Goal: Task Accomplishment & Management: Use online tool/utility

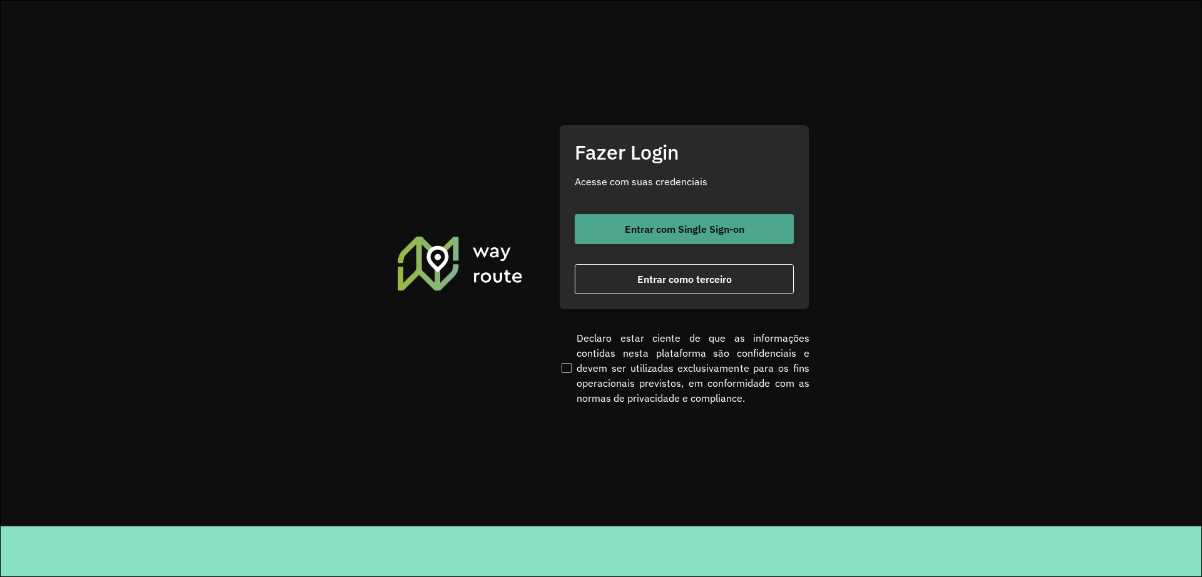
click at [699, 225] on span "Entrar com Single Sign-on" at bounding box center [685, 229] width 120 height 10
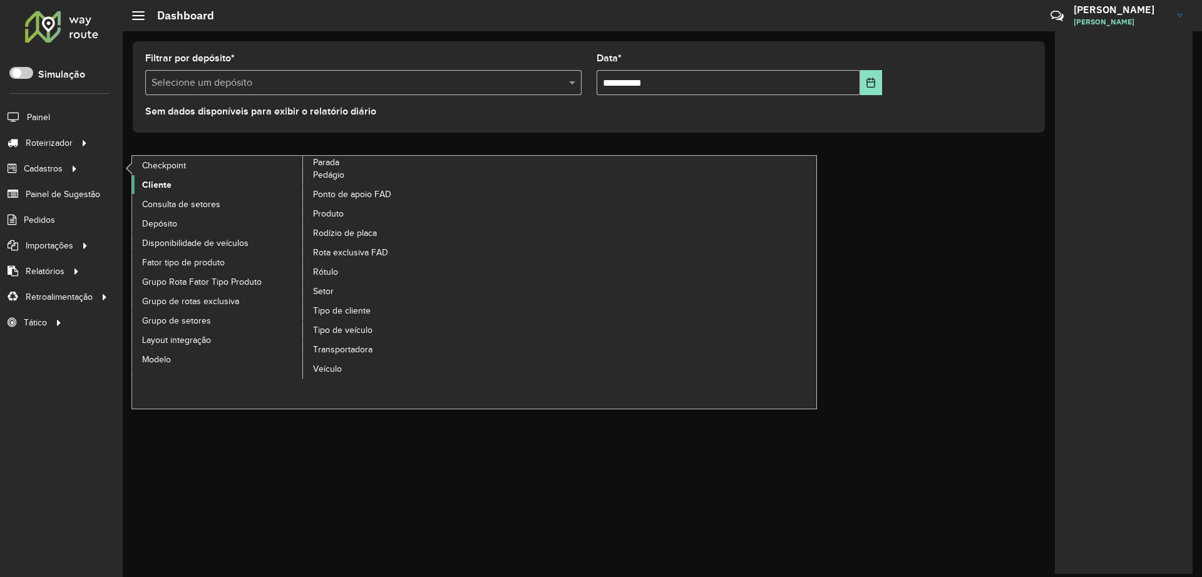
click at [157, 186] on span "Cliente" at bounding box center [156, 184] width 29 height 13
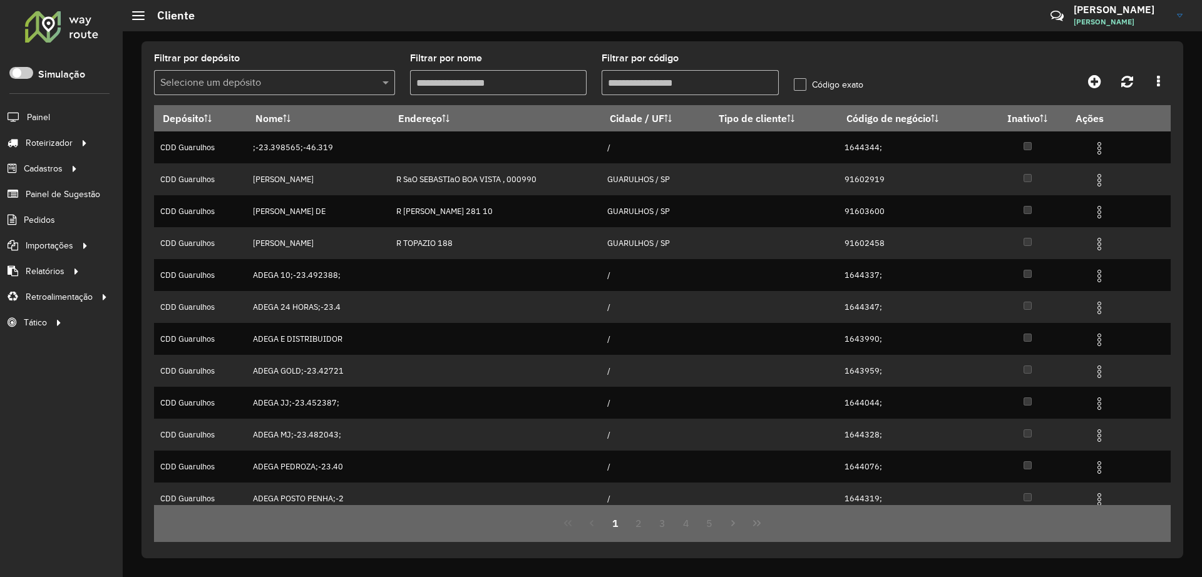
click at [224, 56] on label "Filtrar por depósito" at bounding box center [197, 58] width 86 height 15
click at [247, 76] on input "text" at bounding box center [261, 83] width 203 height 15
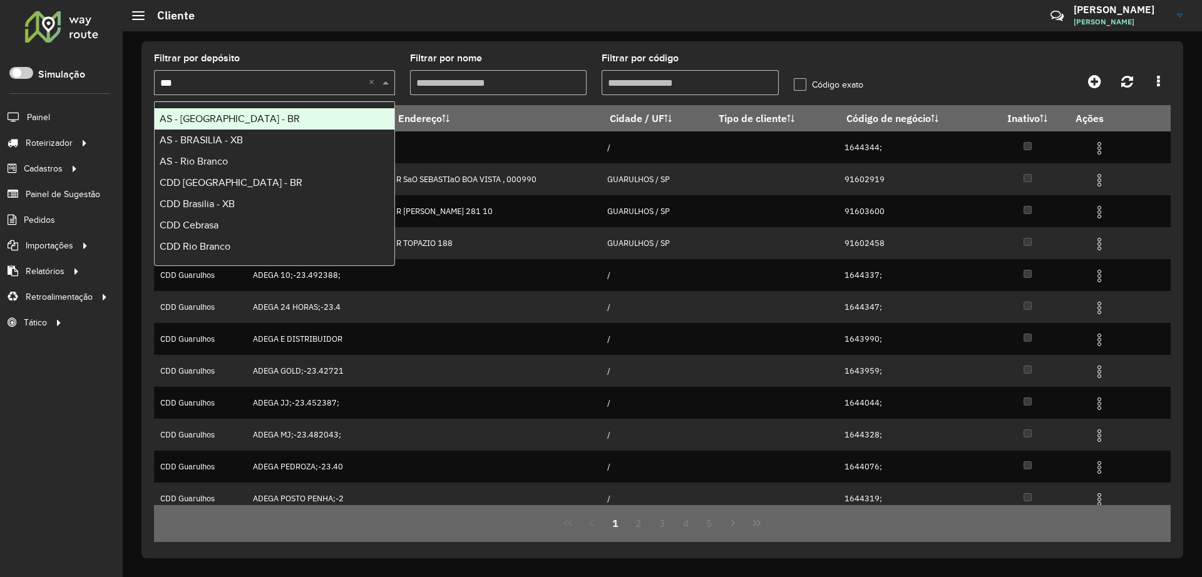
type input "****"
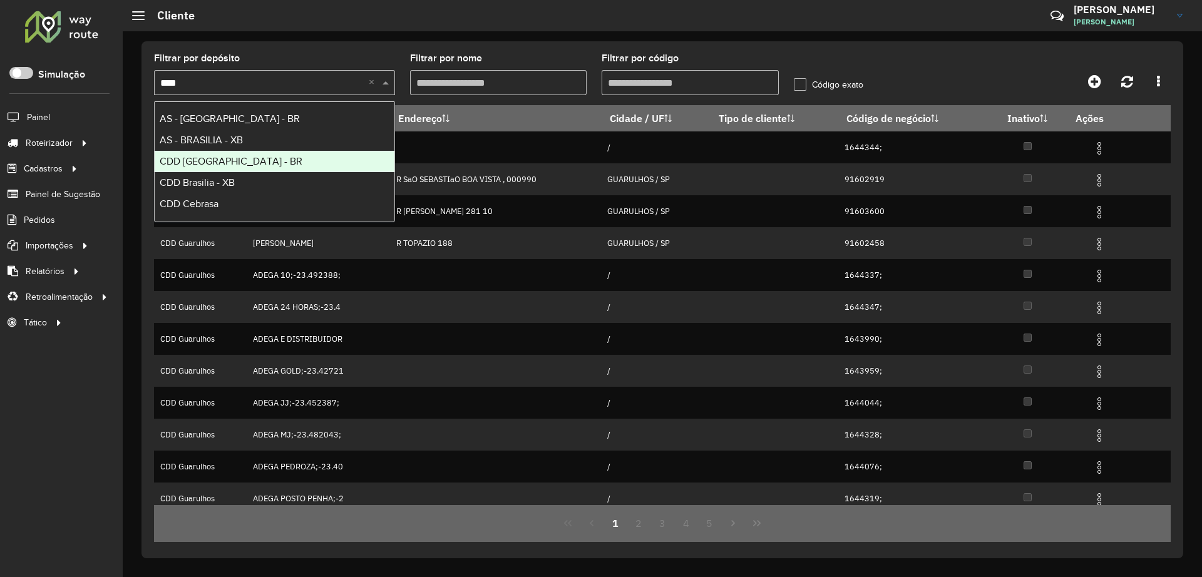
click at [233, 160] on span "CDD [GEOGRAPHIC_DATA] - BR" at bounding box center [231, 161] width 143 height 11
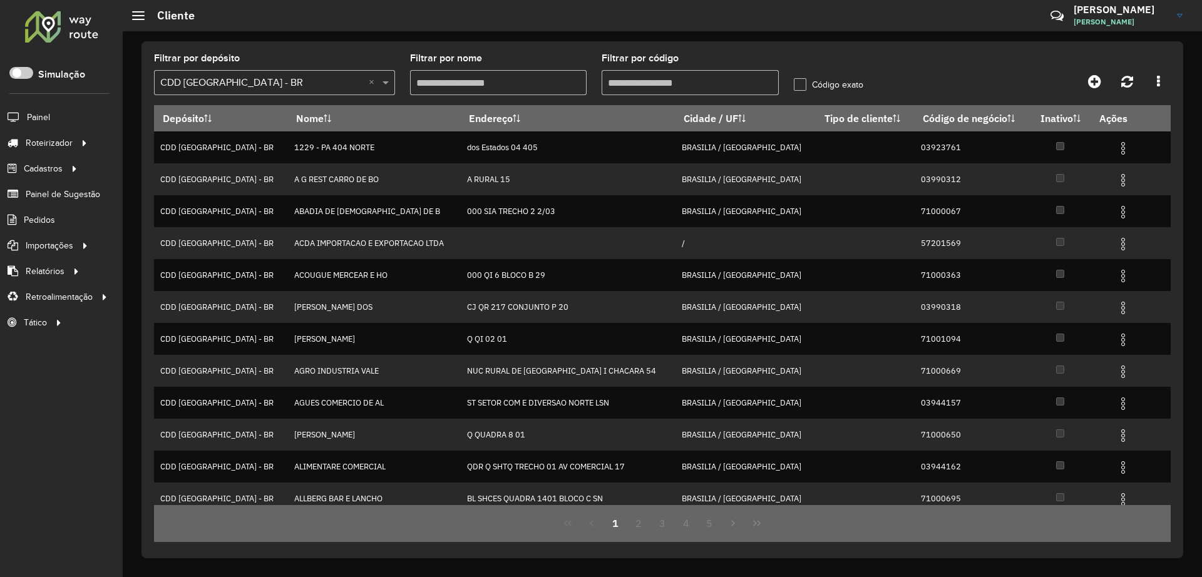
click at [684, 79] on input "Filtrar por código" at bounding box center [690, 82] width 177 height 25
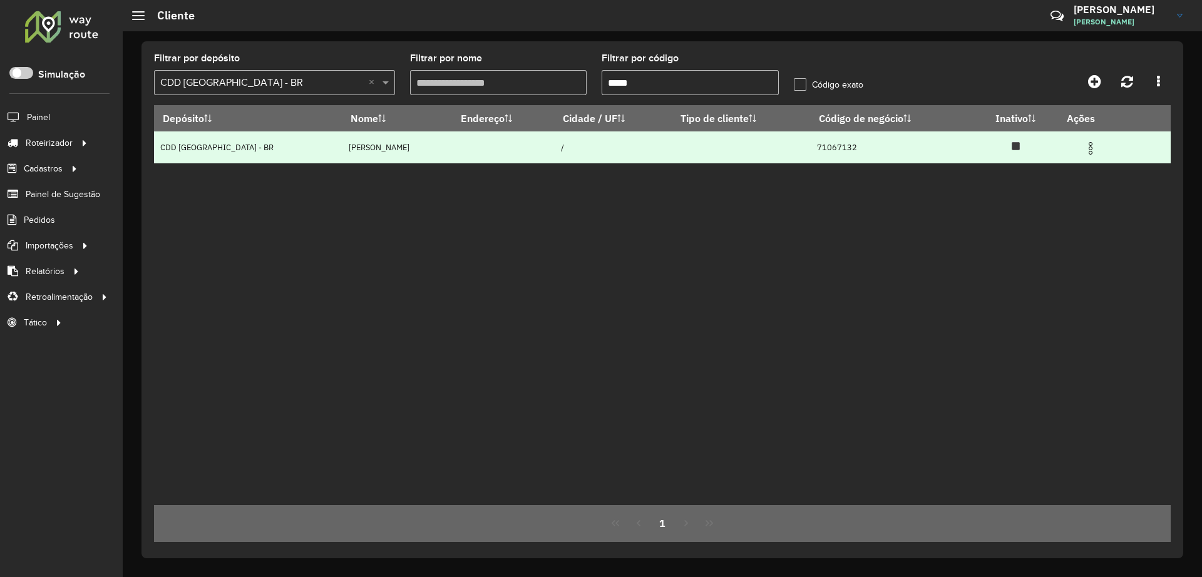
type input "*****"
click at [1090, 151] on img at bounding box center [1090, 148] width 15 height 15
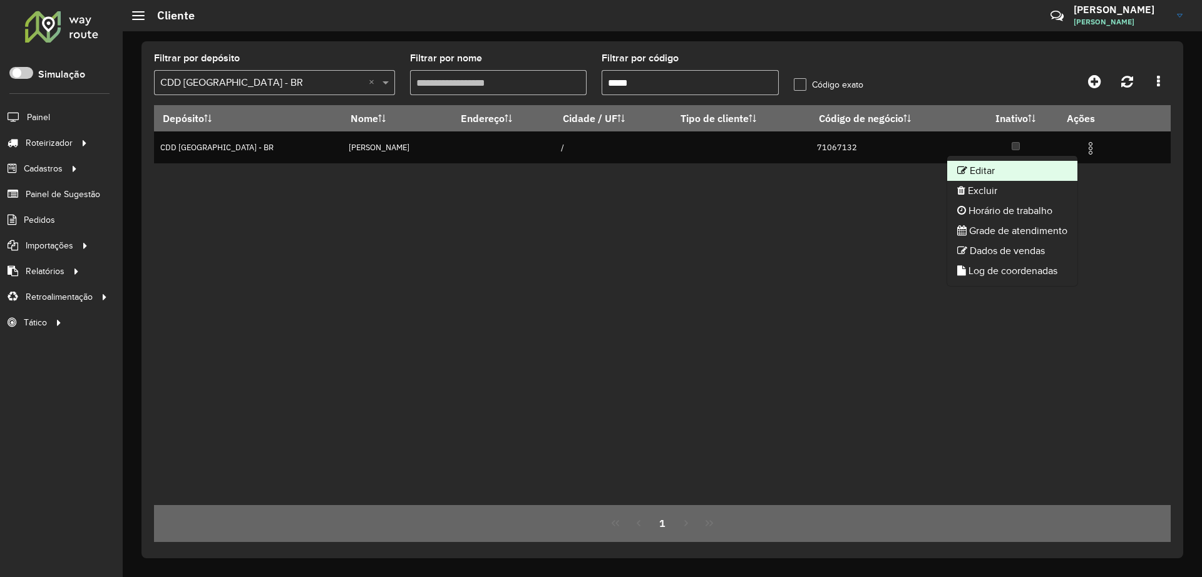
click at [1016, 168] on li "Editar" at bounding box center [1012, 171] width 130 height 20
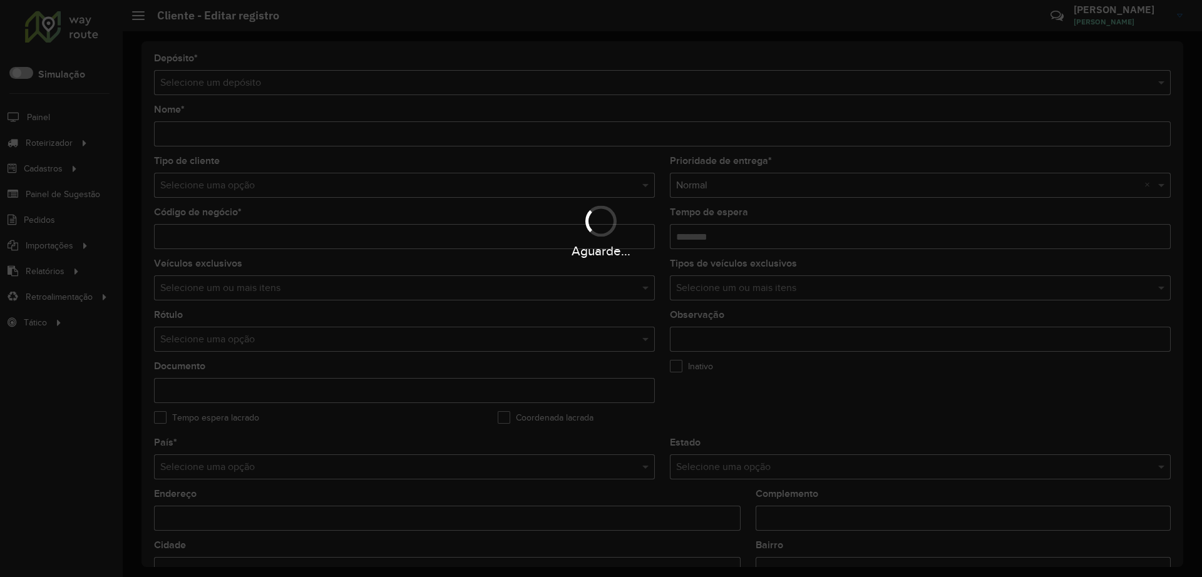
type input "**********"
type input "********"
type input "**********"
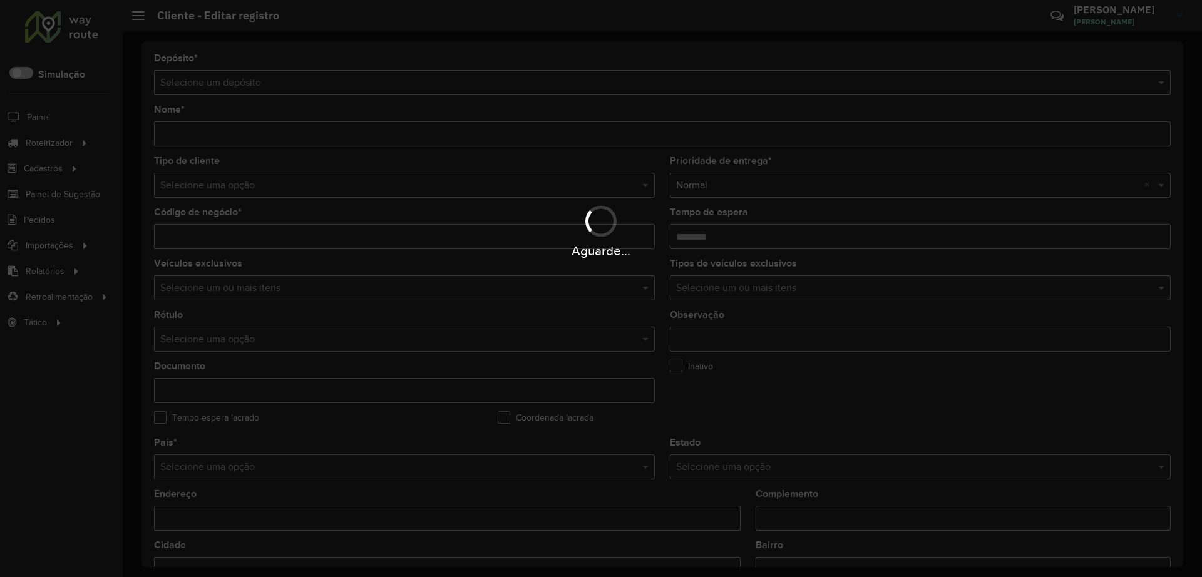
type input "**********"
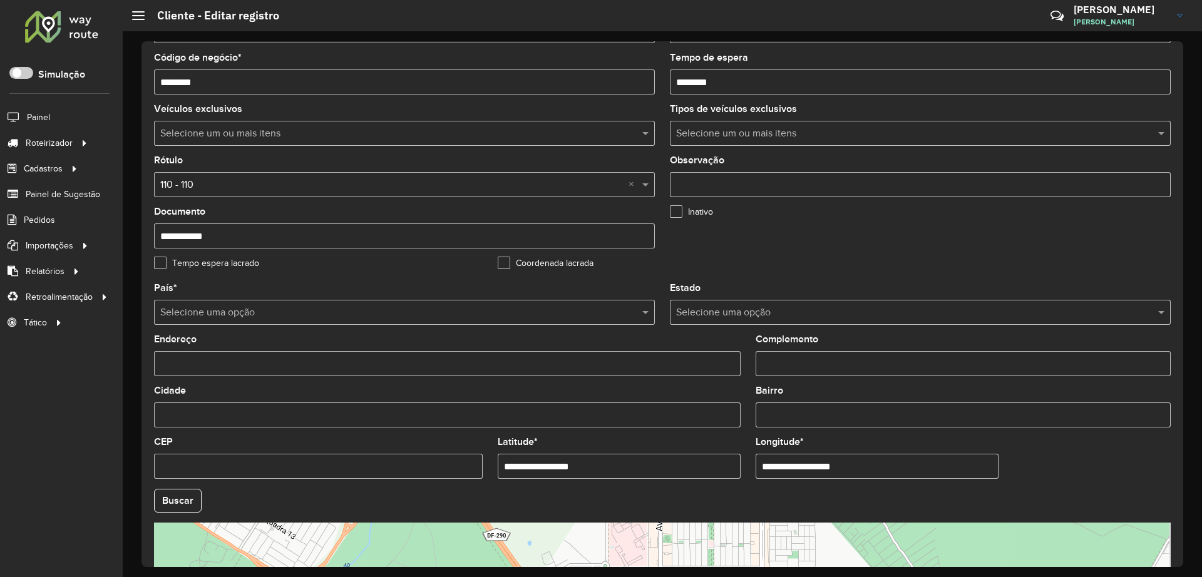
scroll to position [157, 0]
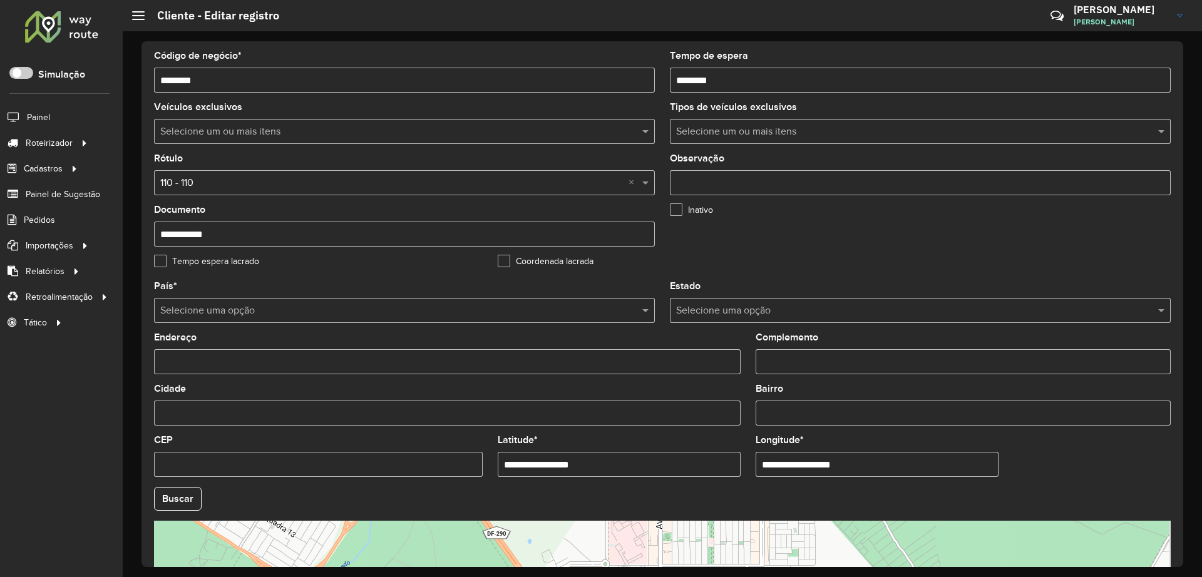
click at [612, 461] on input "**********" at bounding box center [619, 464] width 243 height 25
paste input "text"
type input "**********"
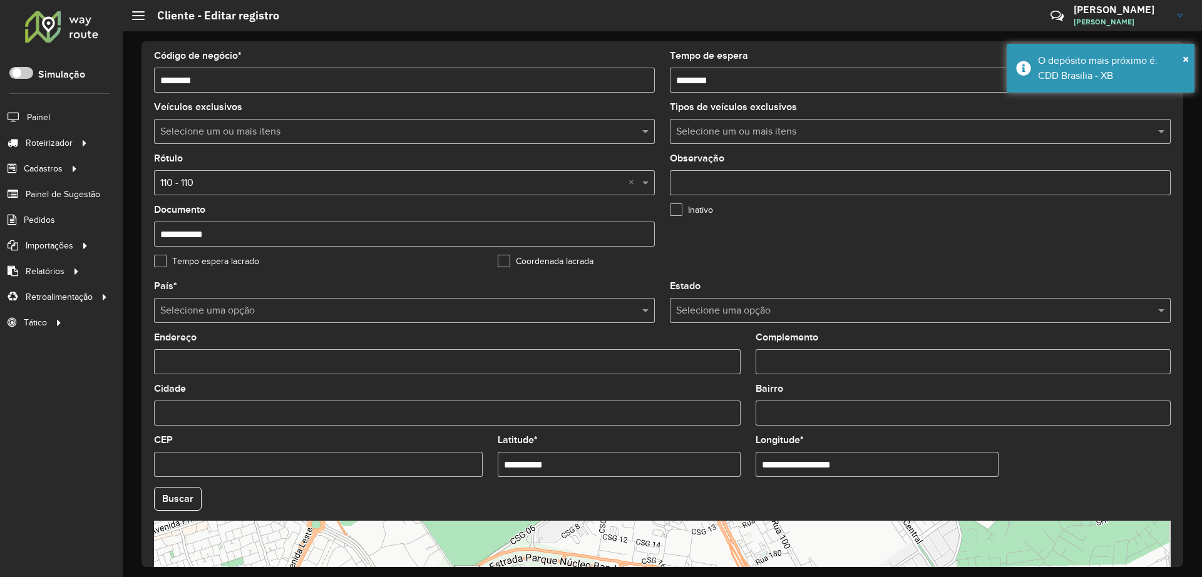
click at [856, 458] on input "**********" at bounding box center [877, 464] width 243 height 25
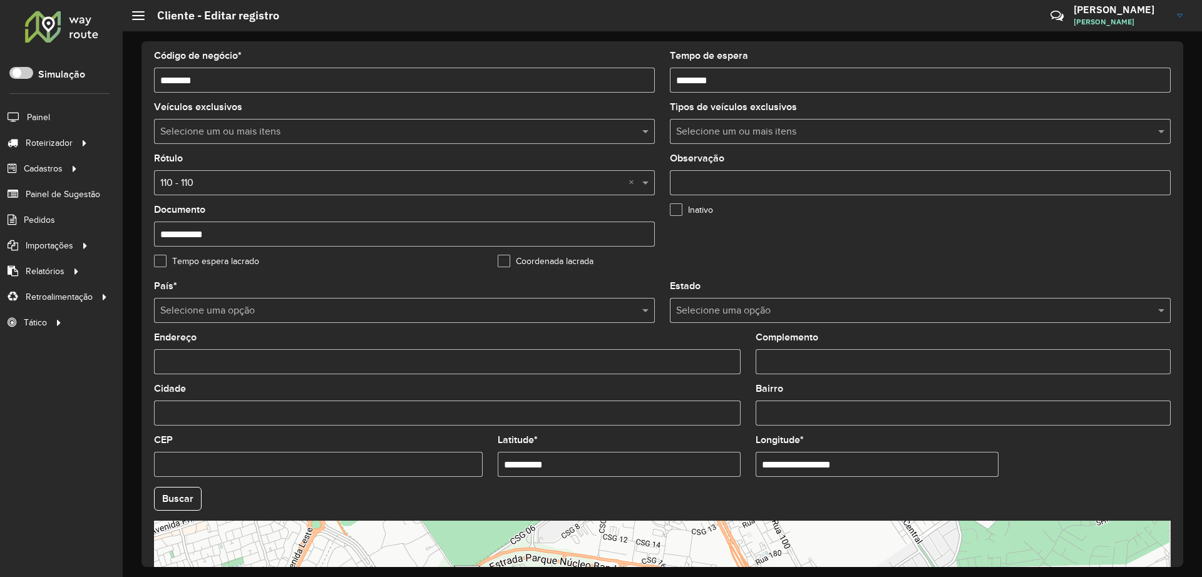
click at [856, 458] on input "**********" at bounding box center [877, 464] width 243 height 25
paste input "text"
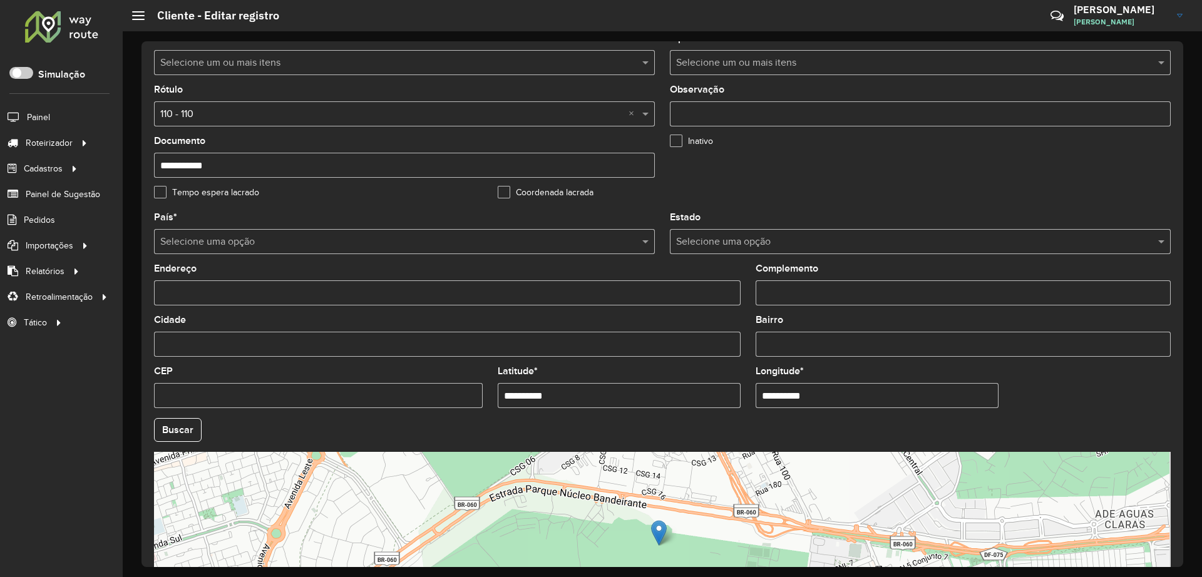
scroll to position [313, 0]
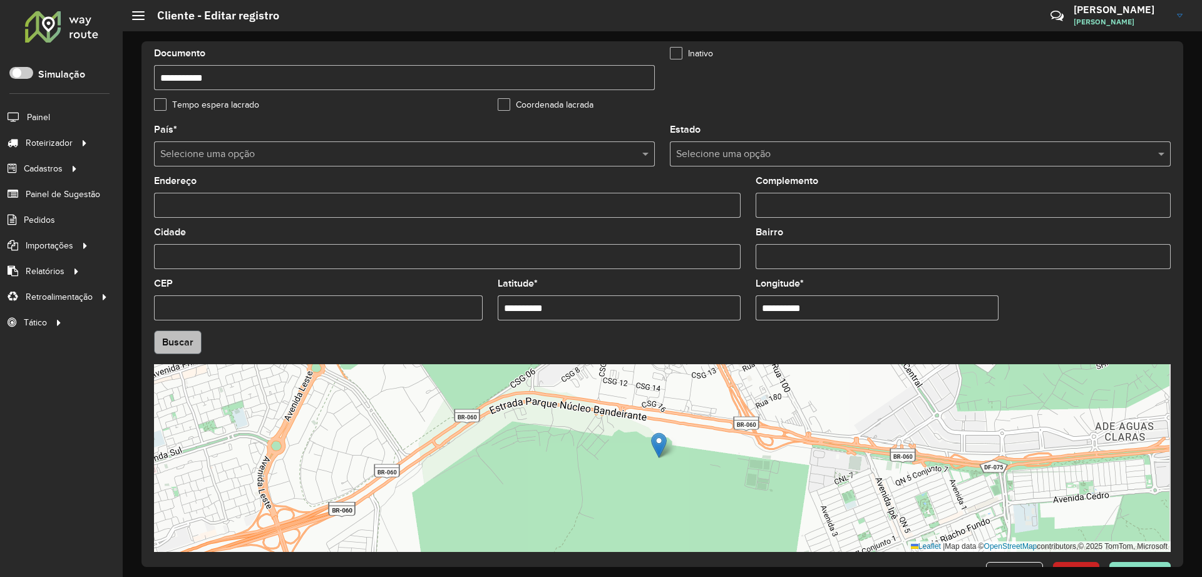
type input "**********"
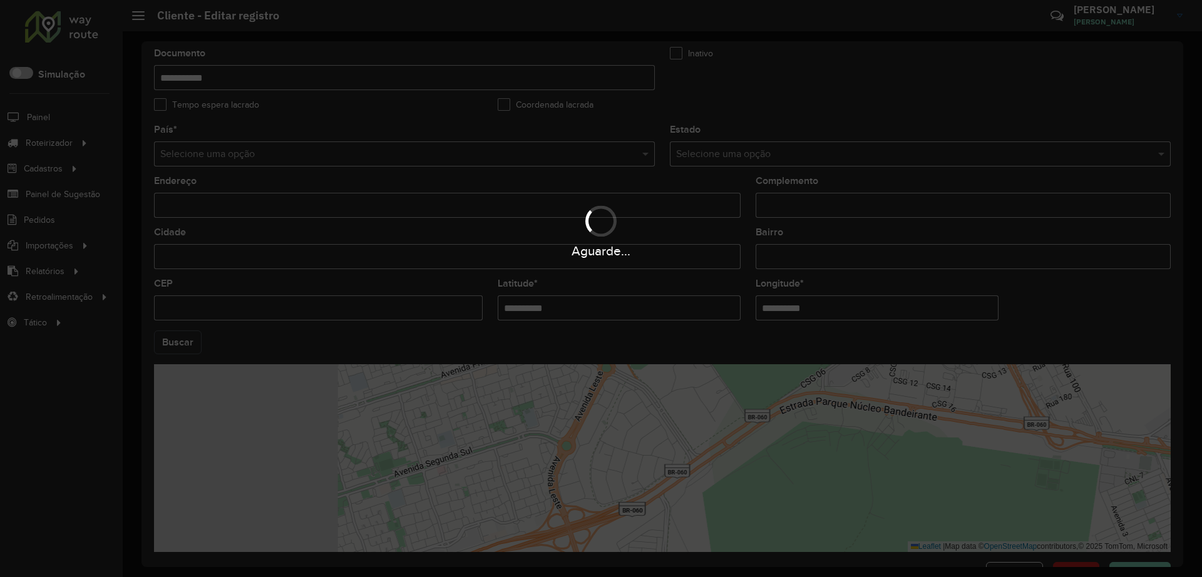
click at [162, 346] on hb-app "Aguarde... Pop-up bloqueado! Seu navegador bloqueou automáticamente a abertura …" at bounding box center [601, 288] width 1202 height 577
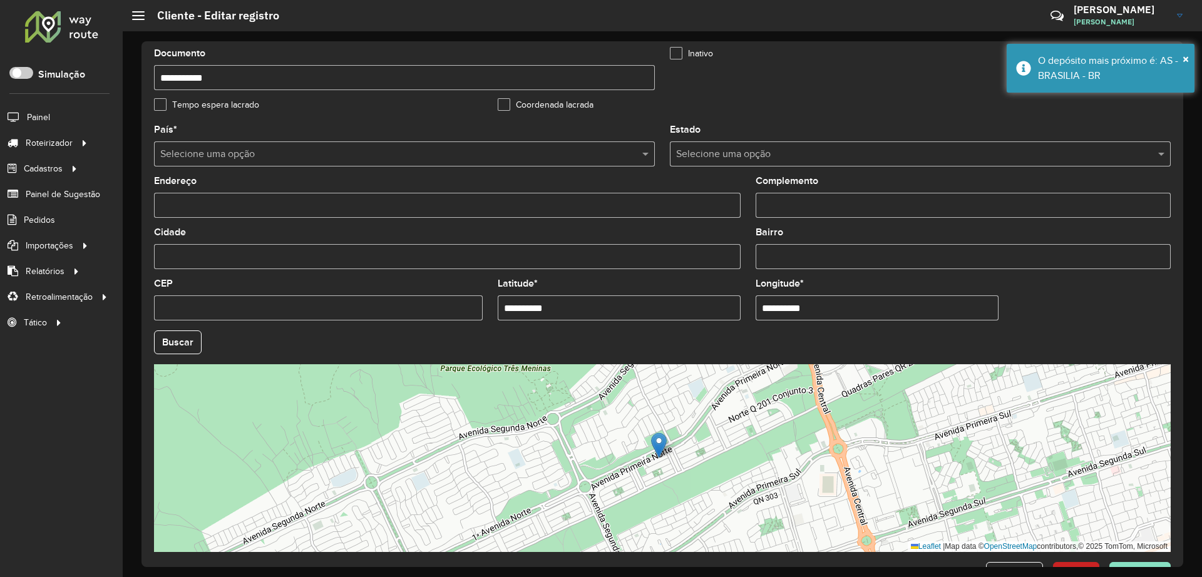
click at [175, 342] on button "Buscar" at bounding box center [178, 343] width 48 height 24
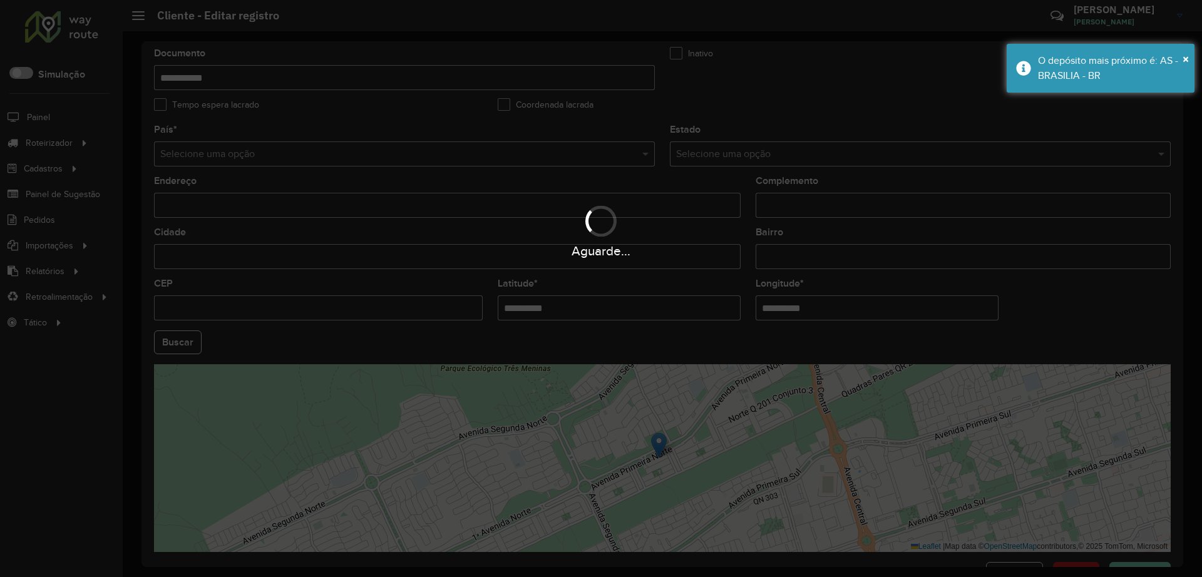
type input "**********"
type input "********"
type input "*********"
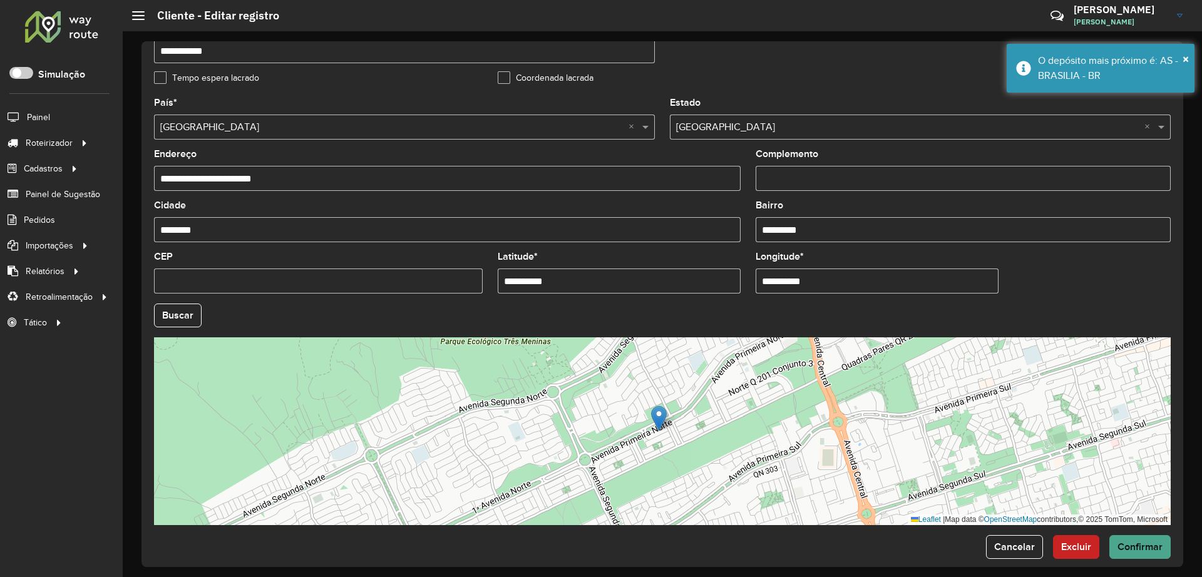
scroll to position [354, 0]
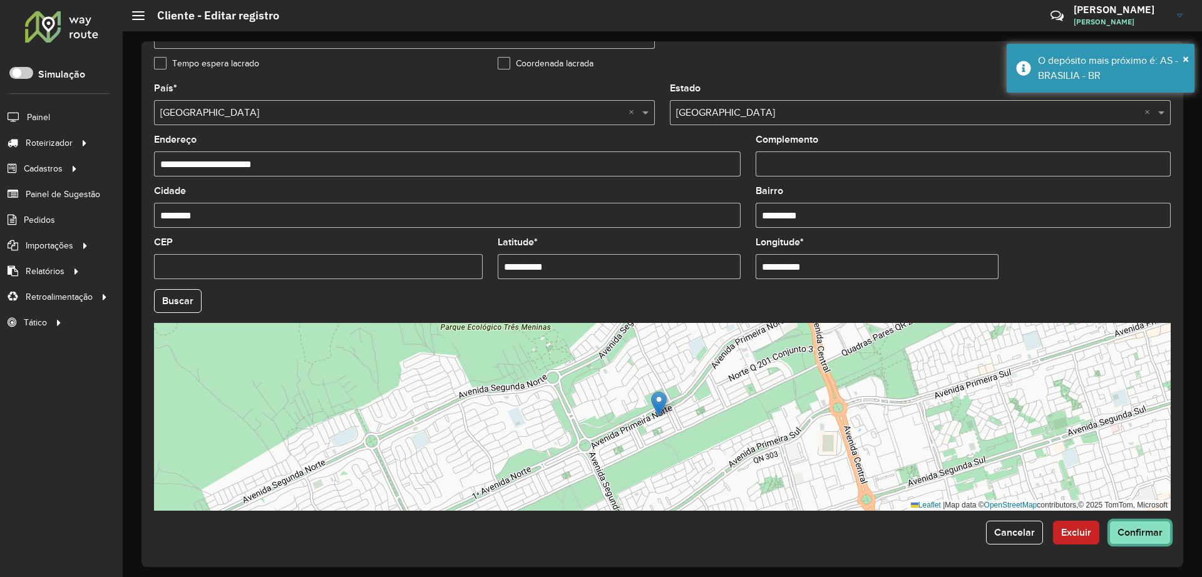
click at [1129, 530] on span "Confirmar" at bounding box center [1140, 532] width 45 height 11
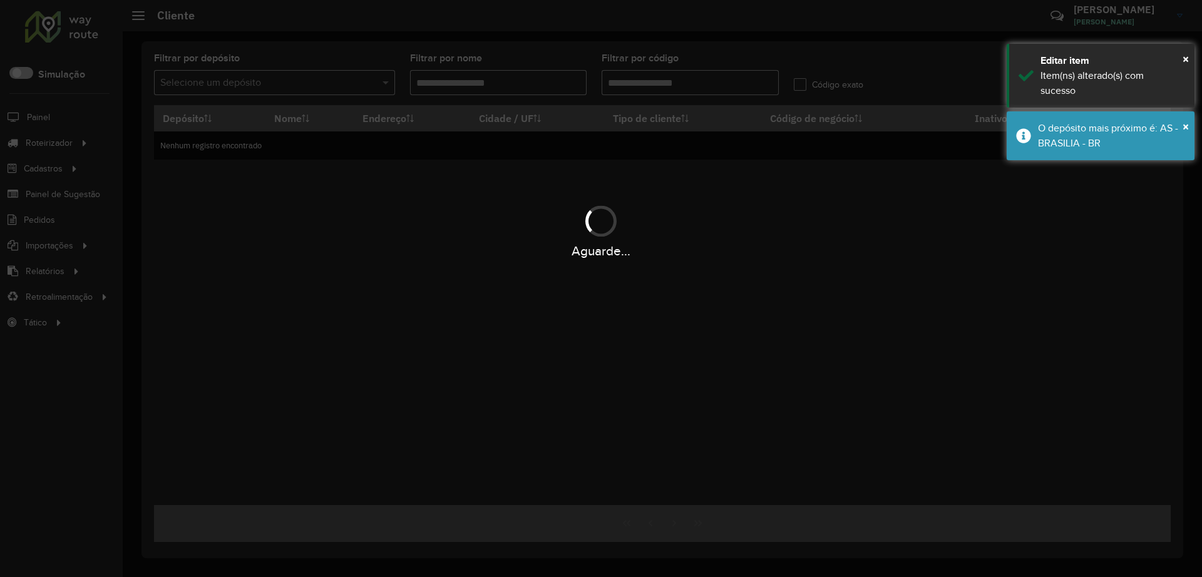
type input "*****"
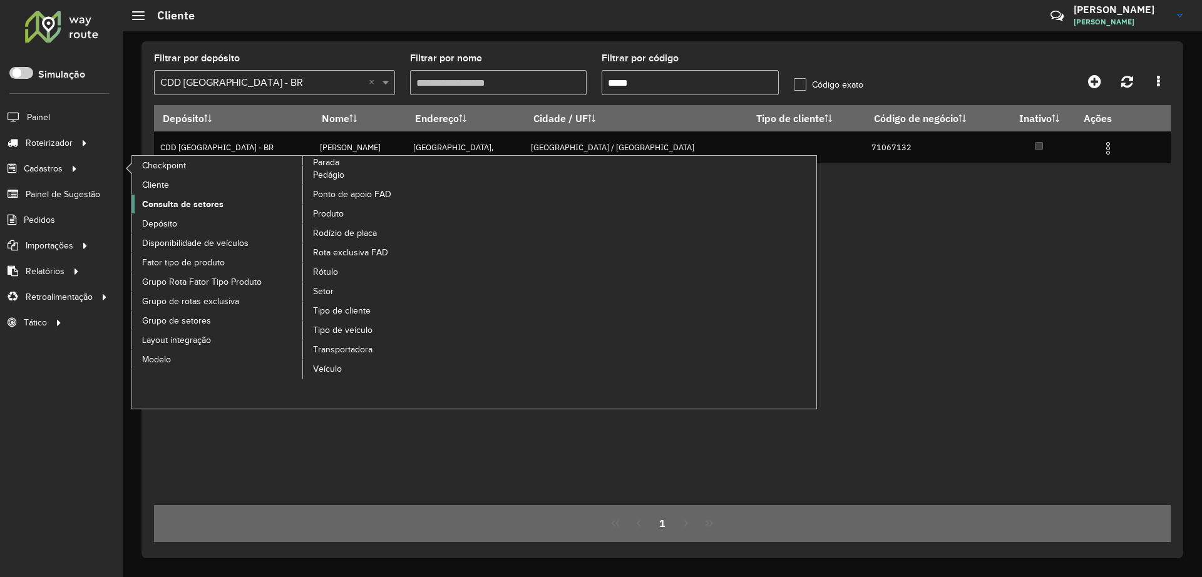
click at [191, 206] on span "Consulta de setores" at bounding box center [182, 204] width 81 height 13
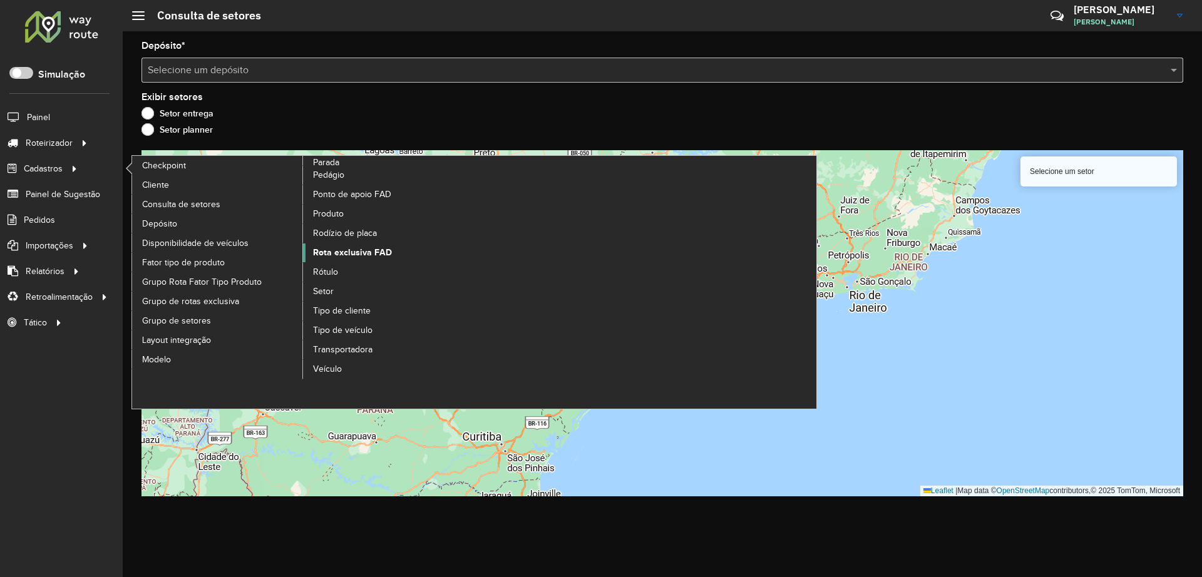
click at [354, 251] on span "Rota exclusiva FAD" at bounding box center [352, 252] width 79 height 13
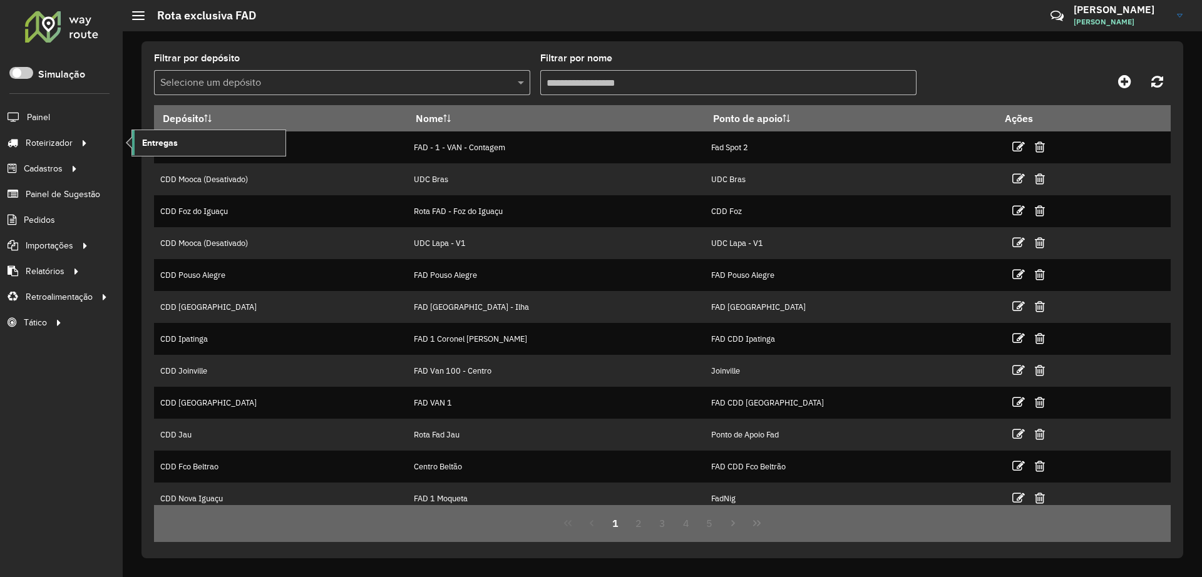
click at [183, 136] on link "Entregas" at bounding box center [208, 142] width 153 height 25
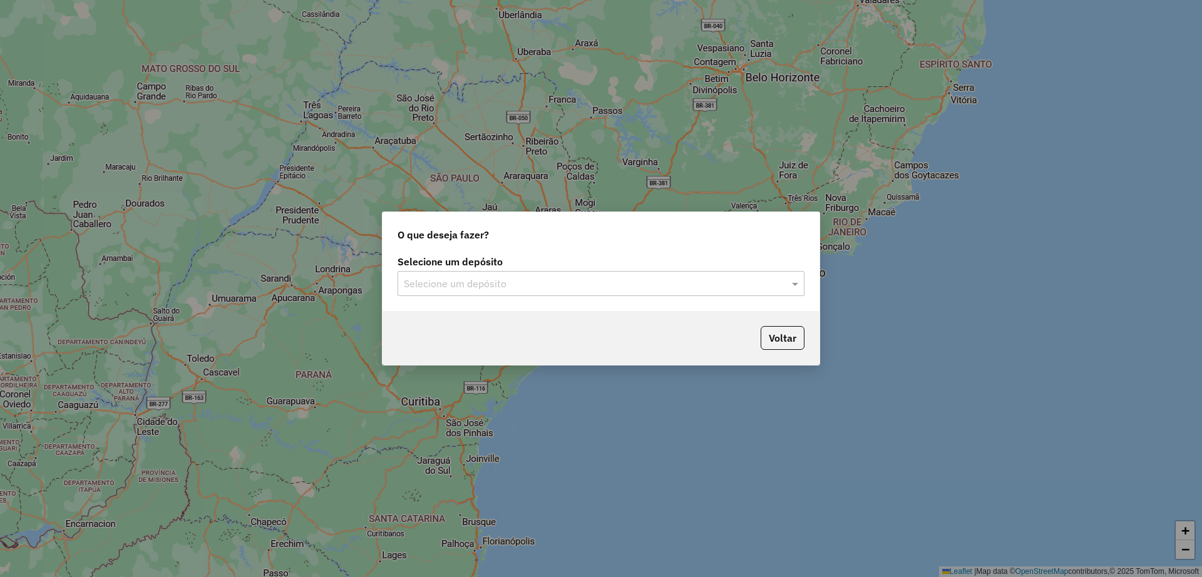
click at [535, 284] on input "text" at bounding box center [588, 284] width 369 height 15
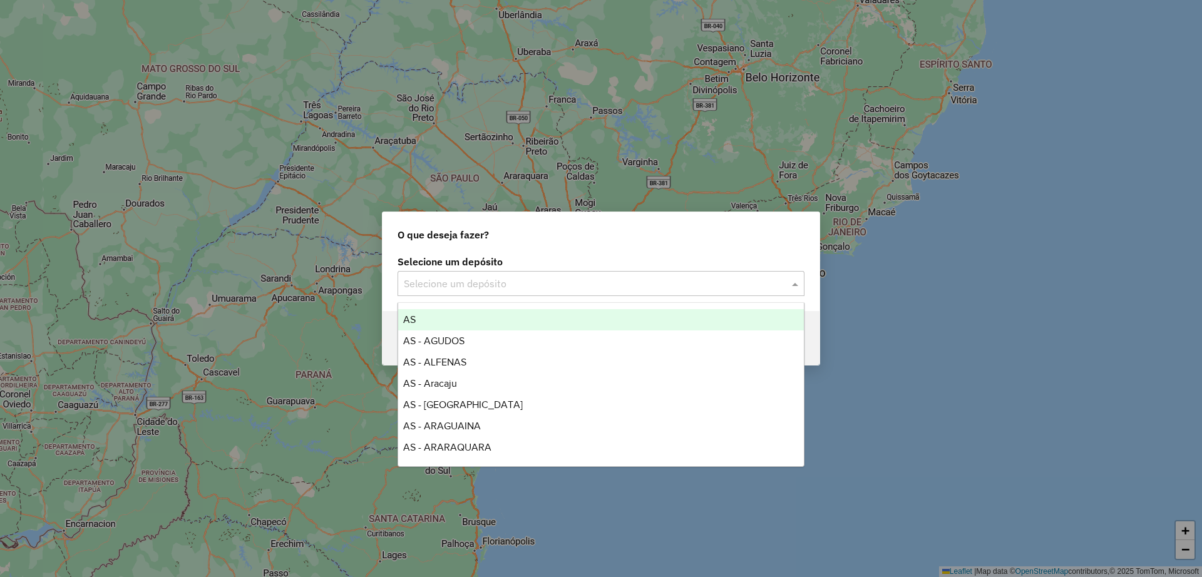
type input "*"
type input "****"
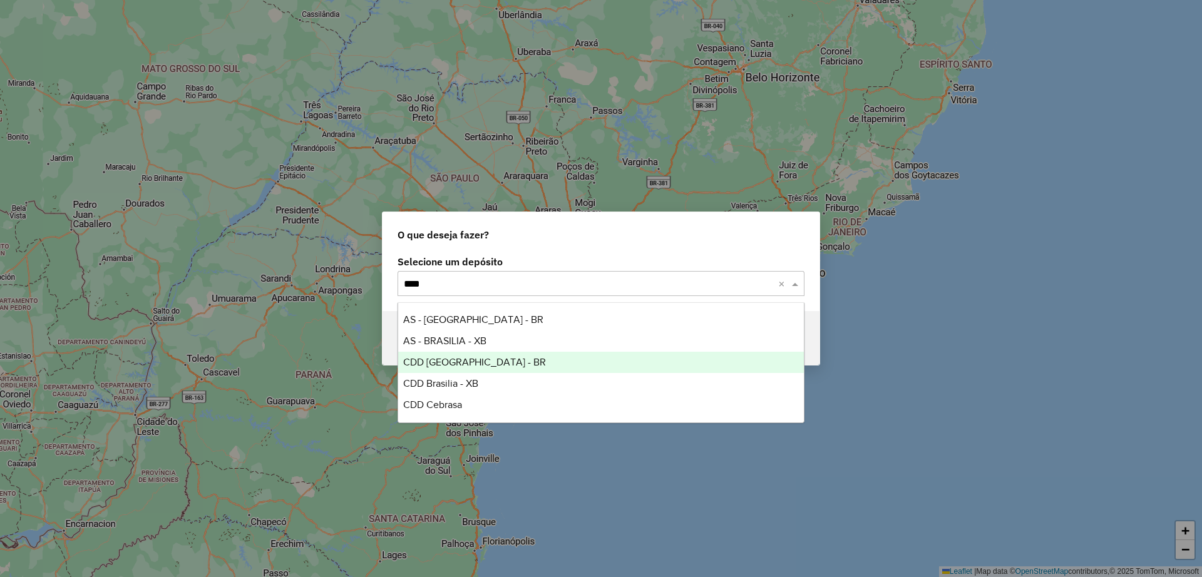
click at [493, 366] on div "CDD [GEOGRAPHIC_DATA] - BR" at bounding box center [601, 362] width 406 height 21
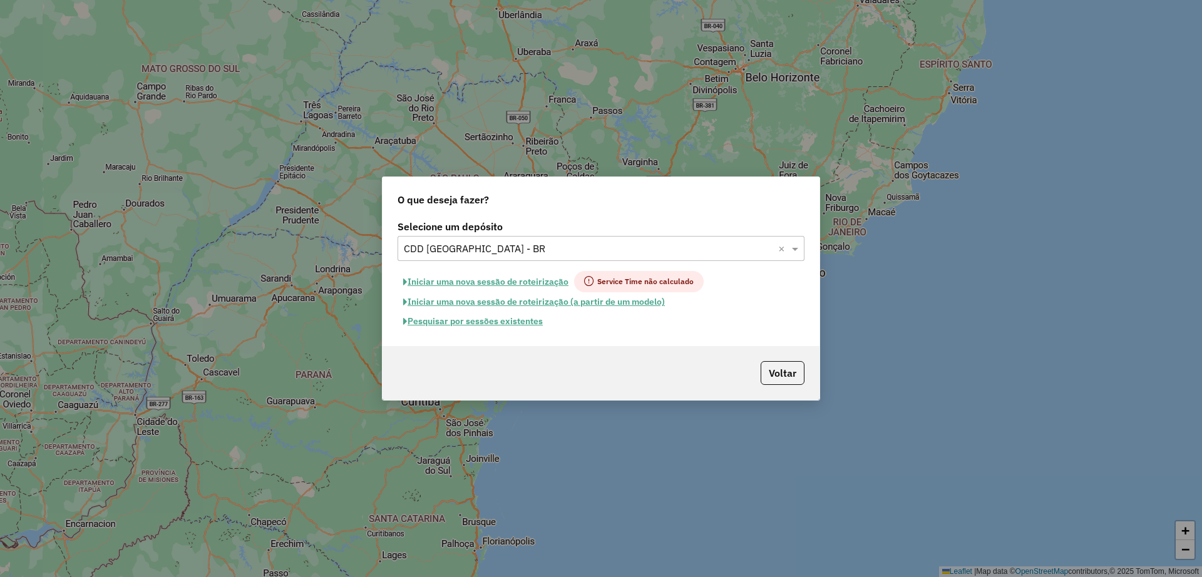
click at [457, 321] on button "Pesquisar por sessões existentes" at bounding box center [473, 321] width 151 height 19
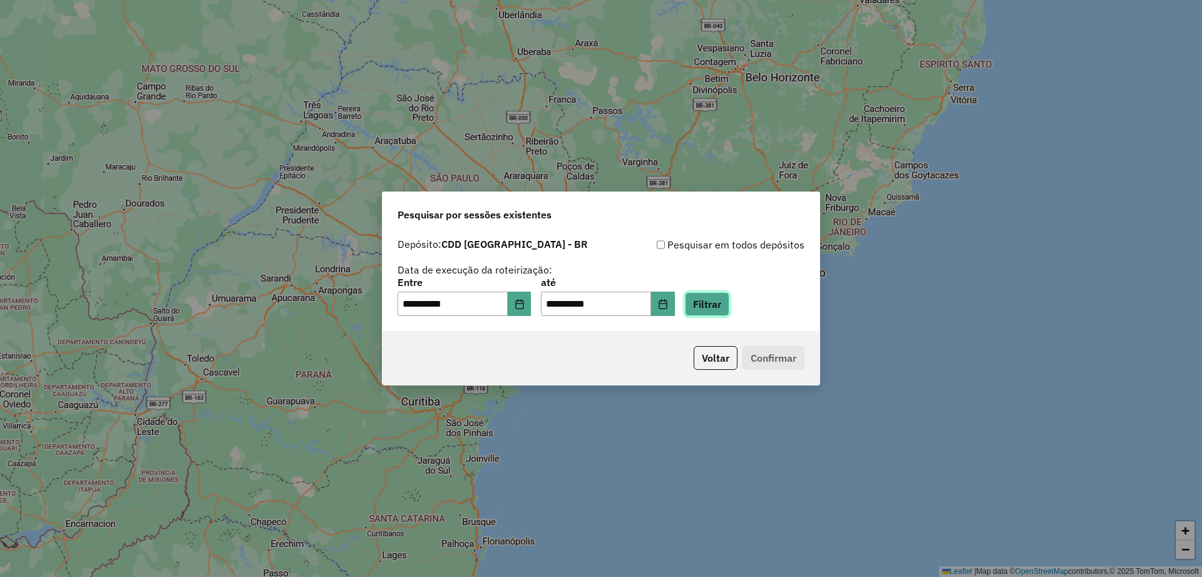
click at [718, 316] on button "Filtrar" at bounding box center [707, 304] width 44 height 24
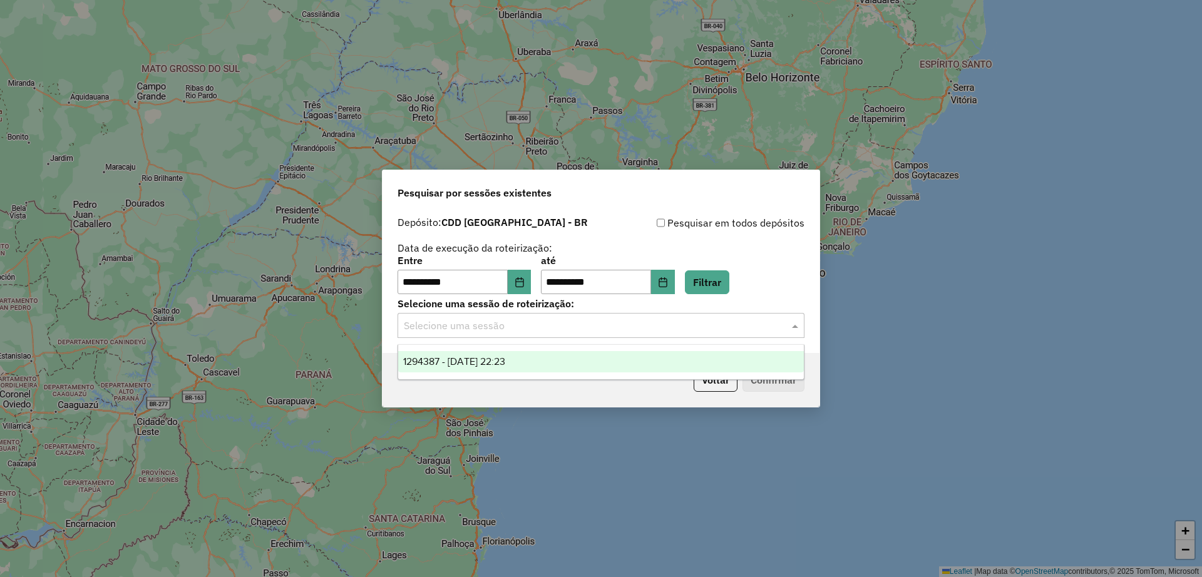
click at [548, 327] on input "text" at bounding box center [588, 326] width 369 height 15
click at [497, 362] on span "1294387 - 14/10/2025 22:23" at bounding box center [454, 361] width 102 height 11
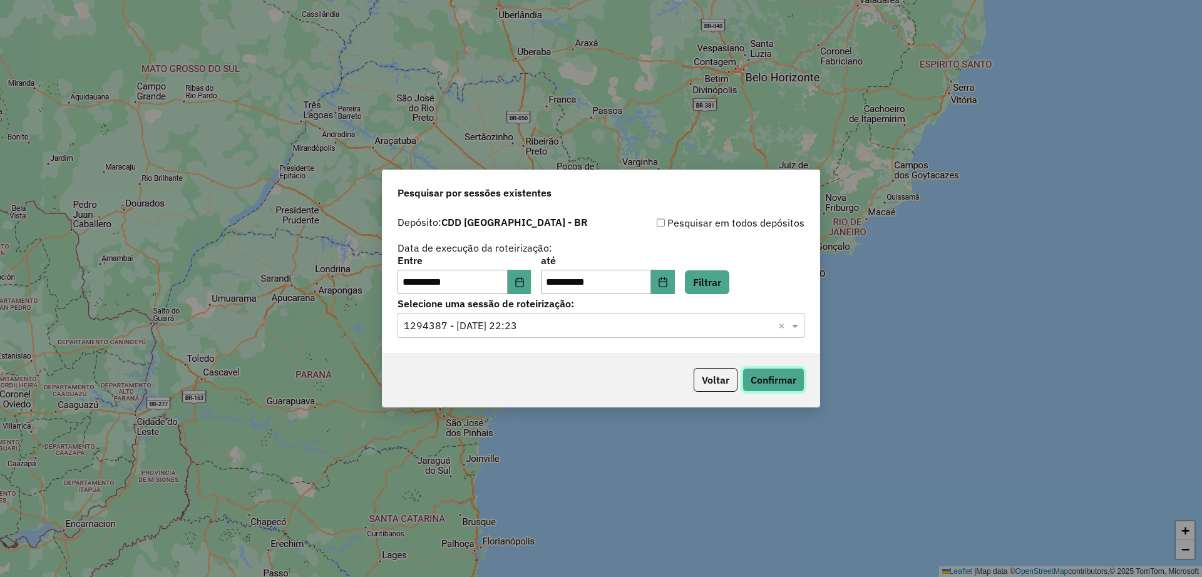
click at [776, 376] on button "Confirmar" at bounding box center [774, 380] width 62 height 24
click at [711, 376] on button "Voltar" at bounding box center [716, 380] width 44 height 24
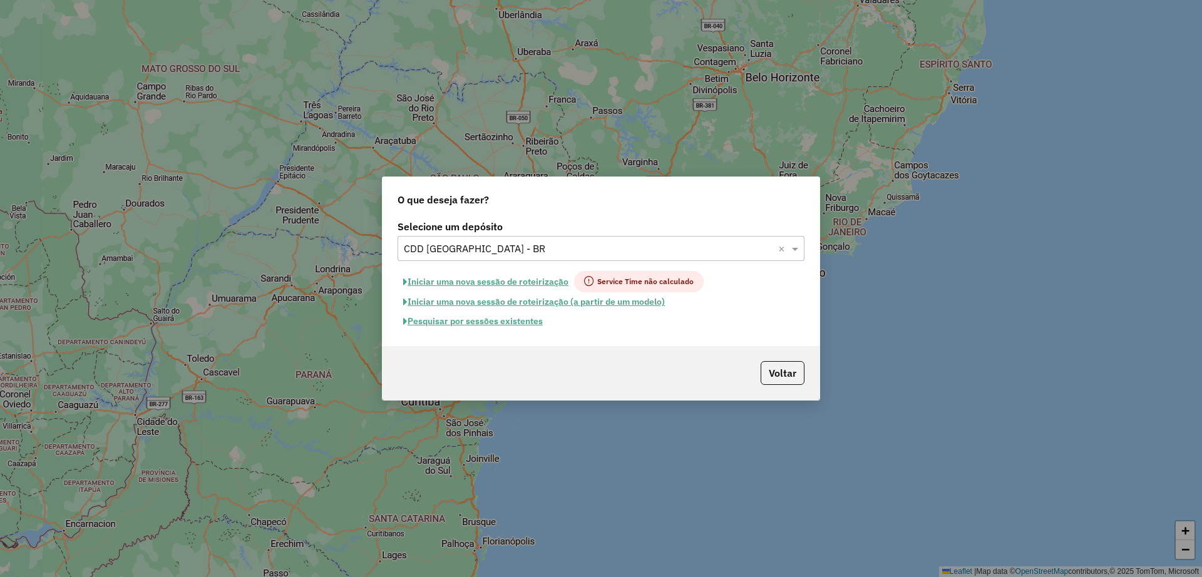
click at [473, 252] on input "text" at bounding box center [588, 249] width 369 height 15
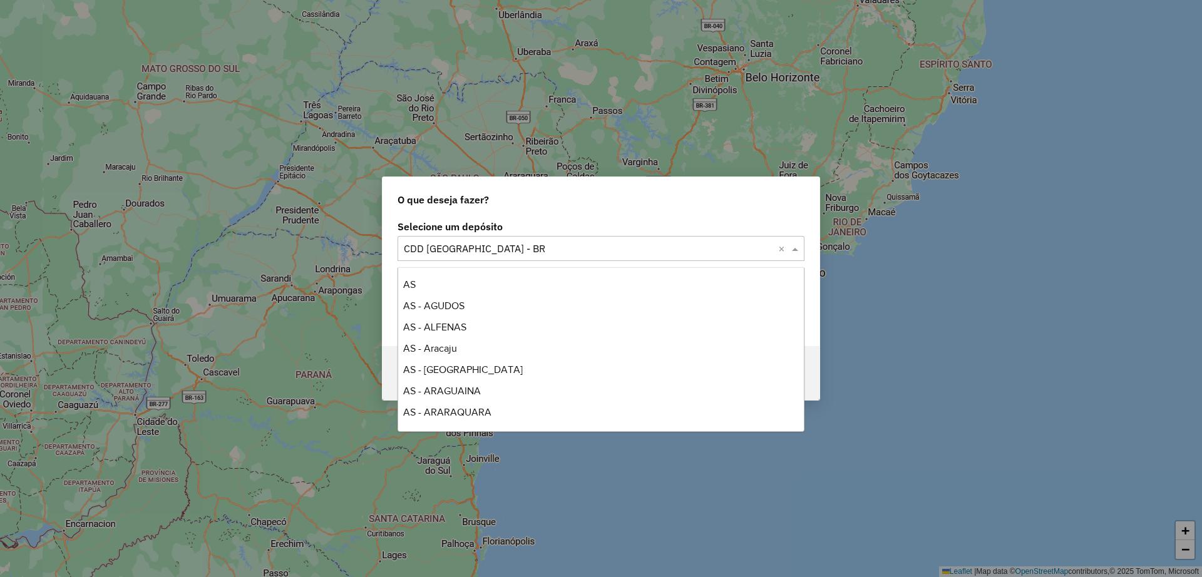
scroll to position [2256, 0]
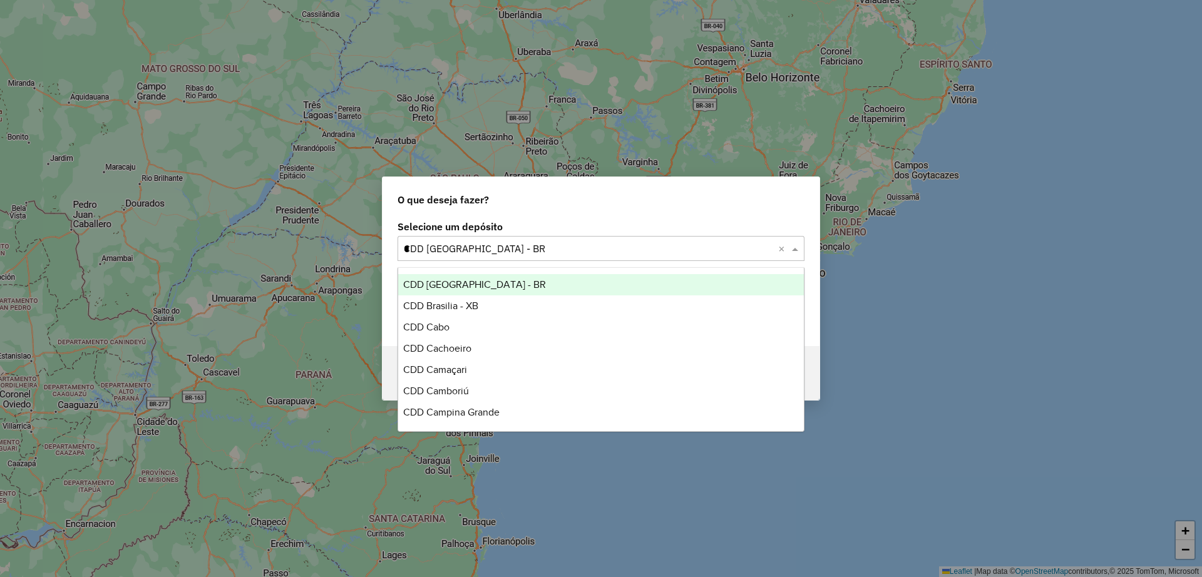
type input "**"
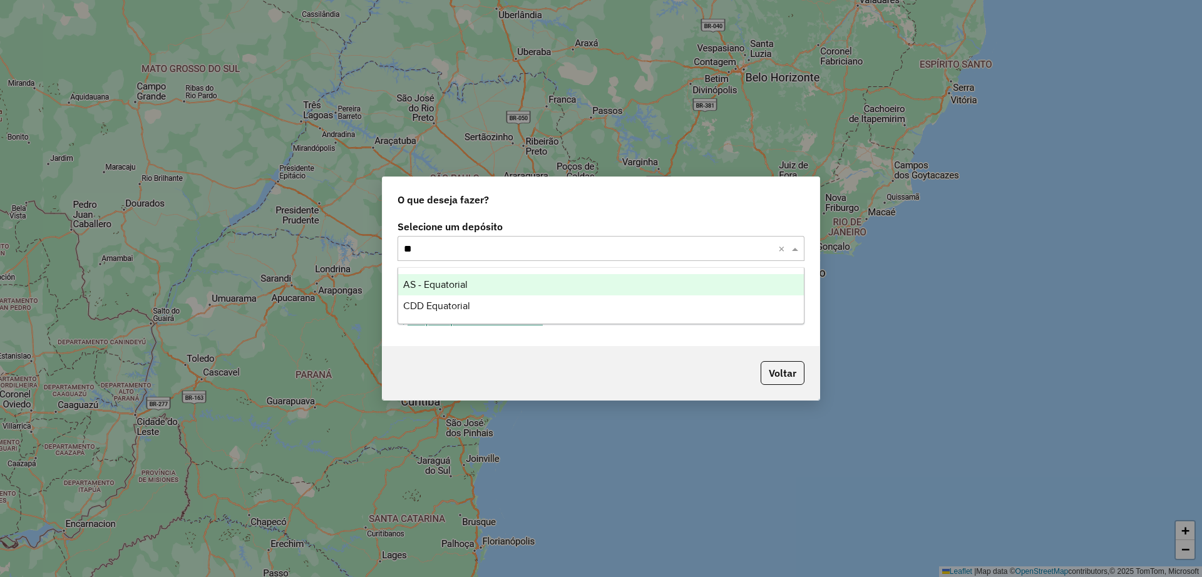
scroll to position [0, 0]
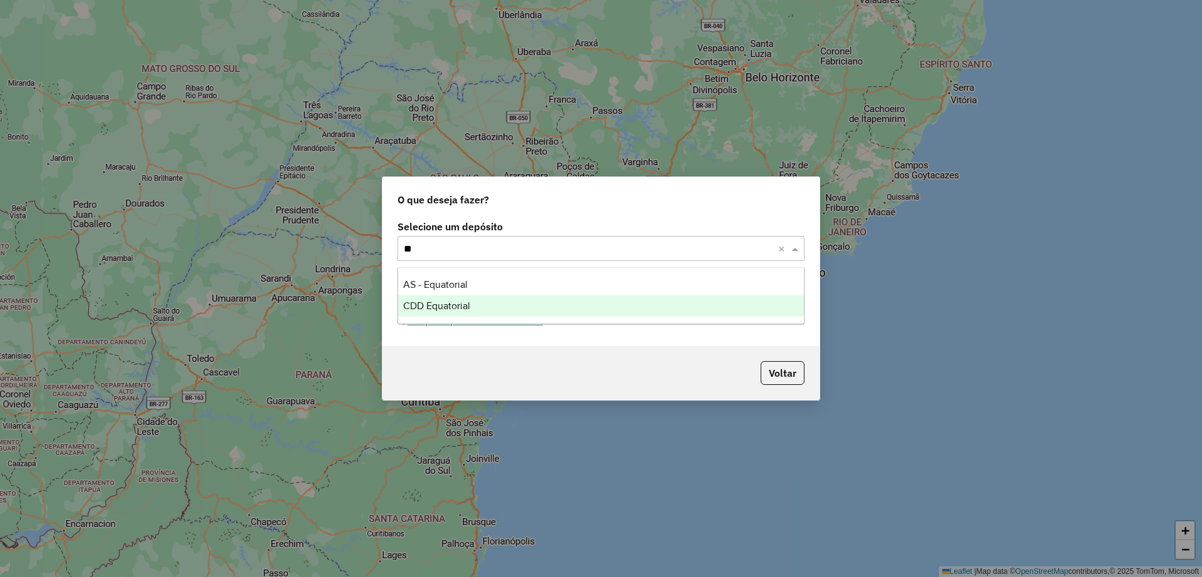
click at [446, 301] on span "CDD Equatorial" at bounding box center [436, 306] width 67 height 11
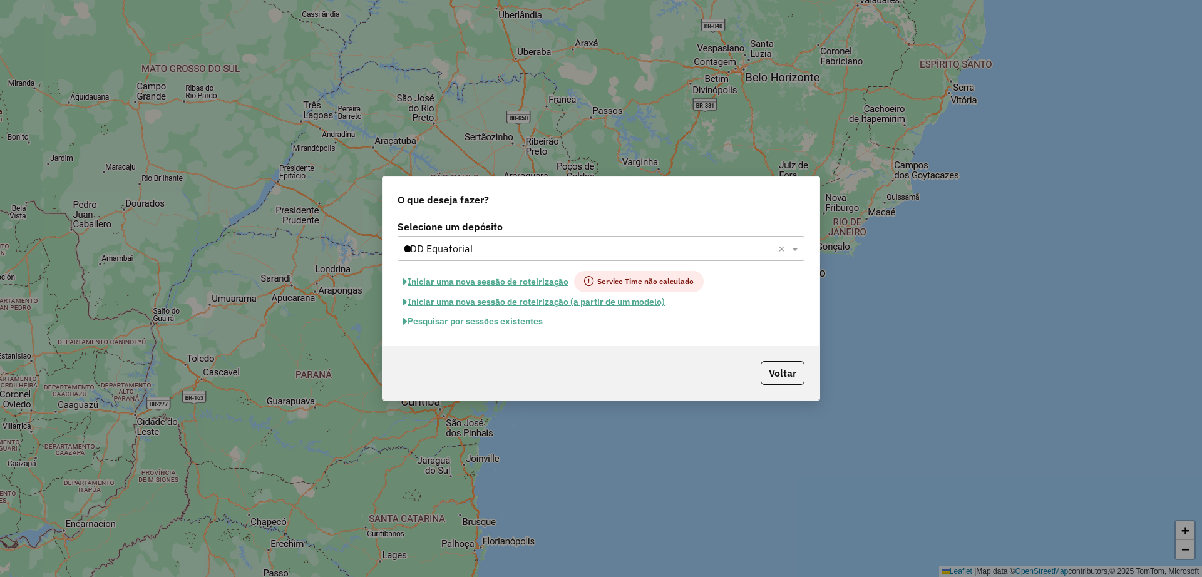
click at [468, 322] on button "Pesquisar por sessões existentes" at bounding box center [473, 321] width 151 height 19
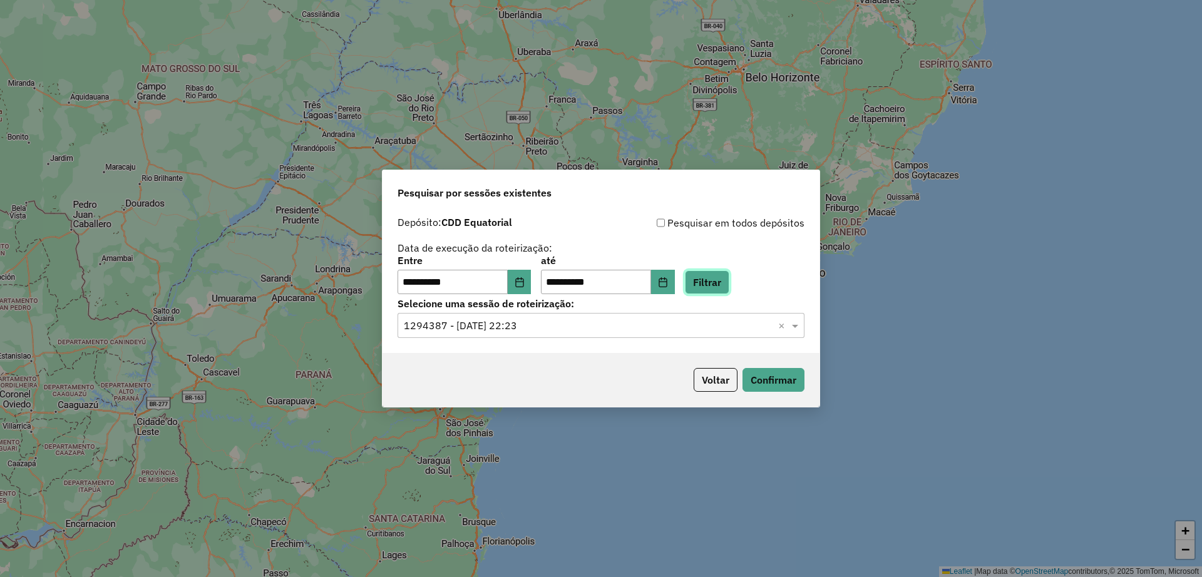
click at [722, 288] on button "Filtrar" at bounding box center [707, 282] width 44 height 24
click at [531, 326] on input "text" at bounding box center [588, 326] width 369 height 15
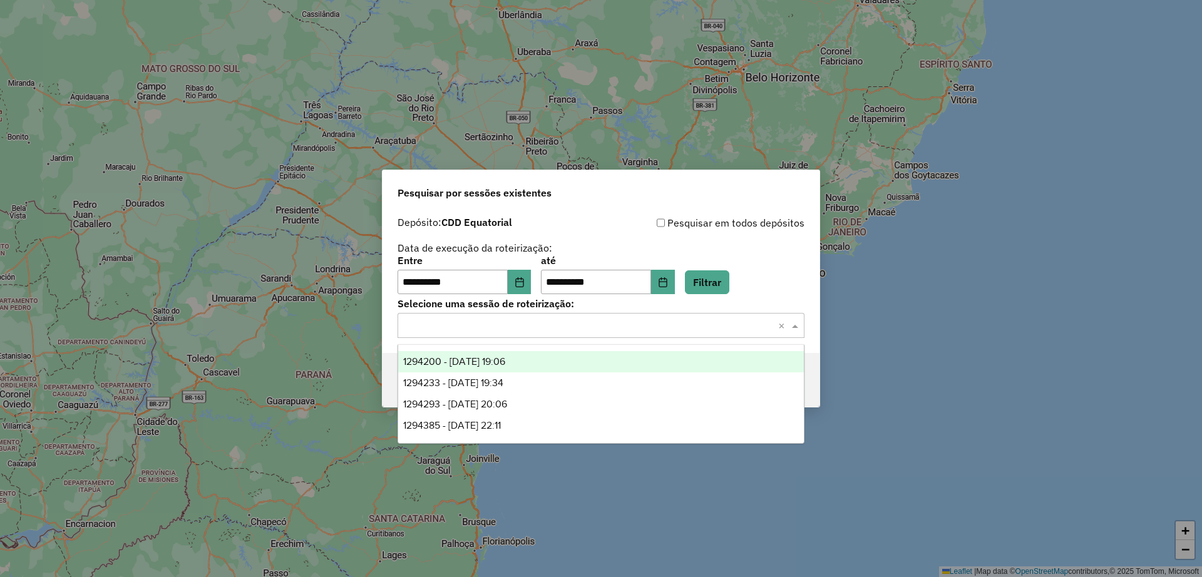
click at [505, 359] on span "1294200 - 14/10/2025 19:06" at bounding box center [454, 361] width 102 height 11
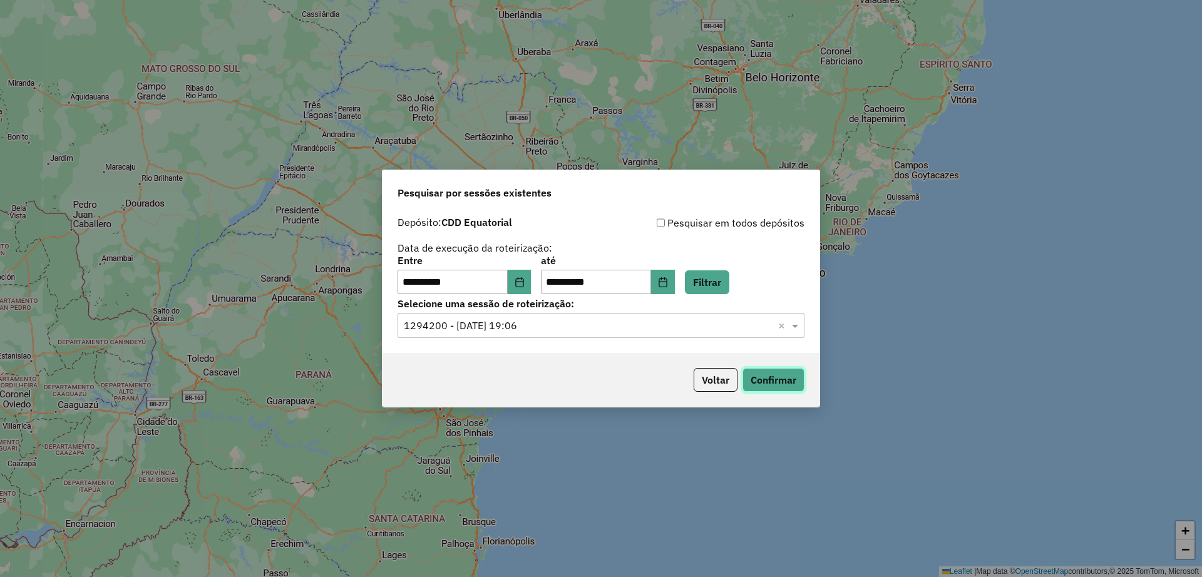
click at [773, 371] on button "Confirmar" at bounding box center [774, 380] width 62 height 24
click at [668, 280] on icon "Choose Date" at bounding box center [663, 282] width 10 height 10
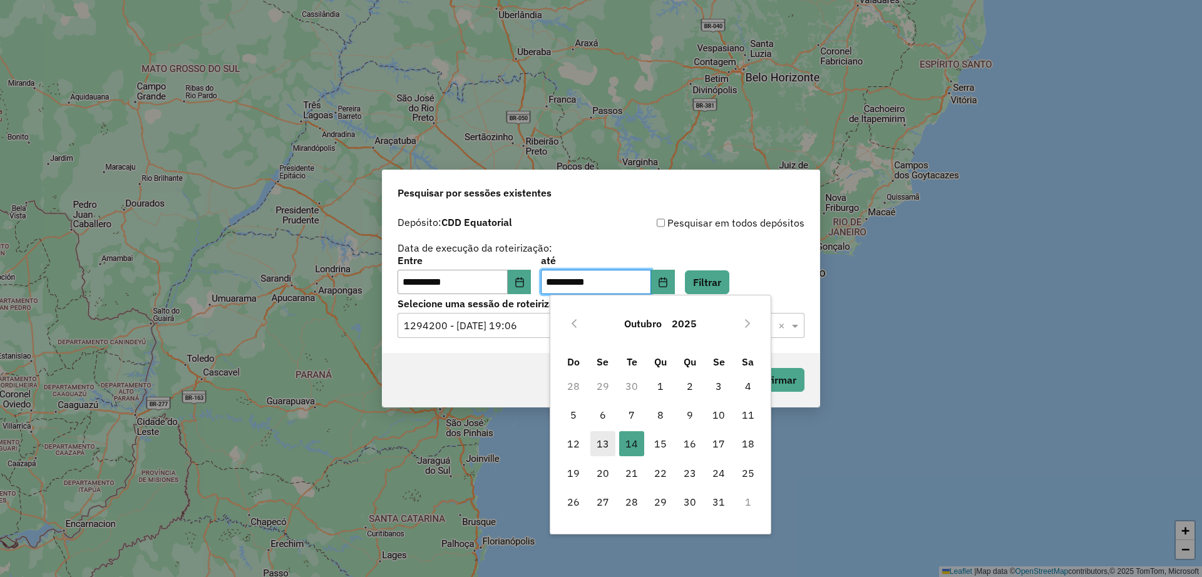
click at [598, 448] on span "13" at bounding box center [602, 443] width 25 height 25
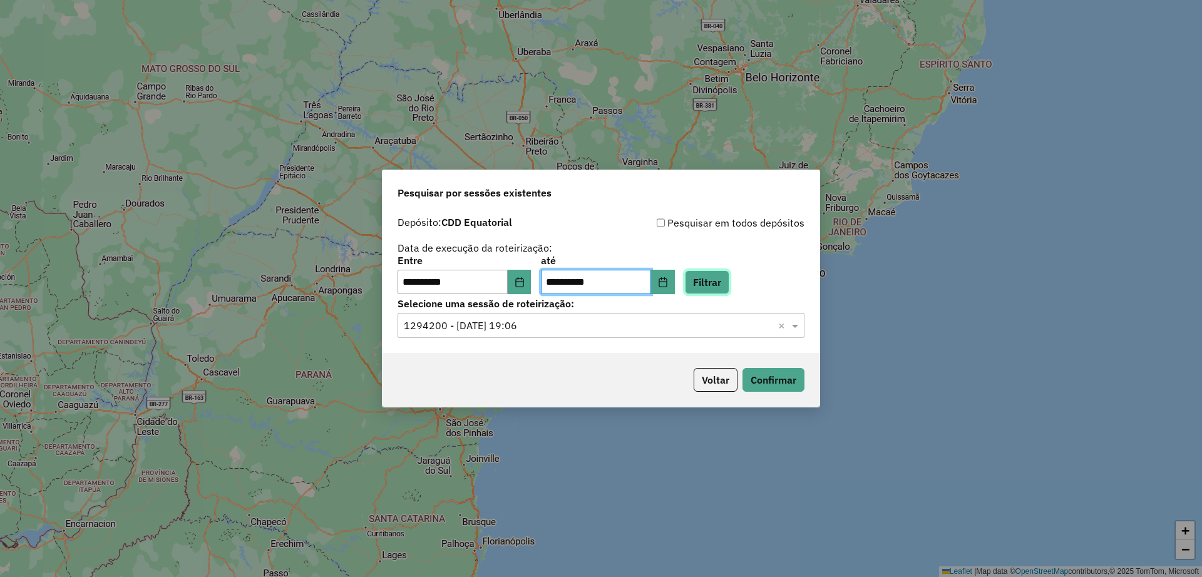
click at [729, 285] on button "Filtrar" at bounding box center [707, 282] width 44 height 24
click at [535, 320] on input "text" at bounding box center [588, 326] width 369 height 15
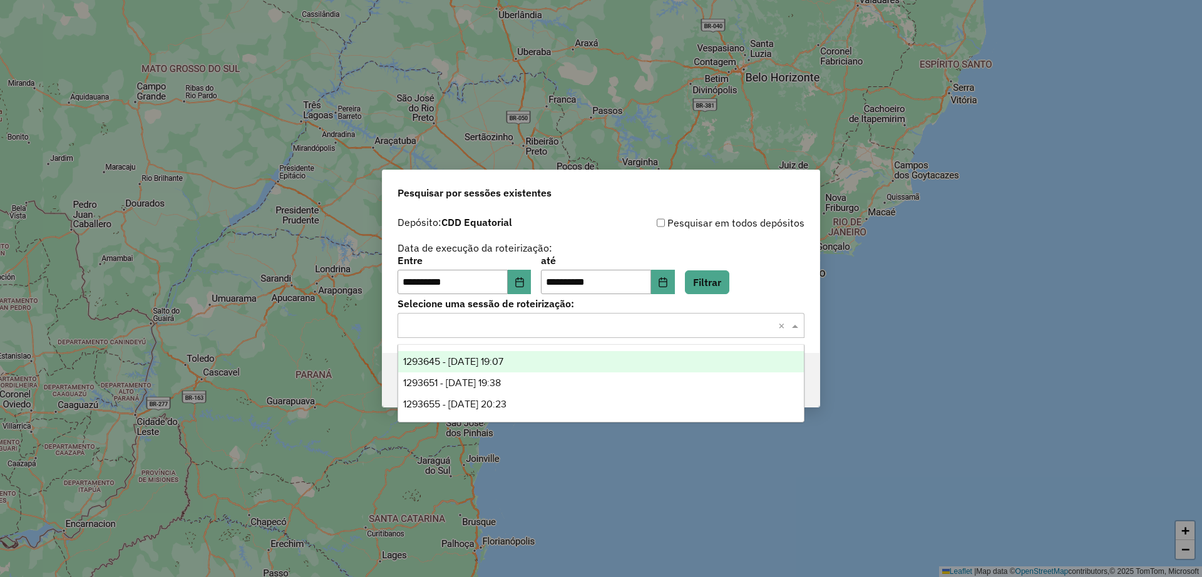
click at [503, 364] on span "1293645 - 13/10/2025 19:07" at bounding box center [453, 361] width 100 height 11
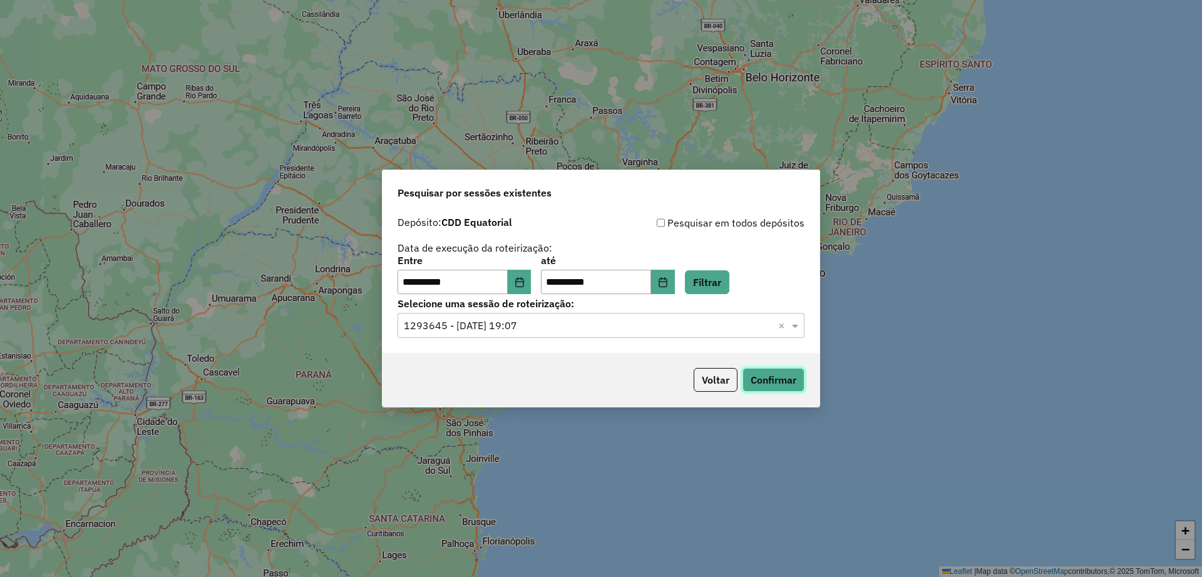
click at [776, 385] on button "Confirmar" at bounding box center [774, 380] width 62 height 24
click at [719, 384] on button "Voltar" at bounding box center [716, 380] width 44 height 24
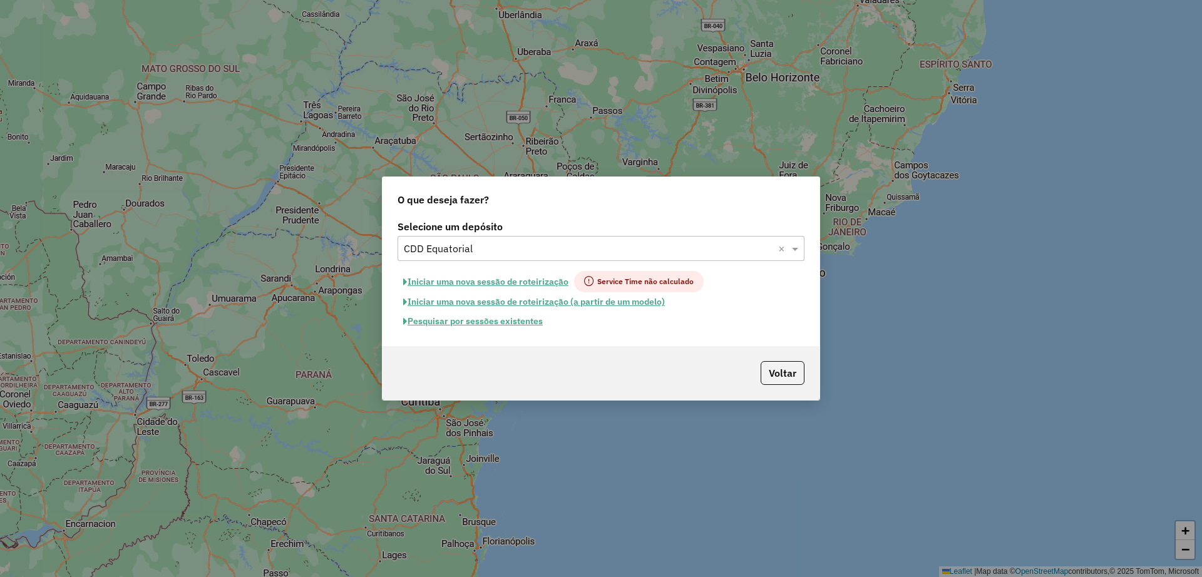
click at [485, 249] on input "text" at bounding box center [588, 249] width 369 height 15
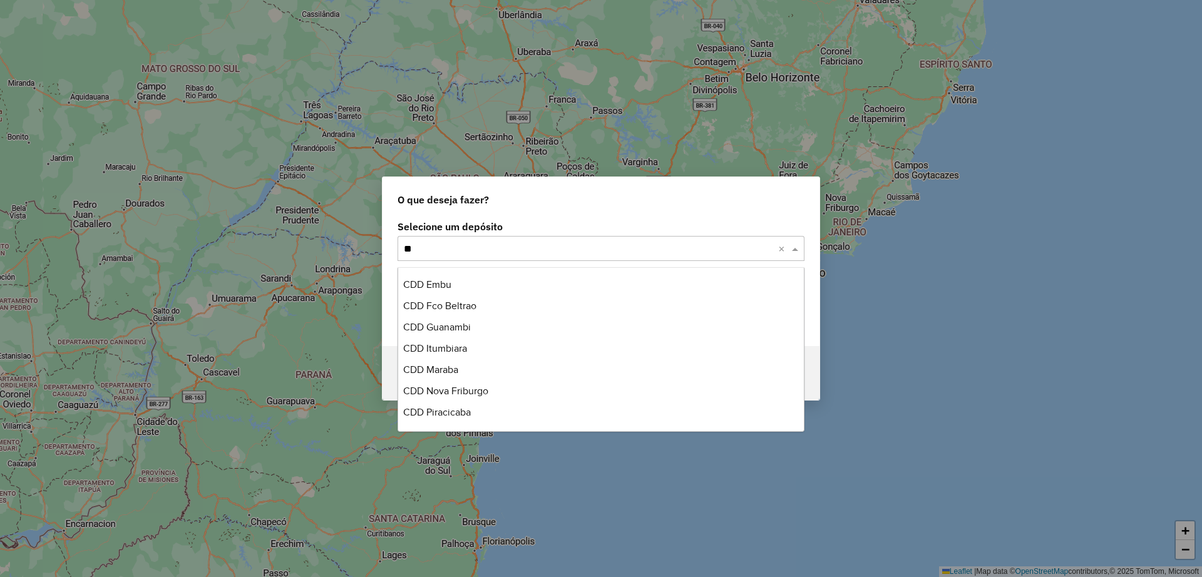
scroll to position [63, 0]
type input "****"
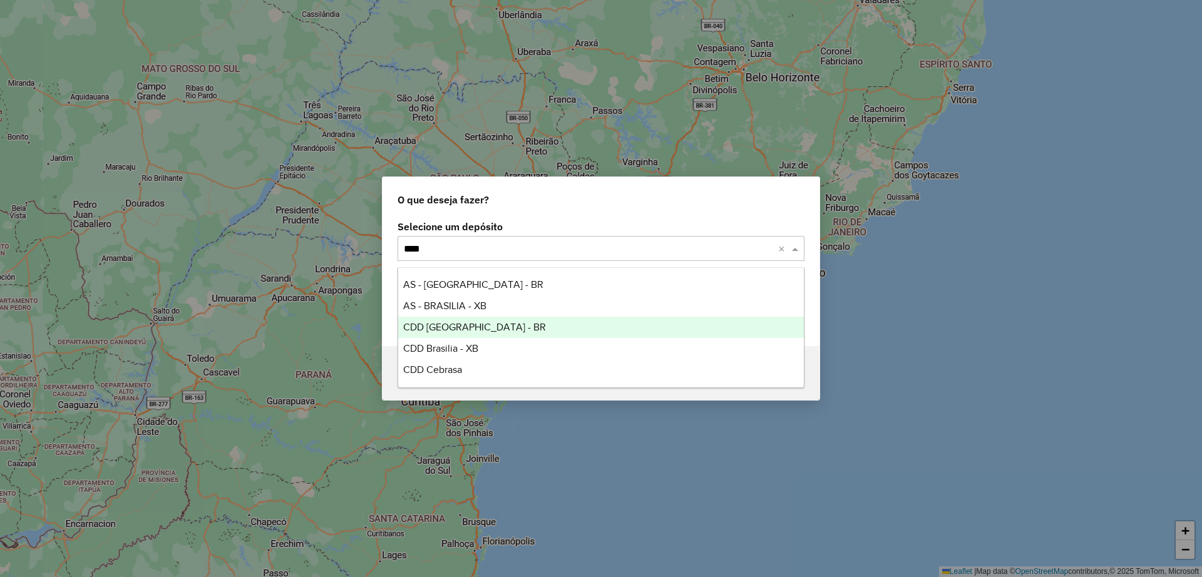
click at [483, 327] on div "CDD [GEOGRAPHIC_DATA] - BR" at bounding box center [601, 327] width 406 height 21
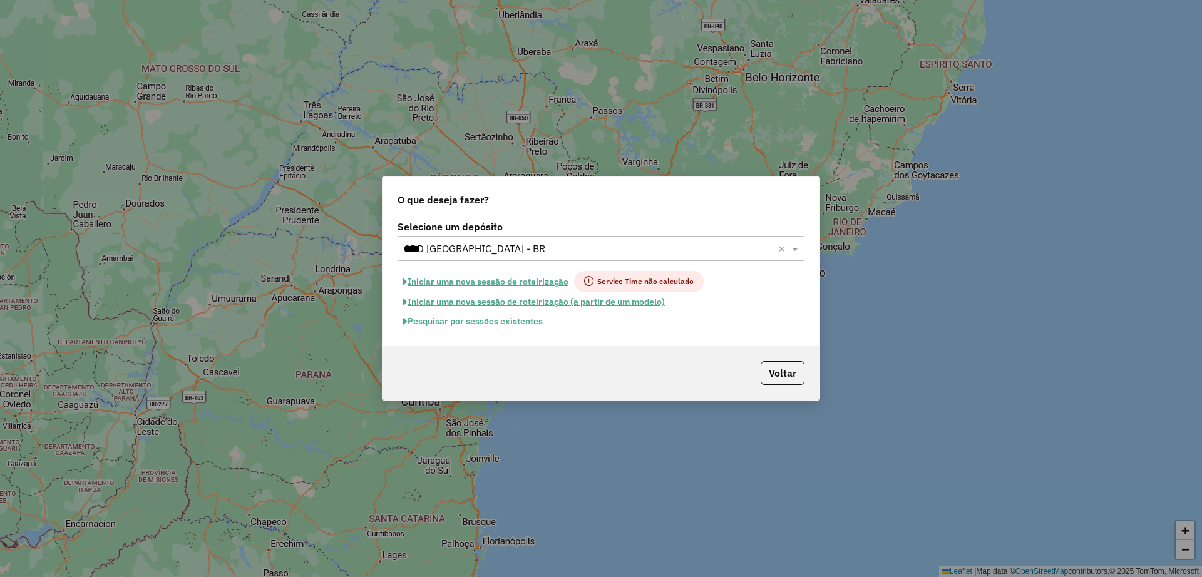
click at [481, 323] on button "Pesquisar por sessões existentes" at bounding box center [473, 321] width 151 height 19
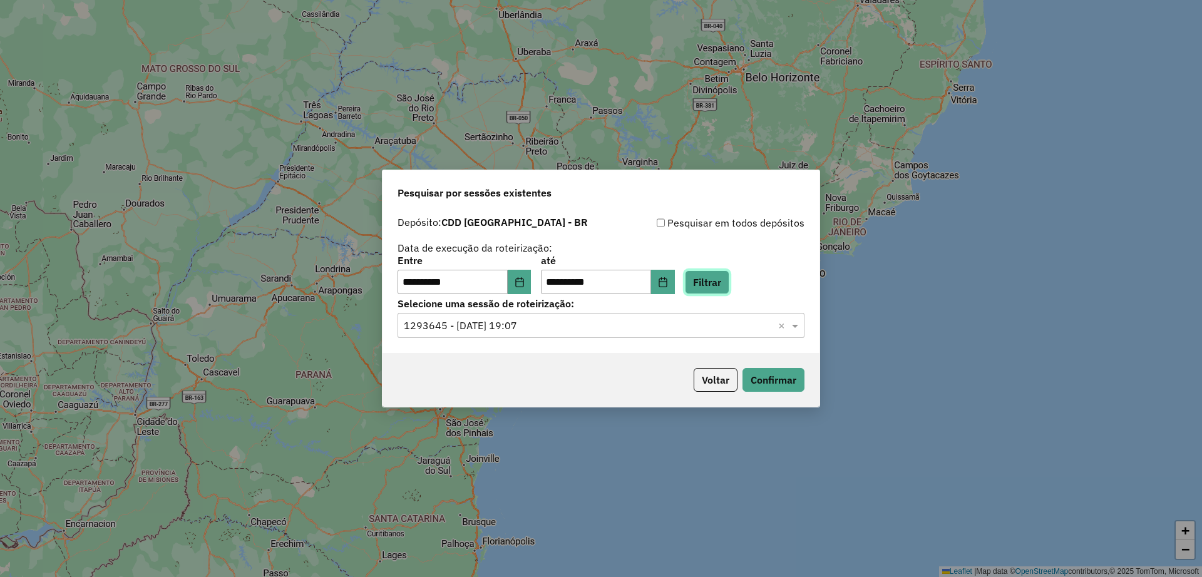
click at [724, 284] on button "Filtrar" at bounding box center [707, 282] width 44 height 24
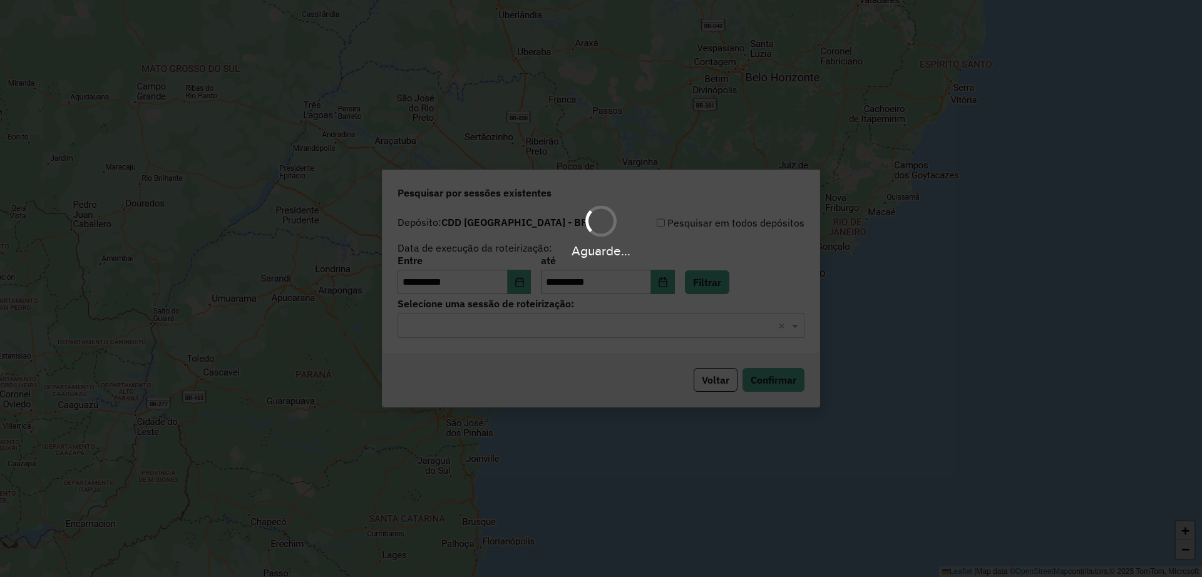
click at [580, 324] on input "text" at bounding box center [588, 326] width 369 height 15
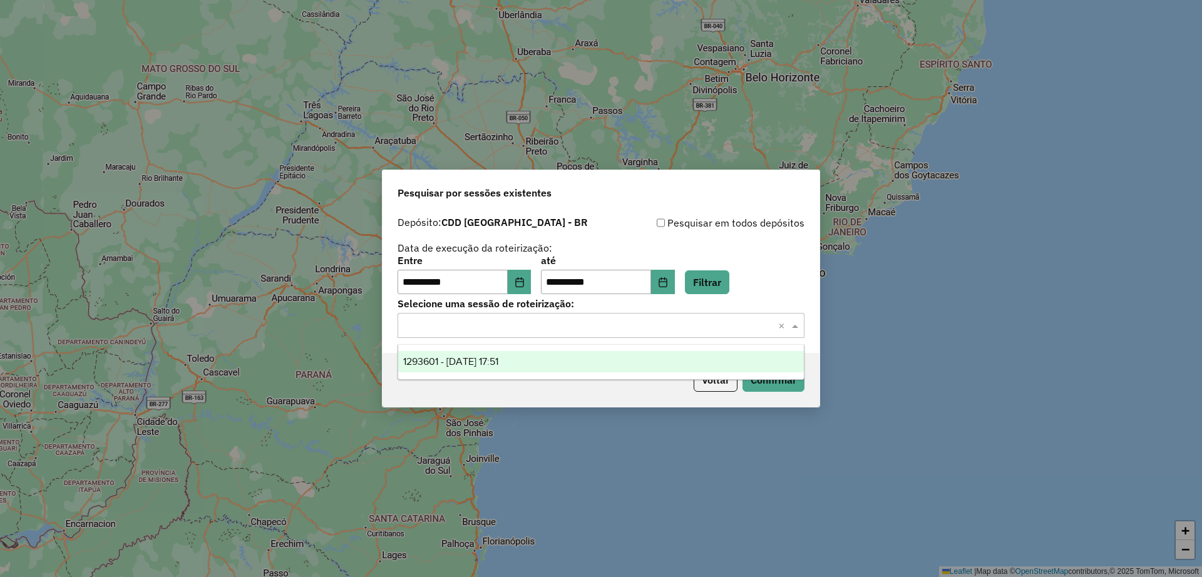
click at [496, 364] on span "1293601 - 13/10/2025 17:51" at bounding box center [450, 361] width 95 height 11
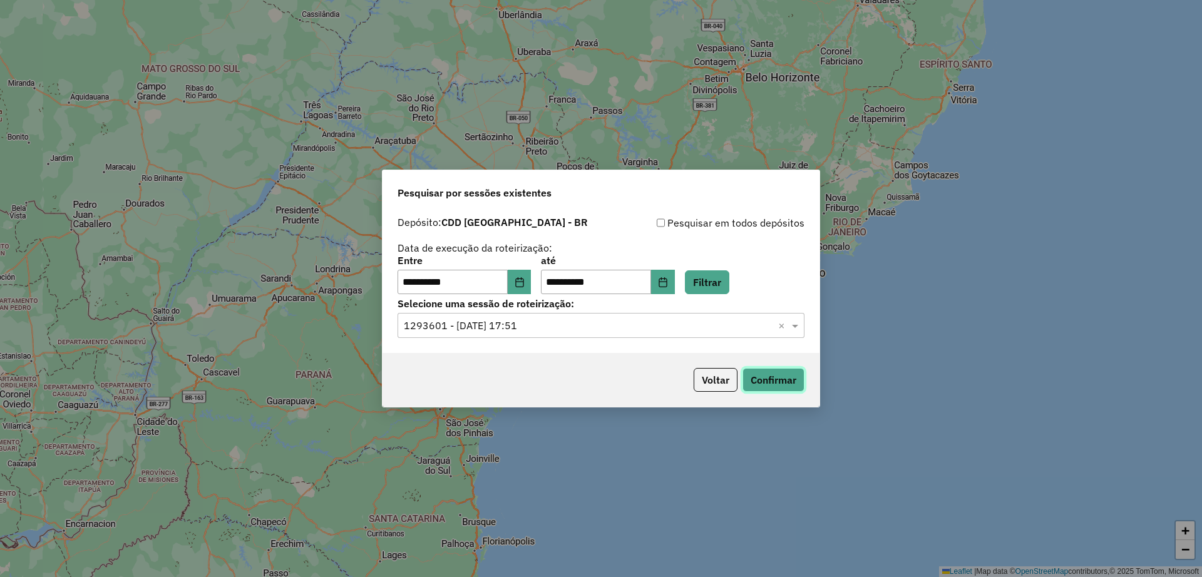
click at [788, 376] on button "Confirmar" at bounding box center [774, 380] width 62 height 24
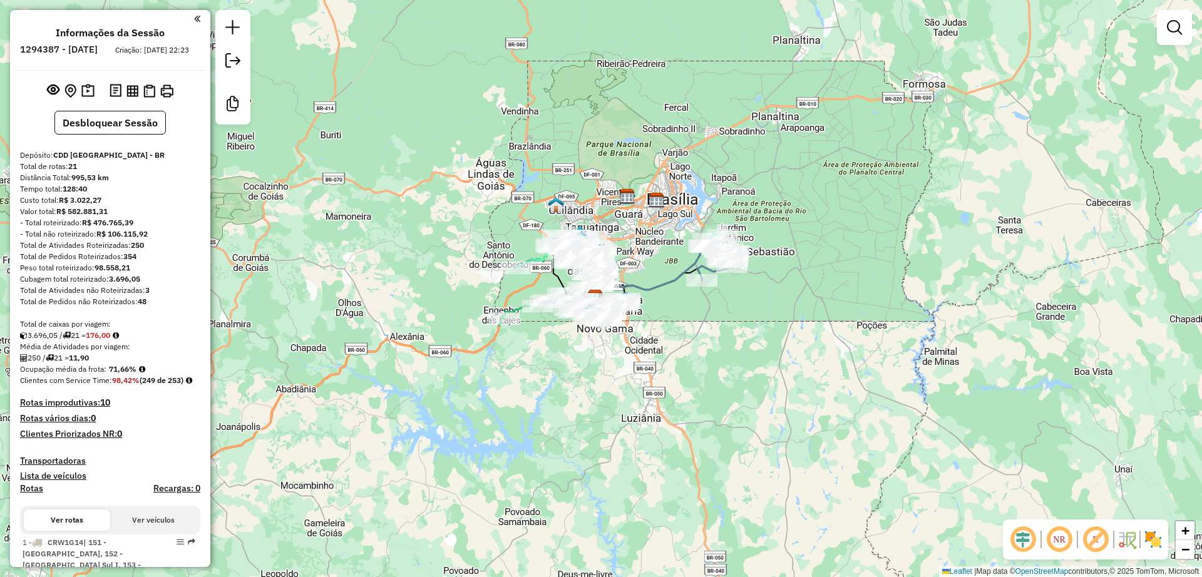
drag, startPoint x: 623, startPoint y: 384, endPoint x: 594, endPoint y: 407, distance: 37.1
click at [594, 412] on div "Janela de atendimento Grade de atendimento Capacidade Transportadoras Veículos …" at bounding box center [601, 288] width 1202 height 577
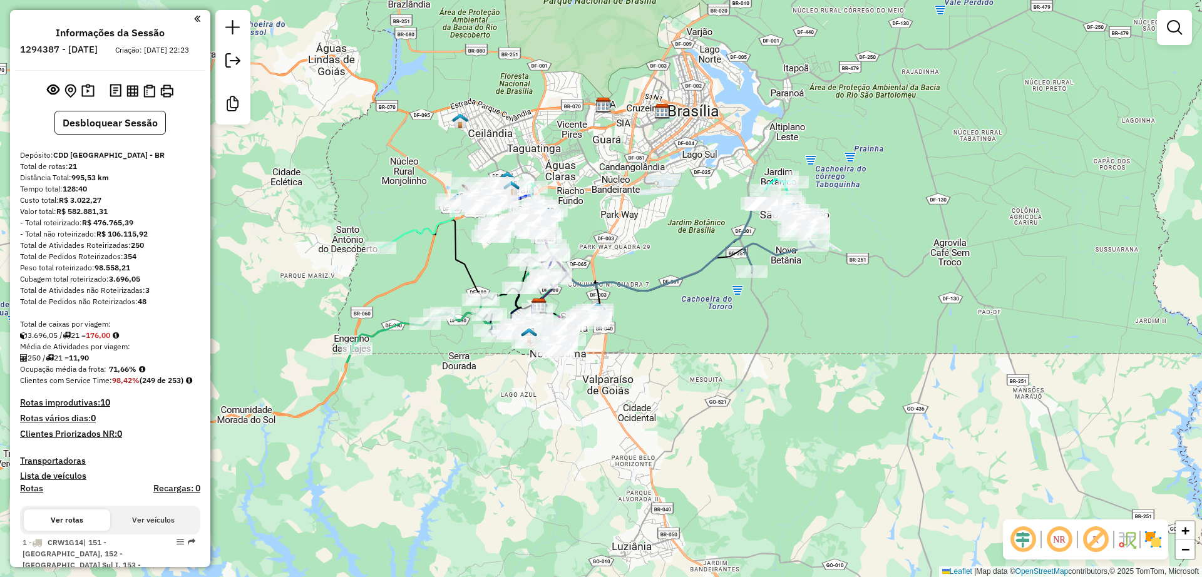
click at [1100, 540] on em at bounding box center [1096, 540] width 30 height 30
click at [1025, 540] on em at bounding box center [1023, 540] width 30 height 30
drag, startPoint x: 672, startPoint y: 254, endPoint x: 592, endPoint y: 323, distance: 105.7
click at [592, 323] on div "Rota 17 - Placa RUY0H25 71065775 - PAULO MOTA VEICULOS LTDA Janela de atendimen…" at bounding box center [601, 288] width 1202 height 577
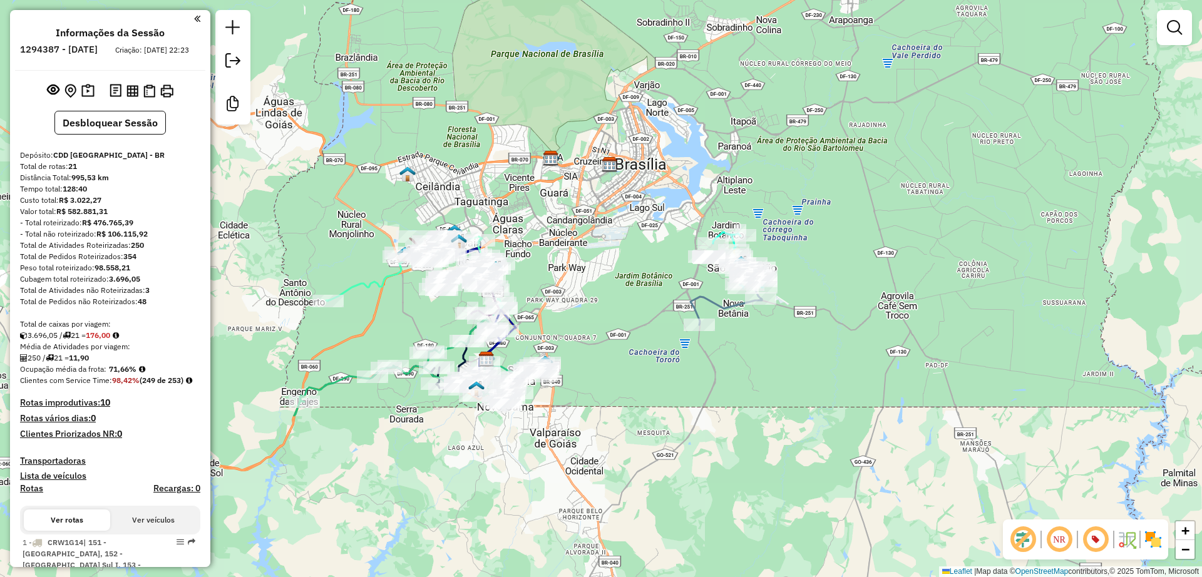
click at [605, 304] on div "Janela de atendimento Grade de atendimento Capacidade Transportadoras Veículos …" at bounding box center [601, 288] width 1202 height 577
click at [1173, 22] on em at bounding box center [1174, 27] width 15 height 15
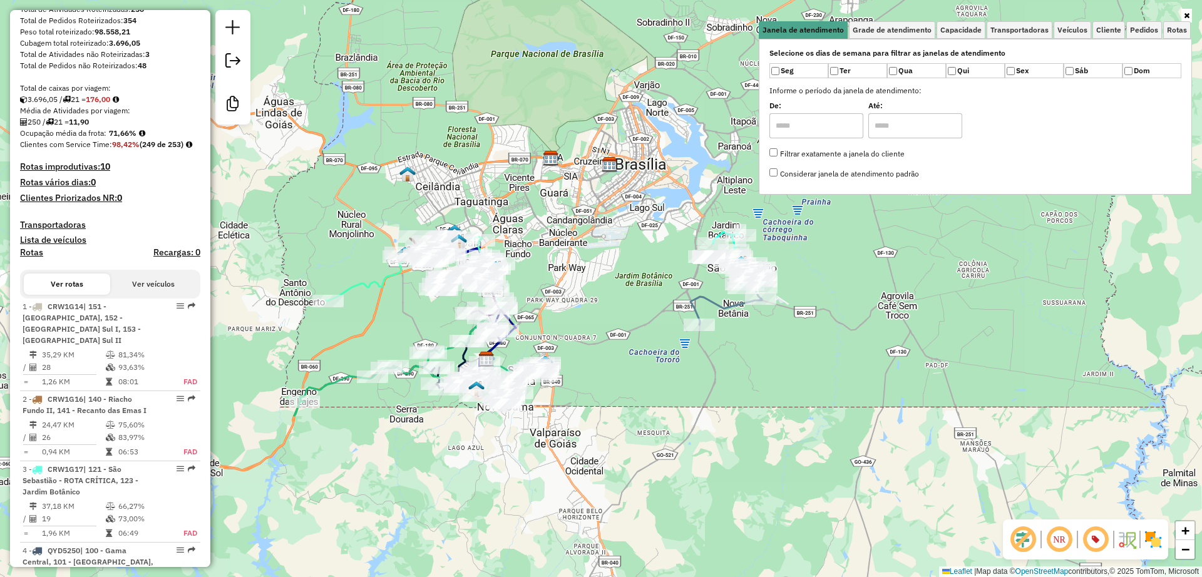
scroll to position [313, 0]
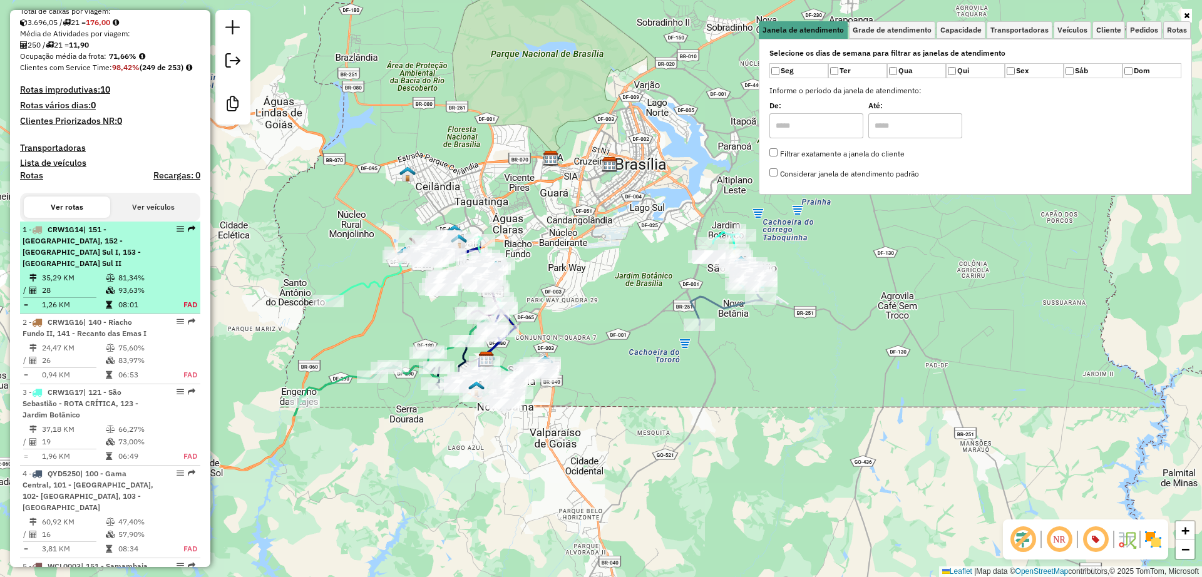
click at [78, 269] on div "1 - CRW1G14 | 151 - Samambaia Norte II, 152 - Samambaia Sul I, 153 - Samambaia …" at bounding box center [89, 246] width 133 height 45
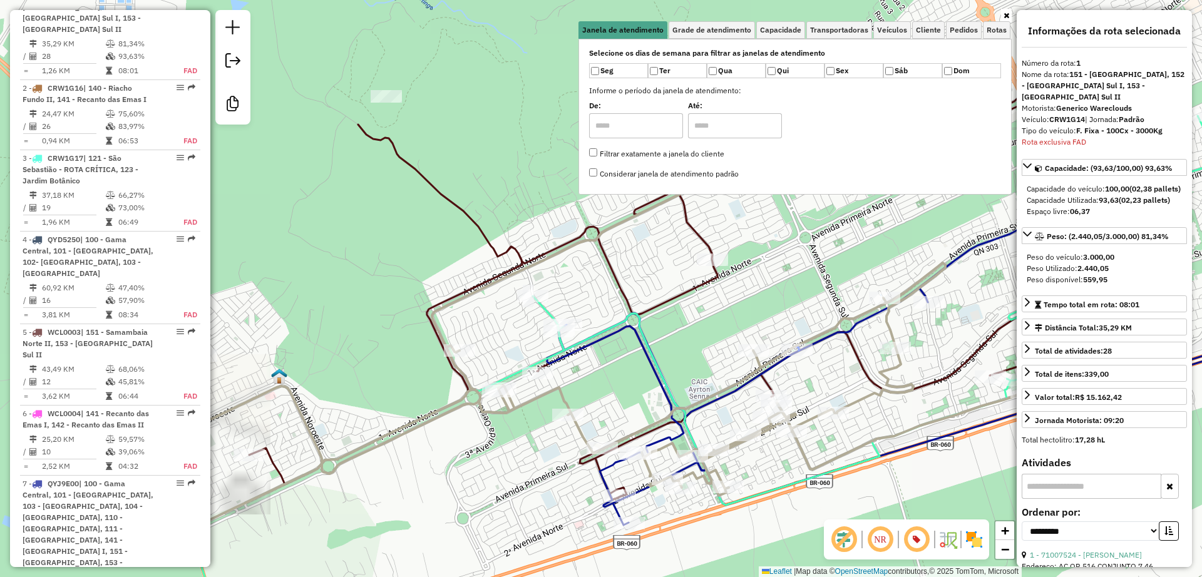
scroll to position [157, 0]
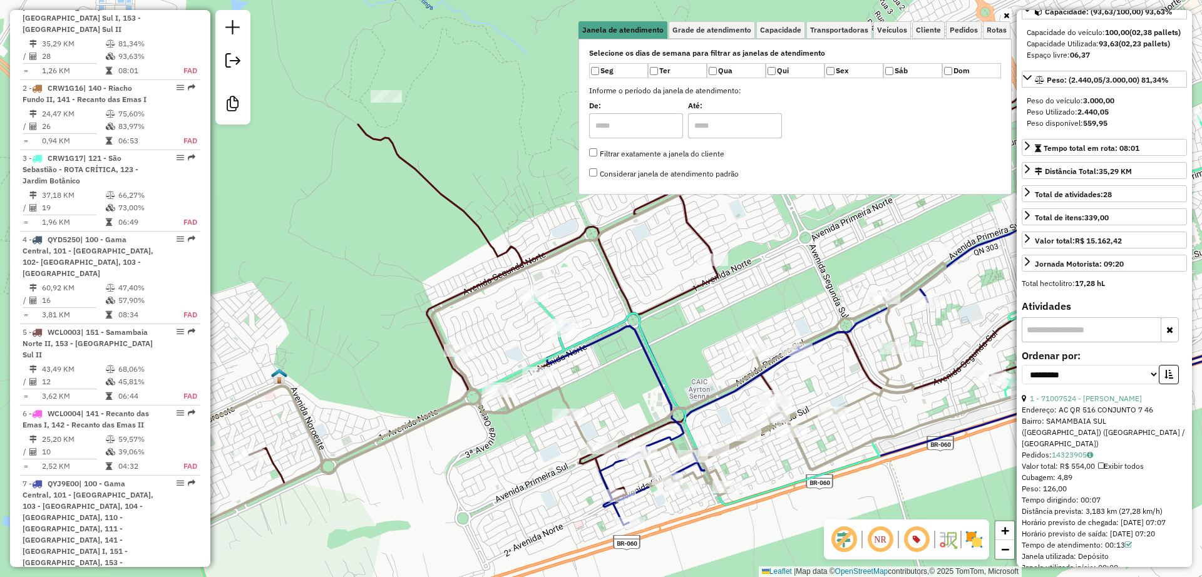
click at [1004, 14] on icon at bounding box center [1007, 16] width 6 height 8
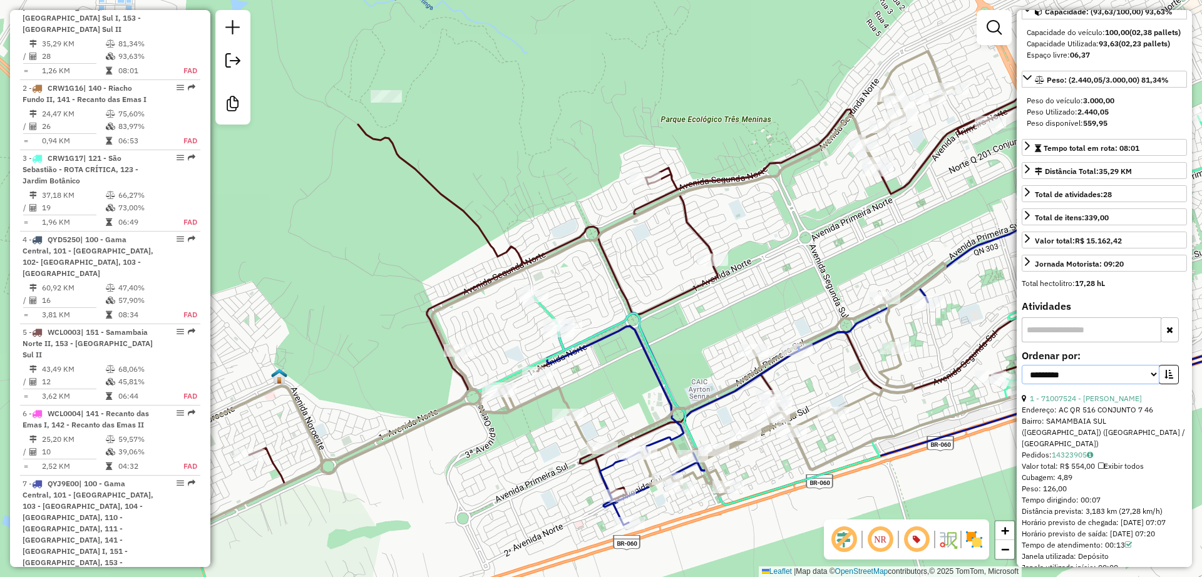
drag, startPoint x: 1092, startPoint y: 373, endPoint x: 1069, endPoint y: 381, distance: 25.4
click at [1092, 373] on select "**********" at bounding box center [1091, 374] width 138 height 19
select select "**********"
click at [1022, 365] on select "**********" at bounding box center [1091, 374] width 138 height 19
click at [1164, 380] on button "button" at bounding box center [1169, 374] width 20 height 19
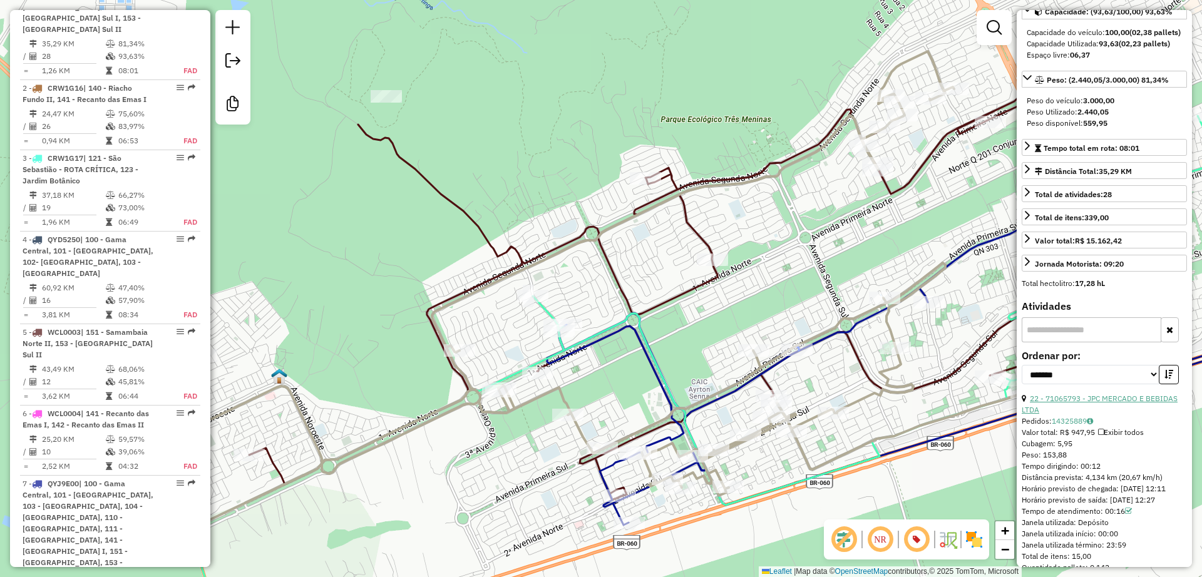
click at [1072, 396] on link "22 - 71065793 - JPC MERCADO E BEBIDAS LTDA" at bounding box center [1100, 404] width 156 height 21
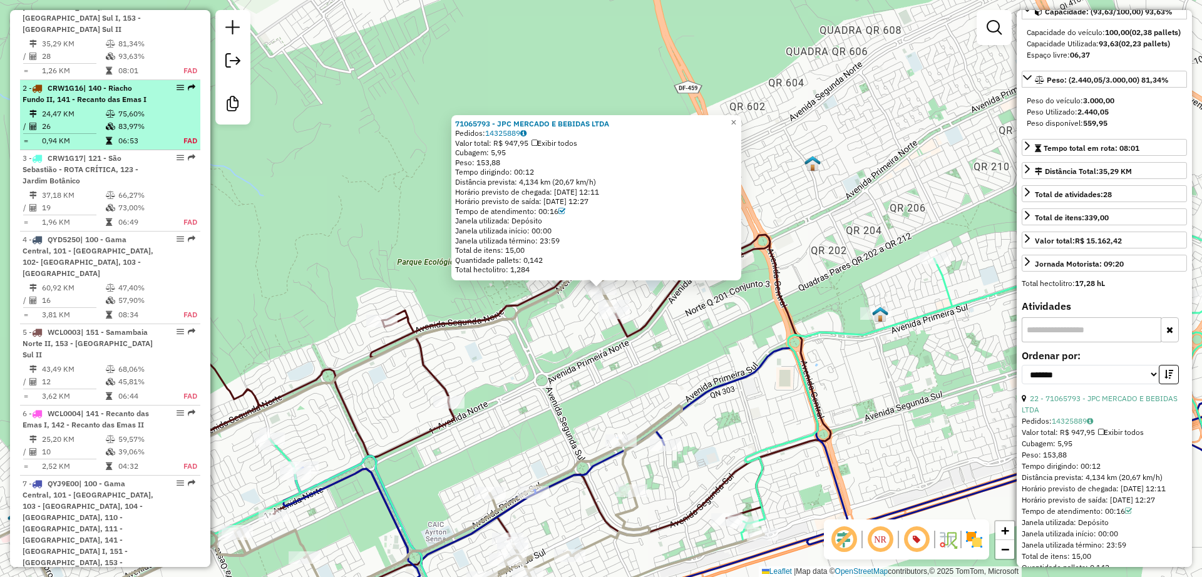
click at [106, 128] on li "2 - CRW1G16 | 140 - Riacho Fundo II, 141 - Recanto das Emas I 24,47 KM 75,60% /…" at bounding box center [110, 115] width 180 height 70
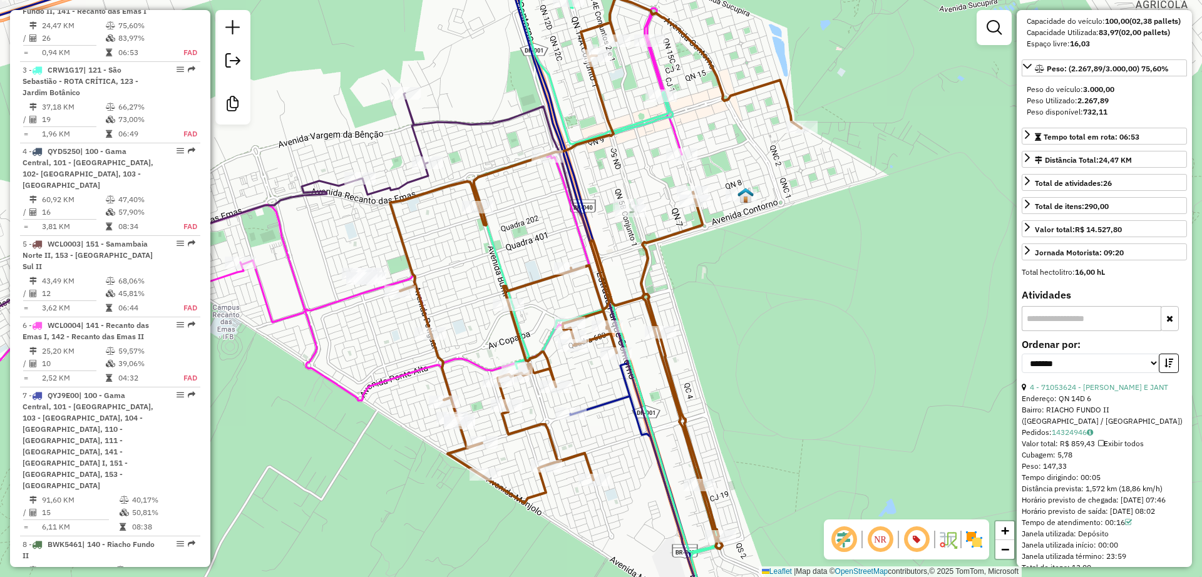
scroll to position [640, 0]
click at [1095, 392] on link "4 - 71053624 - FRANGO ASSADO E JANT" at bounding box center [1099, 387] width 138 height 9
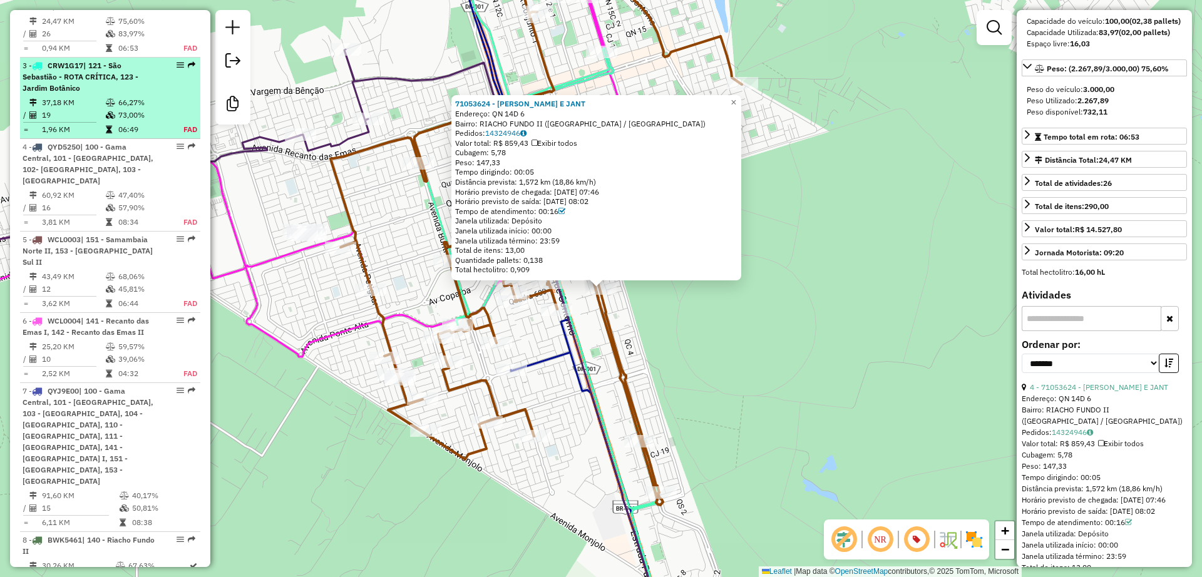
click at [79, 93] on span "| 121 - São Sebastião - ROTA CRÍTICA, 123 - Jardim Botânico" at bounding box center [81, 77] width 116 height 32
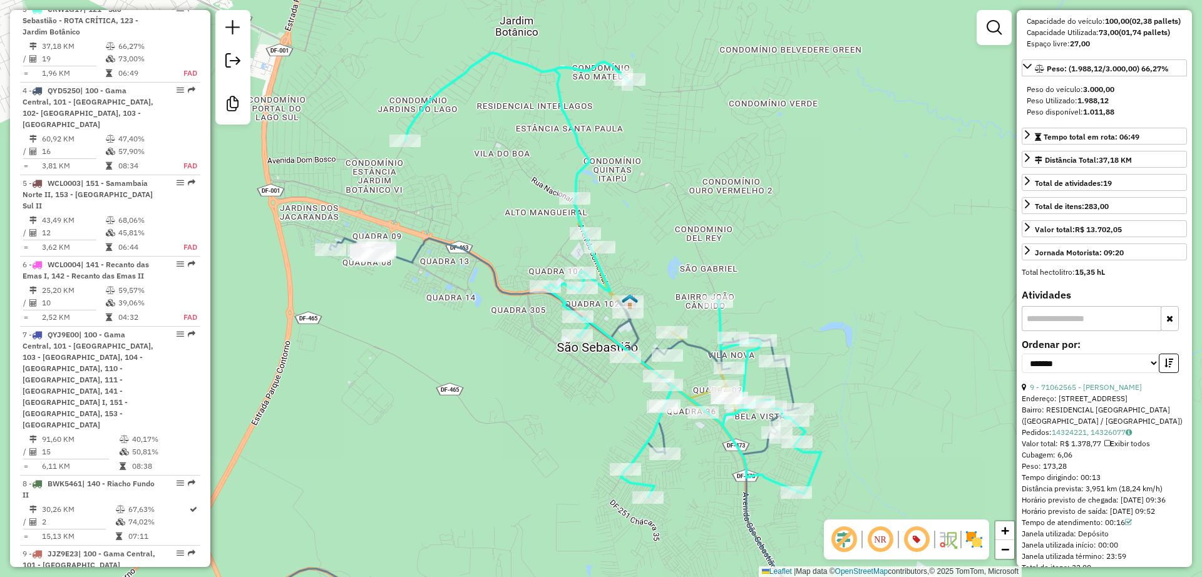
scroll to position [710, 0]
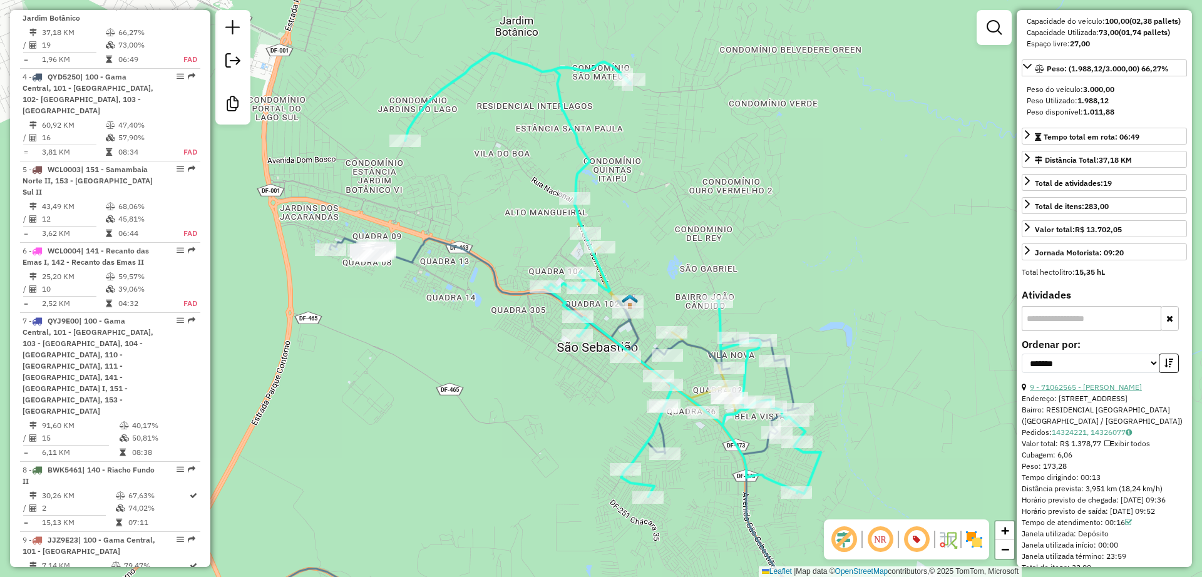
click at [1084, 392] on link "9 - 71062565 - LUDIMILA CASTRO" at bounding box center [1086, 387] width 112 height 9
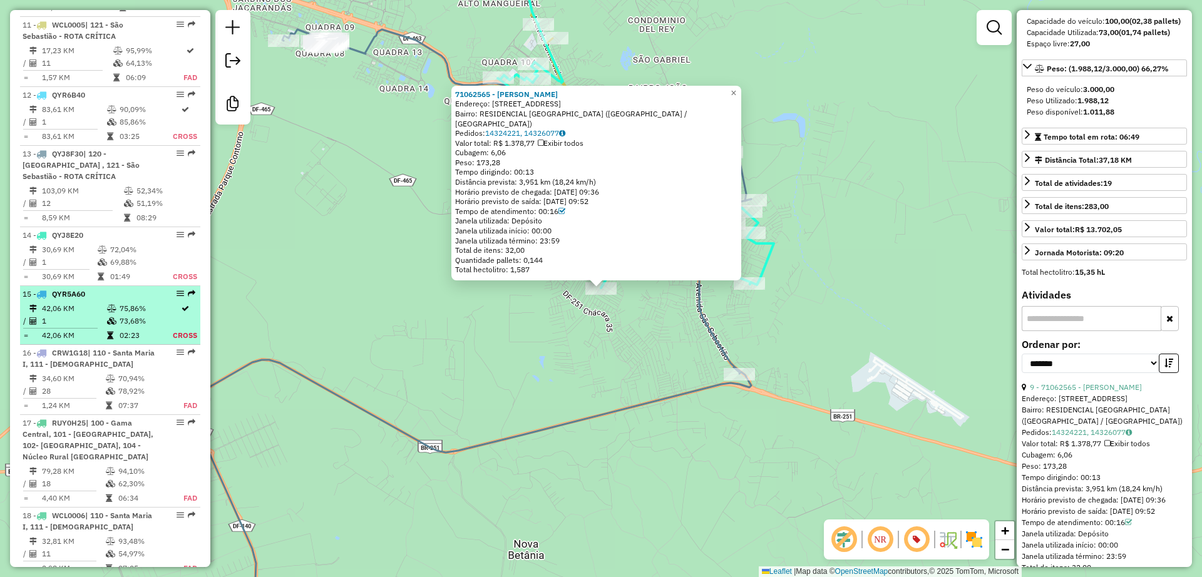
scroll to position [1414, 0]
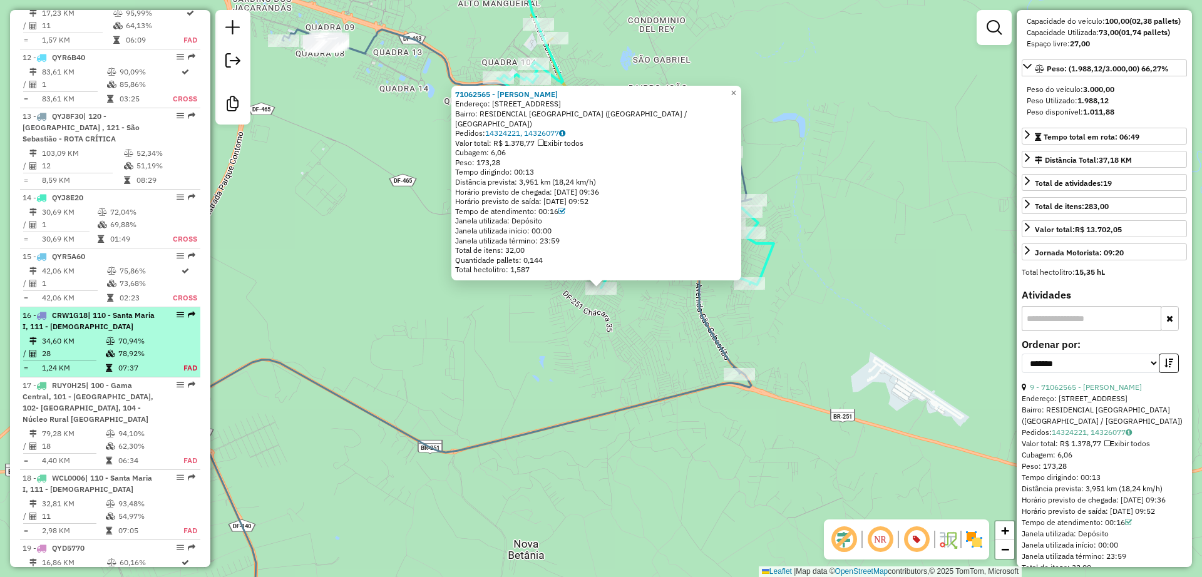
click at [143, 347] on td "78,92%" at bounding box center [144, 353] width 52 height 13
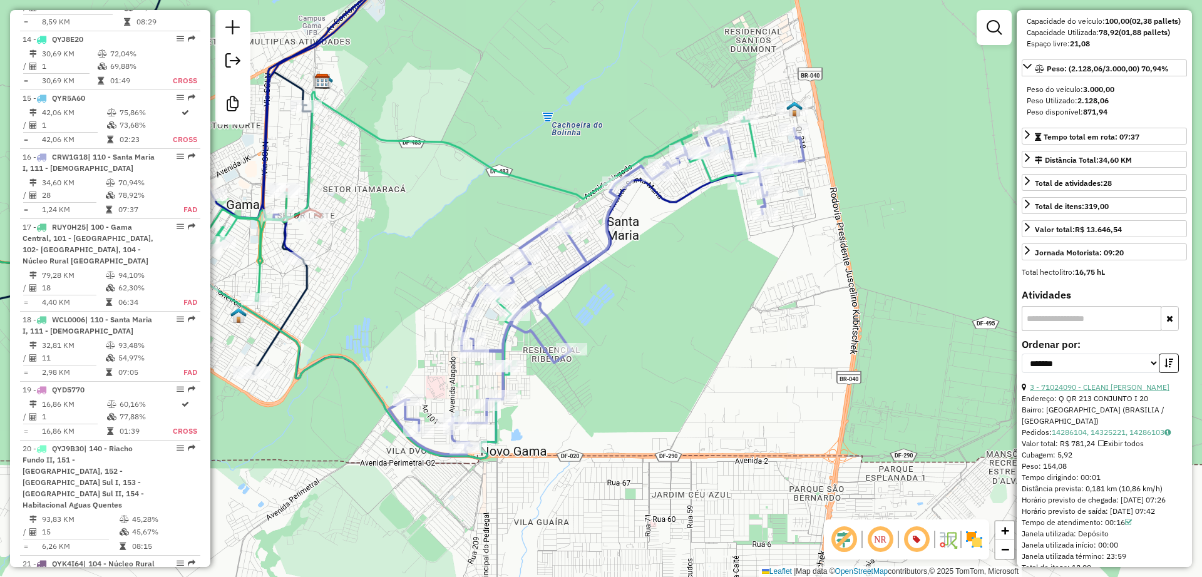
scroll to position [1700, 0]
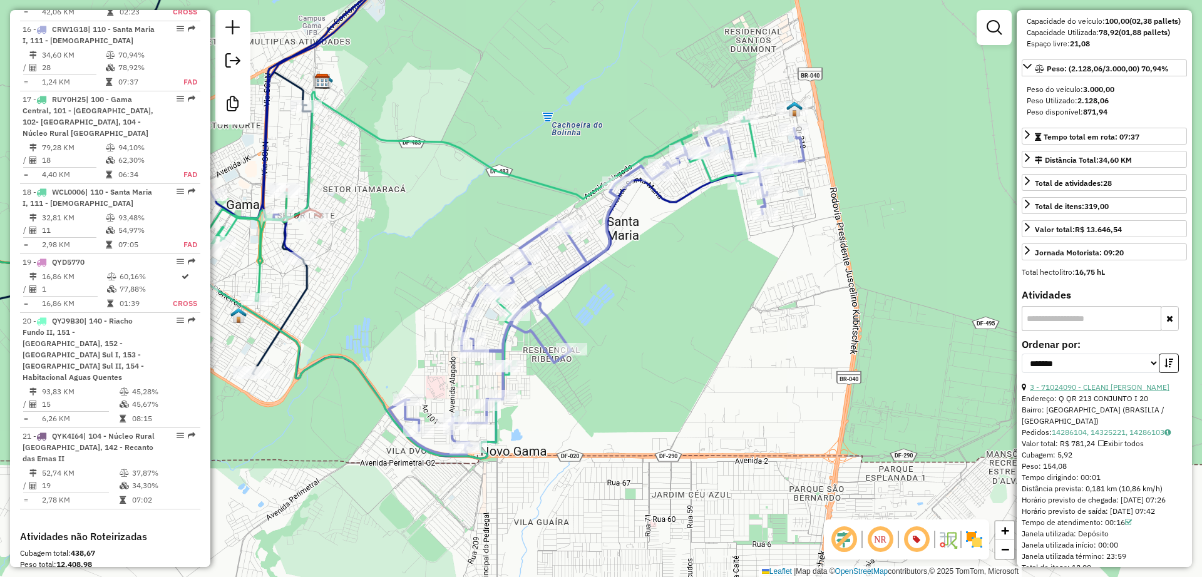
click at [1098, 392] on link "3 - 71024090 - CLEANI NICOLAU BASIL" at bounding box center [1100, 387] width 140 height 9
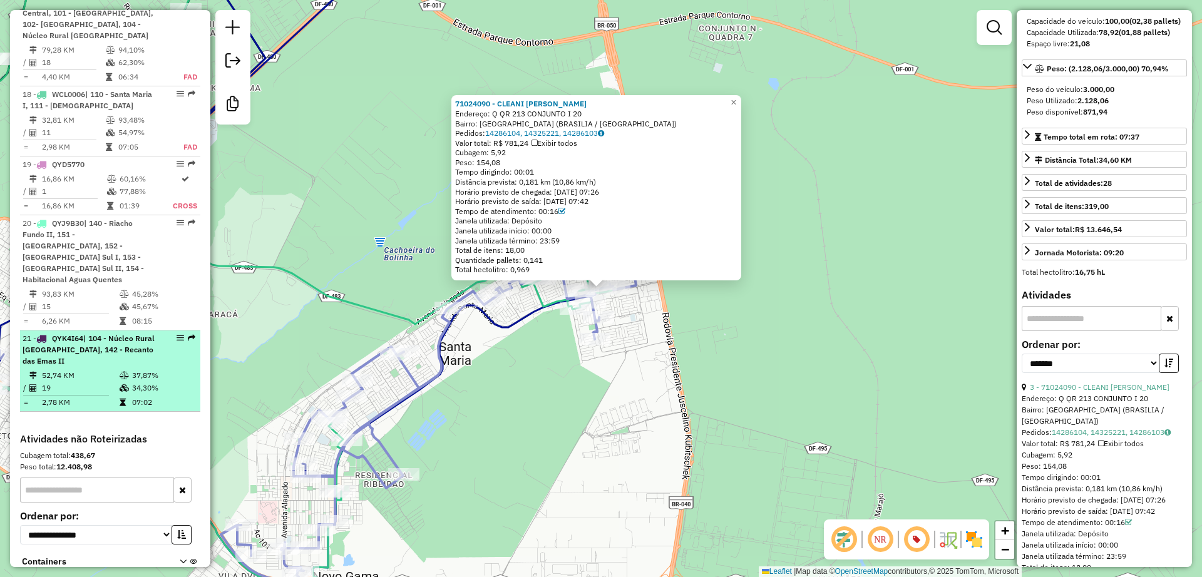
scroll to position [1839, 0]
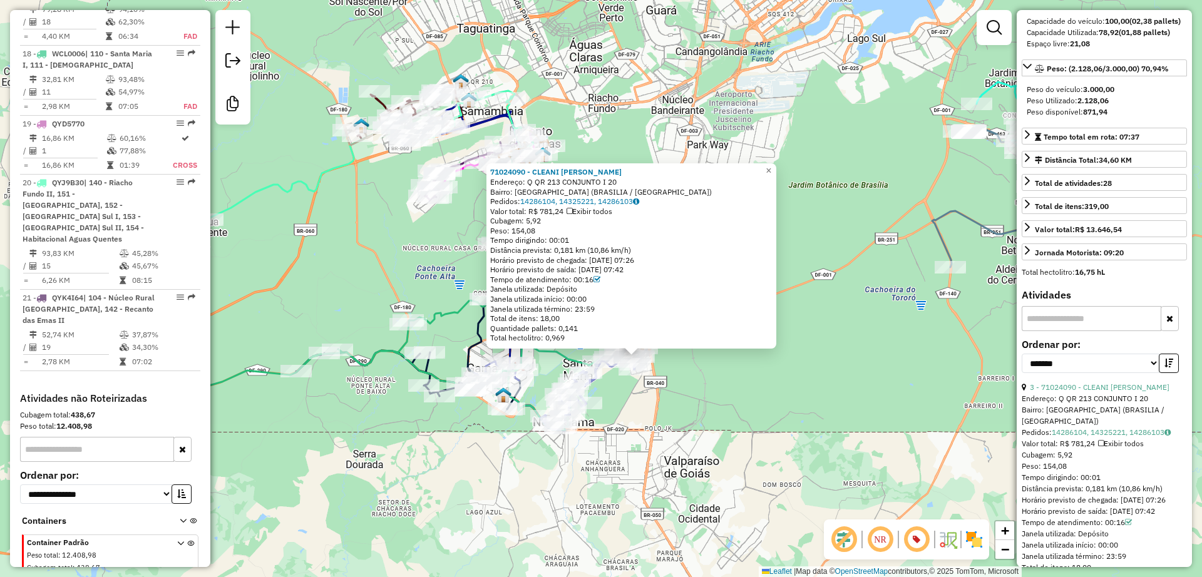
click at [677, 407] on div "71024090 - CLEANI NICOLAU BASIL Endereço: Q QR 213 CONJUNTO I 20 Bairro: SANTA …" at bounding box center [601, 288] width 1202 height 577
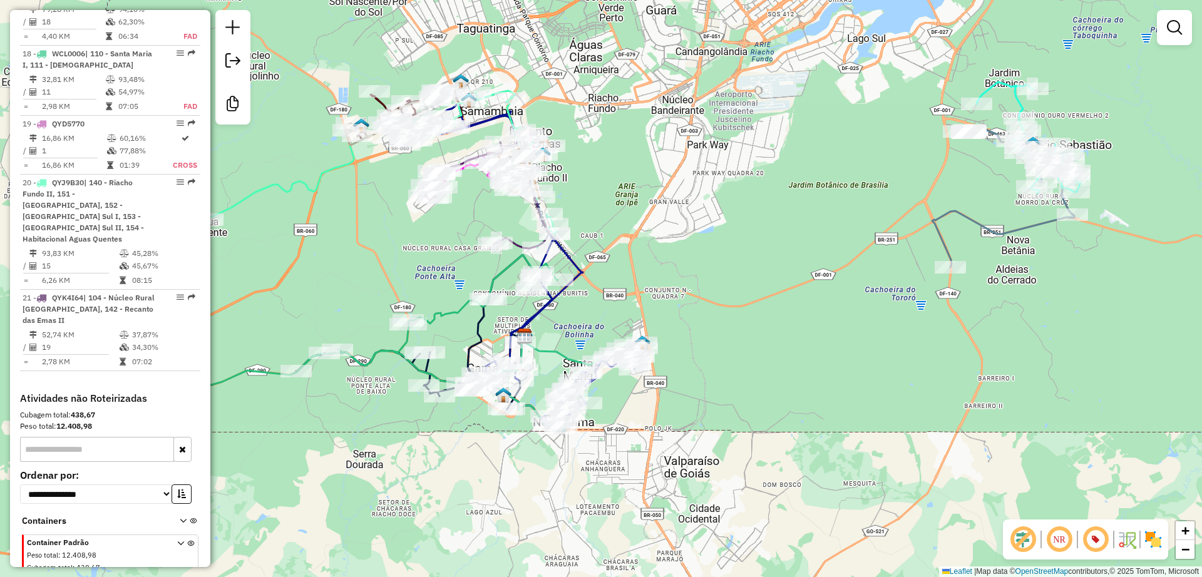
drag, startPoint x: 786, startPoint y: 232, endPoint x: 761, endPoint y: 254, distance: 33.3
click at [761, 254] on div "Janela de atendimento Grade de atendimento Capacidade Transportadoras Veículos …" at bounding box center [601, 288] width 1202 height 577
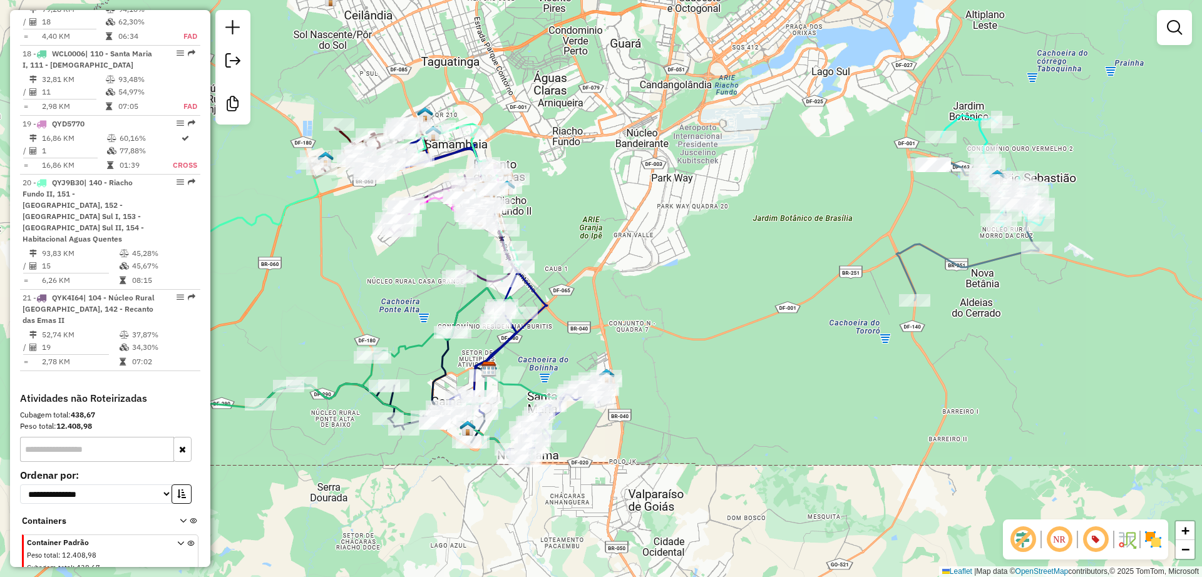
click at [667, 275] on div "Janela de atendimento Grade de atendimento Capacidade Transportadoras Veículos …" at bounding box center [601, 288] width 1202 height 577
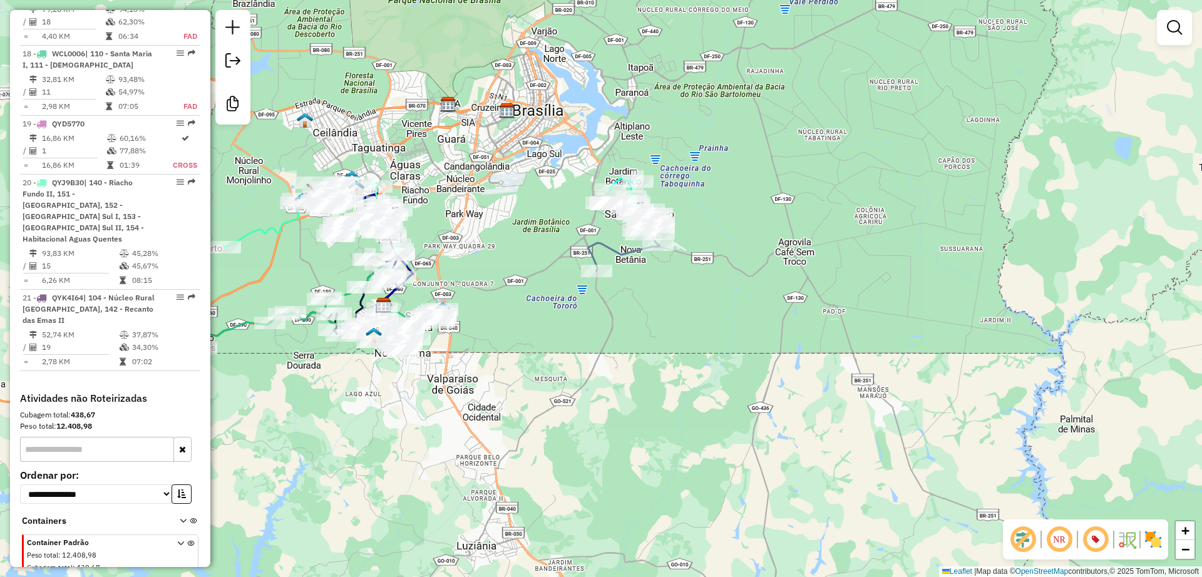
click at [533, 210] on div "Janela de atendimento Grade de atendimento Capacidade Transportadoras Veículos …" at bounding box center [601, 288] width 1202 height 577
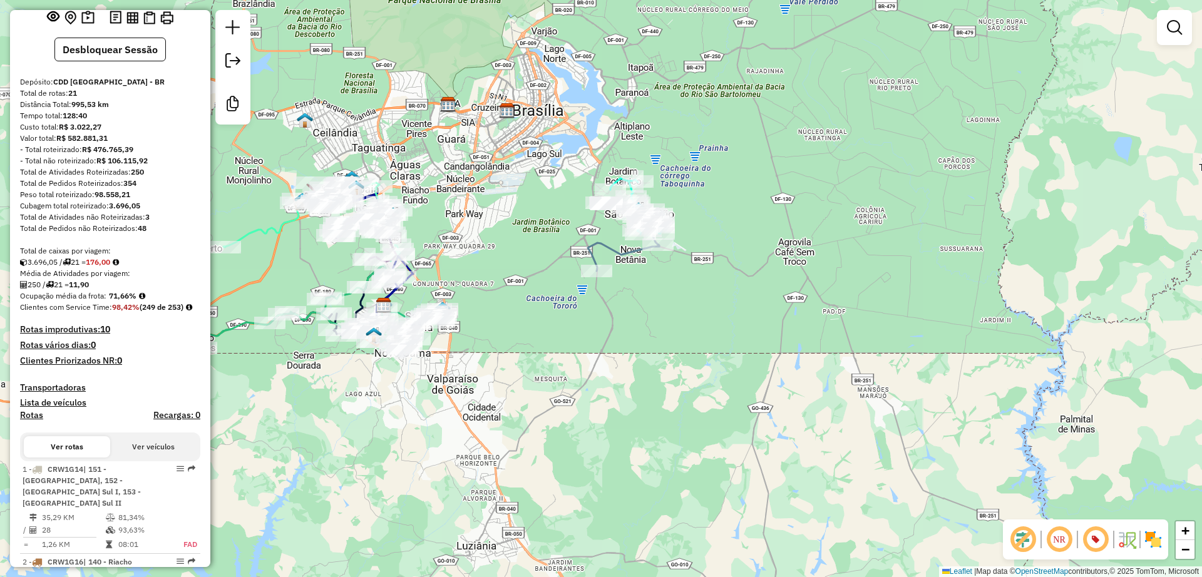
scroll to position [0, 0]
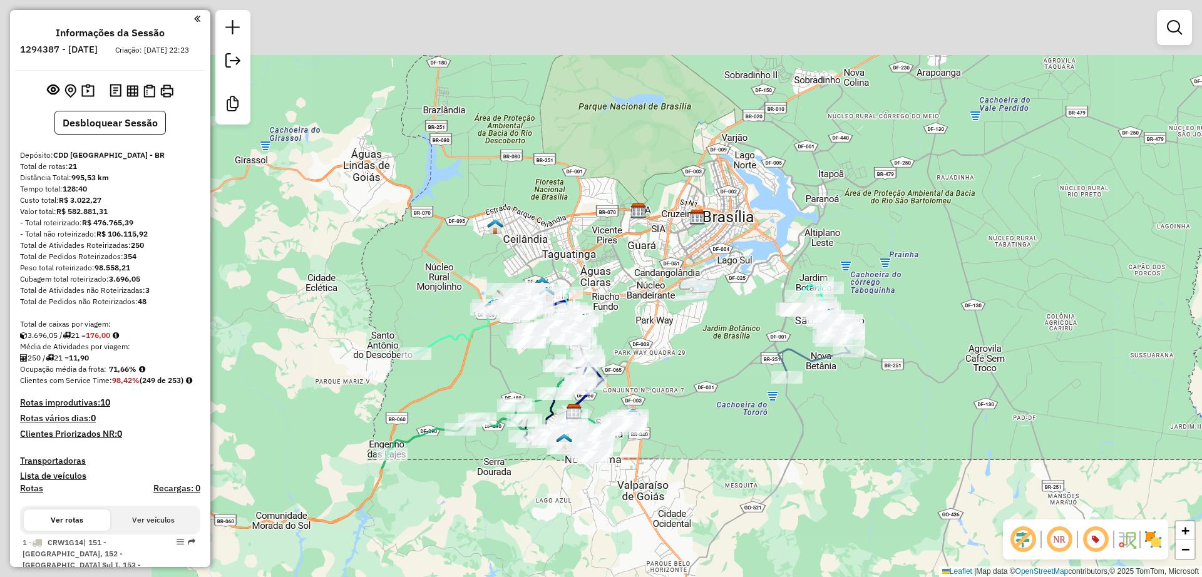
drag, startPoint x: 567, startPoint y: 330, endPoint x: 759, endPoint y: 436, distance: 220.2
click at [759, 436] on div "Janela de atendimento Grade de atendimento Capacidade Transportadoras Veículos …" at bounding box center [601, 288] width 1202 height 577
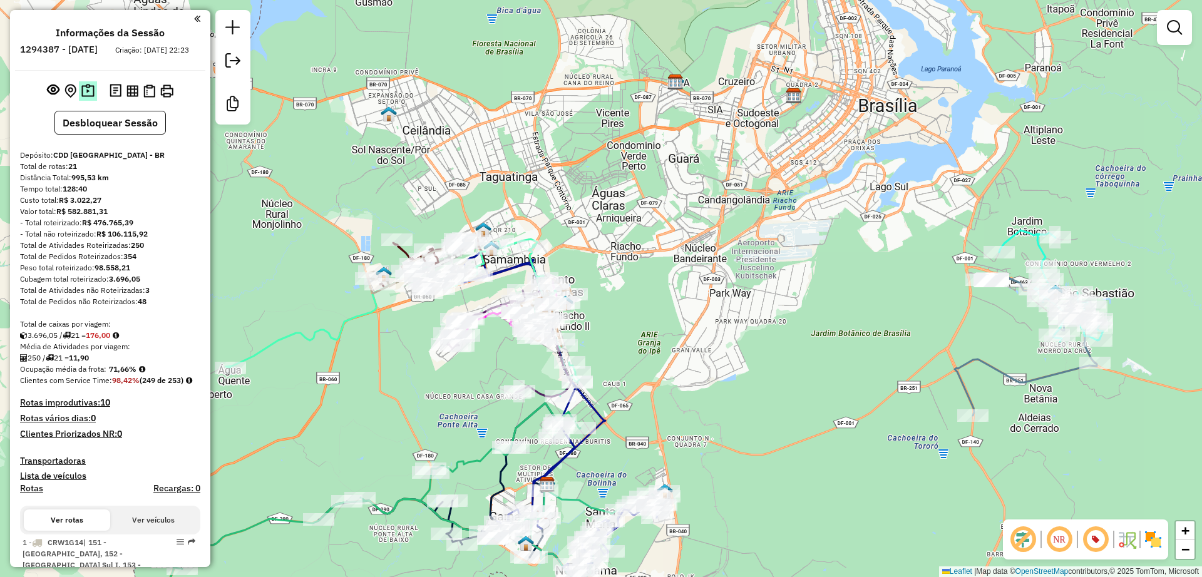
click at [88, 98] on img at bounding box center [87, 91] width 13 height 14
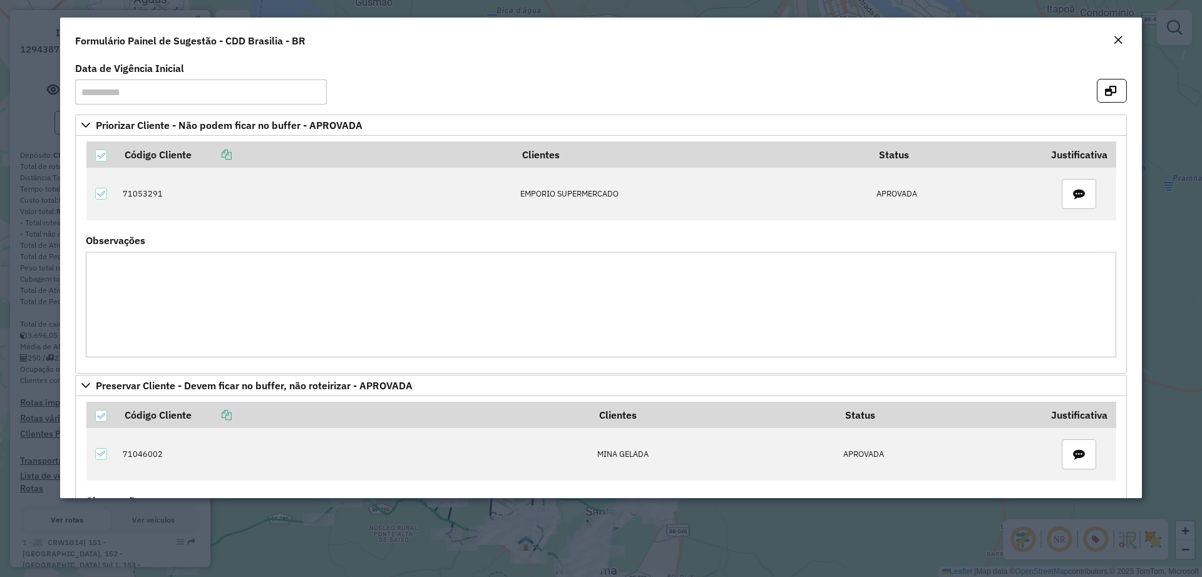
click at [1113, 47] on button "Close" at bounding box center [1118, 41] width 18 height 16
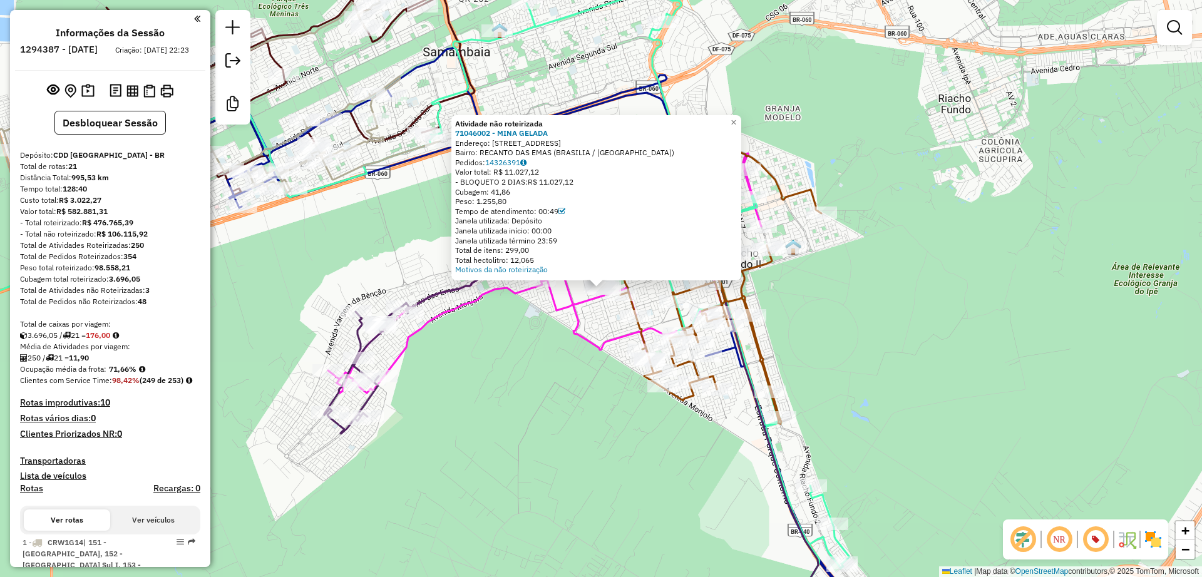
click at [490, 357] on div "Atividade não roteirizada 71046002 - MINA GELADA Endereço: QUADRA 205 CONJUNTO …" at bounding box center [601, 288] width 1202 height 577
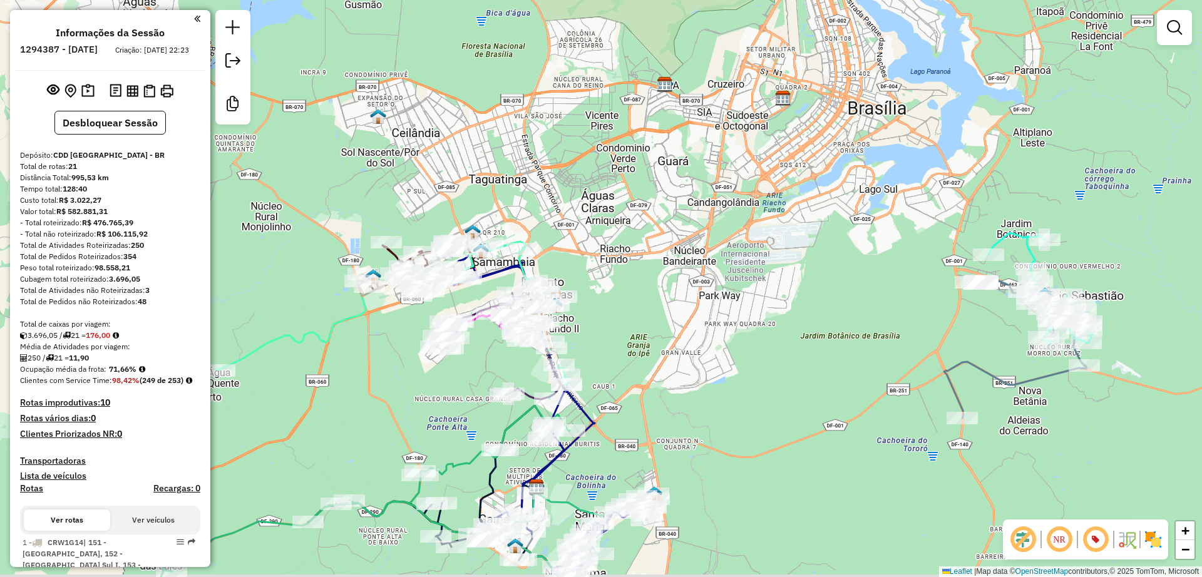
drag, startPoint x: 696, startPoint y: 383, endPoint x: 679, endPoint y: 353, distance: 34.8
click at [680, 353] on div "Janela de atendimento Grade de atendimento Capacidade Transportadoras Veículos …" at bounding box center [601, 288] width 1202 height 577
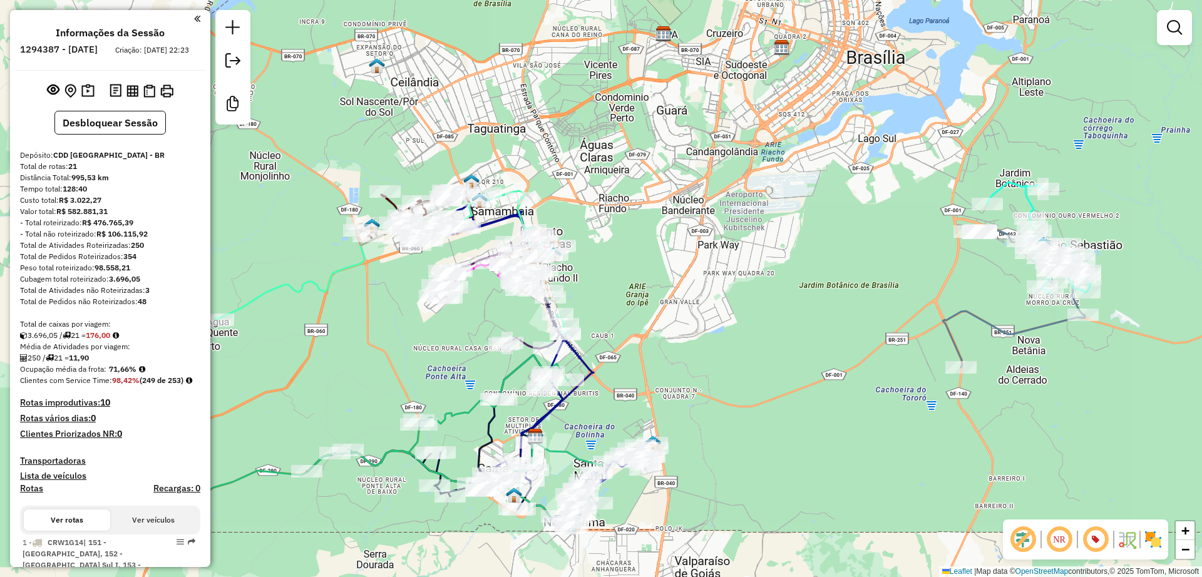
drag, startPoint x: 716, startPoint y: 327, endPoint x: 717, endPoint y: 317, distance: 10.2
click at [717, 317] on div "Janela de atendimento Grade de atendimento Capacidade Transportadoras Veículos …" at bounding box center [601, 288] width 1202 height 577
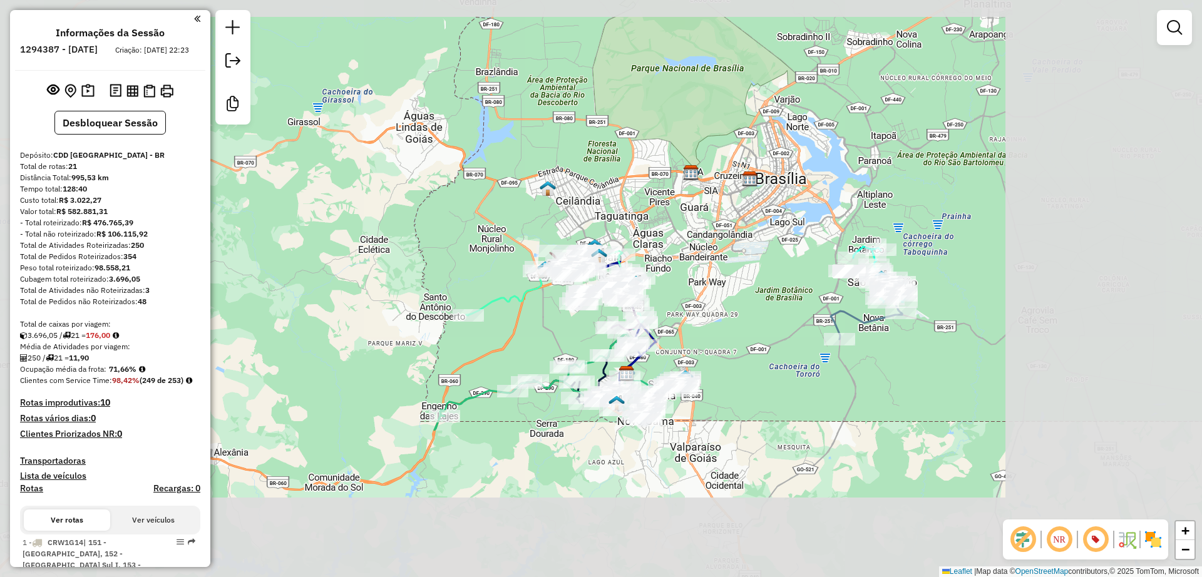
click at [634, 317] on div "Janela de atendimento Grade de atendimento Capacidade Transportadoras Veículos …" at bounding box center [601, 288] width 1202 height 577
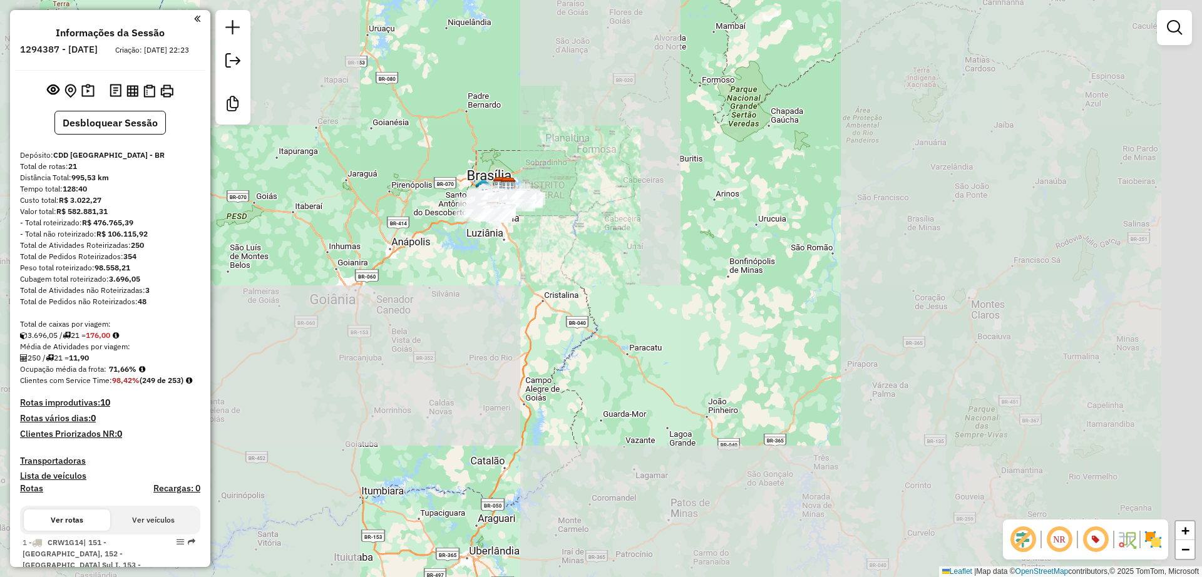
drag, startPoint x: 655, startPoint y: 378, endPoint x: 557, endPoint y: 233, distance: 175.4
click at [557, 233] on div "Janela de atendimento Grade de atendimento Capacidade Transportadoras Veículos …" at bounding box center [601, 288] width 1202 height 577
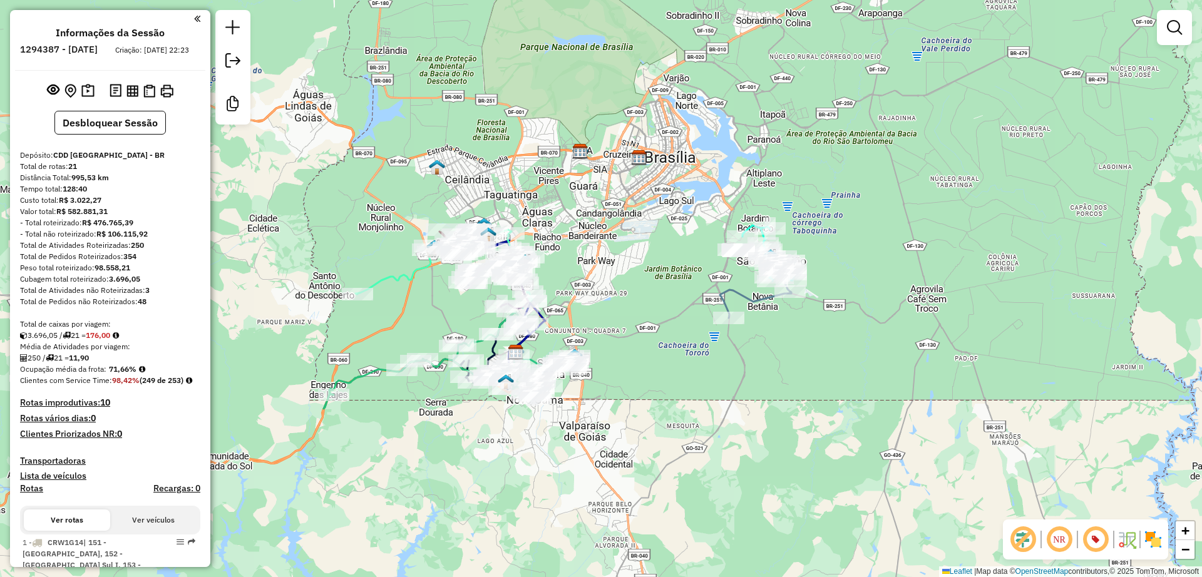
click at [612, 284] on div "Janela de atendimento Grade de atendimento Capacidade Transportadoras Veículos …" at bounding box center [601, 288] width 1202 height 577
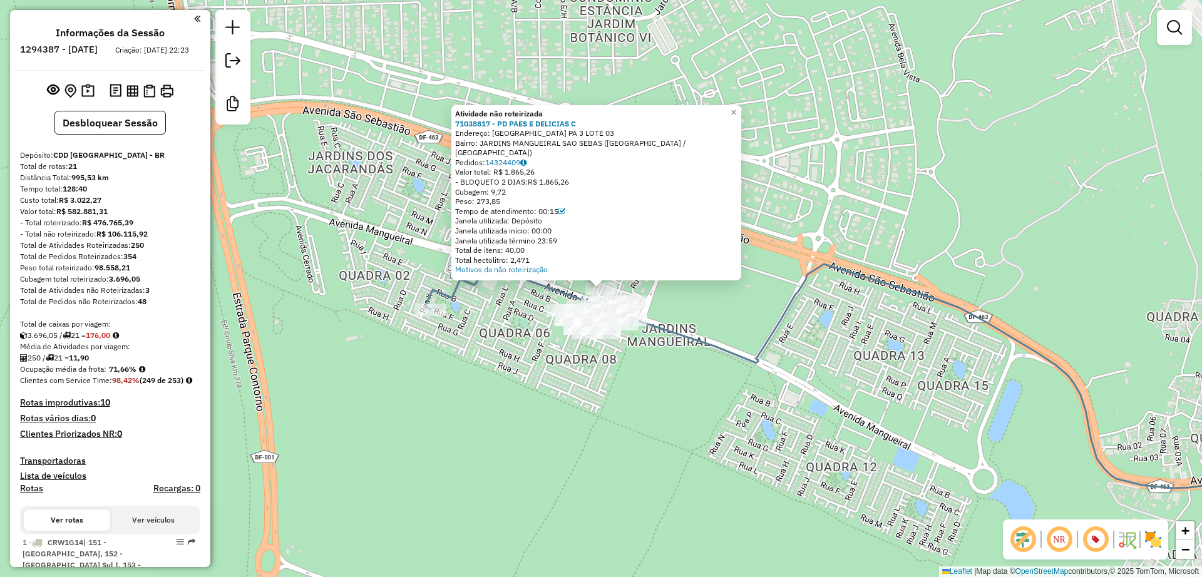
click at [686, 338] on icon at bounding box center [873, 379] width 897 height 230
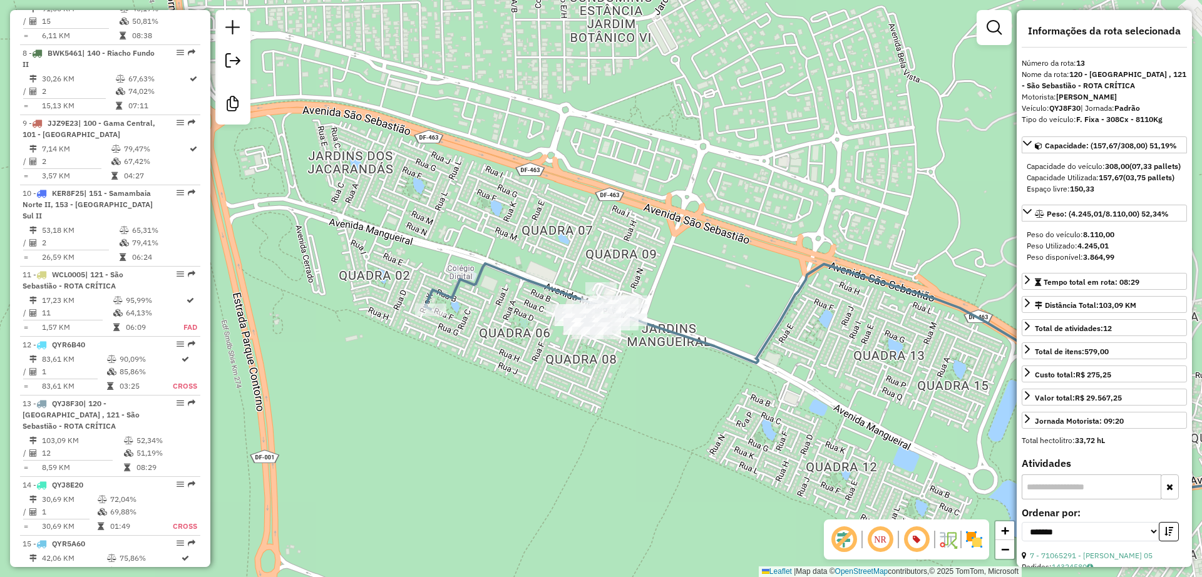
scroll to position [1501, 0]
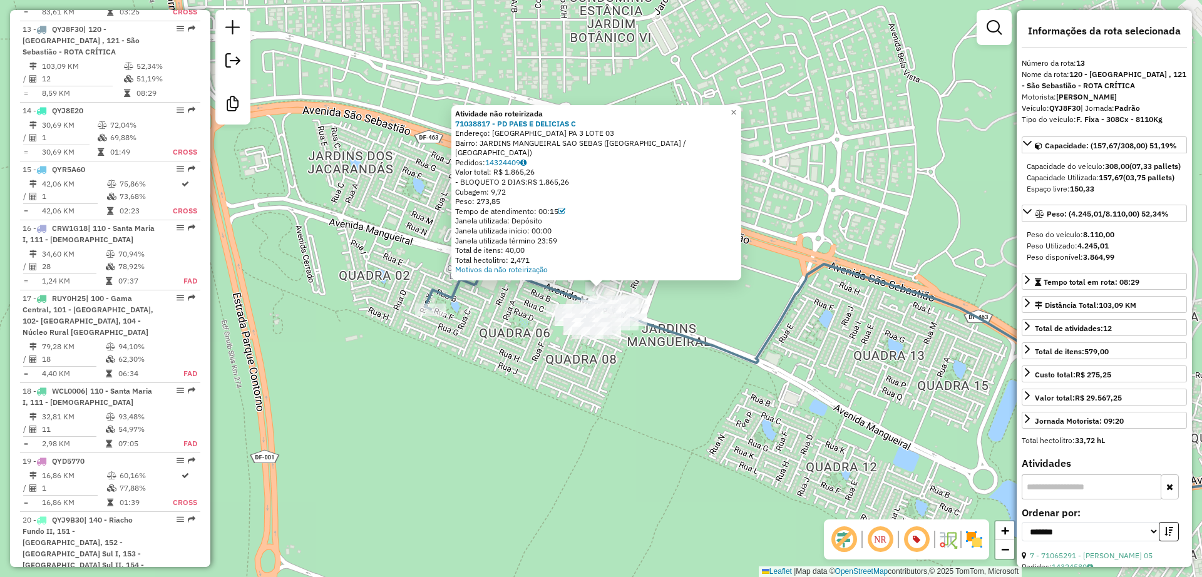
click at [647, 426] on div "Atividade não roteirizada 71038817 - PD PAES E DELICIAS C Endereço: ST ST SHM P…" at bounding box center [601, 288] width 1202 height 577
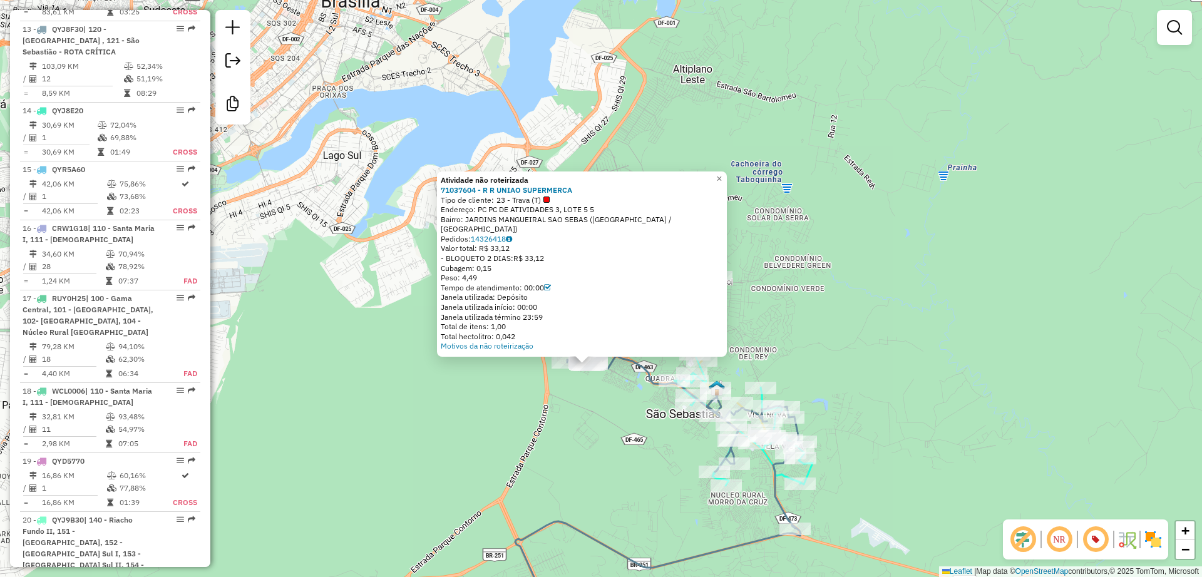
click at [552, 408] on div "Atividade não roteirizada 71037604 - R R UNIAO SUPERMERCA Tipo de cliente: 23 -…" at bounding box center [601, 288] width 1202 height 577
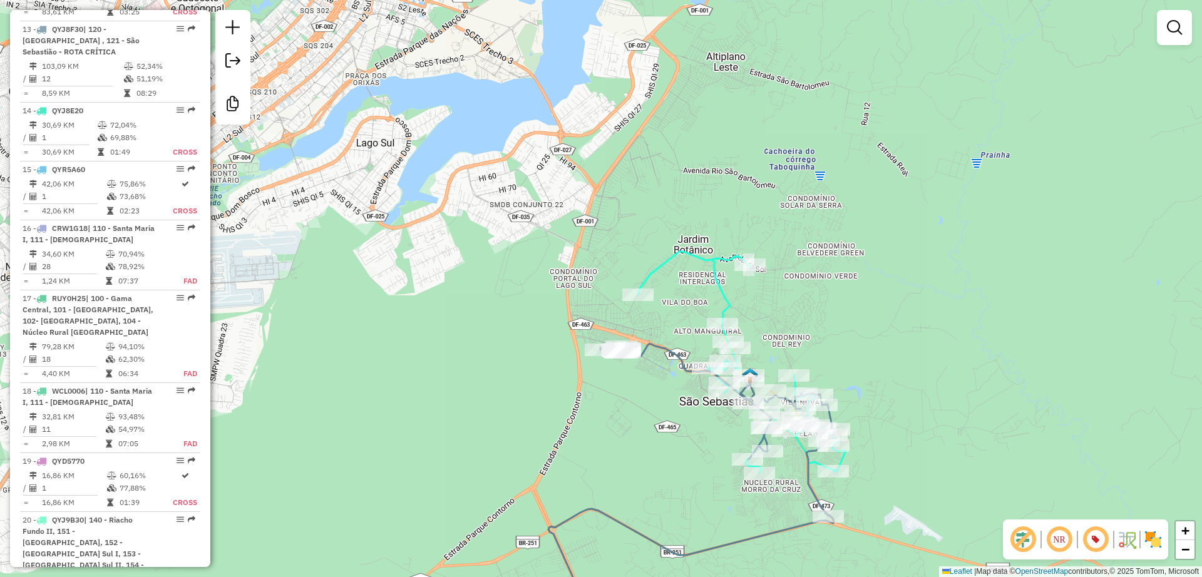
drag, startPoint x: 518, startPoint y: 411, endPoint x: 537, endPoint y: 402, distance: 21.3
click at [538, 403] on div "Janela de atendimento Grade de atendimento Capacidade Transportadoras Veículos …" at bounding box center [601, 288] width 1202 height 577
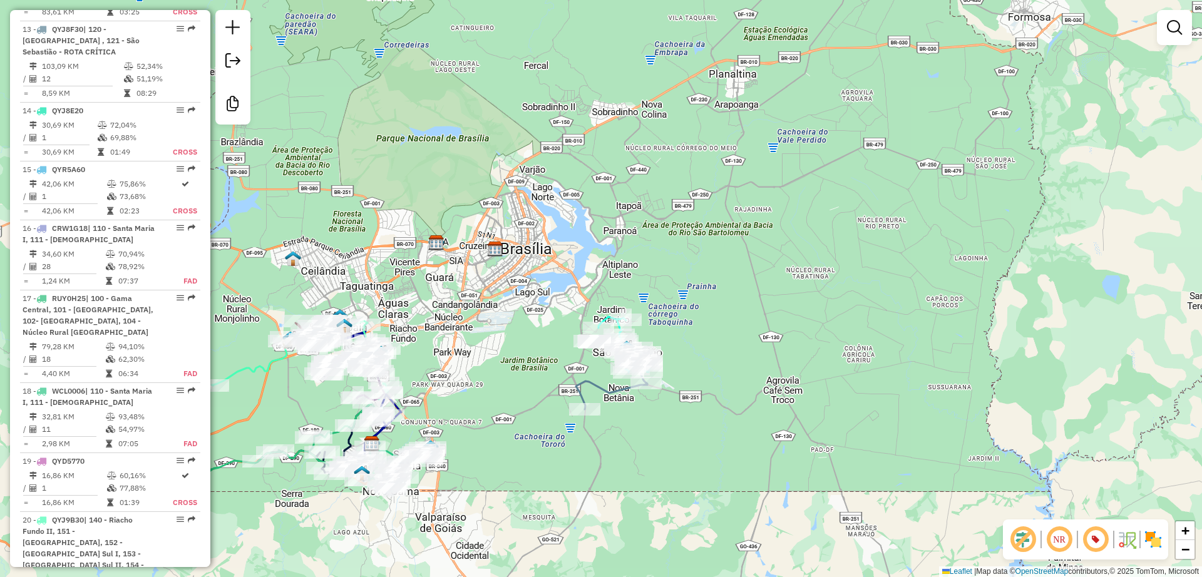
drag, startPoint x: 513, startPoint y: 329, endPoint x: 523, endPoint y: 259, distance: 70.9
click at [523, 259] on div "Janela de atendimento Grade de atendimento Capacidade Transportadoras Veículos …" at bounding box center [601, 288] width 1202 height 577
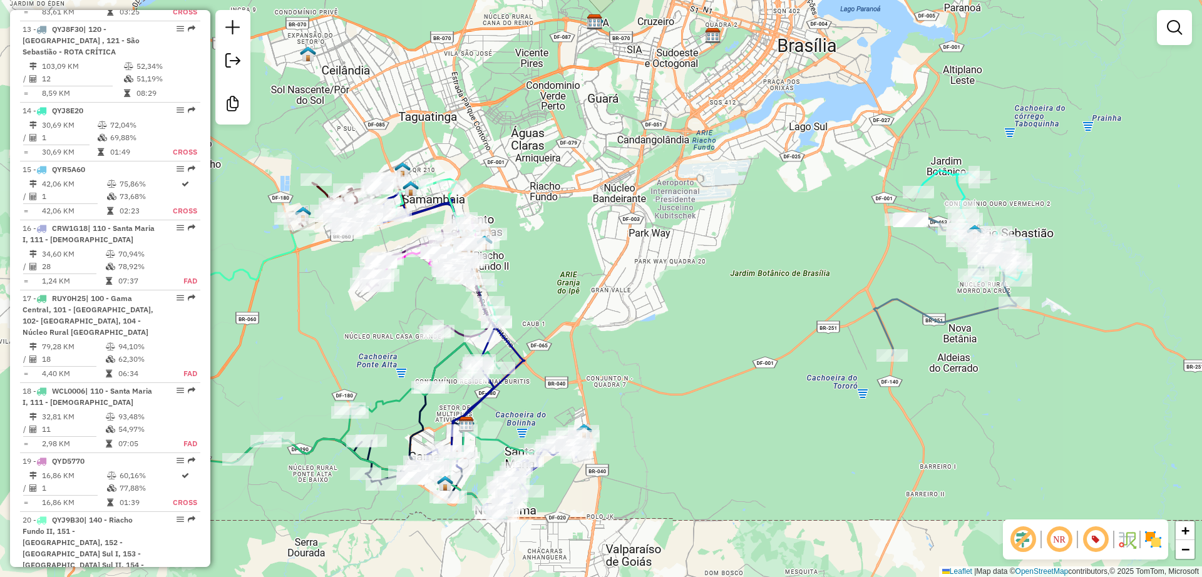
drag, startPoint x: 680, startPoint y: 250, endPoint x: 647, endPoint y: 205, distance: 55.6
click at [647, 205] on div "Janela de atendimento Grade de atendimento Capacidade Transportadoras Veículos …" at bounding box center [601, 288] width 1202 height 577
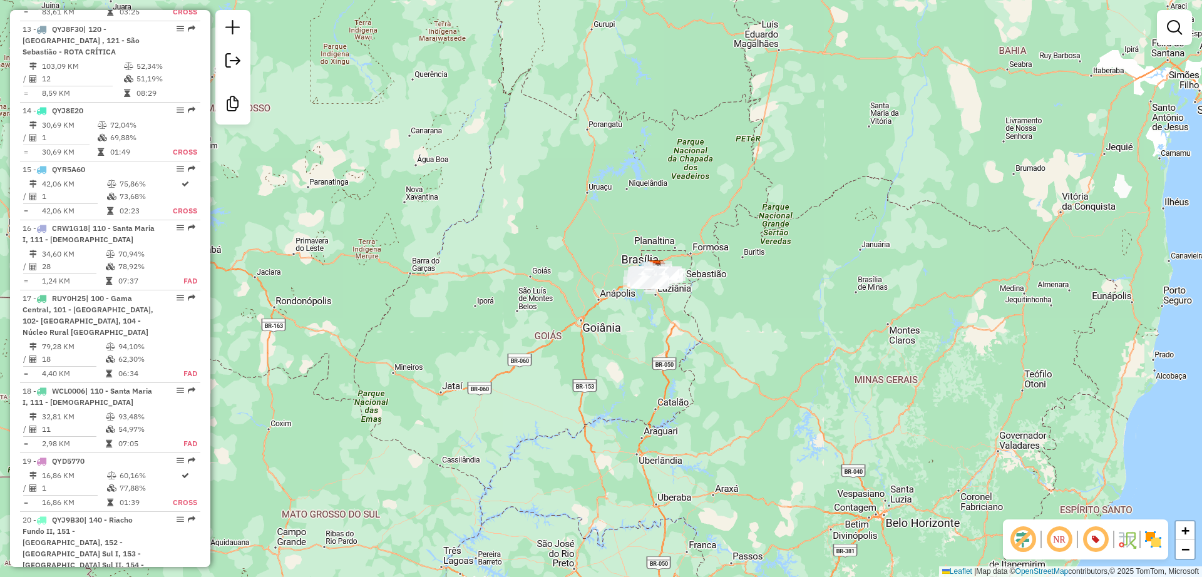
click at [722, 344] on div "Janela de atendimento Grade de atendimento Capacidade Transportadoras Veículos …" at bounding box center [601, 288] width 1202 height 577
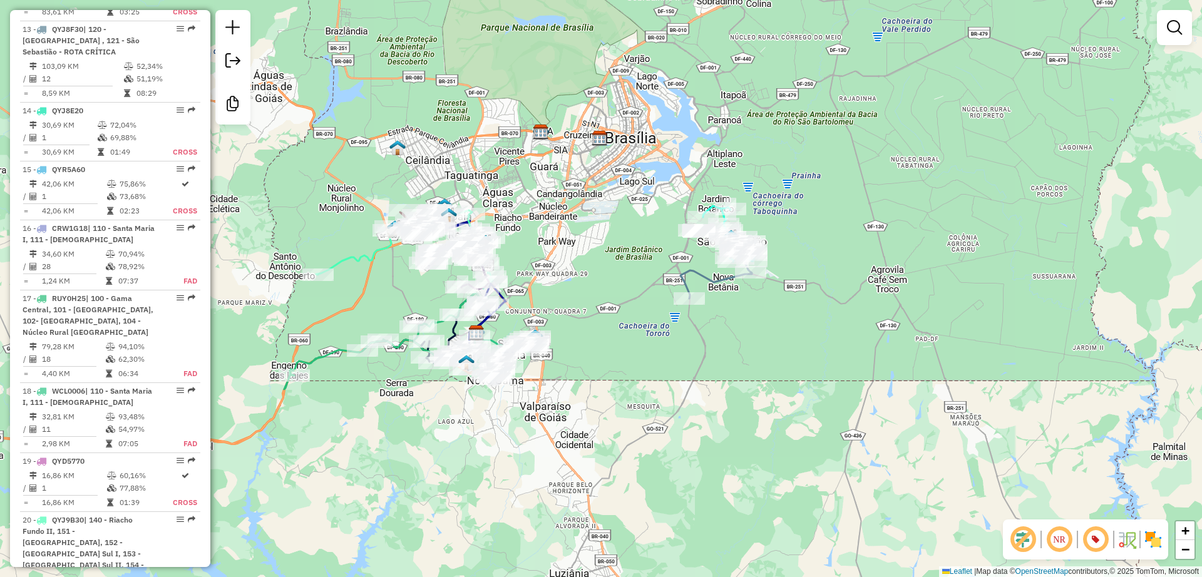
click at [594, 294] on div "Janela de atendimento Grade de atendimento Capacidade Transportadoras Veículos …" at bounding box center [601, 288] width 1202 height 577
click at [683, 527] on div "Janela de atendimento Grade de atendimento Capacidade Transportadoras Veículos …" at bounding box center [601, 288] width 1202 height 577
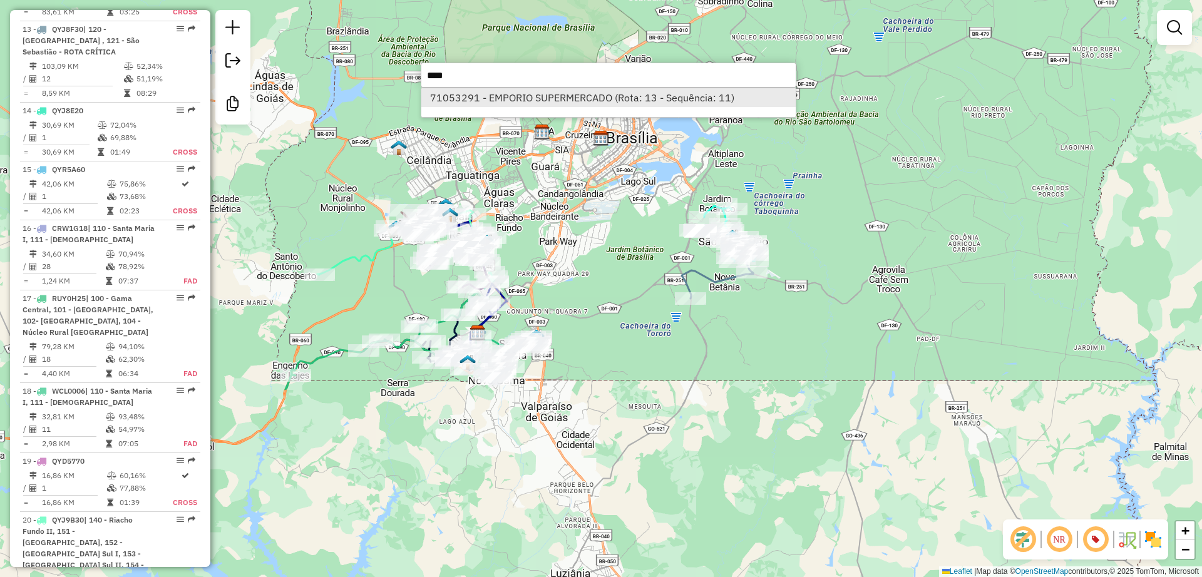
type input "****"
click at [480, 103] on li "71053291 - EMPORIO SUPERMERCADO (Rota: 13 - Sequência: 11)" at bounding box center [608, 97] width 374 height 19
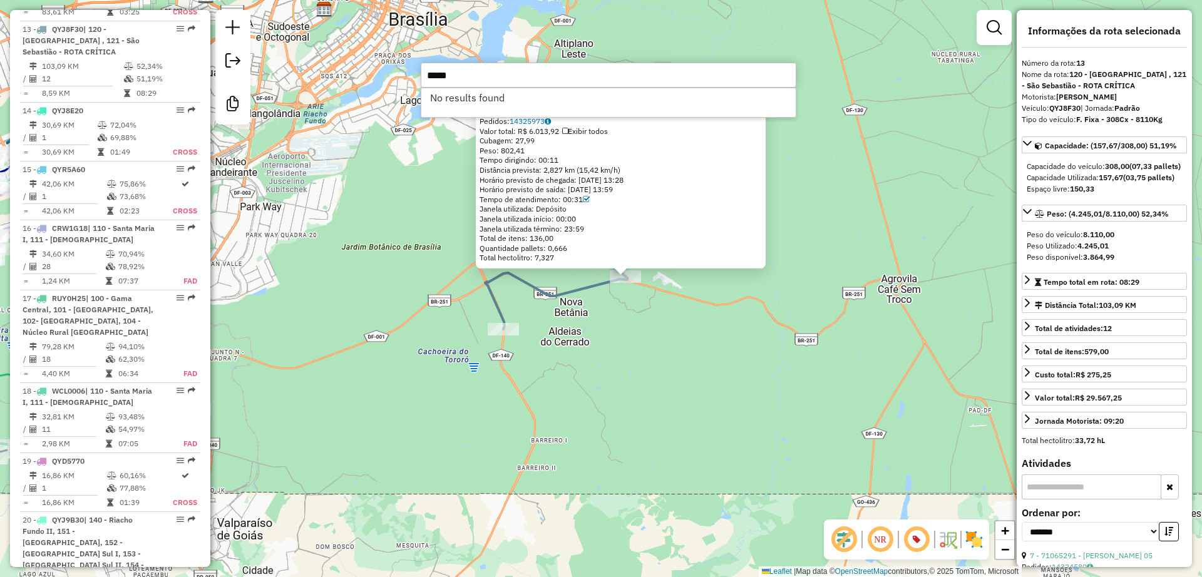
type input "*****"
click at [395, 207] on div "71053291 - EMPORIO SUPERMERCADO Endereço: MORRO DA CRUZ 01 Bairro: RESIDENCIAL …" at bounding box center [601, 288] width 1202 height 577
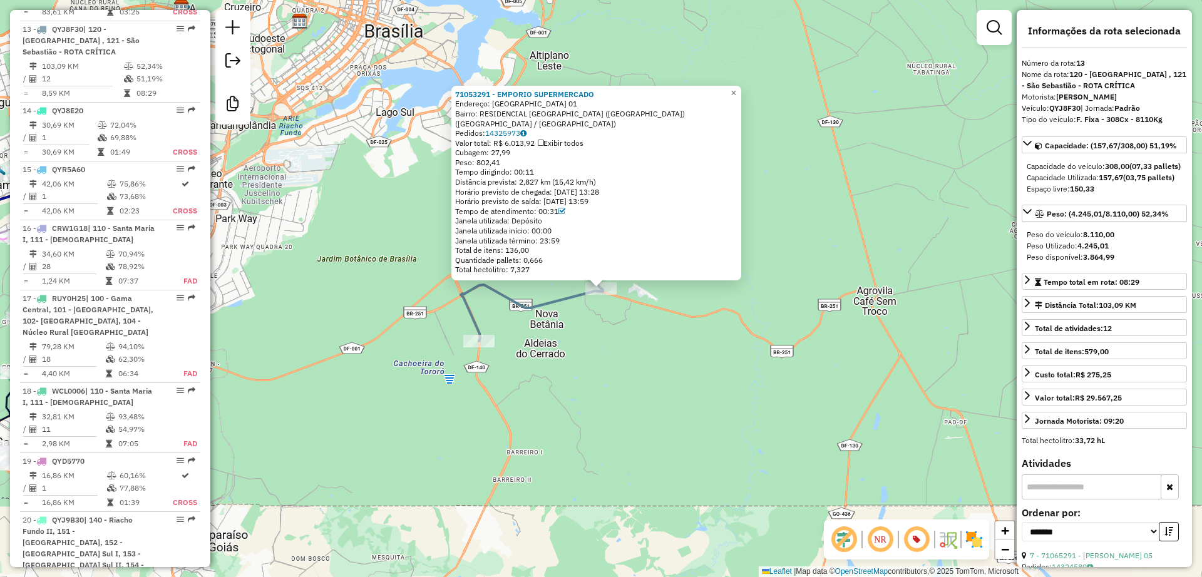
click at [586, 346] on div "71053291 - EMPORIO SUPERMERCADO Endereço: MORRO DA CRUZ 01 Bairro: RESIDENCIAL …" at bounding box center [601, 288] width 1202 height 577
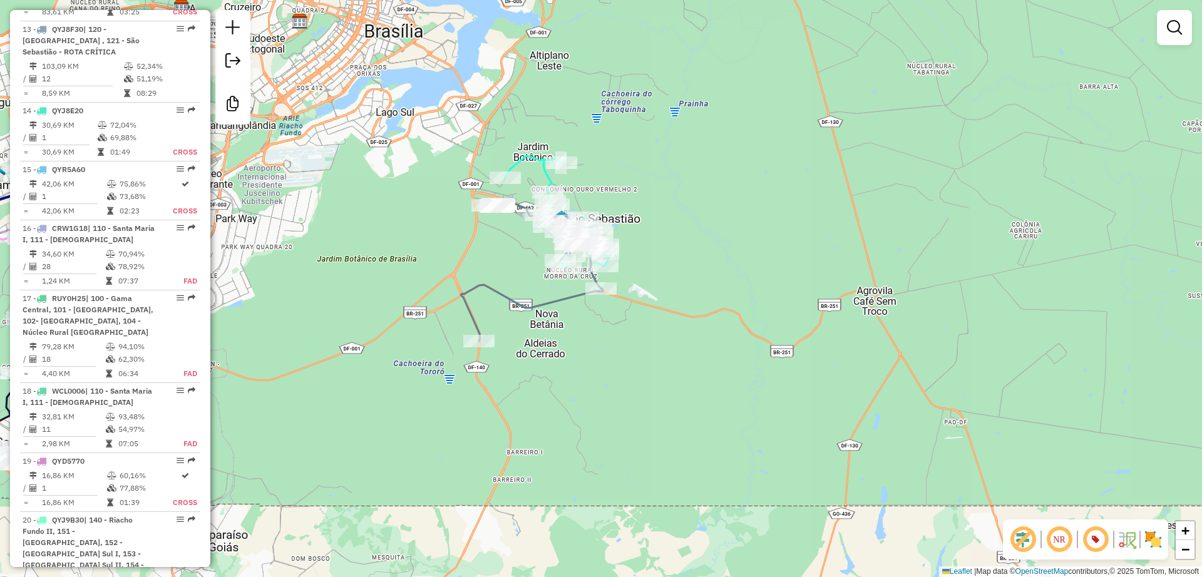
click at [478, 351] on div "Rota 13 - Placa QYJ8F30 71049239 - CANTO DA SEREIA TORO Janela de atendimento G…" at bounding box center [601, 288] width 1202 height 577
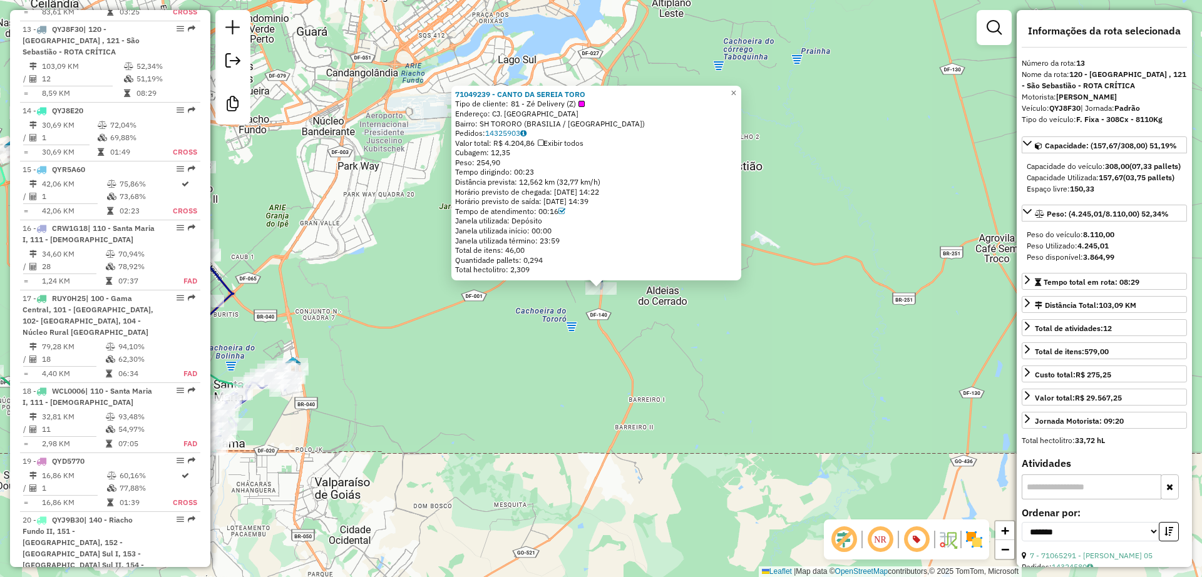
click at [663, 341] on div "71049239 - CANTO DA SEREIA TORO Tipo de cliente: 81 - Zé Delivery (Z) Endereço:…" at bounding box center [601, 288] width 1202 height 577
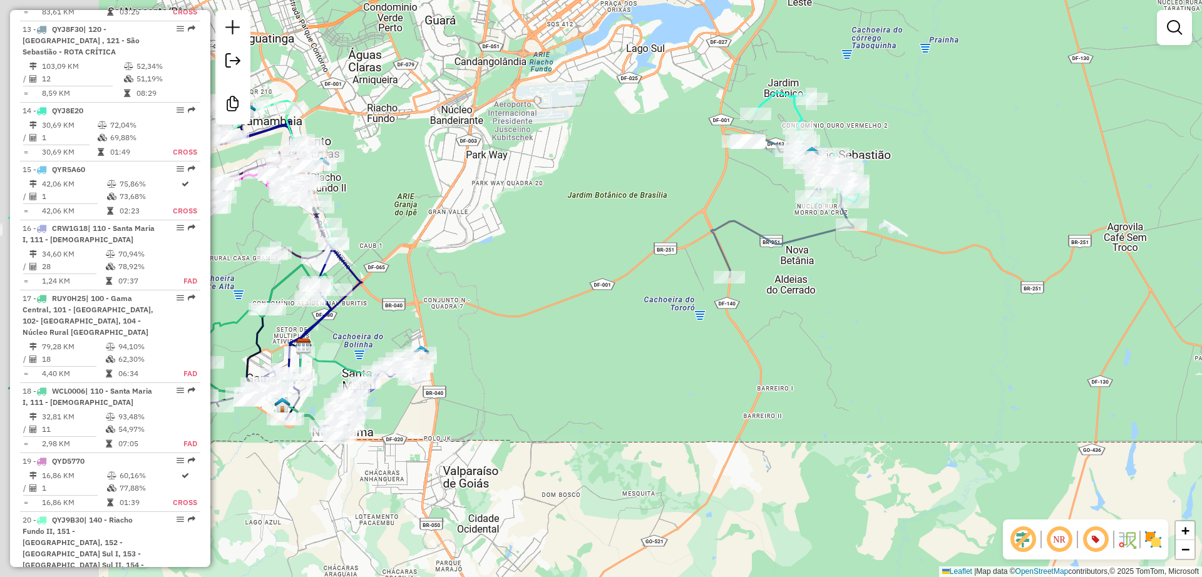
drag, startPoint x: 452, startPoint y: 391, endPoint x: 623, endPoint y: 366, distance: 172.7
click at [623, 366] on div "Janela de atendimento Grade de atendimento Capacidade Transportadoras Veículos …" at bounding box center [601, 288] width 1202 height 577
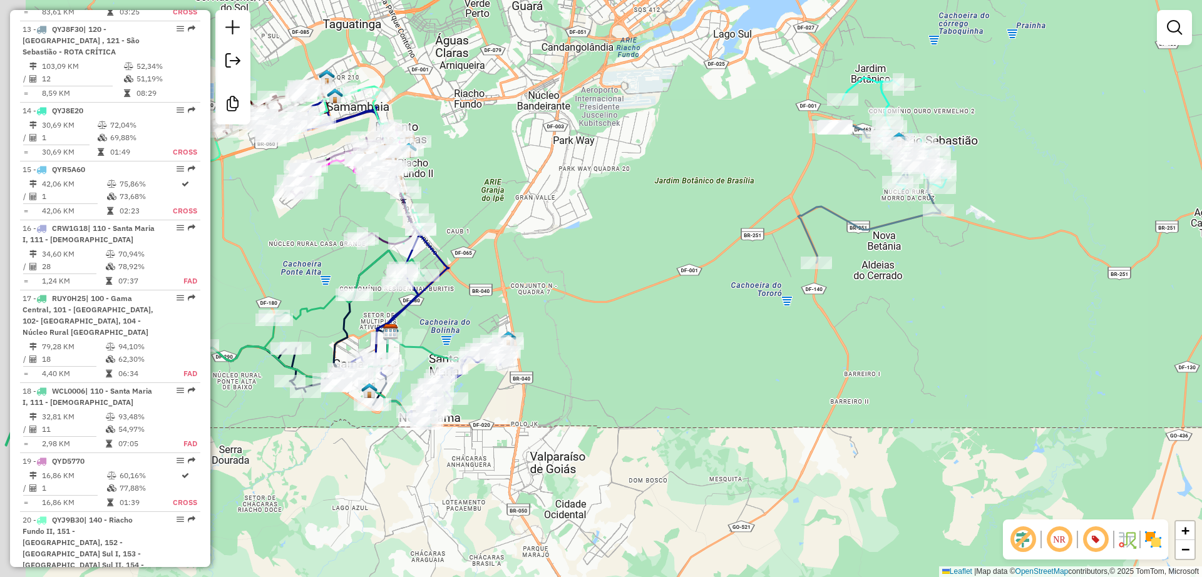
drag, startPoint x: 588, startPoint y: 385, endPoint x: 602, endPoint y: 344, distance: 43.2
click at [622, 382] on div "Janela de atendimento Grade de atendimento Capacidade Transportadoras Veículos …" at bounding box center [601, 288] width 1202 height 577
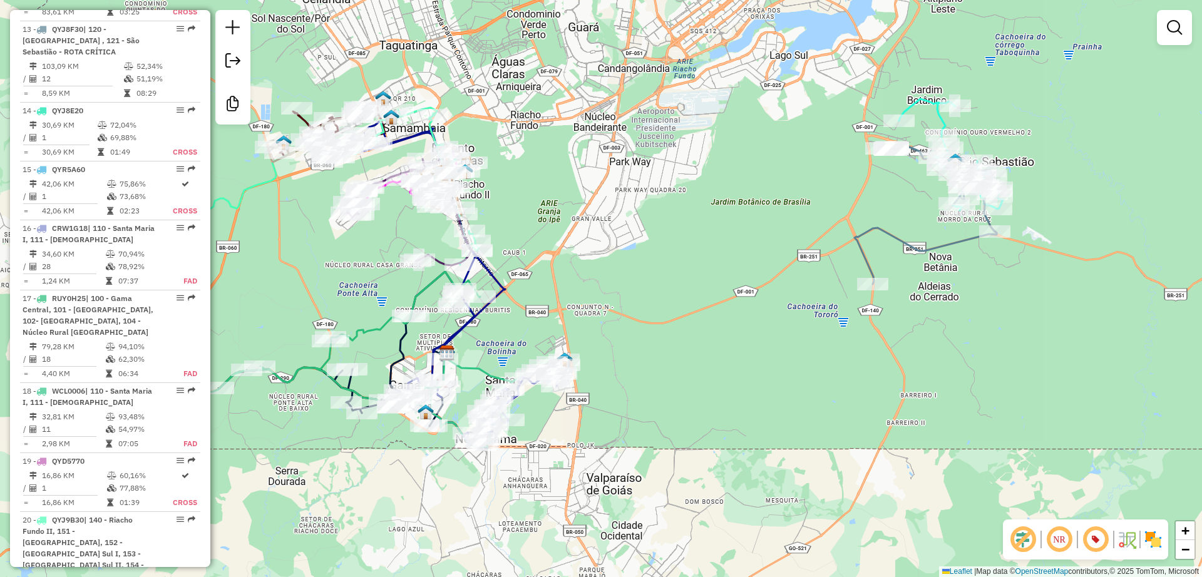
drag, startPoint x: 660, startPoint y: 91, endPoint x: 689, endPoint y: 113, distance: 36.1
click at [689, 113] on div "Janela de atendimento Grade de atendimento Capacidade Transportadoras Veículos …" at bounding box center [601, 288] width 1202 height 577
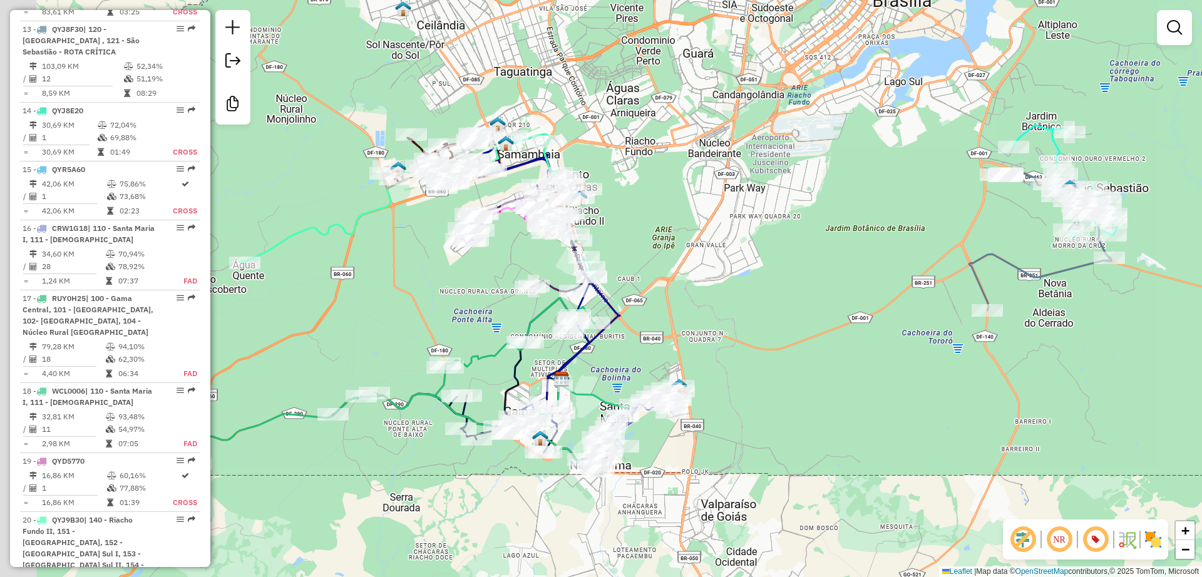
drag, startPoint x: 689, startPoint y: 122, endPoint x: 723, endPoint y: 120, distance: 33.9
click at [725, 120] on div "Janela de atendimento Grade de atendimento Capacidade Transportadoras Veículos …" at bounding box center [601, 288] width 1202 height 577
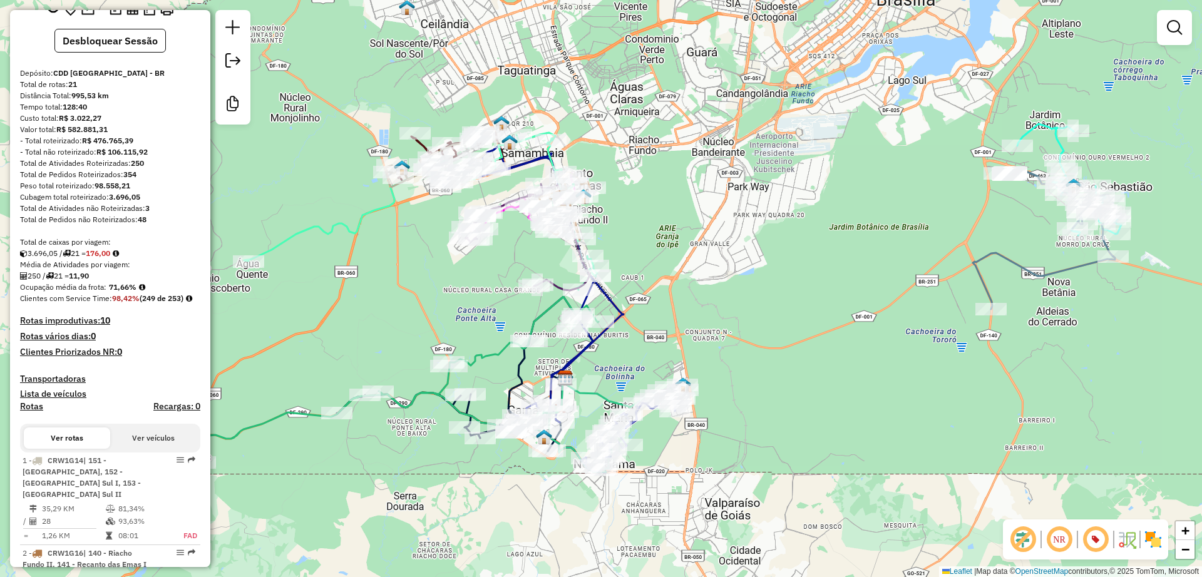
scroll to position [0, 0]
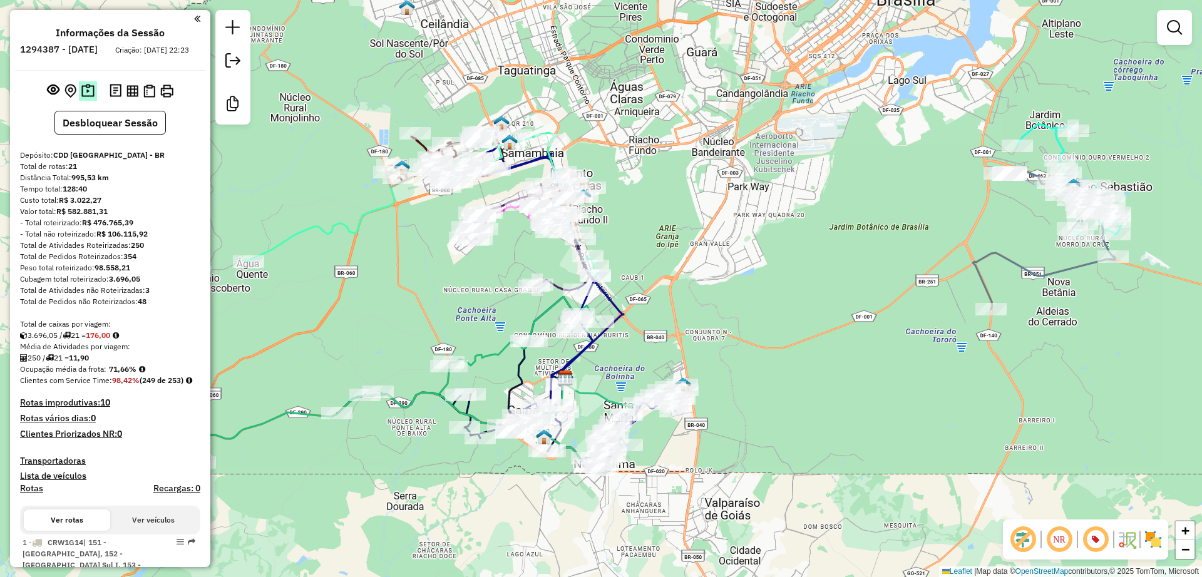
click at [89, 98] on img at bounding box center [87, 91] width 13 height 14
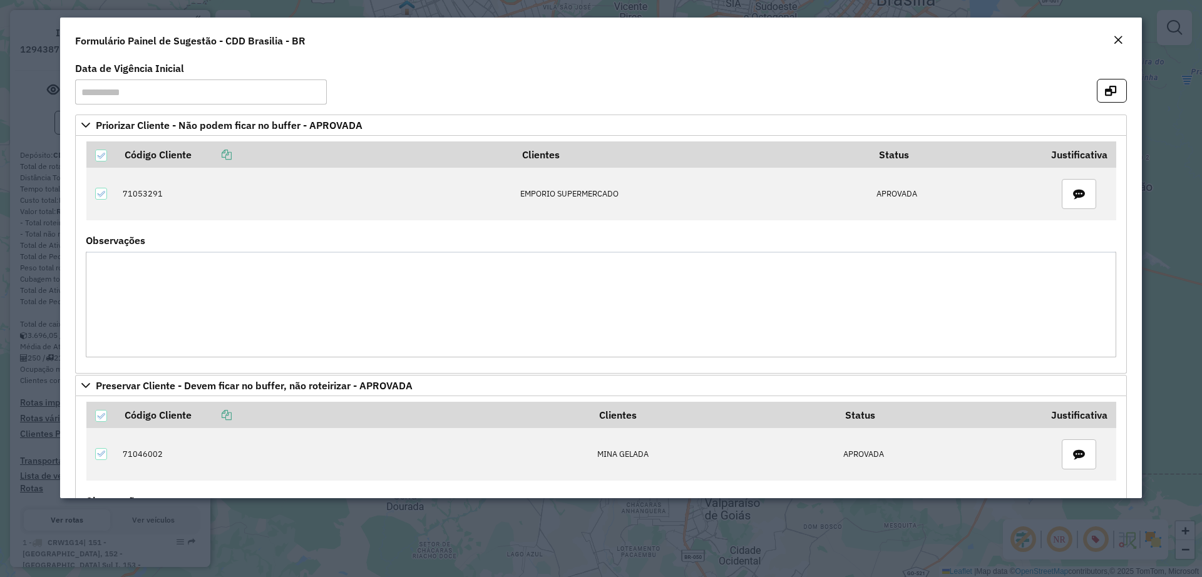
click at [1116, 47] on div "Close" at bounding box center [1118, 40] width 10 height 15
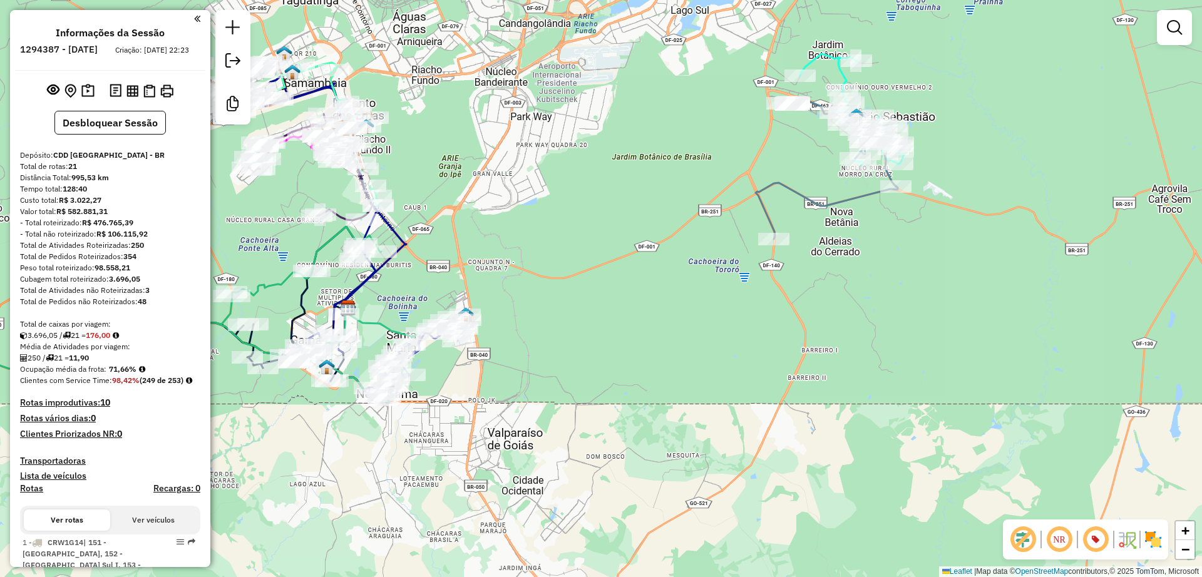
drag, startPoint x: 774, startPoint y: 283, endPoint x: 592, endPoint y: 225, distance: 191.3
click at [592, 225] on div "Janela de atendimento Grade de atendimento Capacidade Transportadoras Veículos …" at bounding box center [601, 288] width 1202 height 577
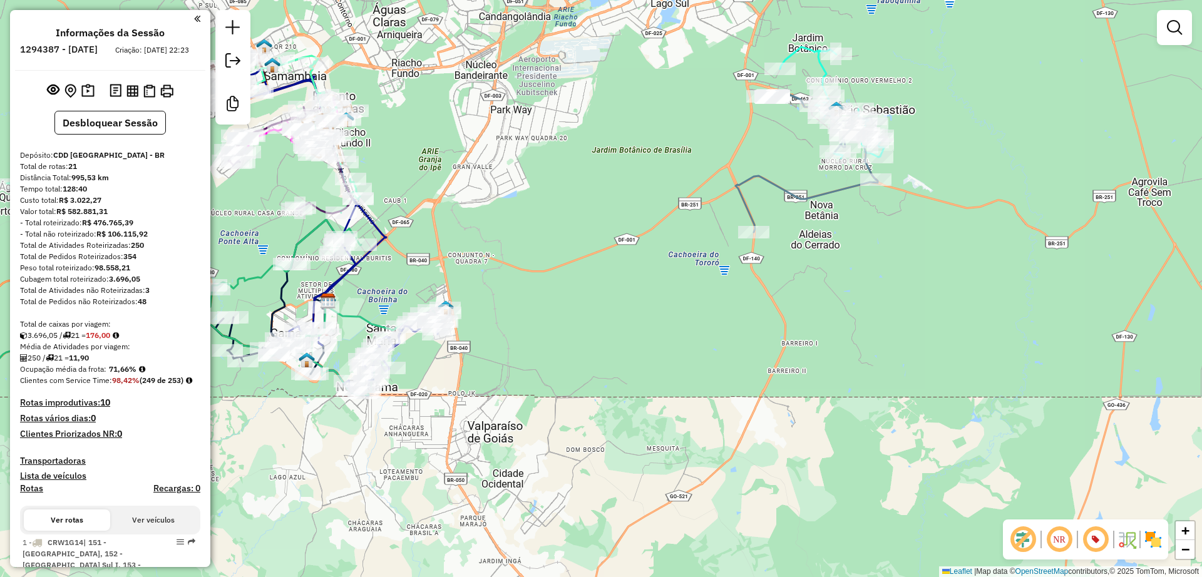
drag, startPoint x: 627, startPoint y: 230, endPoint x: 645, endPoint y: 241, distance: 21.4
click at [645, 240] on div "Janela de atendimento Grade de atendimento Capacidade Transportadoras Veículos …" at bounding box center [601, 288] width 1202 height 577
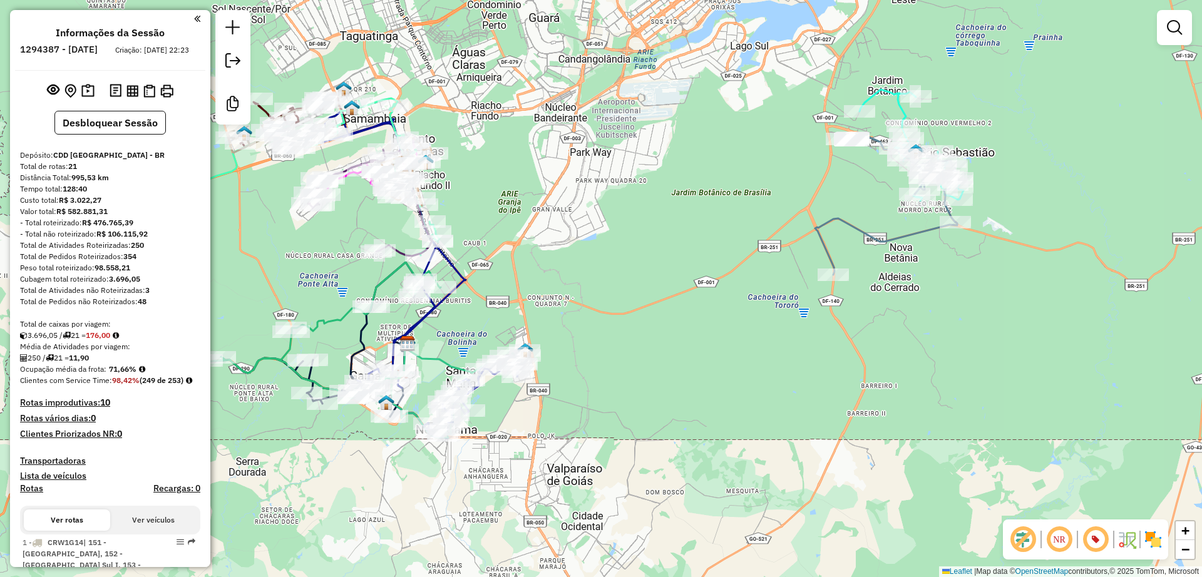
click at [594, 235] on div "Janela de atendimento Grade de atendimento Capacidade Transportadoras Veículos …" at bounding box center [601, 288] width 1202 height 577
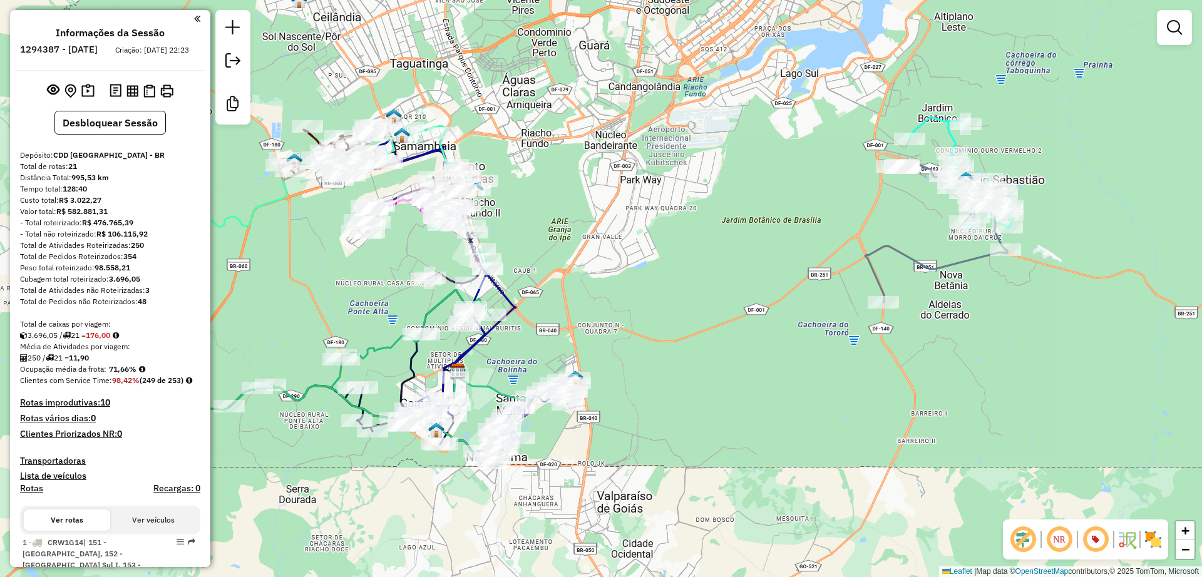
drag, startPoint x: 604, startPoint y: 208, endPoint x: 728, endPoint y: 246, distance: 130.3
click at [728, 245] on div "Janela de atendimento Grade de atendimento Capacidade Transportadoras Veículos …" at bounding box center [601, 288] width 1202 height 577
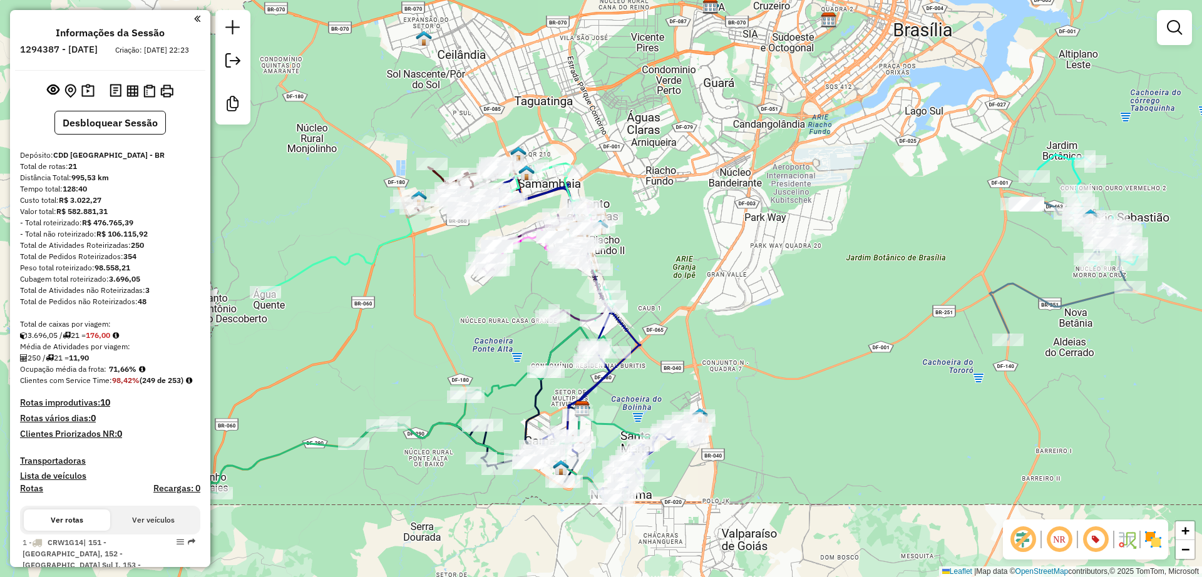
click at [388, 248] on icon at bounding box center [437, 241] width 353 height 157
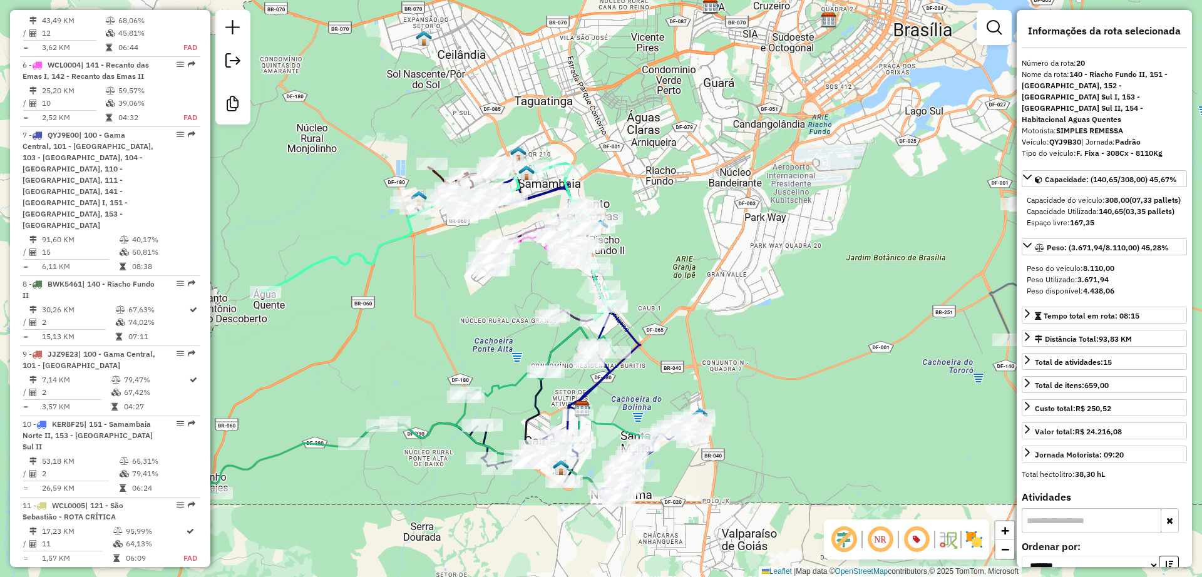
scroll to position [1839, 0]
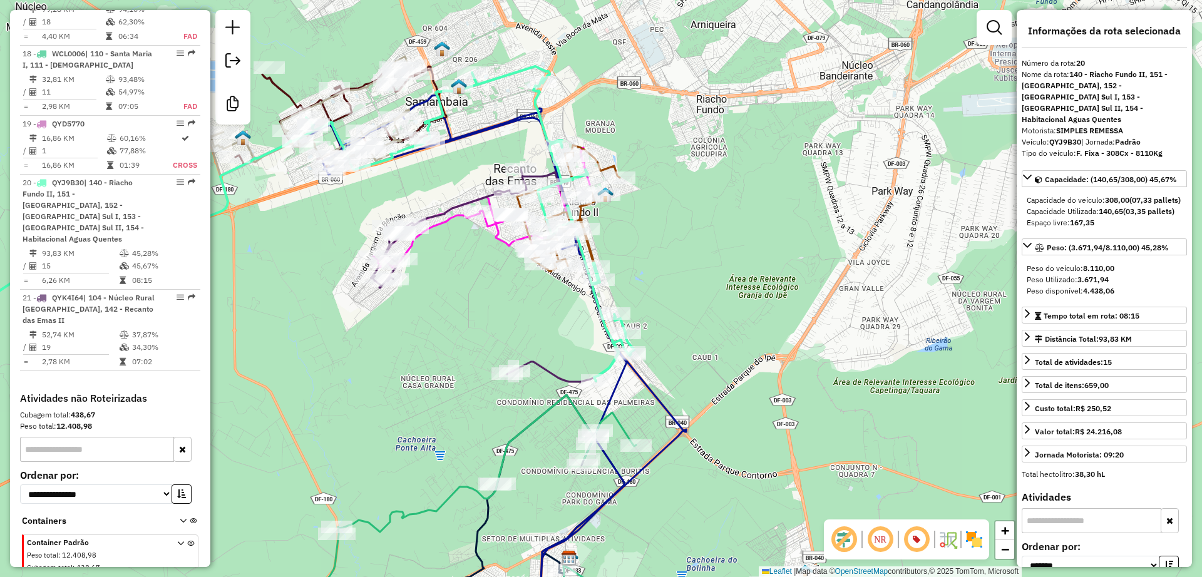
drag, startPoint x: 712, startPoint y: 217, endPoint x: 741, endPoint y: 249, distance: 43.9
click at [741, 249] on div "Janela de atendimento Grade de atendimento Capacidade Transportadoras Veículos …" at bounding box center [601, 288] width 1202 height 577
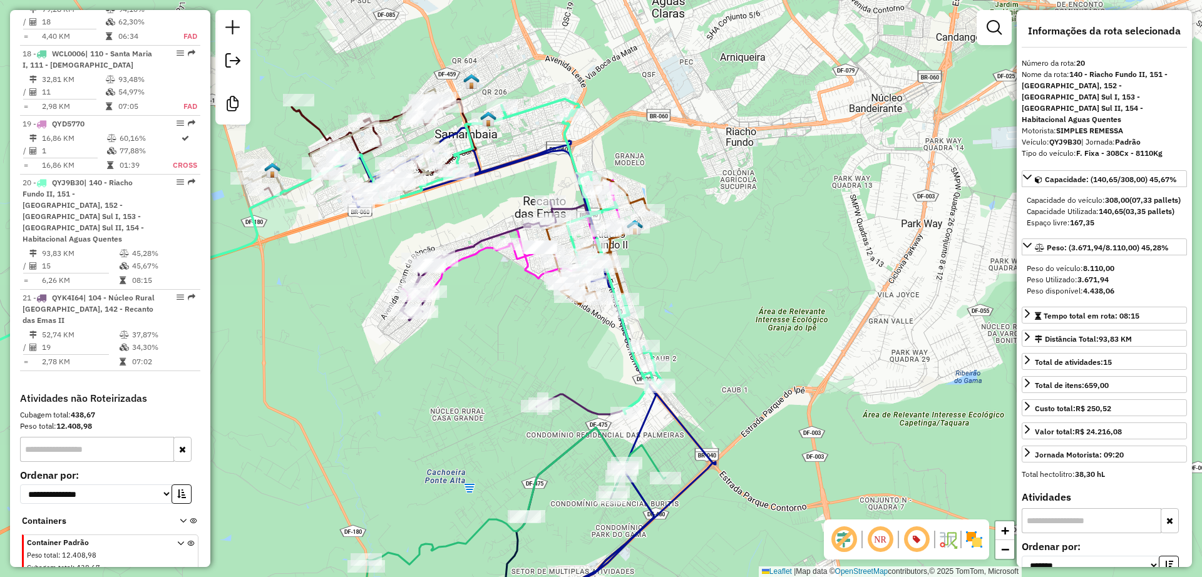
drag, startPoint x: 407, startPoint y: 248, endPoint x: 455, endPoint y: 243, distance: 47.8
click at [455, 243] on div "Janela de atendimento Grade de atendimento Capacidade Transportadoras Veículos …" at bounding box center [601, 288] width 1202 height 577
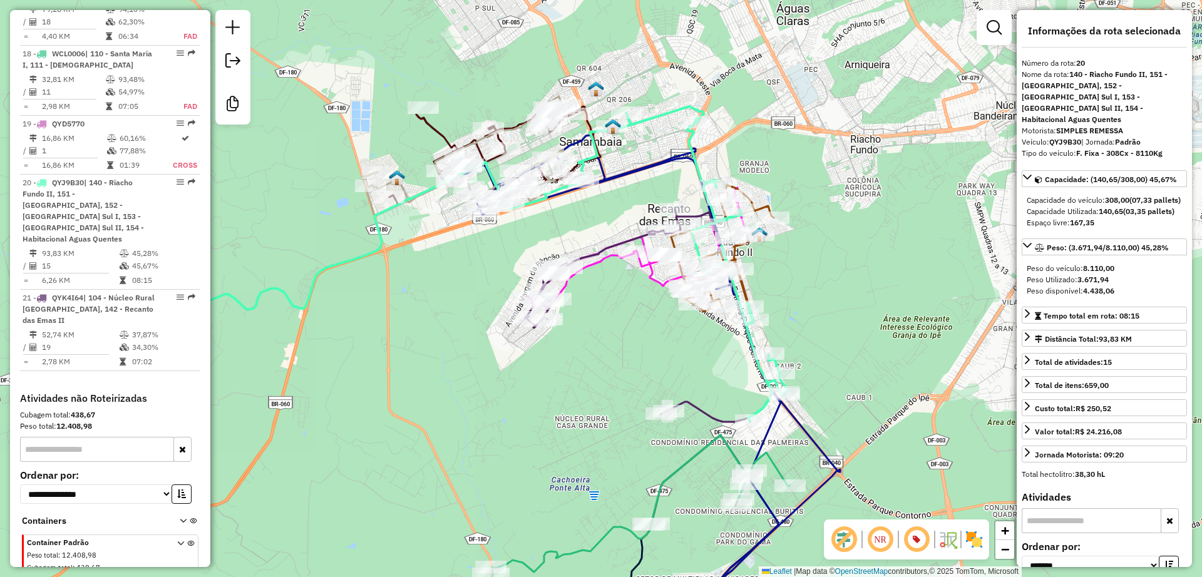
click at [435, 249] on div "Janela de atendimento Grade de atendimento Capacidade Transportadoras Veículos …" at bounding box center [601, 288] width 1202 height 577
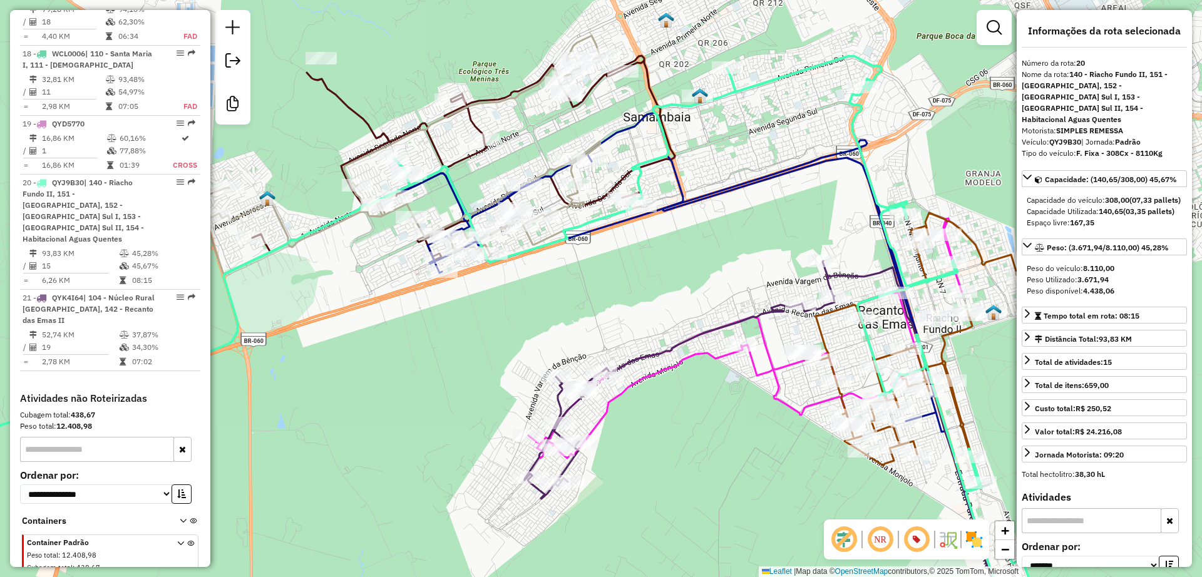
click at [493, 96] on icon at bounding box center [420, 155] width 442 height 239
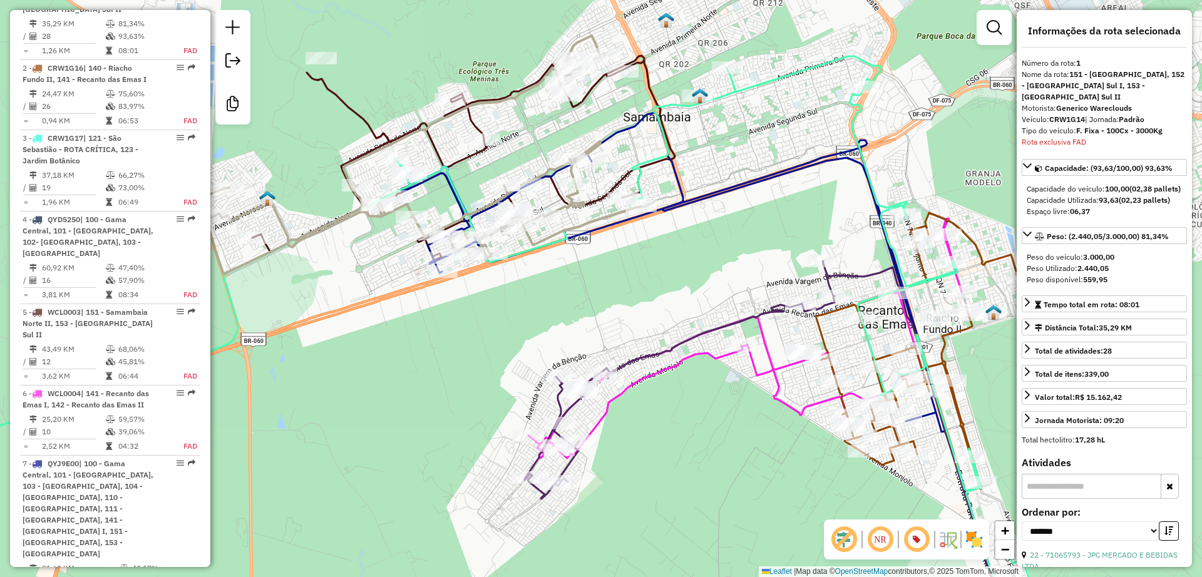
scroll to position [548, 0]
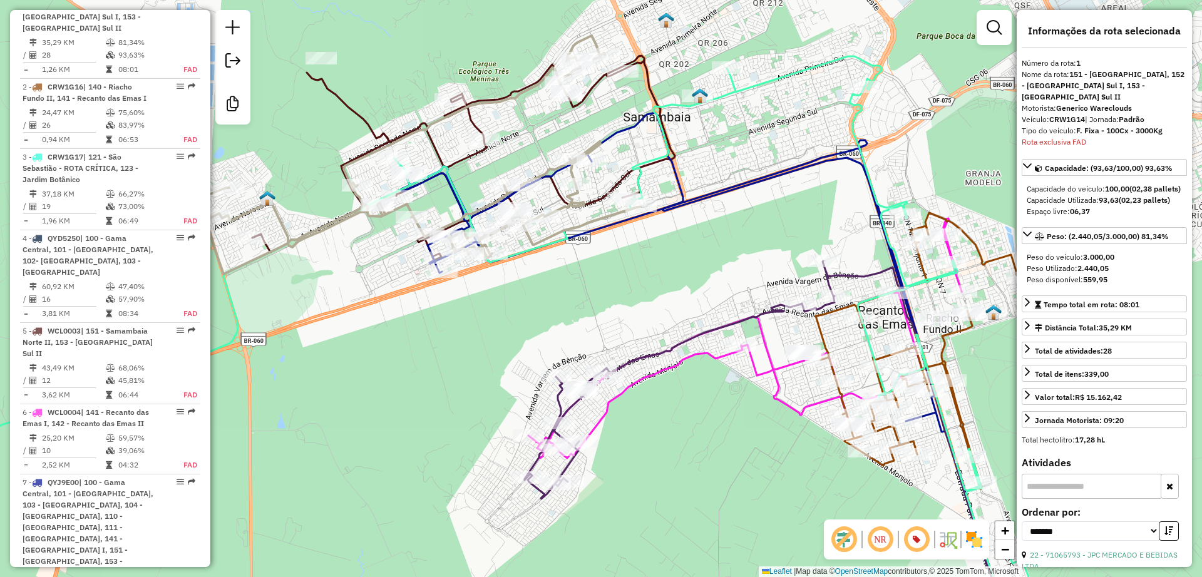
click at [563, 205] on icon at bounding box center [420, 155] width 442 height 239
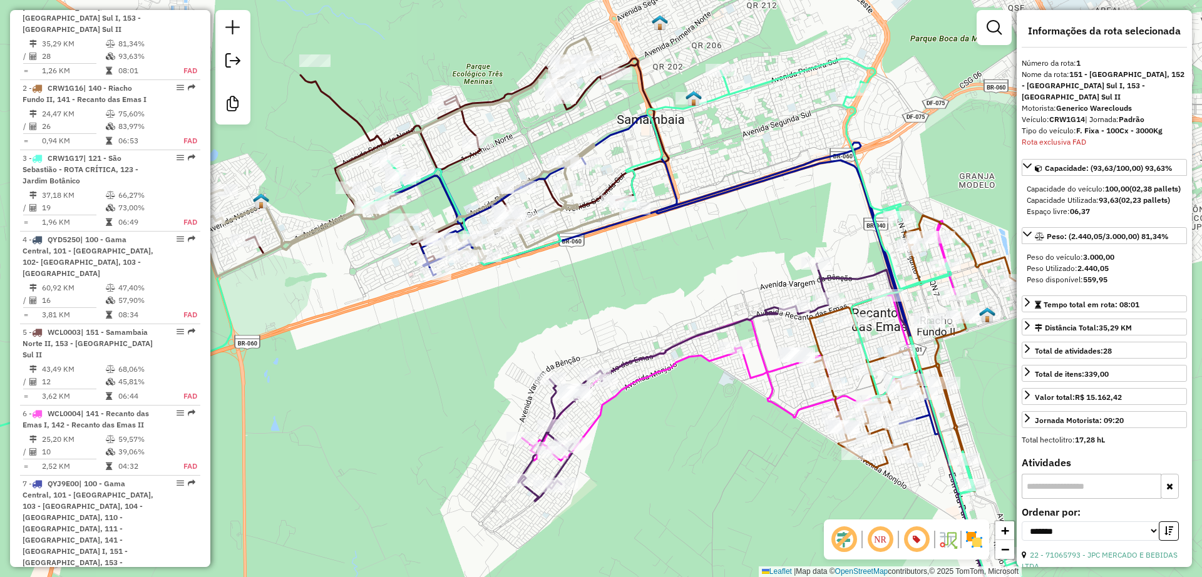
click at [646, 81] on icon at bounding box center [457, 160] width 423 height 205
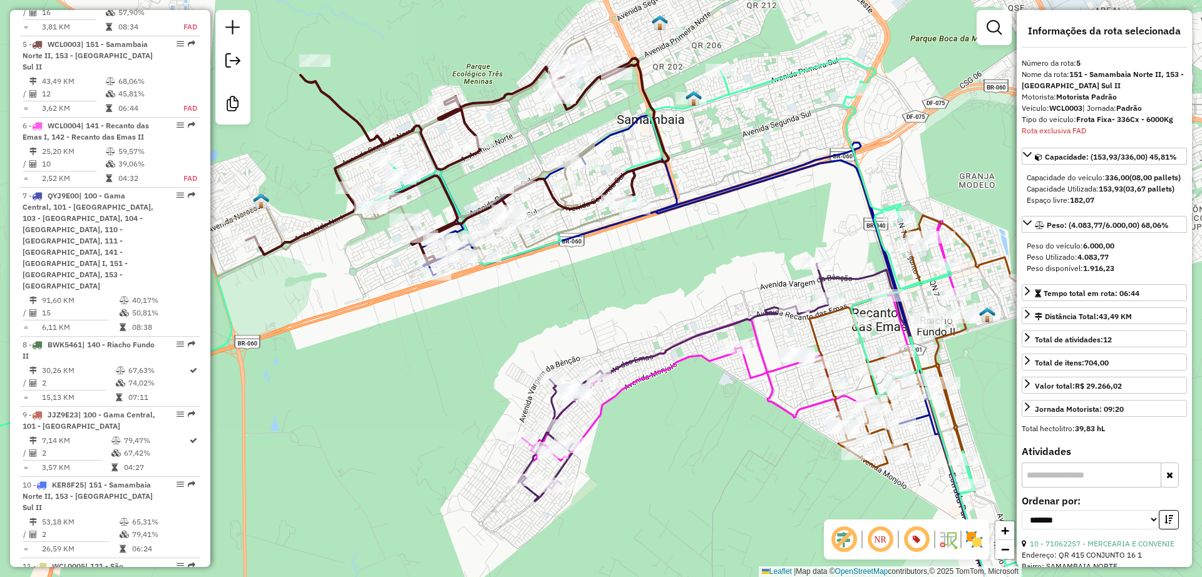
scroll to position [873, 0]
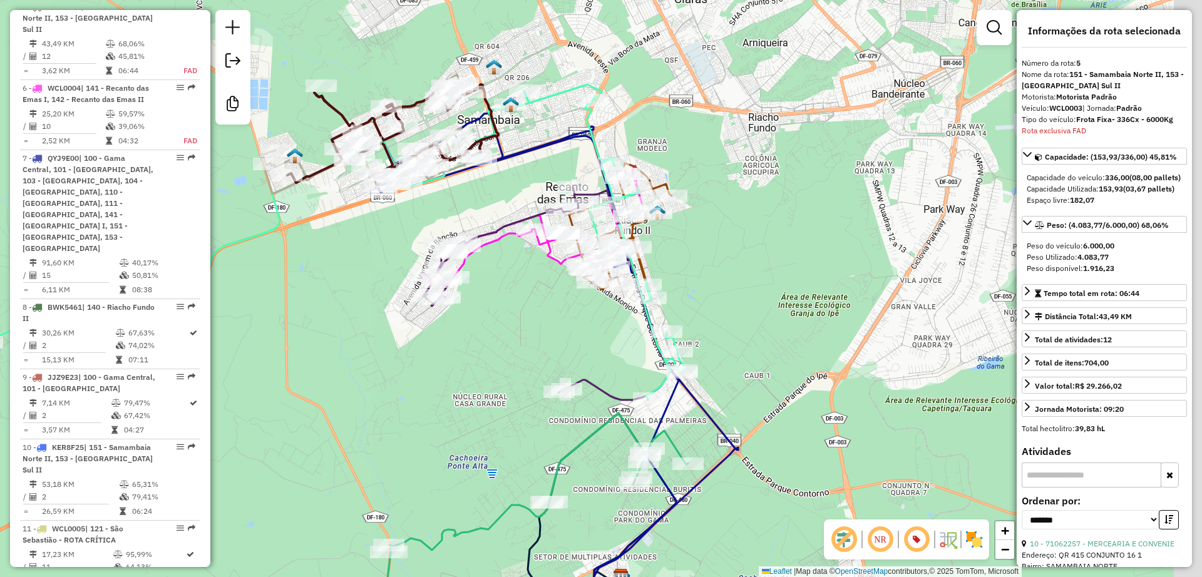
drag, startPoint x: 518, startPoint y: 354, endPoint x: 465, endPoint y: 292, distance: 81.7
click at [458, 286] on div "Janela de atendimento Grade de atendimento Capacidade Transportadoras Veículos …" at bounding box center [601, 288] width 1202 height 577
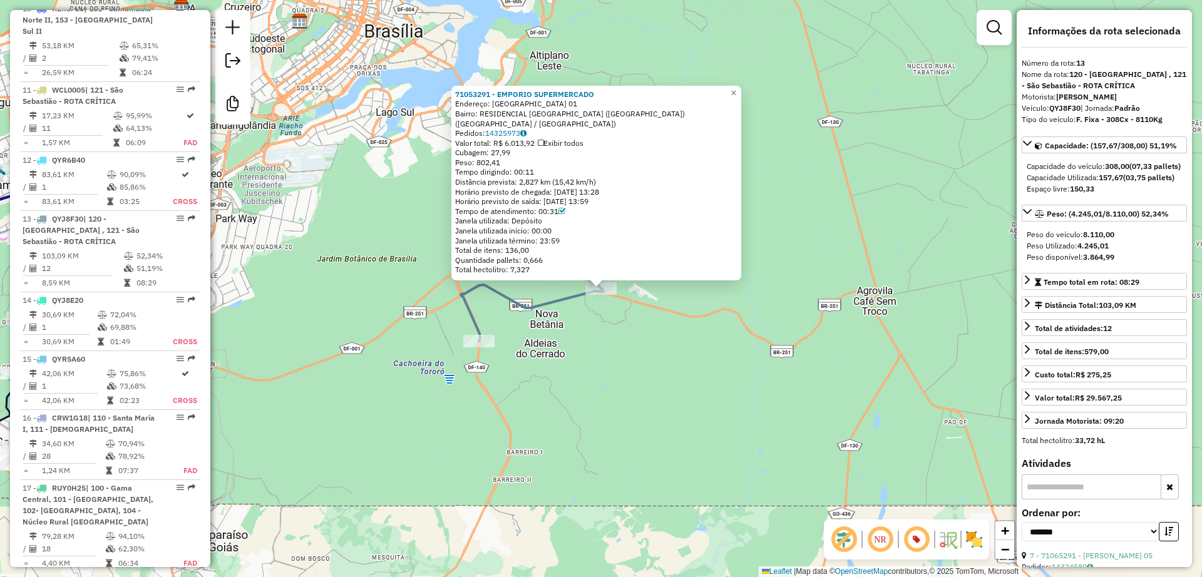
scroll to position [1501, 0]
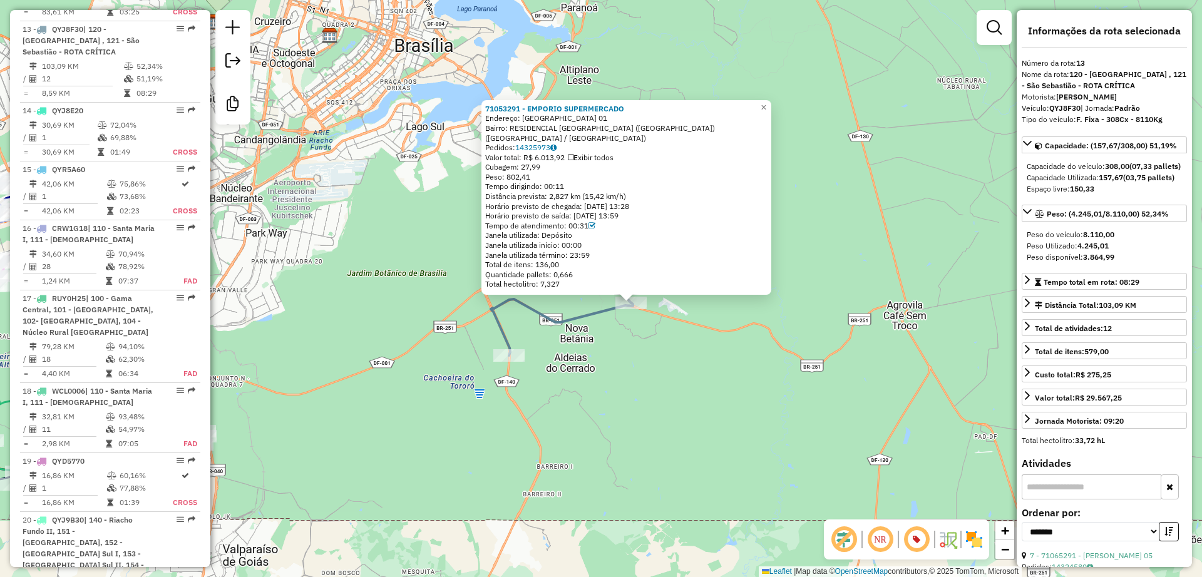
drag, startPoint x: 604, startPoint y: 334, endPoint x: 630, endPoint y: 349, distance: 30.6
click at [641, 351] on div "71053291 - EMPORIO SUPERMERCADO Endereço: MORRO DA CRUZ 01 Bairro: RESIDENCIAL …" at bounding box center [601, 288] width 1202 height 577
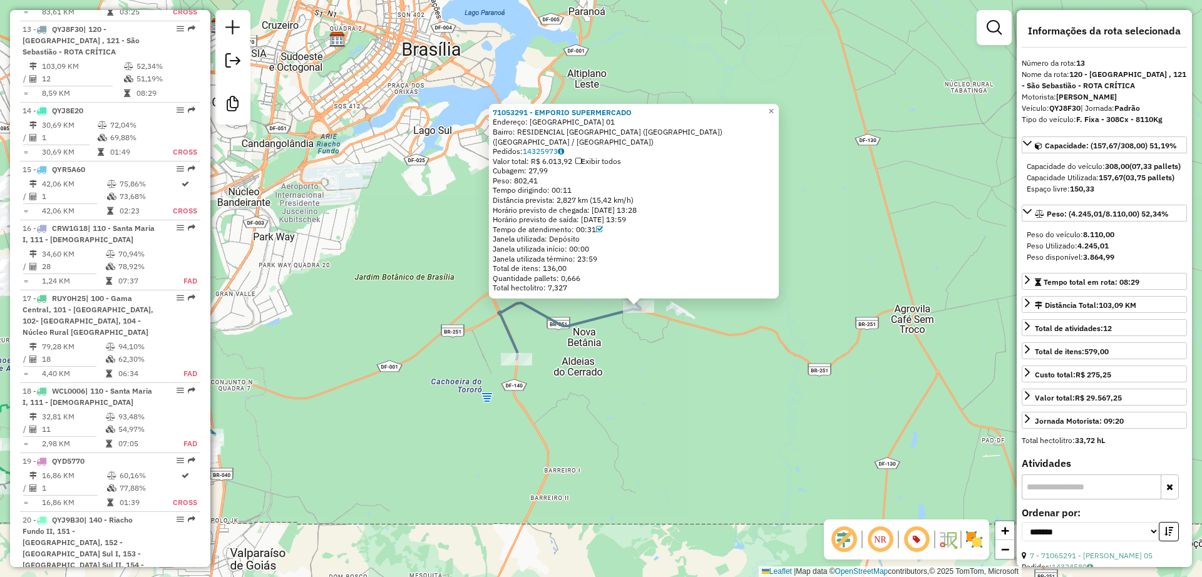
click at [619, 332] on div "71053291 - EMPORIO SUPERMERCADO Endereço: MORRO DA CRUZ 01 Bairro: RESIDENCIAL …" at bounding box center [601, 288] width 1202 height 577
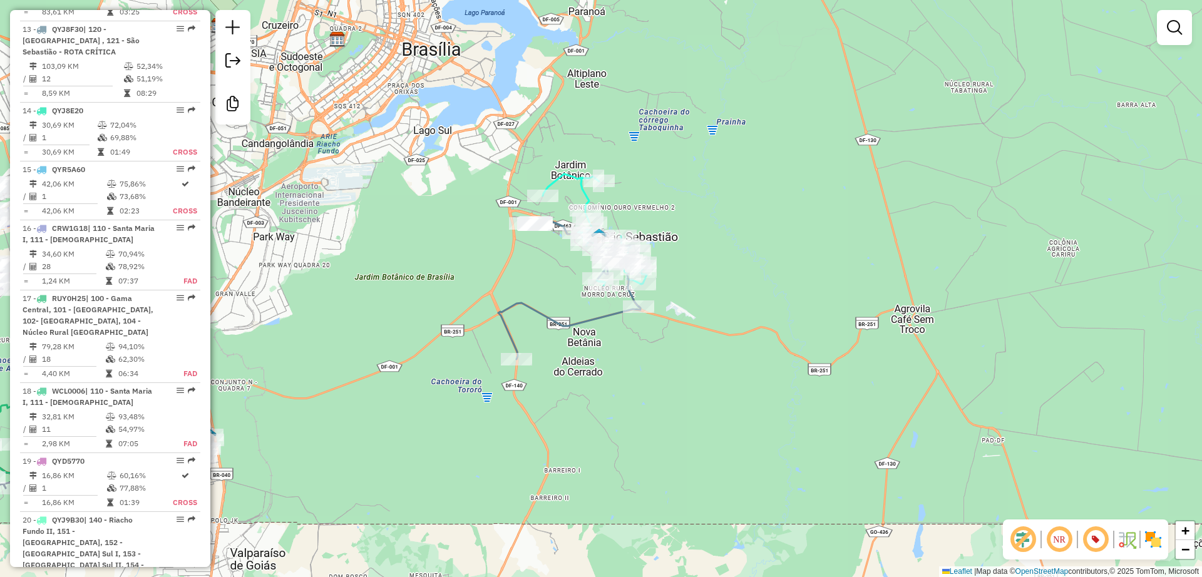
click at [646, 367] on div "Janela de atendimento Grade de atendimento Capacidade Transportadoras Veículos …" at bounding box center [601, 288] width 1202 height 577
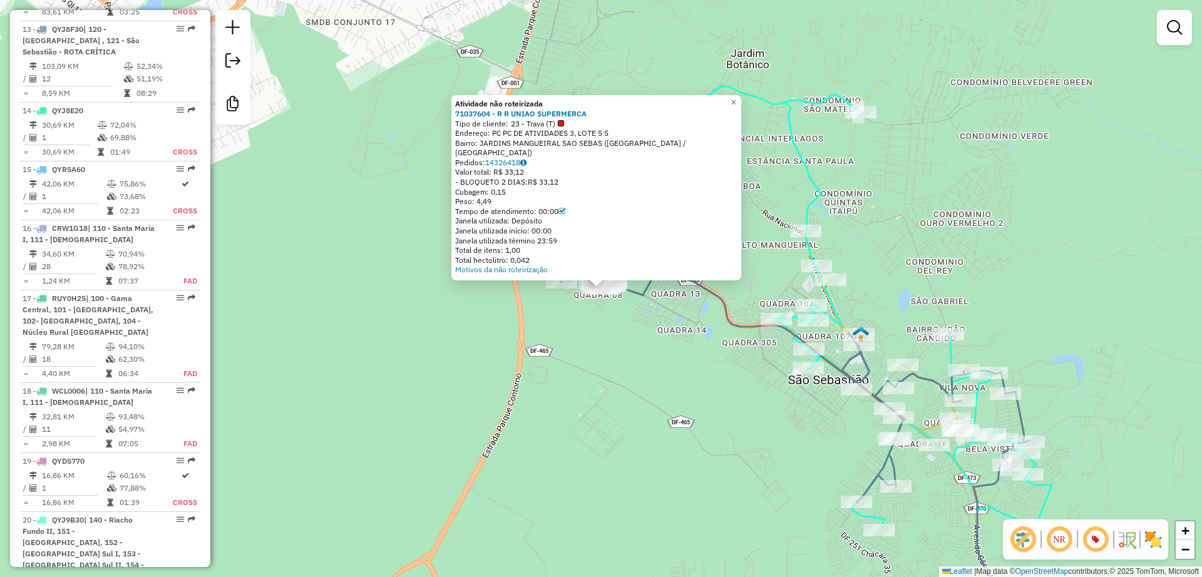
click at [620, 366] on div "Atividade não roteirizada 71037604 - R R UNIAO SUPERMERCA Tipo de cliente: 23 -…" at bounding box center [601, 288] width 1202 height 577
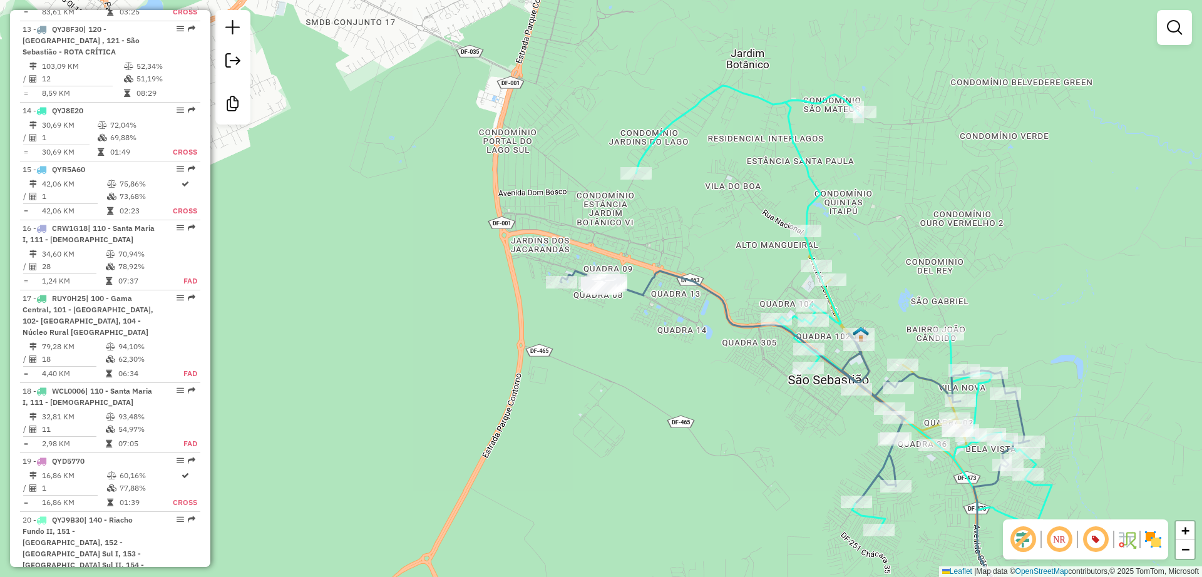
drag, startPoint x: 570, startPoint y: 292, endPoint x: 495, endPoint y: 211, distance: 110.8
click at [495, 211] on div "Janela de atendimento Grade de atendimento Capacidade Transportadoras Veículos …" at bounding box center [601, 288] width 1202 height 577
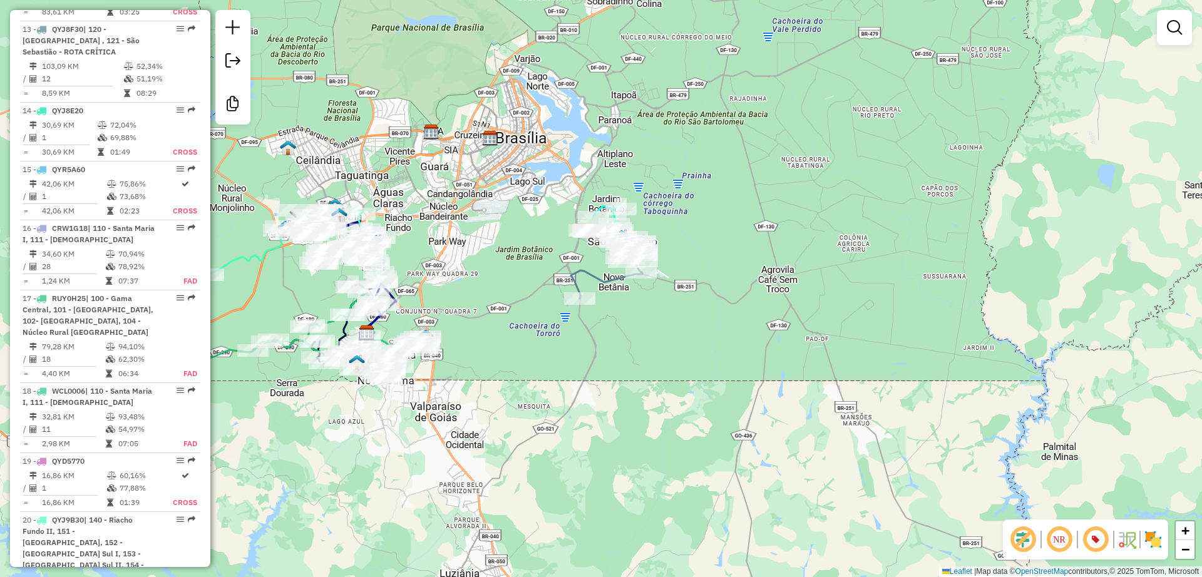
drag, startPoint x: 396, startPoint y: 279, endPoint x: 520, endPoint y: 265, distance: 125.3
click at [520, 265] on div "Janela de atendimento Grade de atendimento Capacidade Transportadoras Veículos …" at bounding box center [601, 288] width 1202 height 577
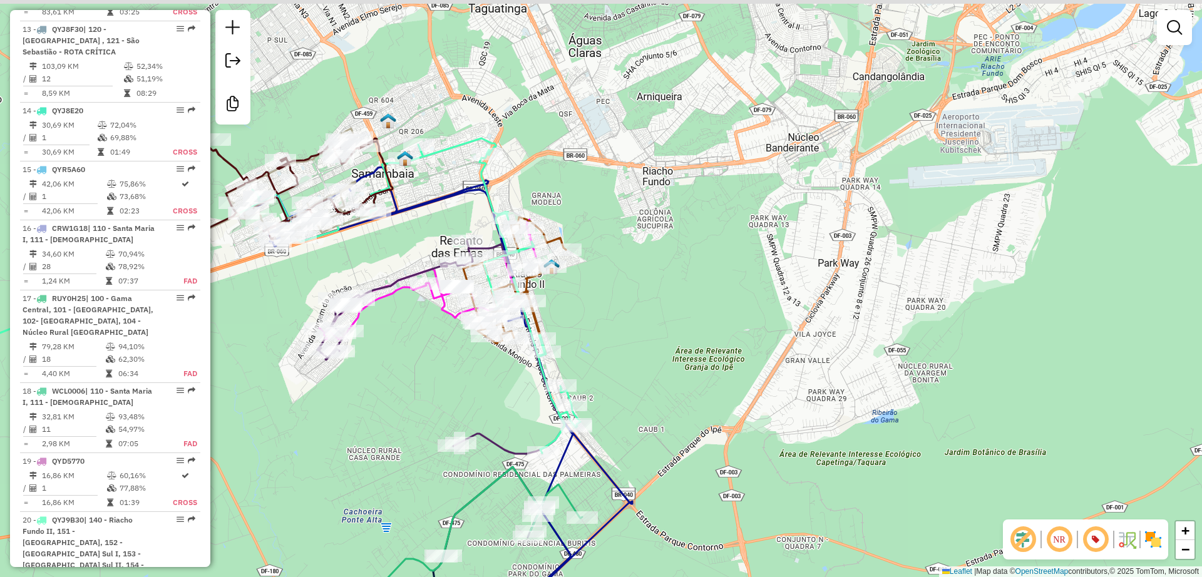
drag, startPoint x: 363, startPoint y: 235, endPoint x: 391, endPoint y: 240, distance: 27.9
click at [391, 240] on div "Janela de atendimento Grade de atendimento Capacidade Transportadoras Veículos …" at bounding box center [601, 288] width 1202 height 577
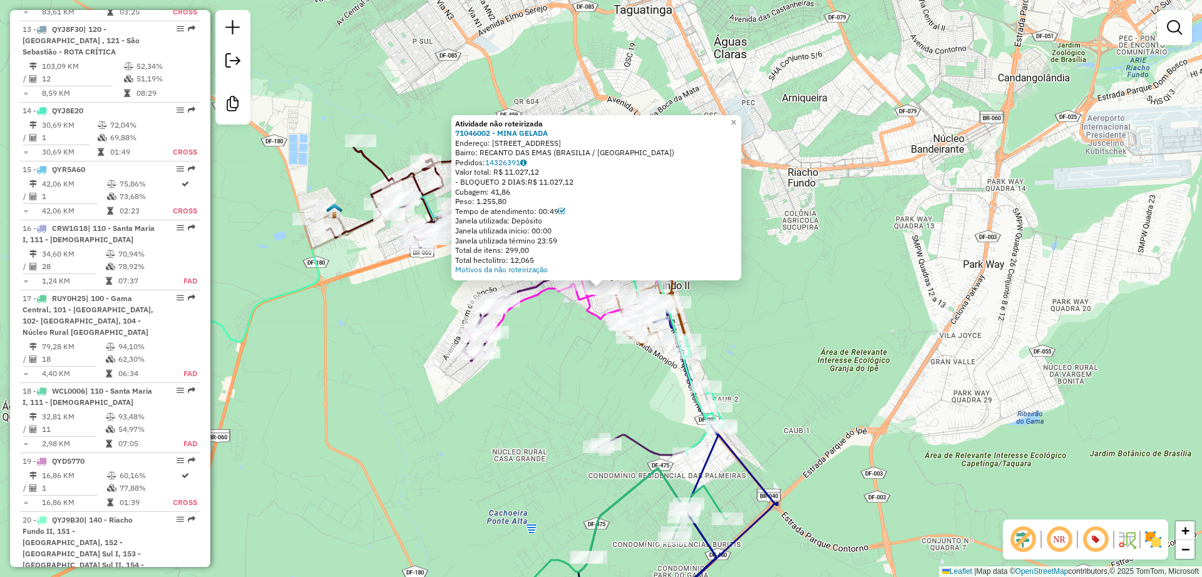
click at [545, 348] on div "Atividade não roteirizada 71046002 - MINA GELADA Endereço: QUADRA 205 CONJUNTO …" at bounding box center [601, 288] width 1202 height 577
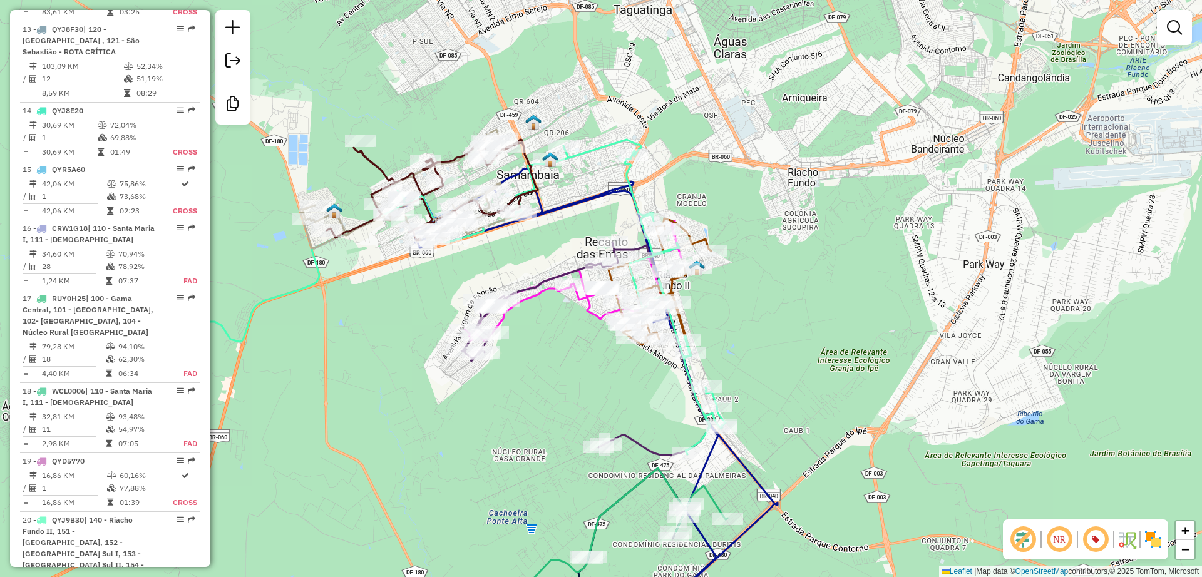
drag, startPoint x: 465, startPoint y: 350, endPoint x: 347, endPoint y: 250, distance: 153.7
click at [347, 250] on div "Janela de atendimento Grade de atendimento Capacidade Transportadoras Veículos …" at bounding box center [601, 288] width 1202 height 577
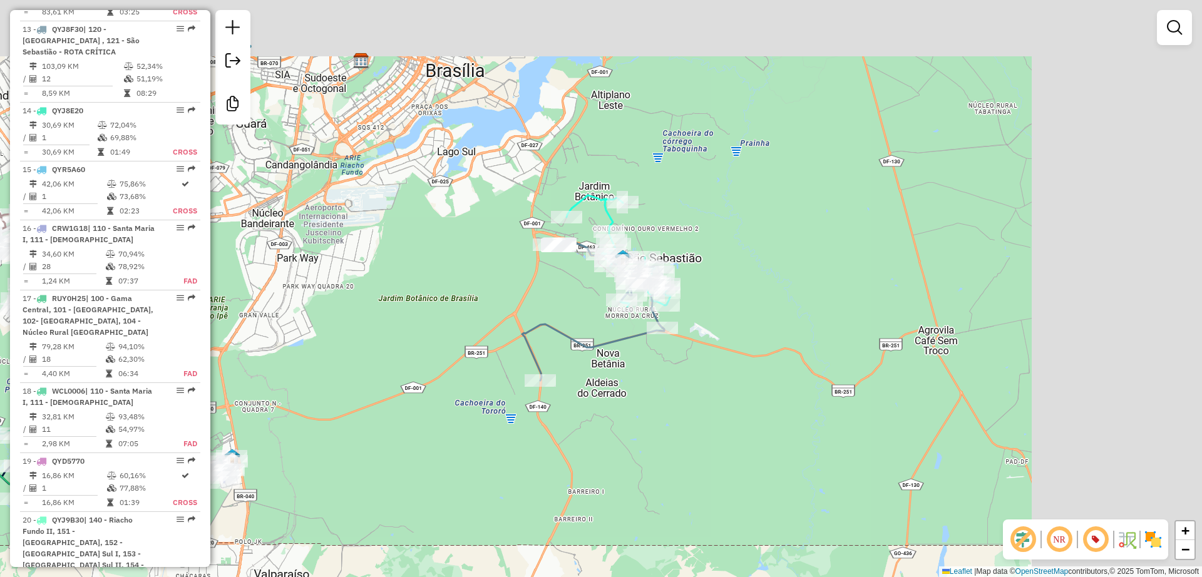
click at [393, 314] on div "Rota 6 - Placa WCL0004 71022871 - BANCA AVEN 2 Janela de atendimento Grade de a…" at bounding box center [601, 288] width 1202 height 577
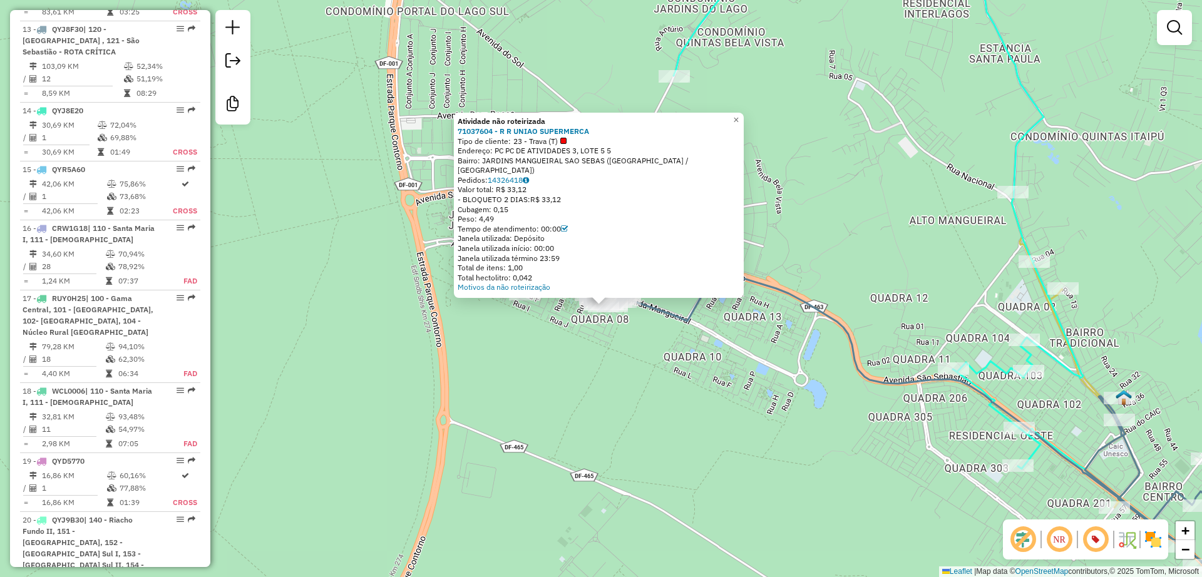
click at [638, 359] on div "Atividade não roteirizada 71037604 - R R UNIAO SUPERMERCA Tipo de cliente: 23 -…" at bounding box center [601, 288] width 1202 height 577
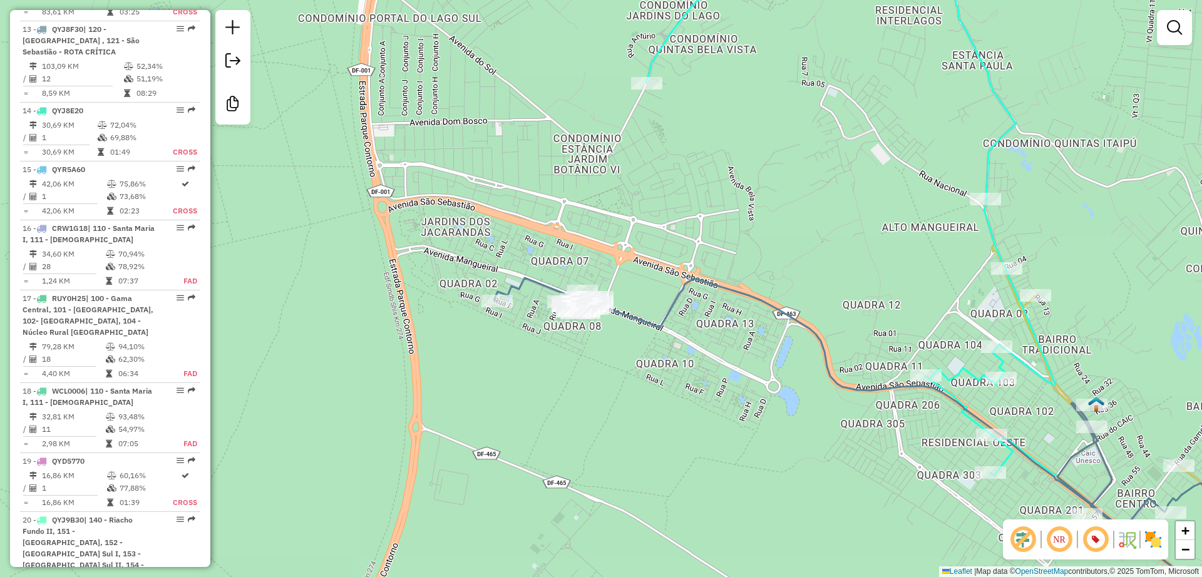
drag, startPoint x: 623, startPoint y: 361, endPoint x: 604, endPoint y: 321, distance: 43.7
click at [622, 360] on div "Janela de atendimento Grade de atendimento Capacidade Transportadoras Veículos …" at bounding box center [601, 288] width 1202 height 577
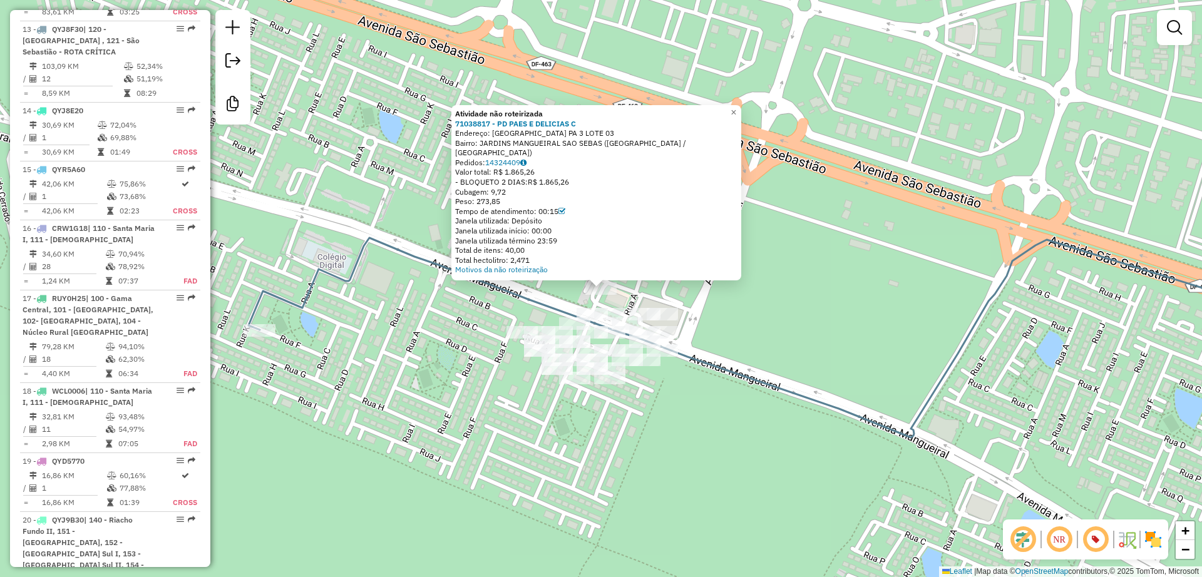
click at [527, 299] on icon at bounding box center [786, 338] width 1074 height 200
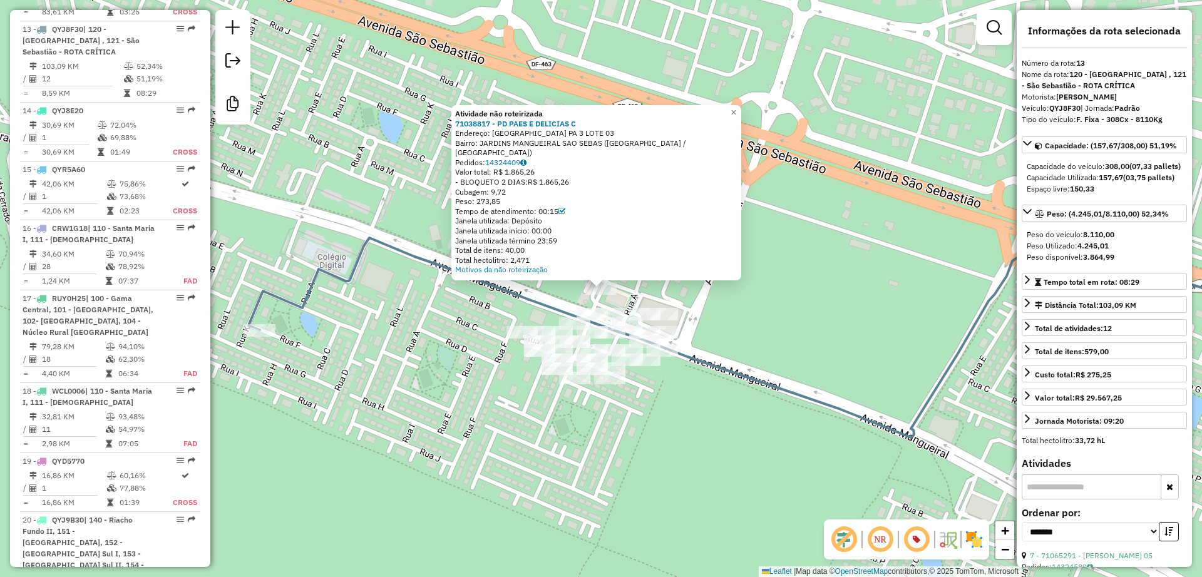
click at [384, 355] on div "Atividade não roteirizada 71038817 - PD PAES E DELICIAS C Endereço: ST ST SHM P…" at bounding box center [601, 288] width 1202 height 577
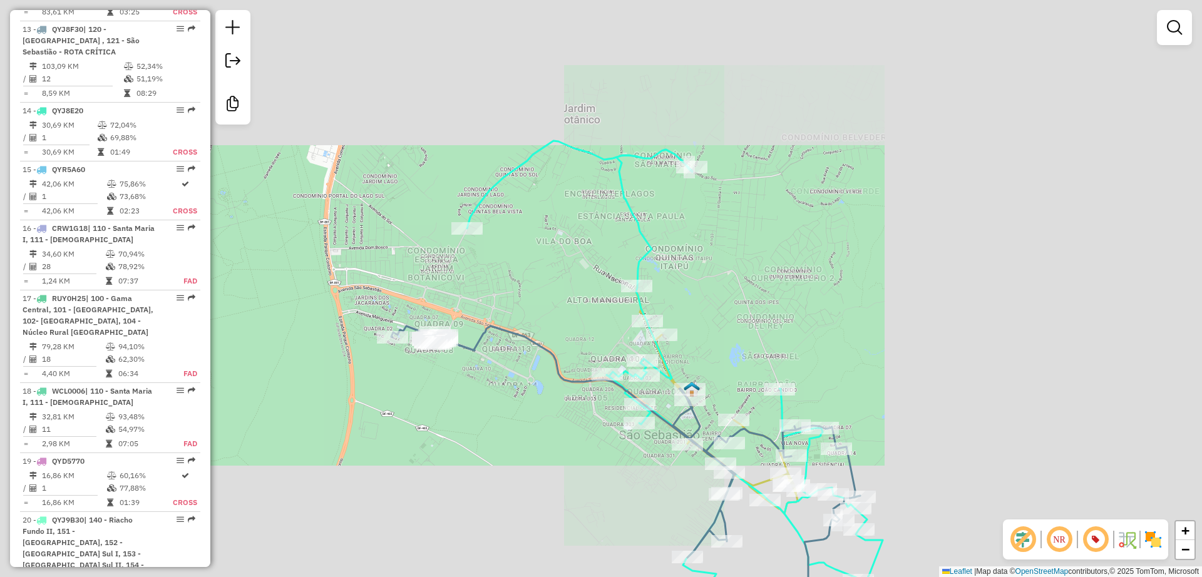
click at [466, 332] on div "Janela de atendimento Grade de atendimento Capacidade Transportadoras Veículos …" at bounding box center [601, 288] width 1202 height 577
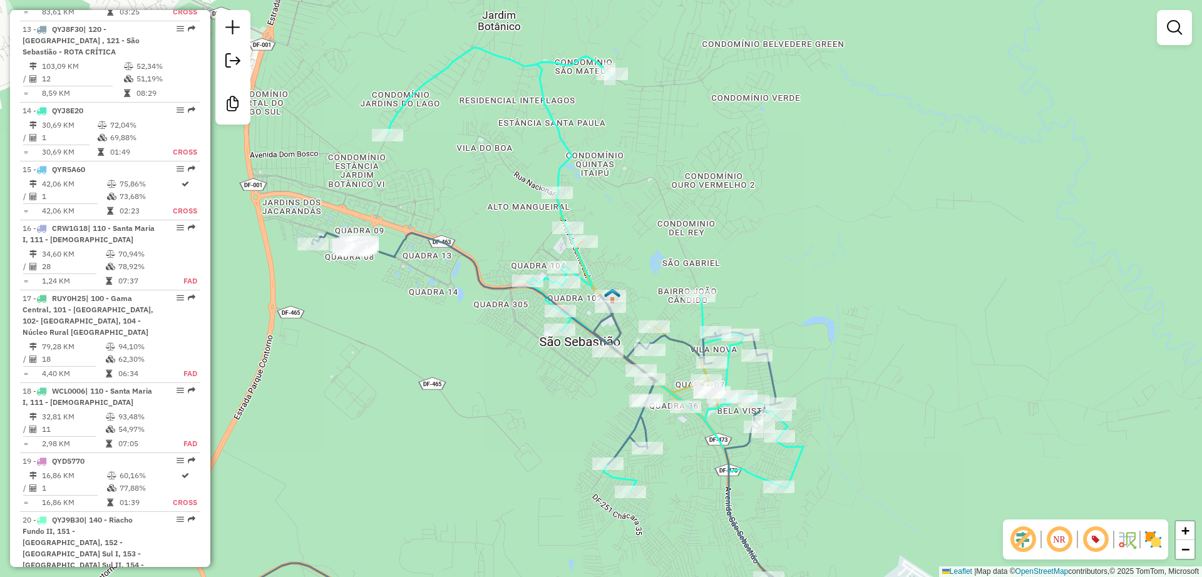
drag, startPoint x: 472, startPoint y: 336, endPoint x: 436, endPoint y: 311, distance: 43.6
click at [436, 311] on div "Janela de atendimento Grade de atendimento Capacidade Transportadoras Veículos …" at bounding box center [601, 288] width 1202 height 577
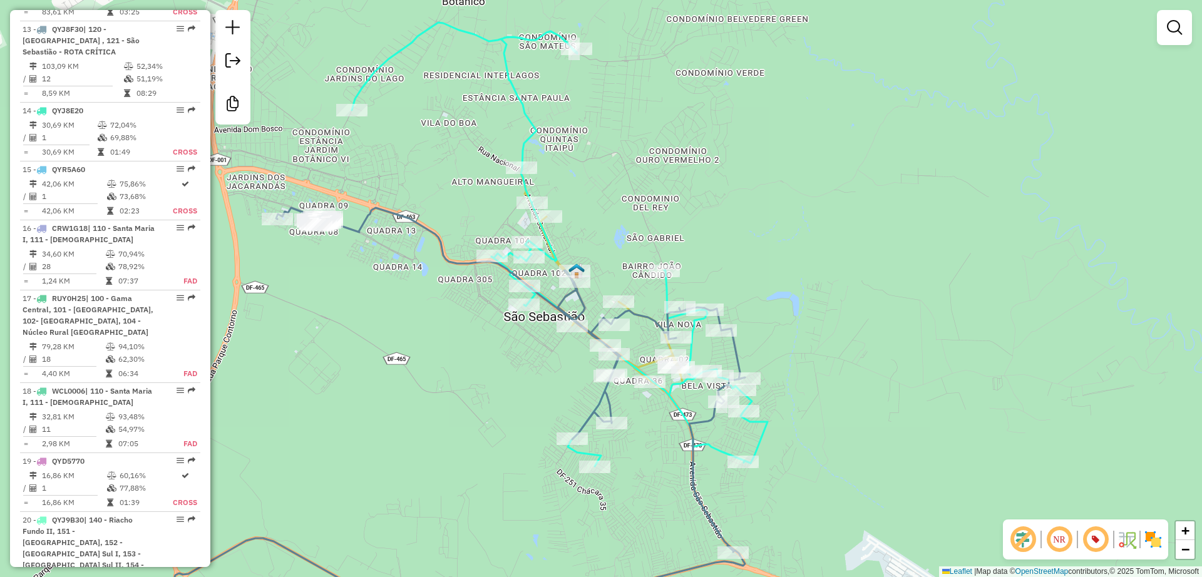
click at [1161, 544] on img at bounding box center [1153, 540] width 20 height 20
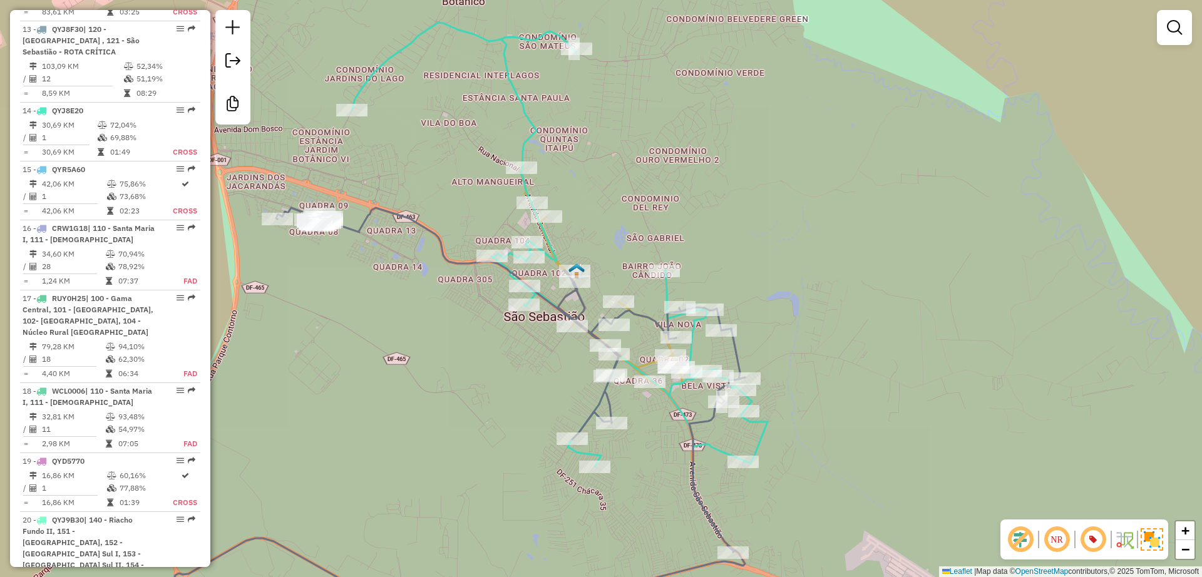
click at [1153, 540] on img at bounding box center [1152, 539] width 23 height 23
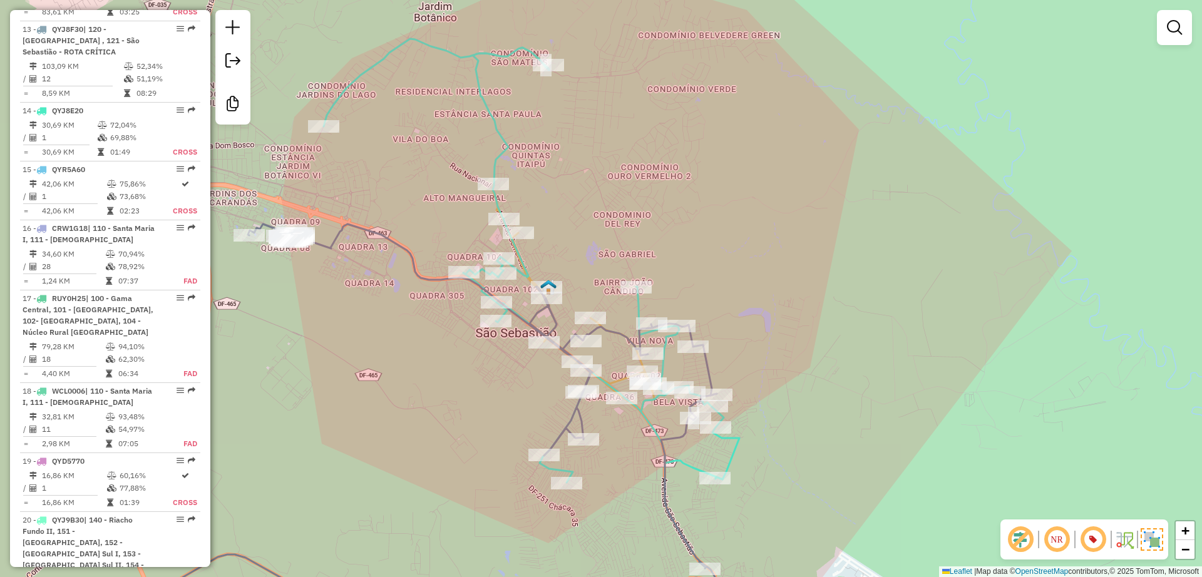
drag, startPoint x: 440, startPoint y: 339, endPoint x: 387, endPoint y: 354, distance: 55.1
click at [387, 354] on div "Janela de atendimento Grade de atendimento Capacidade Transportadoras Veículos …" at bounding box center [601, 288] width 1202 height 577
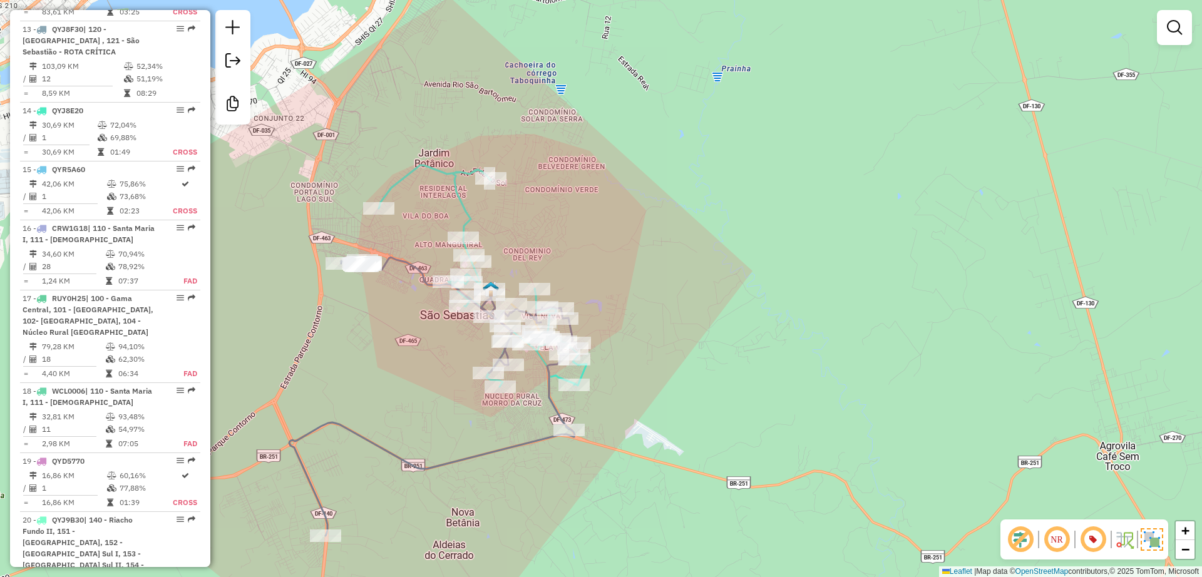
drag, startPoint x: 367, startPoint y: 367, endPoint x: 388, endPoint y: 339, distance: 35.3
click at [388, 339] on div "Janela de atendimento Grade de atendimento Capacidade Transportadoras Veículos …" at bounding box center [601, 288] width 1202 height 577
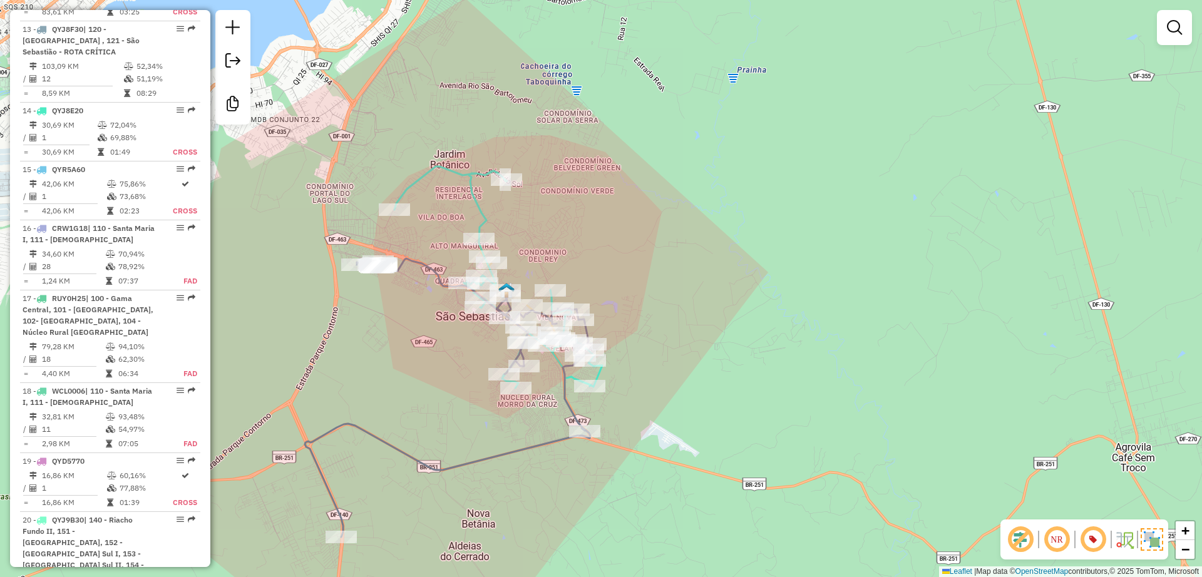
drag, startPoint x: 413, startPoint y: 349, endPoint x: 422, endPoint y: 351, distance: 9.7
click at [422, 351] on div "Janela de atendimento Grade de atendimento Capacidade Transportadoras Veículos …" at bounding box center [601, 288] width 1202 height 577
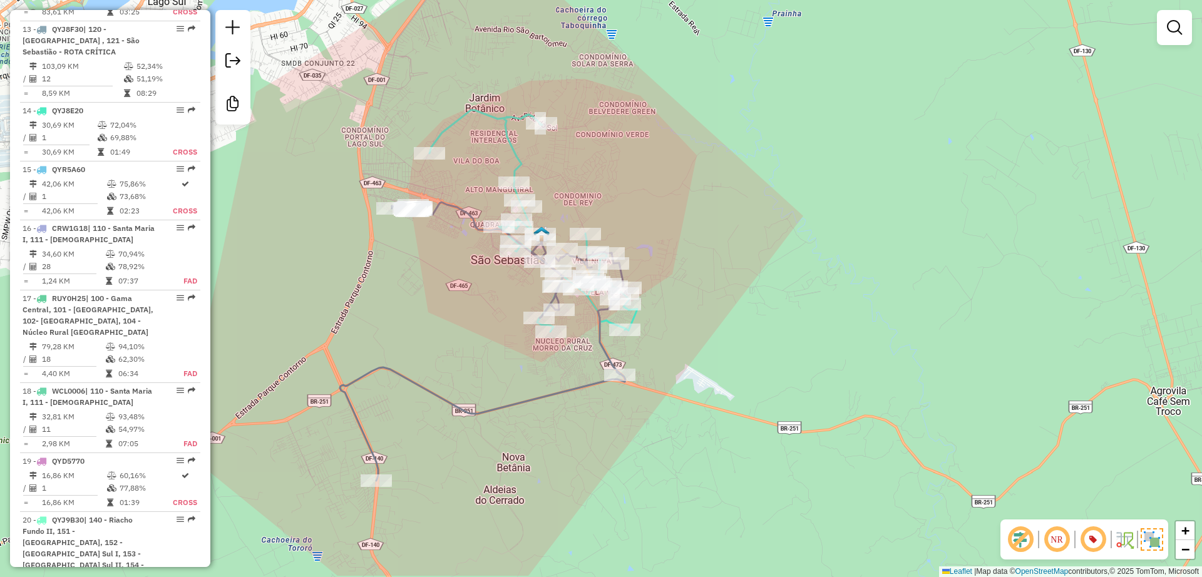
click at [734, 193] on div "Janela de atendimento Grade de atendimento Capacidade Transportadoras Veículos …" at bounding box center [601, 288] width 1202 height 577
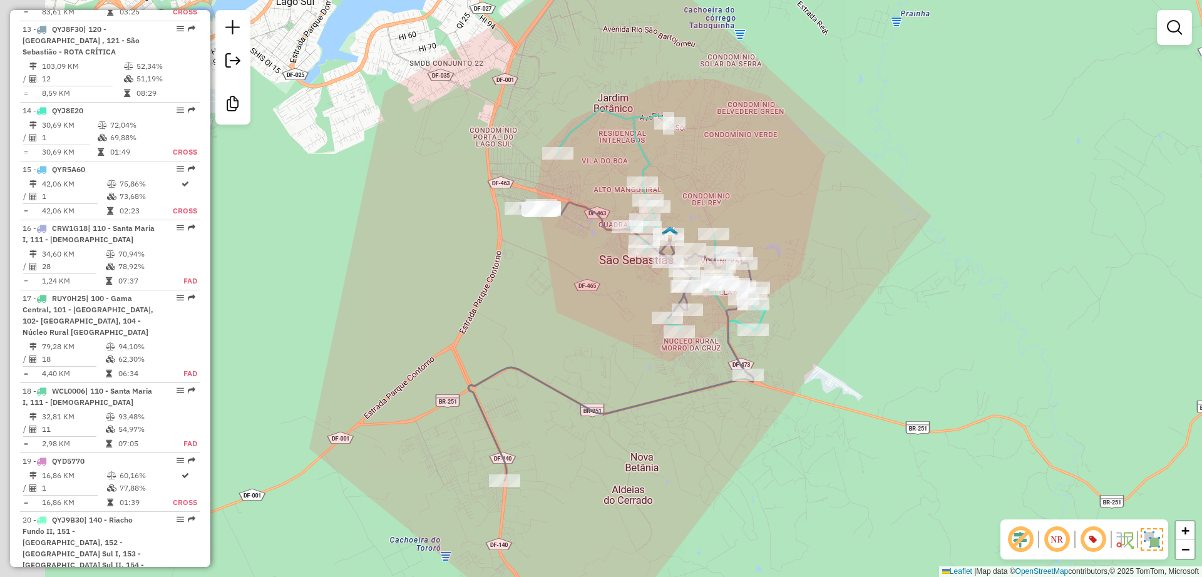
drag, startPoint x: 568, startPoint y: 331, endPoint x: 612, endPoint y: 329, distance: 44.5
click at [605, 330] on div "Janela de atendimento Grade de atendimento Capacidade Transportadoras Veículos …" at bounding box center [601, 288] width 1202 height 577
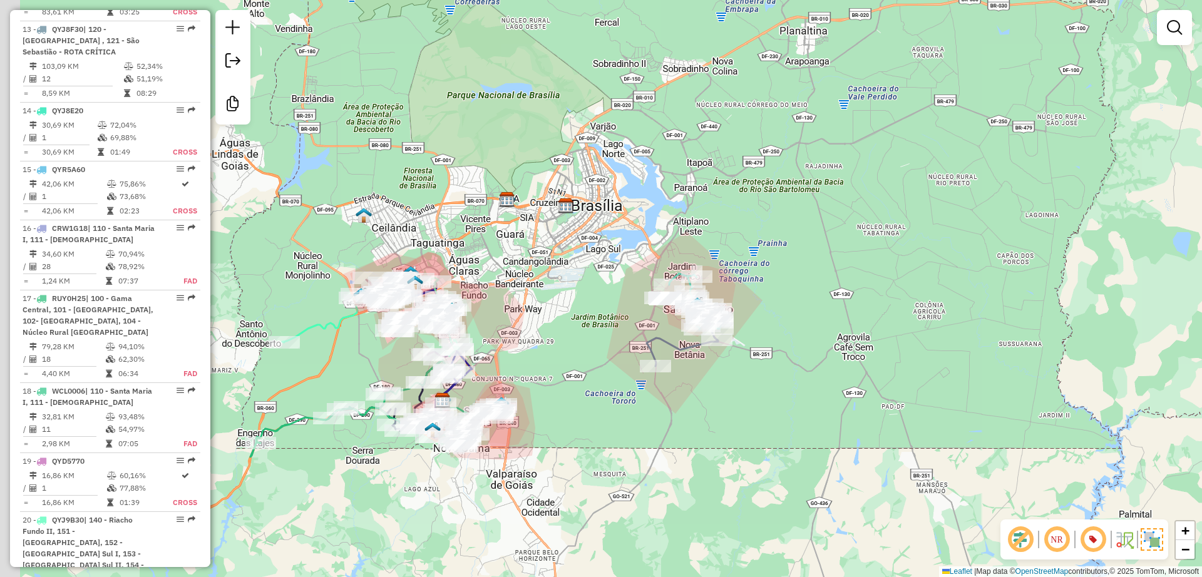
drag, startPoint x: 513, startPoint y: 218, endPoint x: 618, endPoint y: 194, distance: 107.2
click at [618, 194] on div "Janela de atendimento Grade de atendimento Capacidade Transportadoras Veículos …" at bounding box center [601, 288] width 1202 height 577
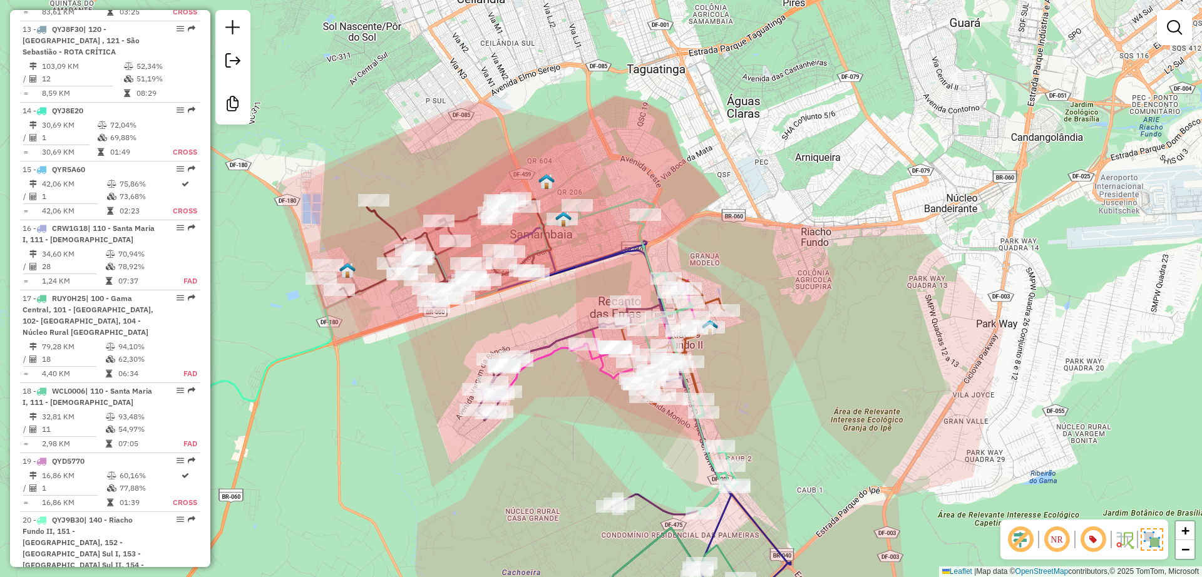
click at [563, 403] on div "Rota 6 - Placa WCL0004 71066506 - D2M LANCHONETE E DISTRIBUIDORA LTDA Janela de…" at bounding box center [601, 288] width 1202 height 577
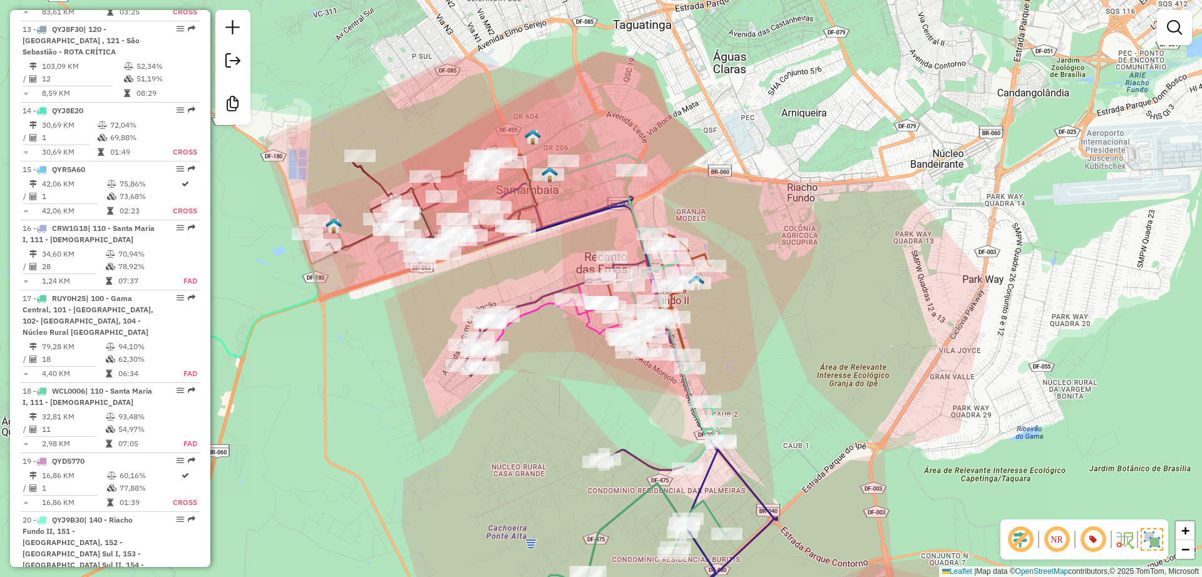
drag, startPoint x: 561, startPoint y: 398, endPoint x: 558, endPoint y: 386, distance: 11.5
click at [558, 386] on div "Janela de atendimento Grade de atendimento Capacidade Transportadoras Veículos …" at bounding box center [601, 288] width 1202 height 577
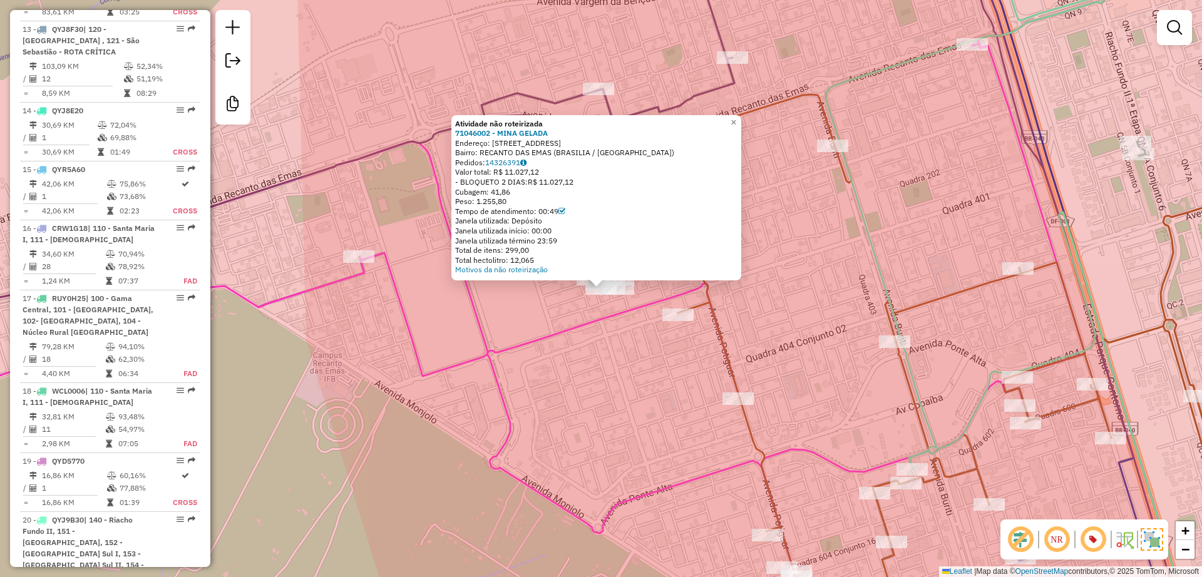
click at [587, 351] on div "Atividade não roteirizada 71046002 - MINA GELADA Endereço: QUADRA 205 CONJUNTO …" at bounding box center [601, 288] width 1202 height 577
click at [497, 350] on icon at bounding box center [560, 259] width 1361 height 635
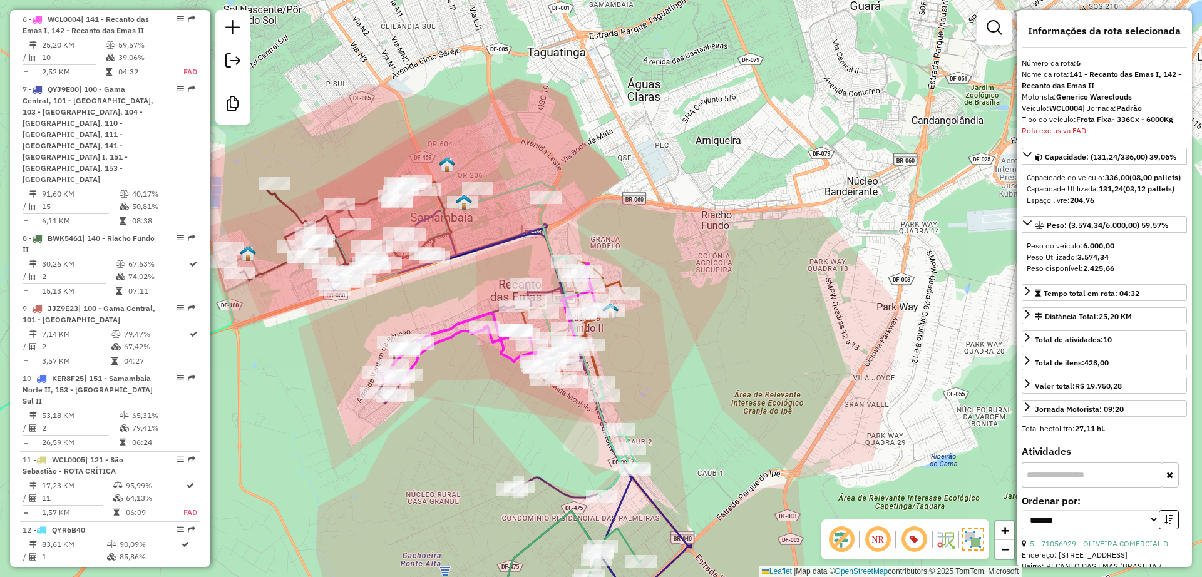
scroll to position [943, 0]
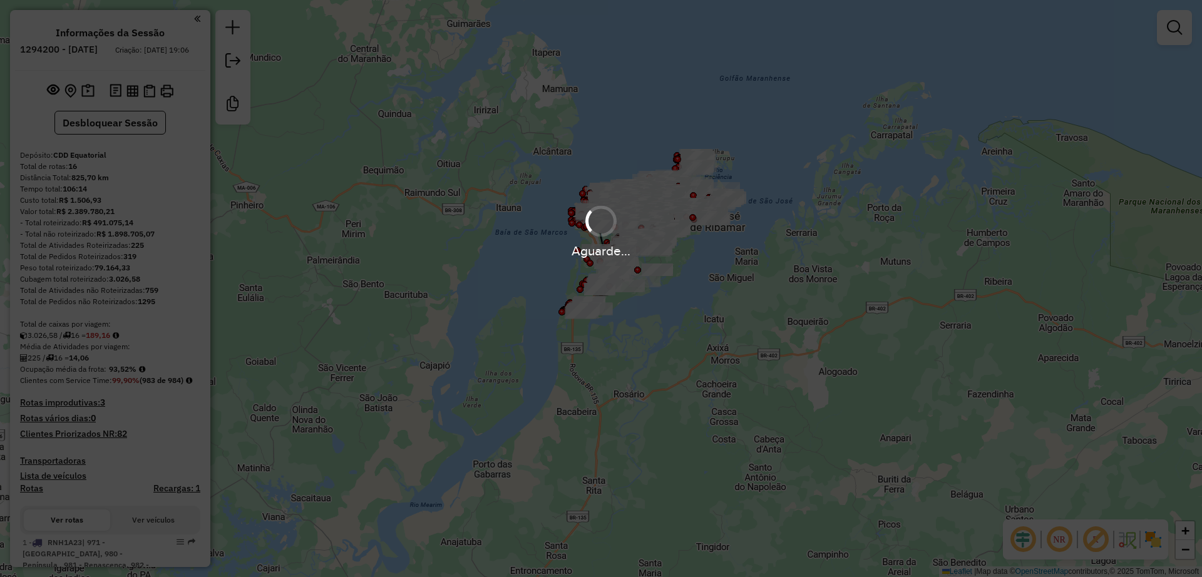
drag, startPoint x: 1096, startPoint y: 540, endPoint x: 1024, endPoint y: 541, distance: 71.4
click at [1096, 540] on em at bounding box center [1096, 540] width 30 height 30
click at [1024, 541] on em at bounding box center [1023, 540] width 30 height 30
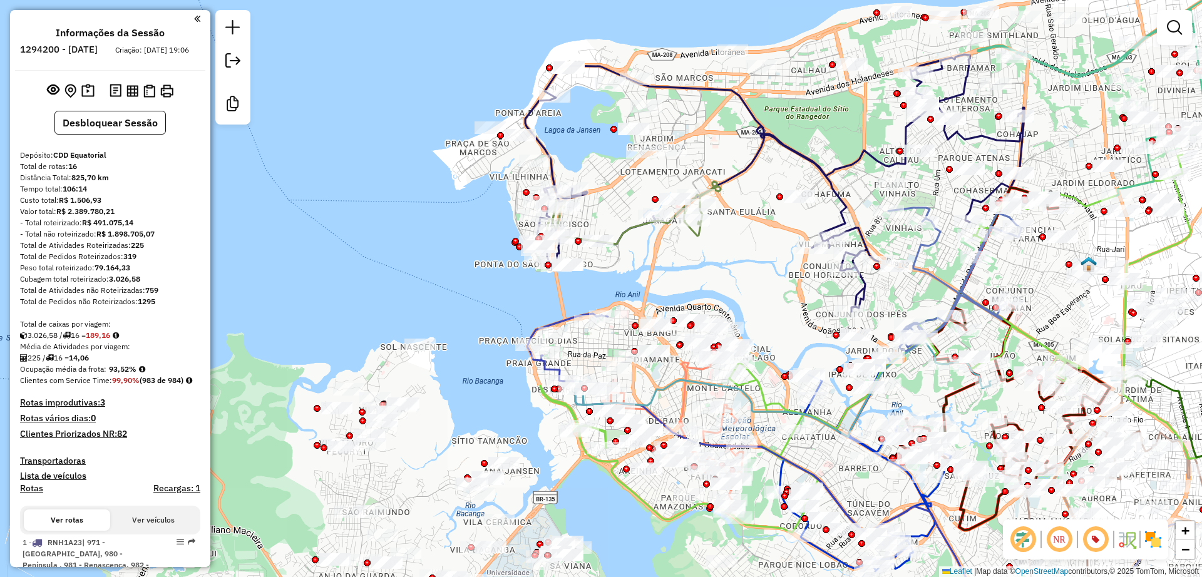
click at [746, 229] on div "Janela de atendimento Grade de atendimento Capacidade Transportadoras Veículos …" at bounding box center [601, 288] width 1202 height 577
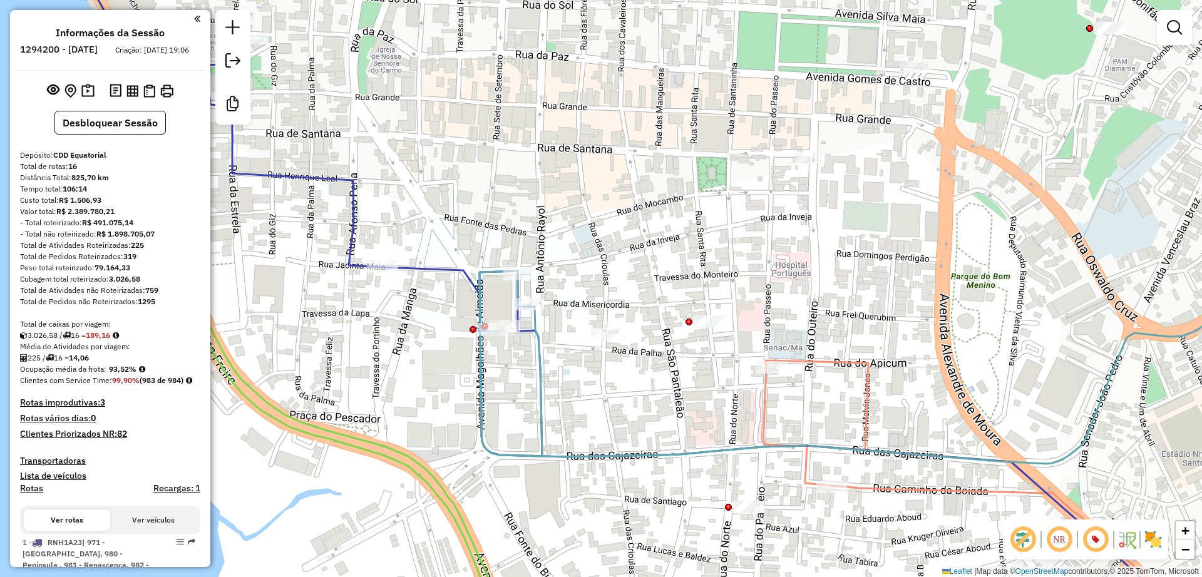
click at [407, 345] on div "Janela de atendimento Grade de atendimento Capacidade Transportadoras Veículos …" at bounding box center [601, 288] width 1202 height 577
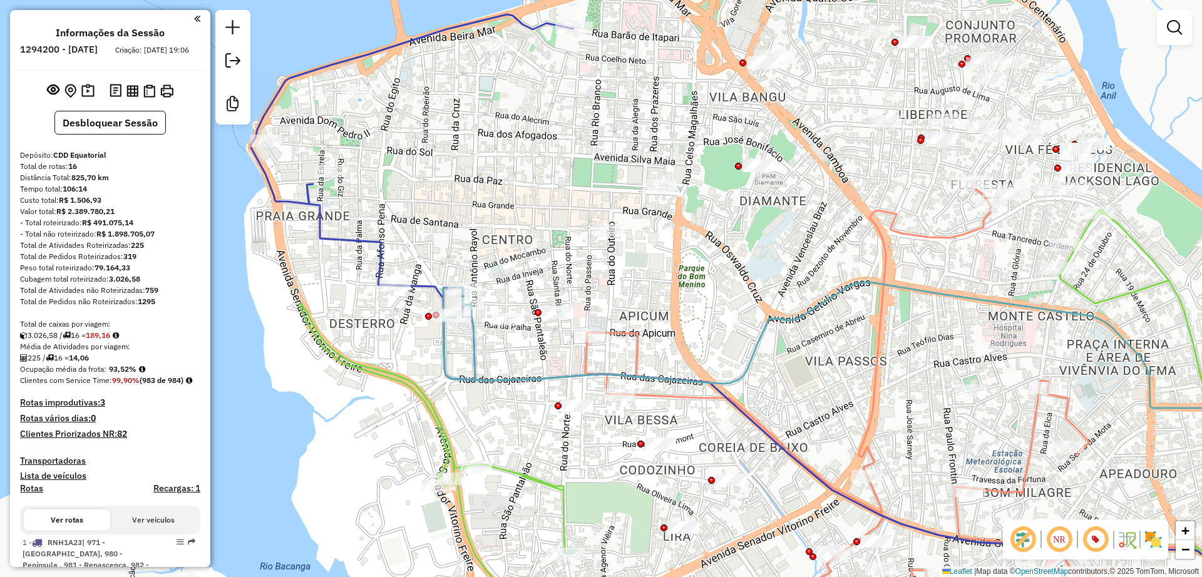
drag, startPoint x: 347, startPoint y: 379, endPoint x: 345, endPoint y: 371, distance: 7.7
click at [345, 371] on div "Janela de atendimento Grade de atendimento Capacidade Transportadoras Veículos …" at bounding box center [601, 288] width 1202 height 577
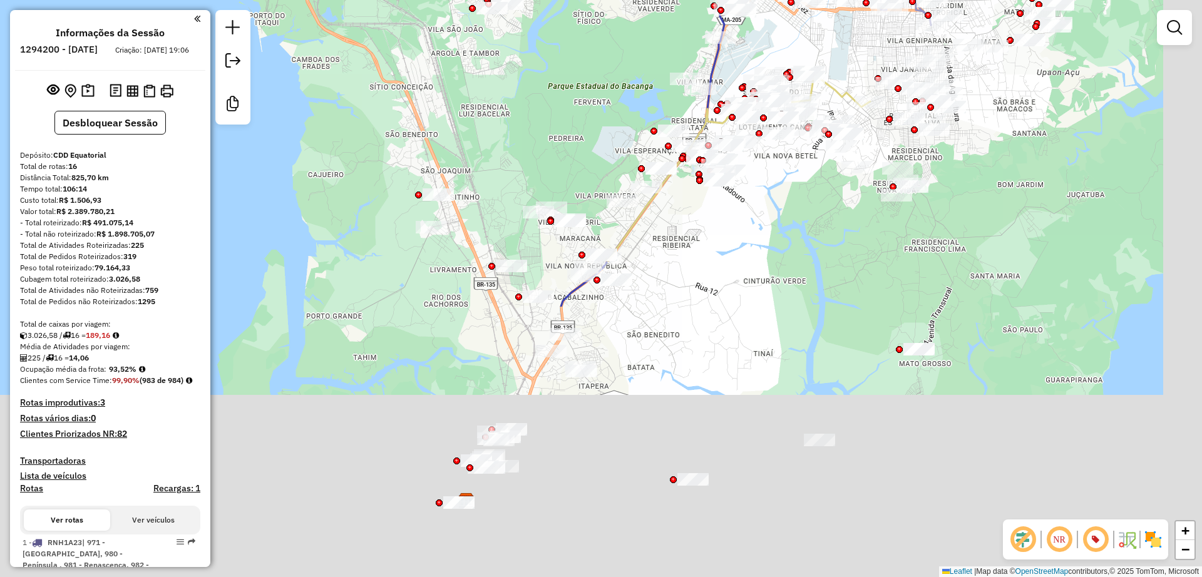
drag, startPoint x: 610, startPoint y: 483, endPoint x: 607, endPoint y: 446, distance: 37.1
click at [562, 155] on div "Janela de atendimento Grade de atendimento Capacidade Transportadoras Veículos …" at bounding box center [601, 288] width 1202 height 577
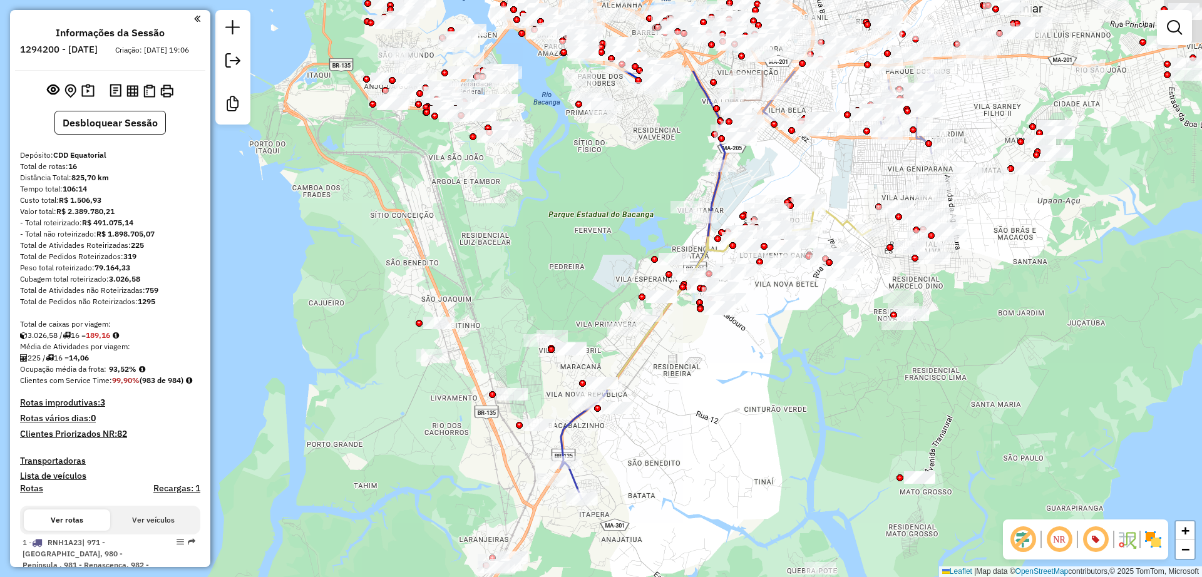
drag, startPoint x: 505, startPoint y: 234, endPoint x: 591, endPoint y: 187, distance: 98.1
click at [479, 442] on div "Janela de atendimento Grade de atendimento Capacidade Transportadoras Veículos …" at bounding box center [601, 288] width 1202 height 577
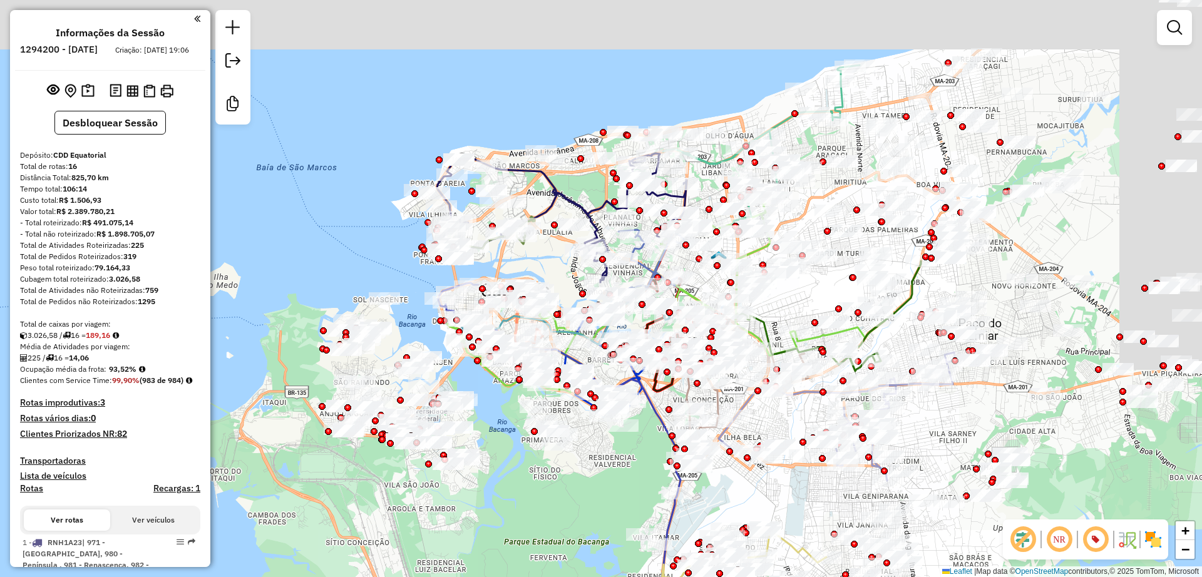
click at [573, 307] on div "Janela de atendimento Grade de atendimento Capacidade Transportadoras Veículos …" at bounding box center [601, 288] width 1202 height 577
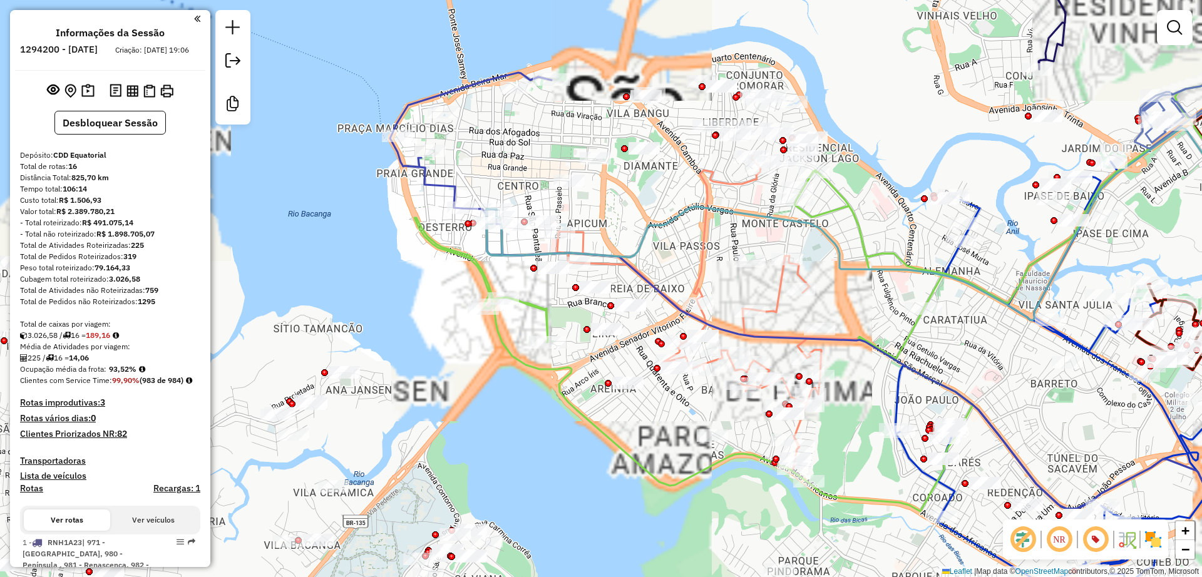
drag, startPoint x: 613, startPoint y: 220, endPoint x: 615, endPoint y: 240, distance: 20.2
click at [615, 240] on div "Janela de atendimento Grade de atendimento Capacidade Transportadoras Veículos …" at bounding box center [601, 288] width 1202 height 577
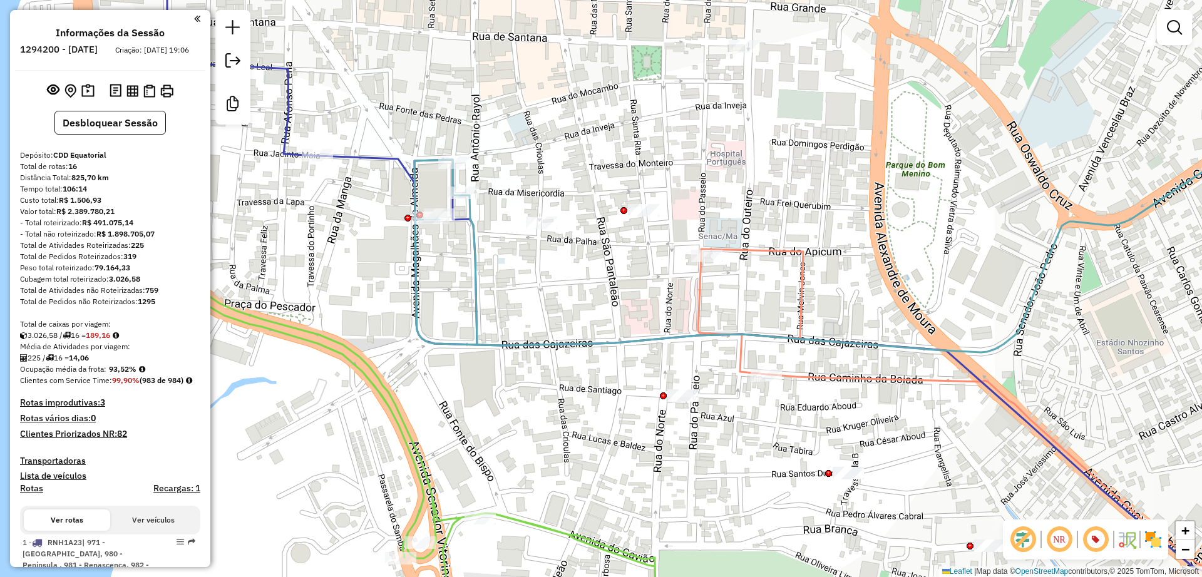
click at [477, 267] on icon at bounding box center [868, 251] width 908 height 203
select select "**********"
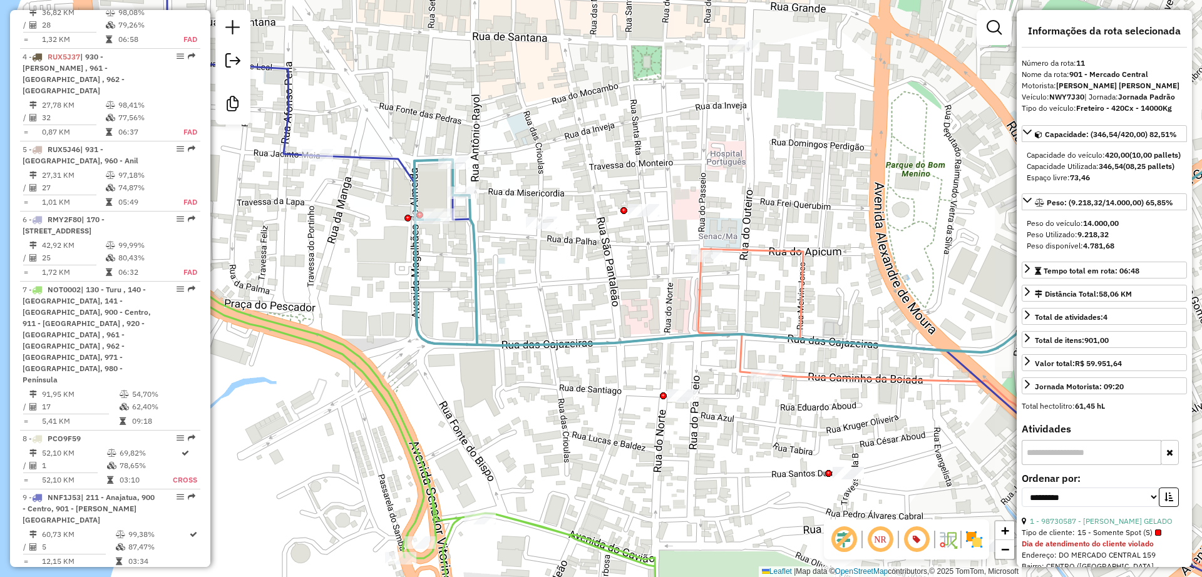
scroll to position [1327, 0]
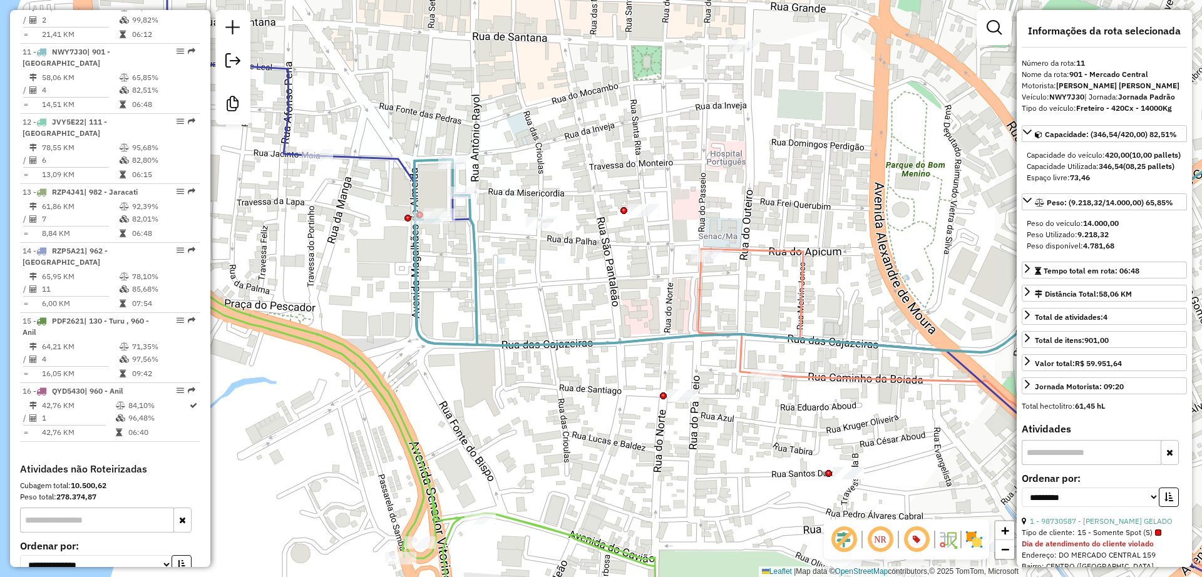
click at [473, 242] on icon at bounding box center [868, 251] width 908 height 203
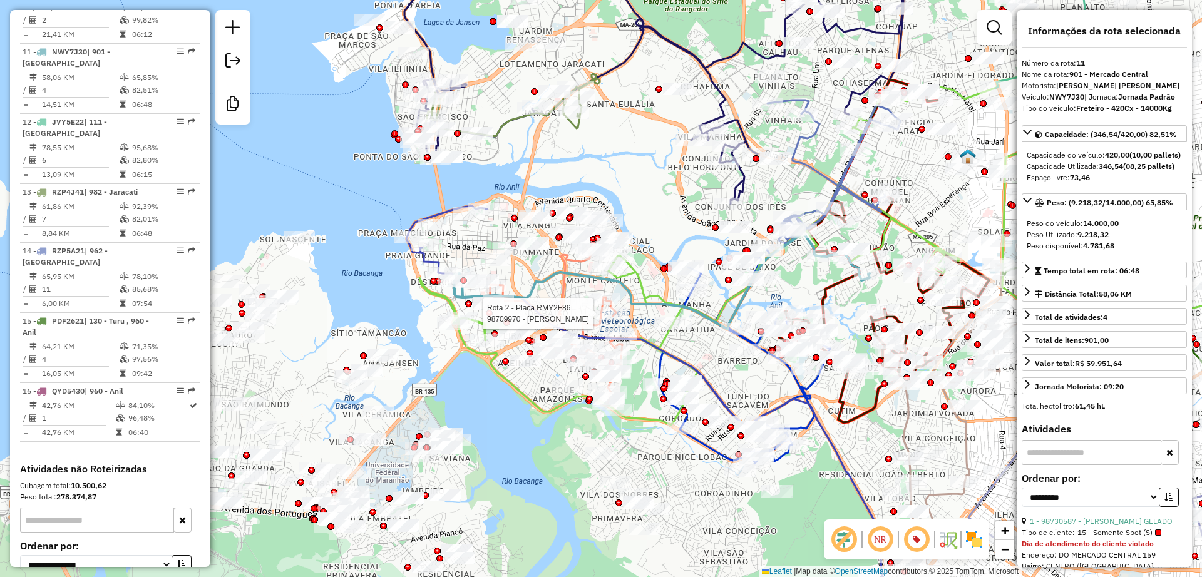
click at [301, 201] on div "Rota 2 - Placa RMY2F86 98709970 - CLAUDINETH COSTA Janela de atendimento Grade …" at bounding box center [601, 288] width 1202 height 577
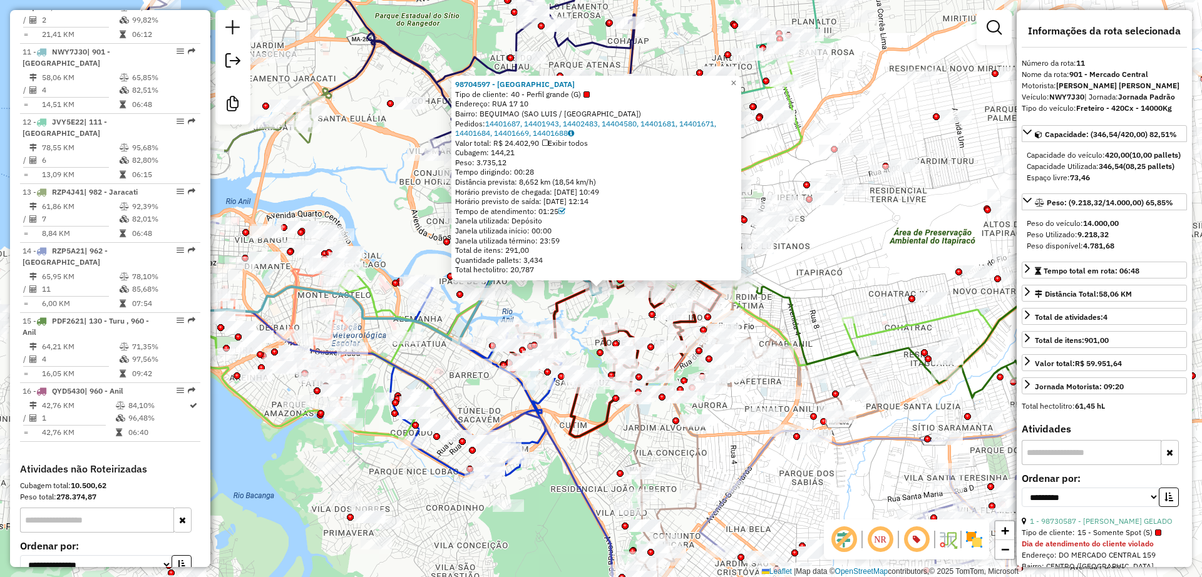
click at [341, 200] on div "98704597 - BAR DO NAZA Tipo de cliente: 40 - Perfil grande (G) Endereço: RUA 17…" at bounding box center [601, 288] width 1202 height 577
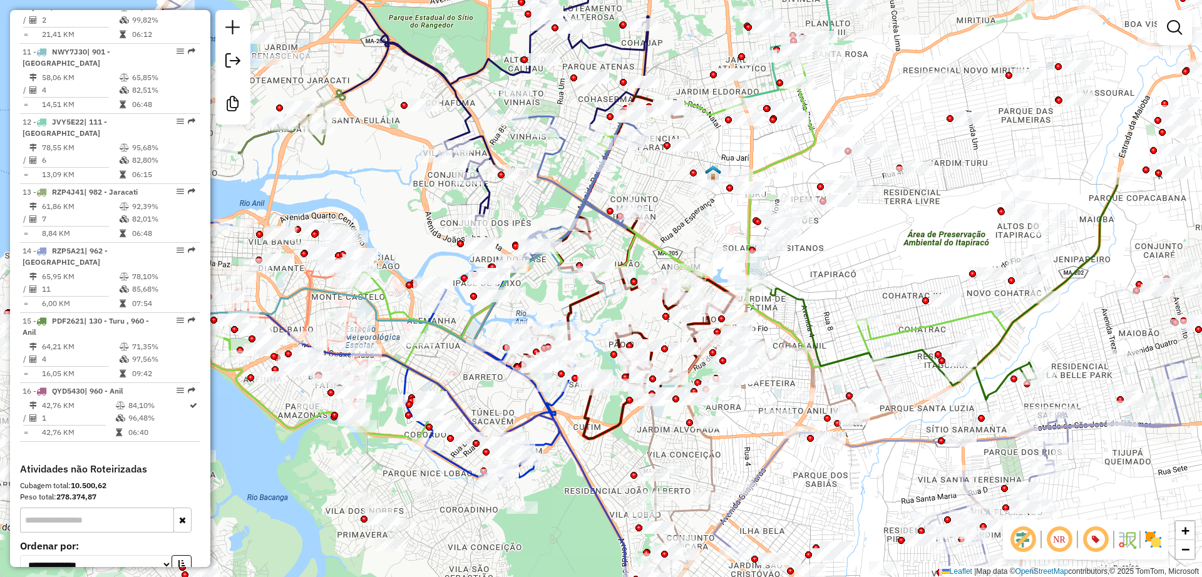
drag, startPoint x: 358, startPoint y: 202, endPoint x: 380, endPoint y: 207, distance: 22.5
click at [381, 207] on div "Janela de atendimento Grade de atendimento Capacidade Transportadoras Veículos …" at bounding box center [601, 288] width 1202 height 577
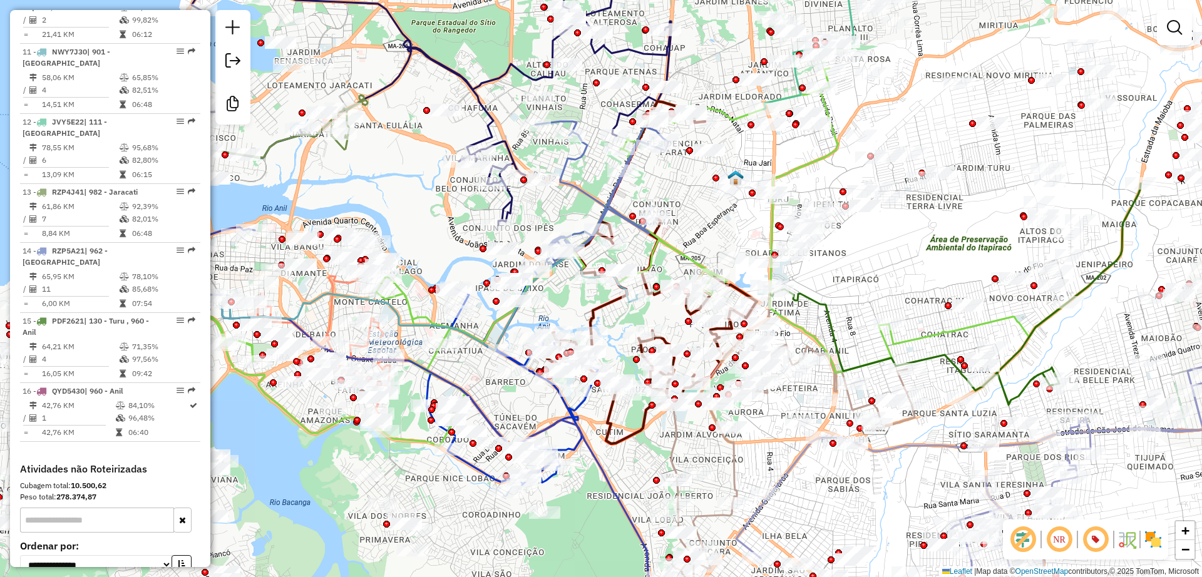
drag, startPoint x: 380, startPoint y: 207, endPoint x: 553, endPoint y: 219, distance: 173.9
click at [553, 219] on div "Janela de atendimento Grade de atendimento Capacidade Transportadoras Veículos …" at bounding box center [601, 288] width 1202 height 577
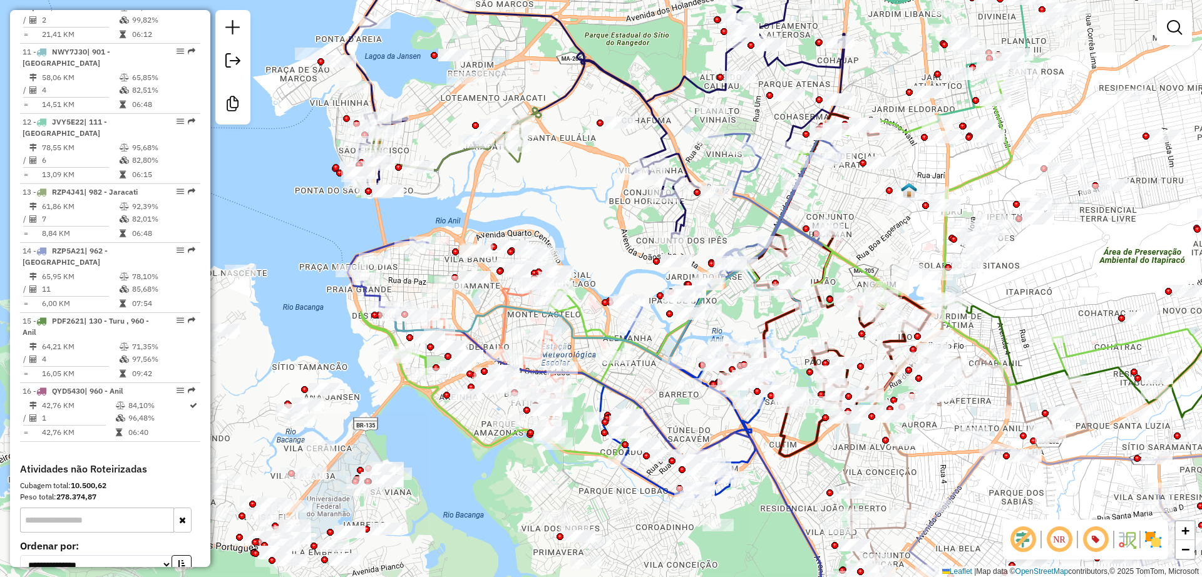
click at [1155, 539] on img at bounding box center [1153, 540] width 20 height 20
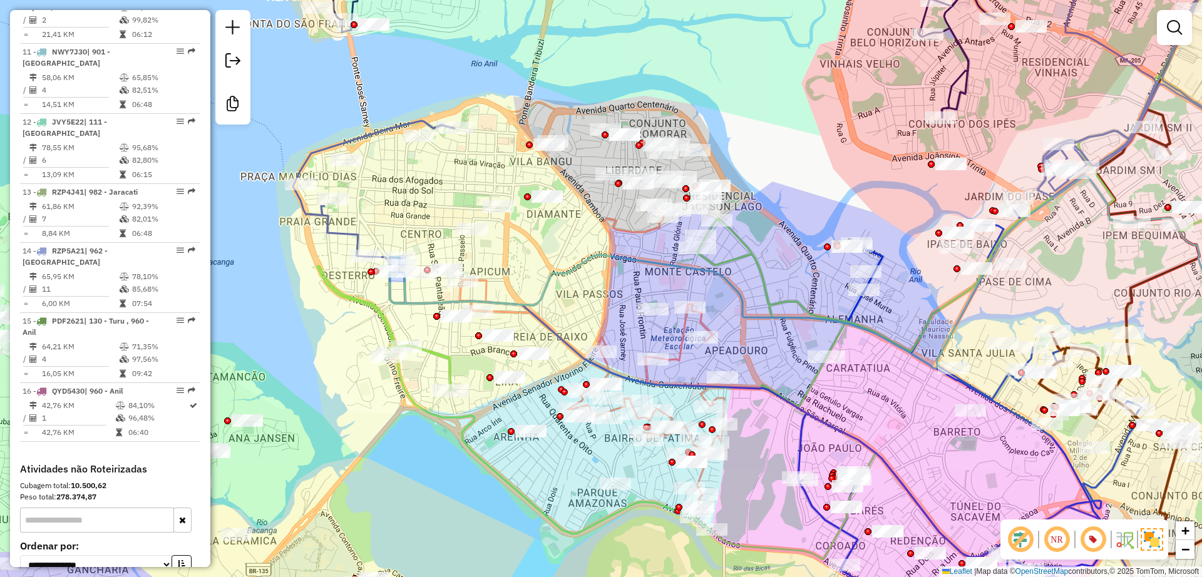
drag, startPoint x: 532, startPoint y: 260, endPoint x: 526, endPoint y: 267, distance: 9.3
click at [526, 267] on div "Janela de atendimento Grade de atendimento Capacidade Transportadoras Veículos …" at bounding box center [601, 288] width 1202 height 577
click at [326, 223] on icon at bounding box center [728, 378] width 870 height 514
select select "**********"
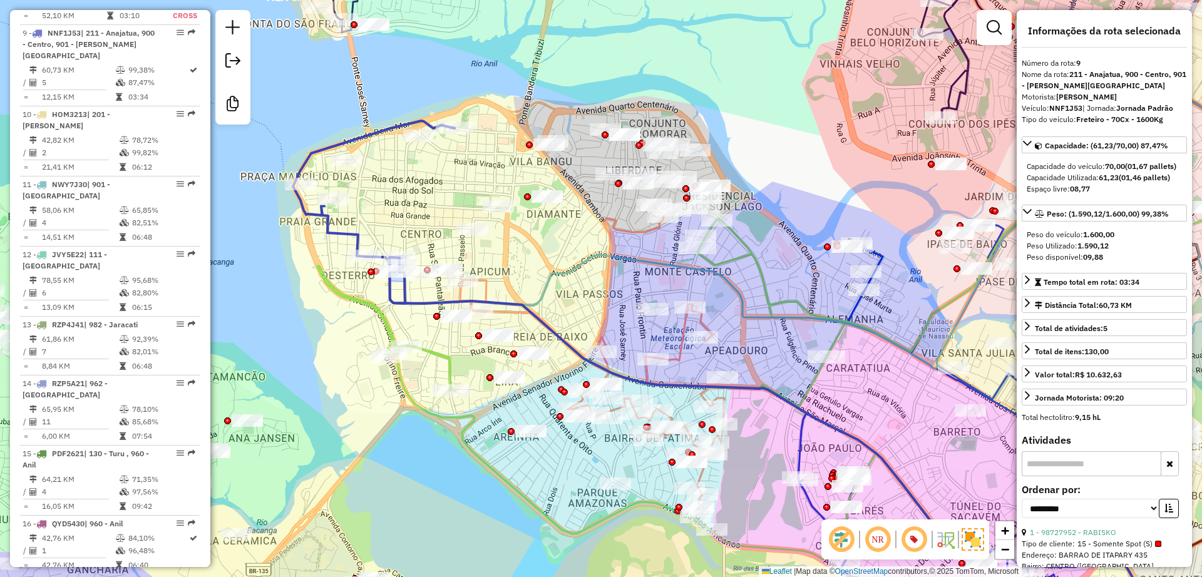
scroll to position [1187, 0]
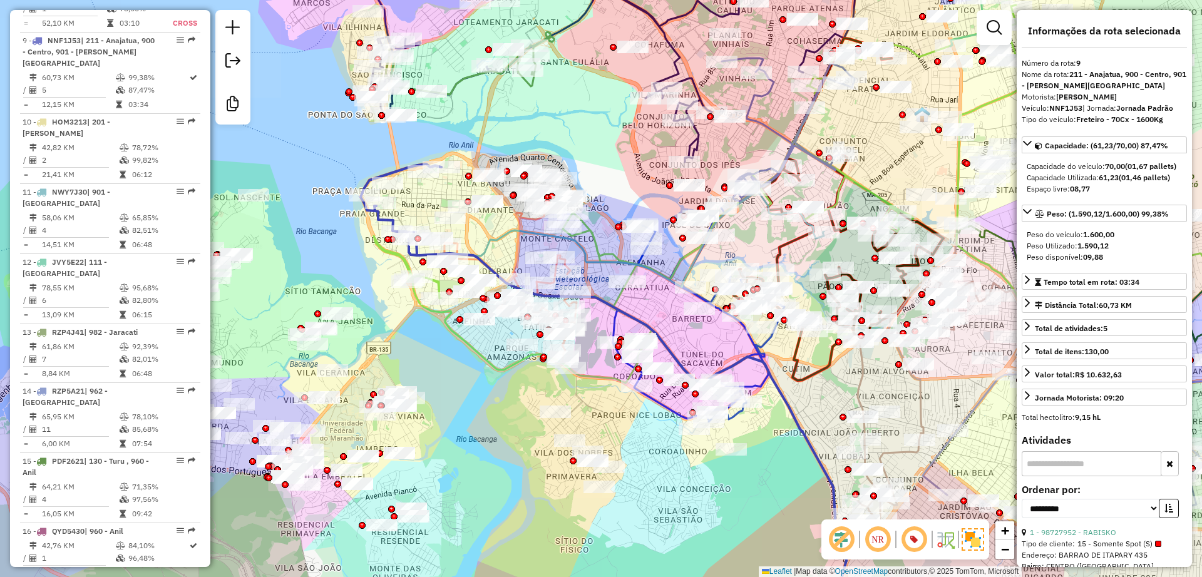
click at [340, 79] on div "Janela de atendimento Grade de atendimento Capacidade Transportadoras Veículos …" at bounding box center [601, 288] width 1202 height 577
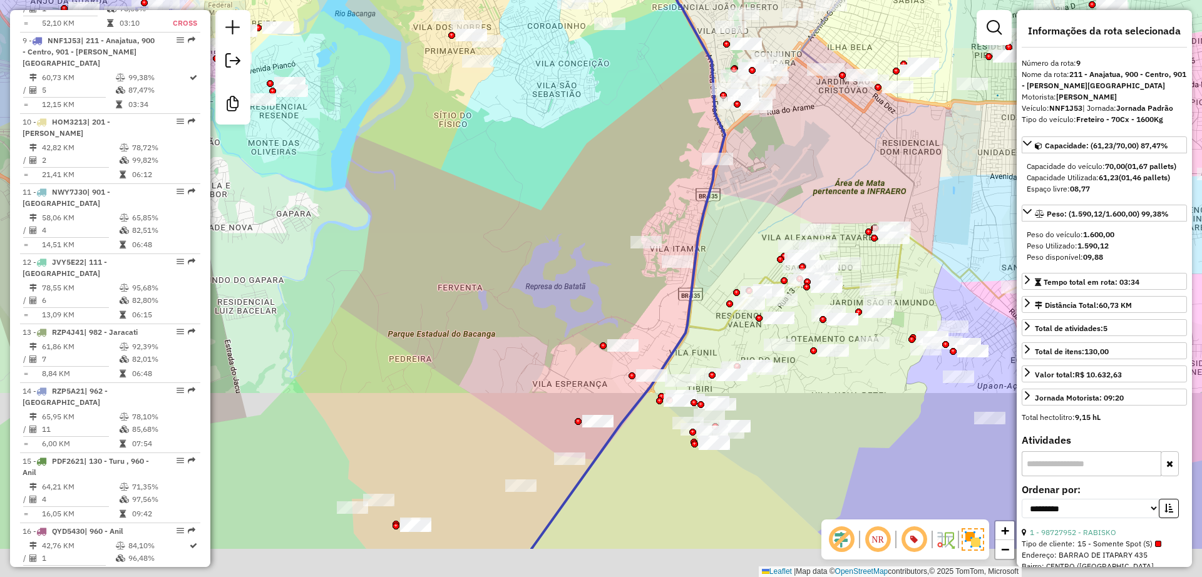
drag, startPoint x: 498, startPoint y: 366, endPoint x: 563, endPoint y: 71, distance: 302.1
click at [563, 71] on div "Janela de atendimento Grade de atendimento Capacidade Transportadoras Veículos …" at bounding box center [601, 288] width 1202 height 577
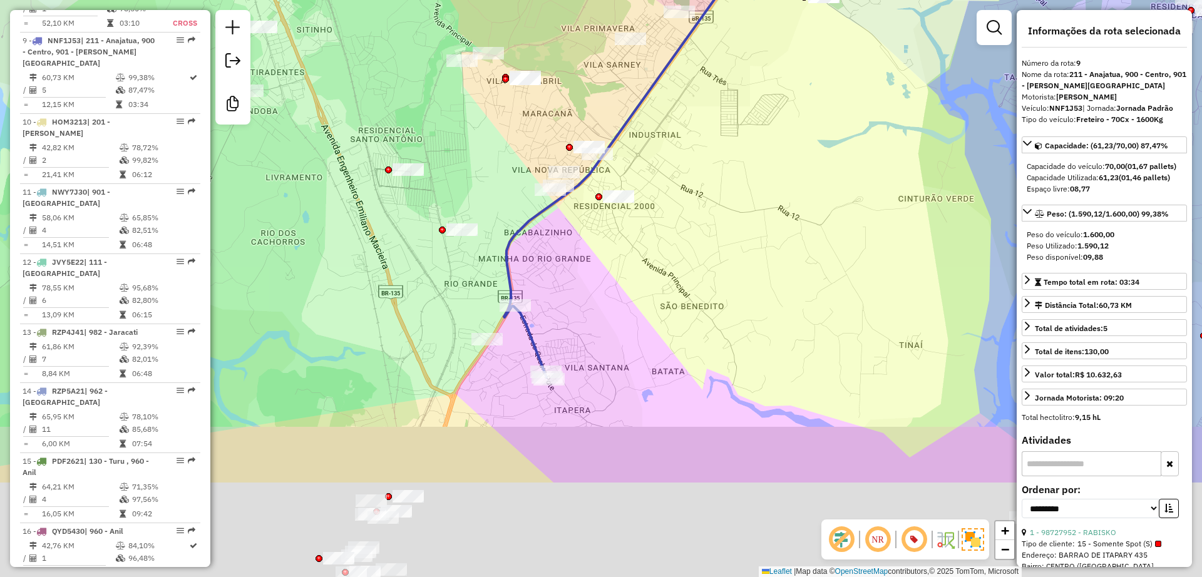
drag, startPoint x: 592, startPoint y: 417, endPoint x: 490, endPoint y: 465, distance: 112.0
click at [711, 90] on div "Janela de atendimento Grade de atendimento Capacidade Transportadoras Veículos …" at bounding box center [601, 288] width 1202 height 577
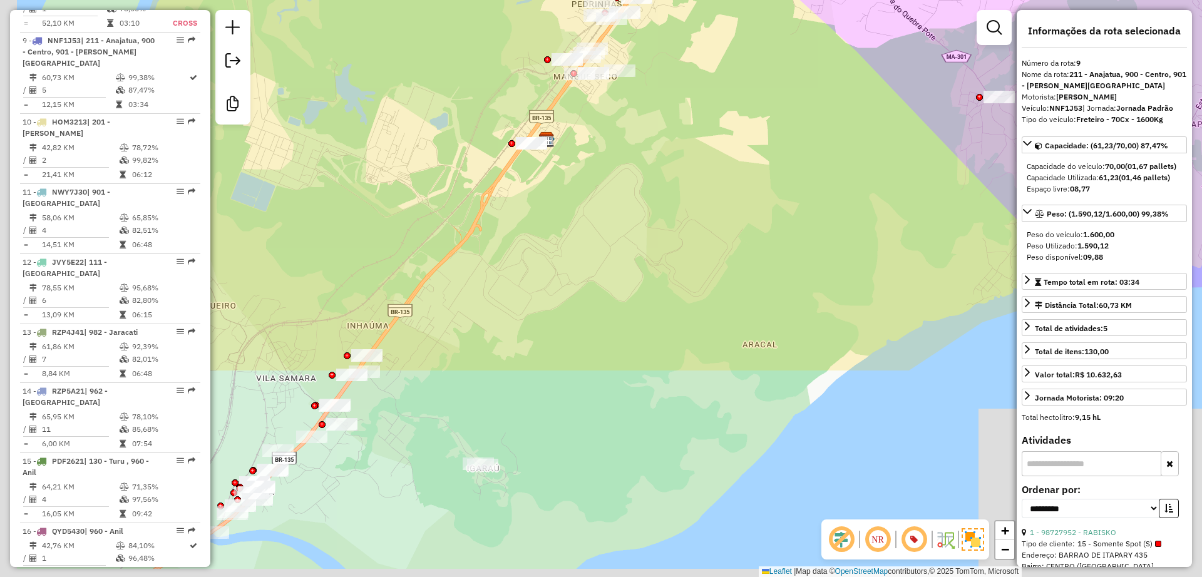
drag, startPoint x: 511, startPoint y: 417, endPoint x: 372, endPoint y: 465, distance: 147.5
click at [622, 198] on div "Janela de atendimento Grade de atendimento Capacidade Transportadoras Veículos …" at bounding box center [601, 288] width 1202 height 577
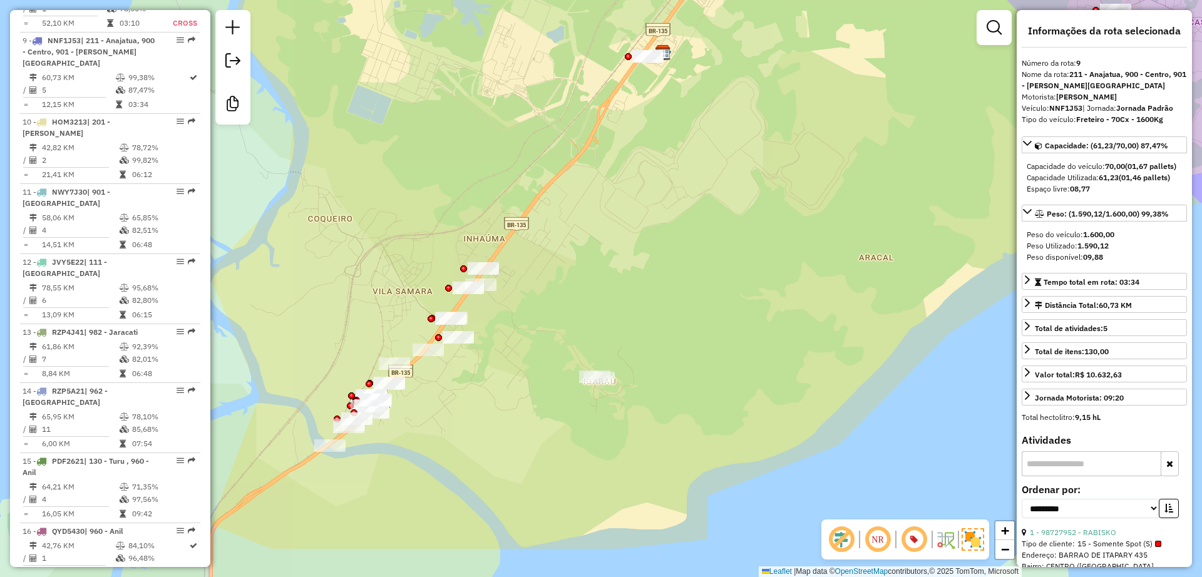
click at [488, 382] on div "Janela de atendimento Grade de atendimento Capacidade Transportadoras Veículos …" at bounding box center [601, 288] width 1202 height 577
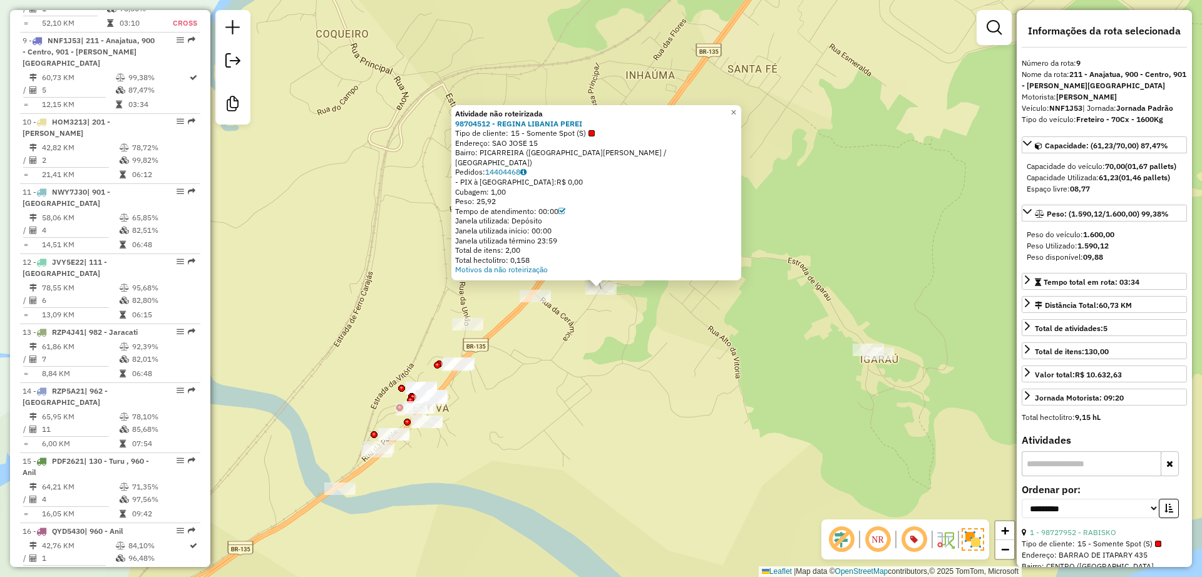
click at [609, 352] on div "Atividade não roteirizada 98704512 - REGINA LIBANIA PEREI Tipo de cliente: 15 -…" at bounding box center [601, 288] width 1202 height 577
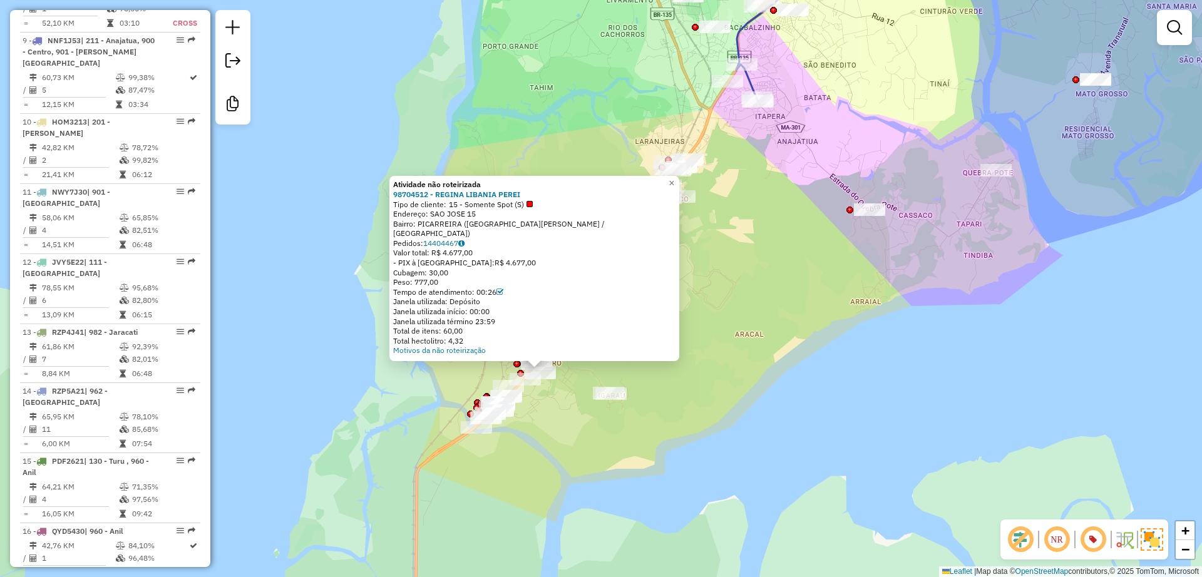
click at [714, 381] on div "Atividade não roteirizada 98704512 - REGINA LIBANIA PEREI Tipo de cliente: 15 -…" at bounding box center [601, 288] width 1202 height 577
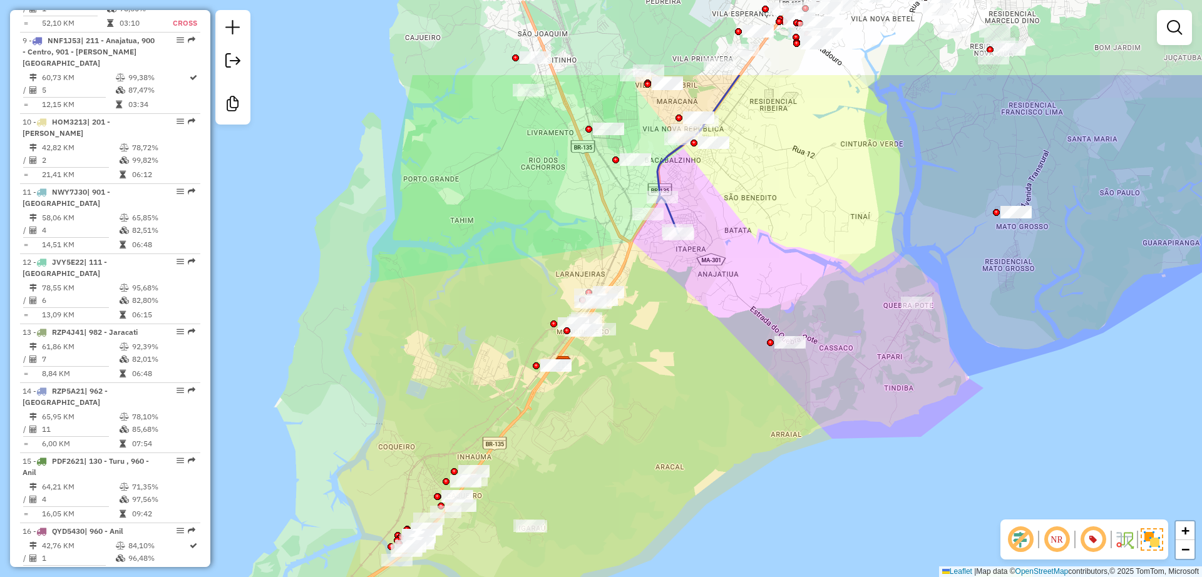
drag, startPoint x: 731, startPoint y: 224, endPoint x: 686, endPoint y: 251, distance: 52.8
click at [605, 367] on div "Janela de atendimento Grade de atendimento Capacidade Transportadoras Veículos …" at bounding box center [601, 288] width 1202 height 577
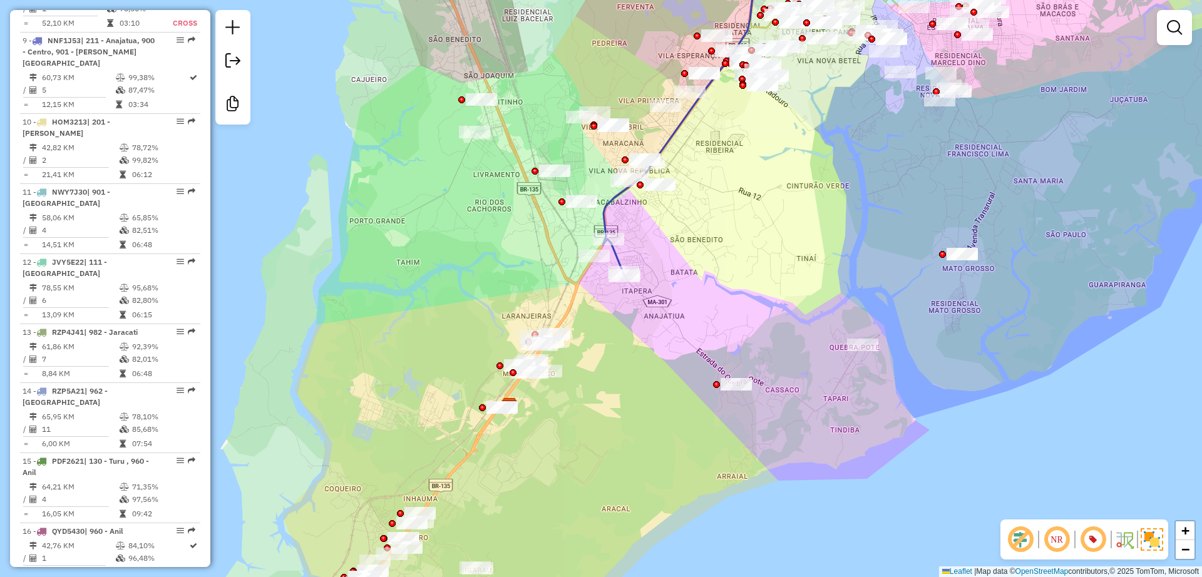
click at [430, 443] on div "Janela de atendimento Grade de atendimento Capacidade Transportadoras Veículos …" at bounding box center [601, 288] width 1202 height 577
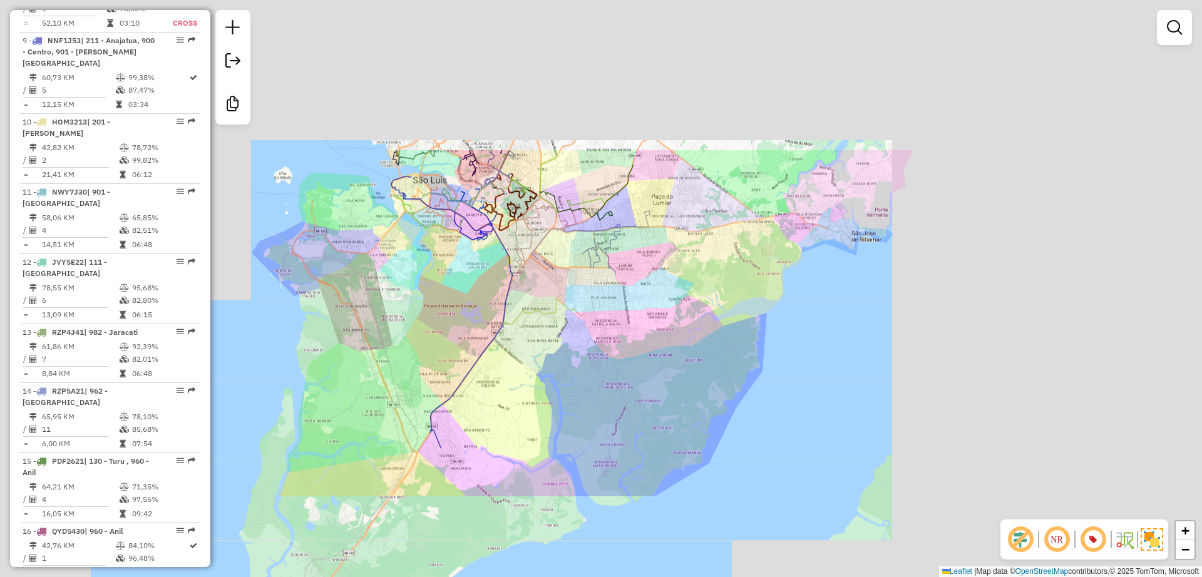
click at [1174, 24] on em at bounding box center [1174, 27] width 15 height 15
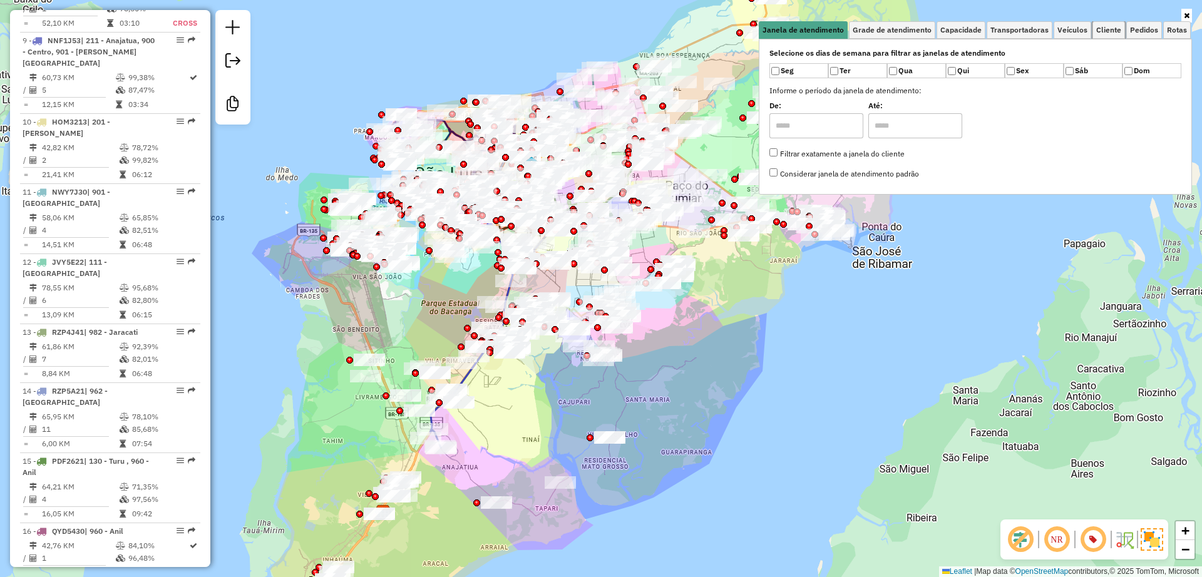
click at [1109, 29] on span "Cliente" at bounding box center [1108, 30] width 25 height 8
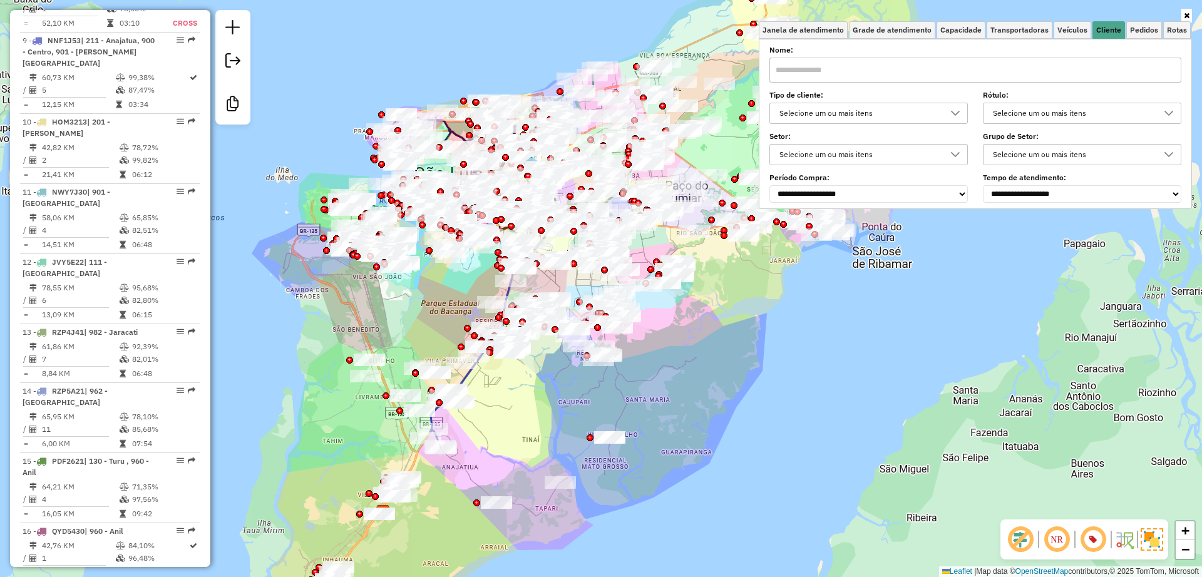
click at [816, 116] on div "Selecione um ou mais itens" at bounding box center [859, 113] width 168 height 20
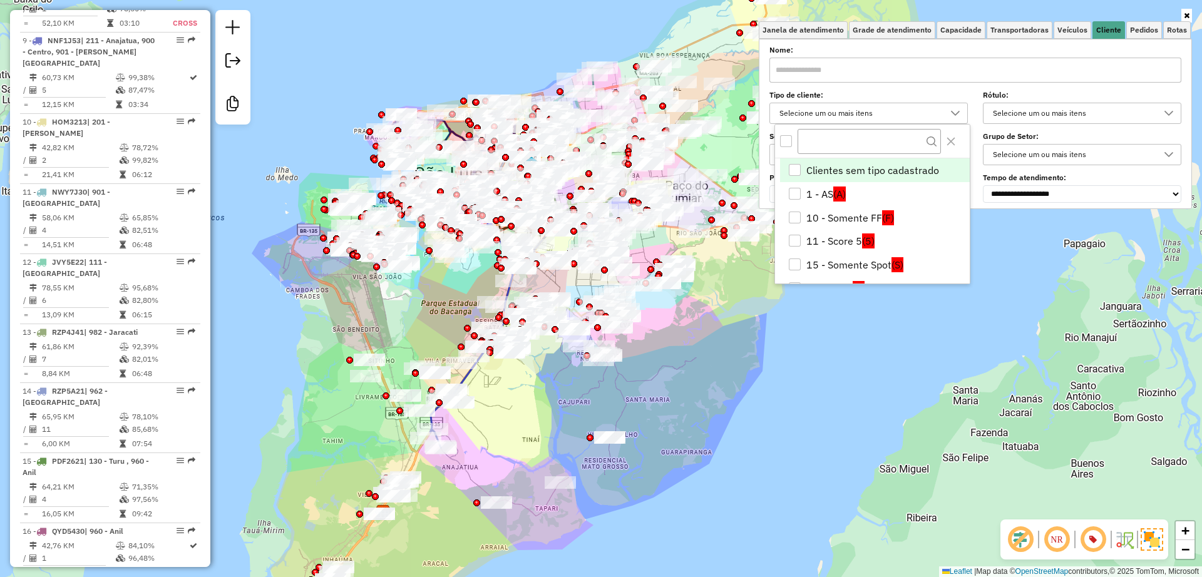
scroll to position [8, 43]
click at [830, 264] on li "15 - Somente Spot (S)" at bounding box center [875, 265] width 190 height 24
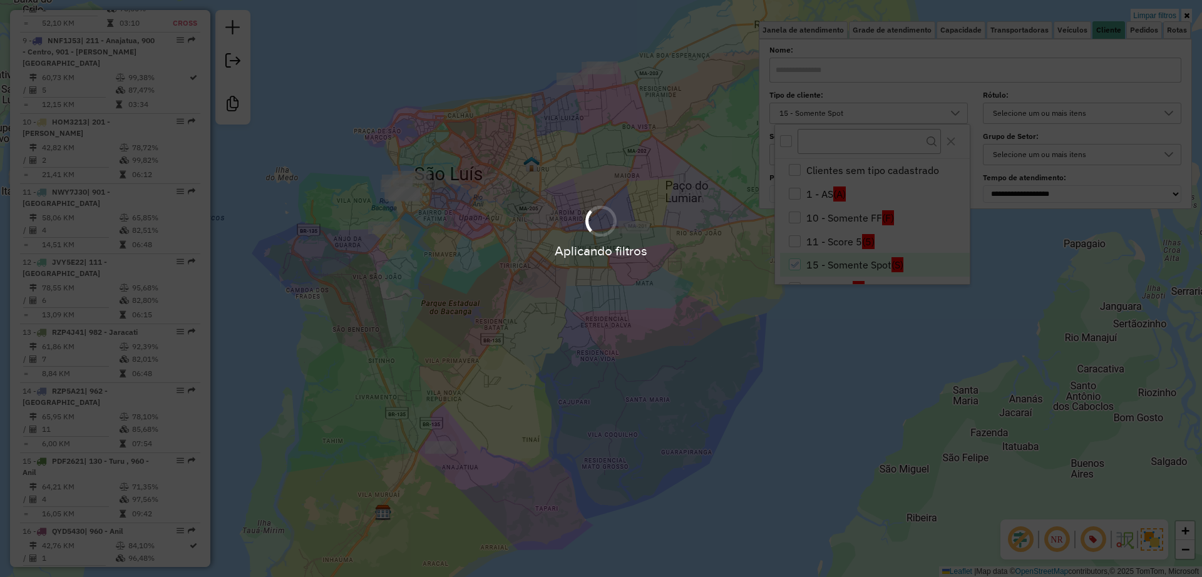
click at [391, 311] on div "Aplicando filtros" at bounding box center [601, 288] width 1202 height 577
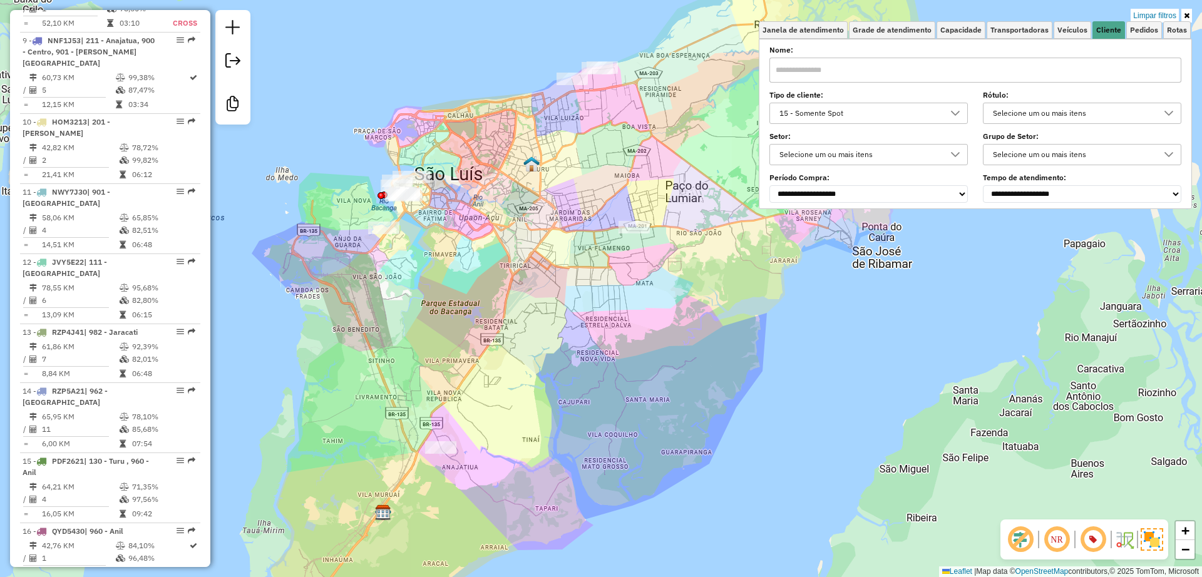
click at [678, 257] on div "Limpar filtros Janela de atendimento Grade de atendimento Capacidade Transporta…" at bounding box center [601, 288] width 1202 height 577
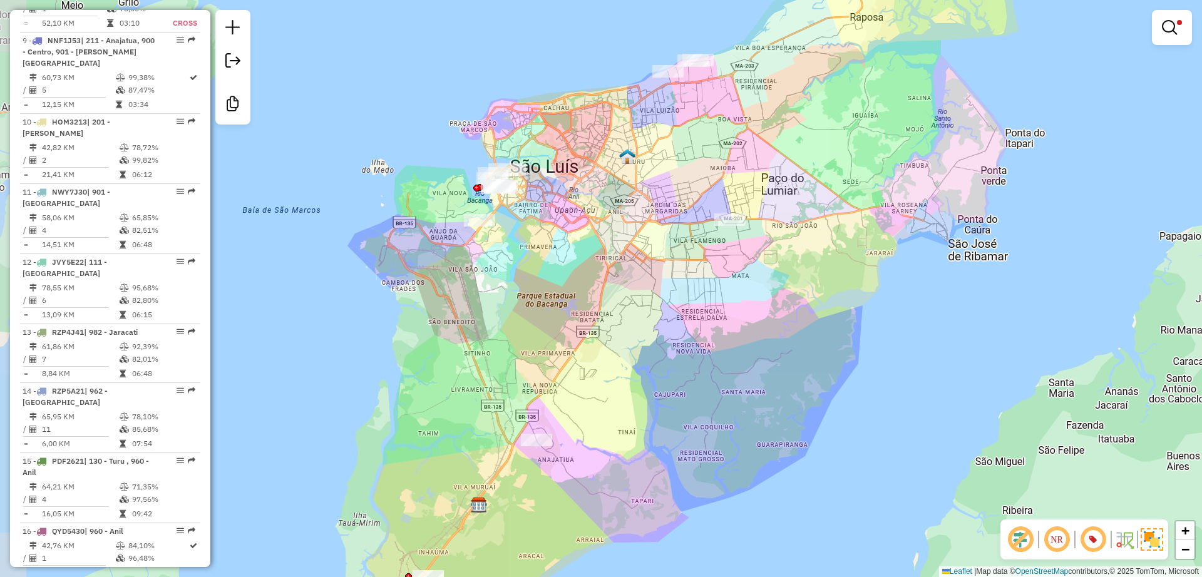
drag, startPoint x: 700, startPoint y: 308, endPoint x: 736, endPoint y: 304, distance: 36.6
click at [736, 304] on div "Limpar filtros Janela de atendimento Grade de atendimento Capacidade Transporta…" at bounding box center [601, 288] width 1202 height 577
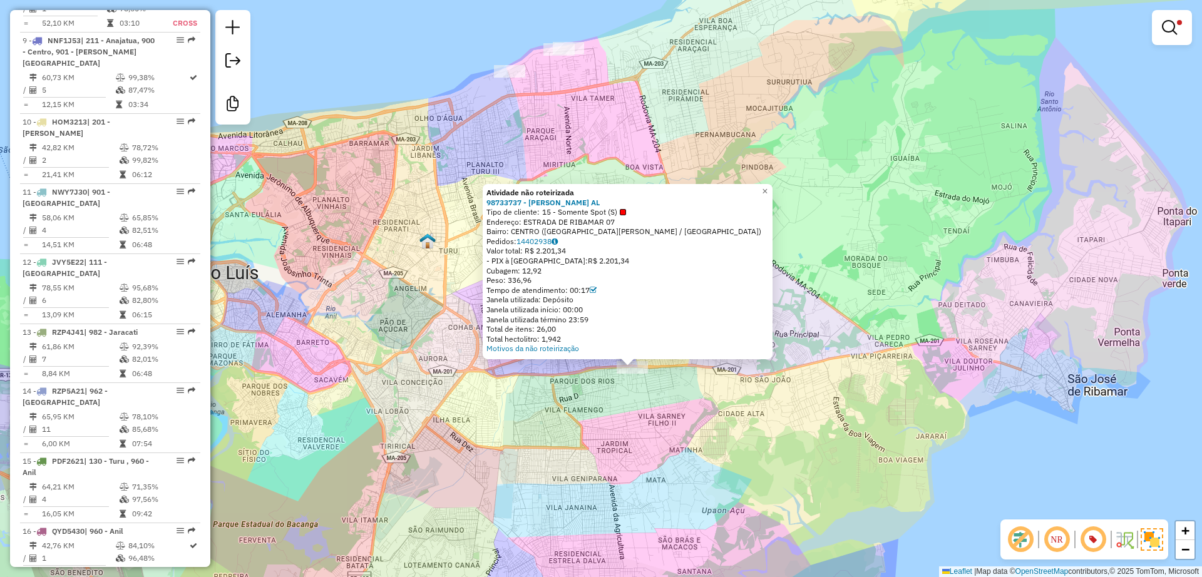
click at [479, 132] on div "Atividade não roteirizada 98733737 - KATIUCIA SAKAMOTO AL Tipo de cliente: 15 -…" at bounding box center [601, 288] width 1202 height 577
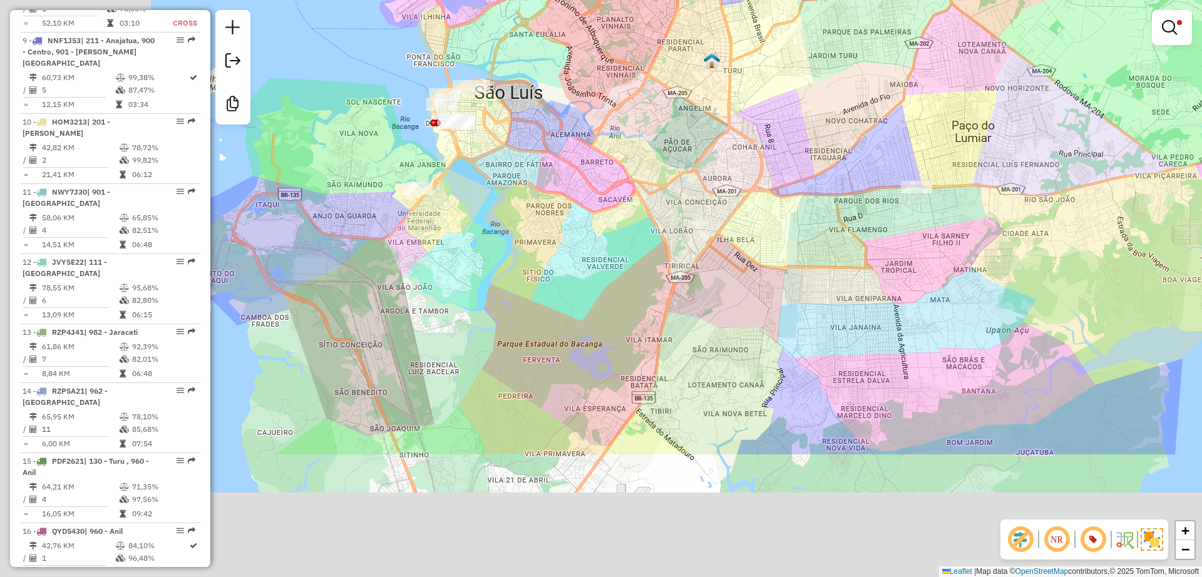
drag, startPoint x: 445, startPoint y: 316, endPoint x: 753, endPoint y: 89, distance: 381.9
click at [753, 86] on div "Limpar filtros Janela de atendimento Grade de atendimento Capacidade Transporta…" at bounding box center [601, 288] width 1202 height 577
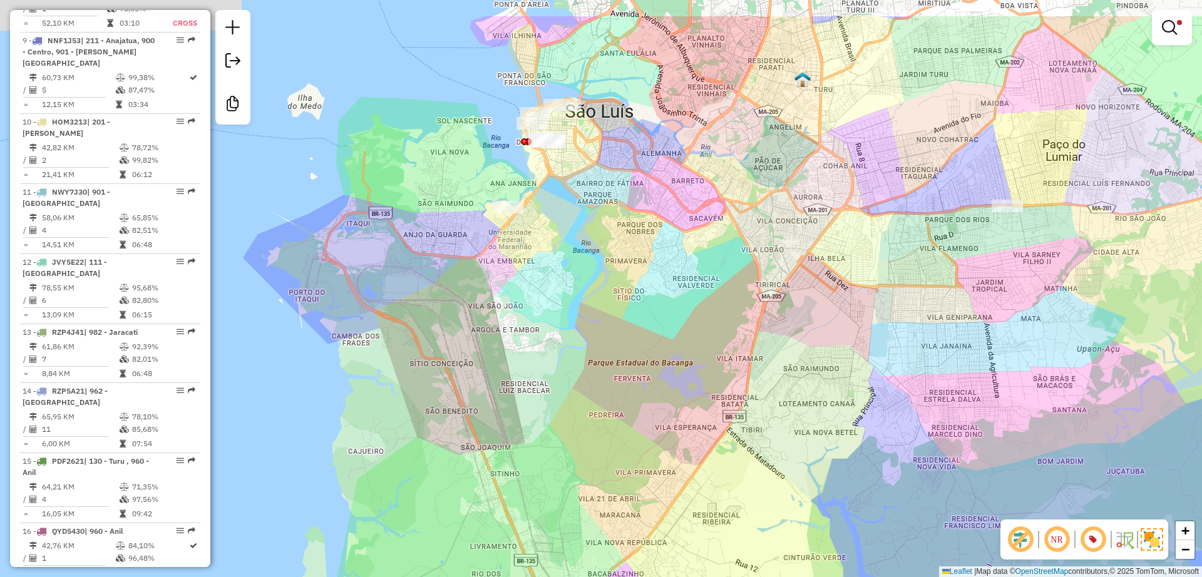
drag, startPoint x: 620, startPoint y: 178, endPoint x: 637, endPoint y: 224, distance: 48.7
click at [637, 224] on div "Limpar filtros Janela de atendimento Grade de atendimento Capacidade Transporta…" at bounding box center [601, 288] width 1202 height 577
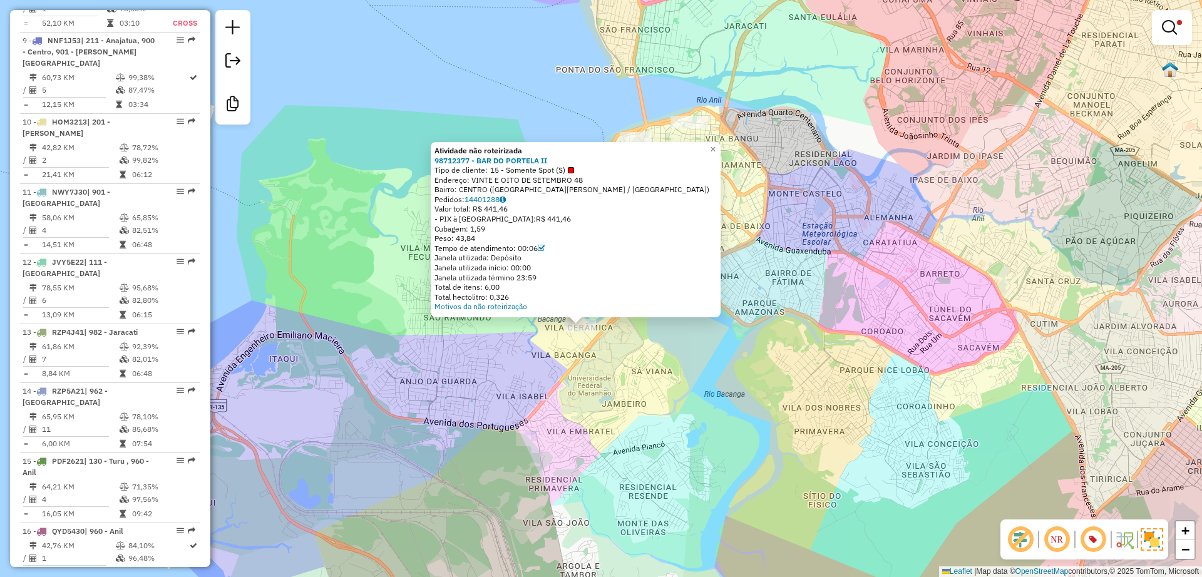
click at [619, 396] on div "Atividade não roteirizada 98712377 - BAR DO PORTELA II Tipo de cliente: 15 - So…" at bounding box center [601, 288] width 1202 height 577
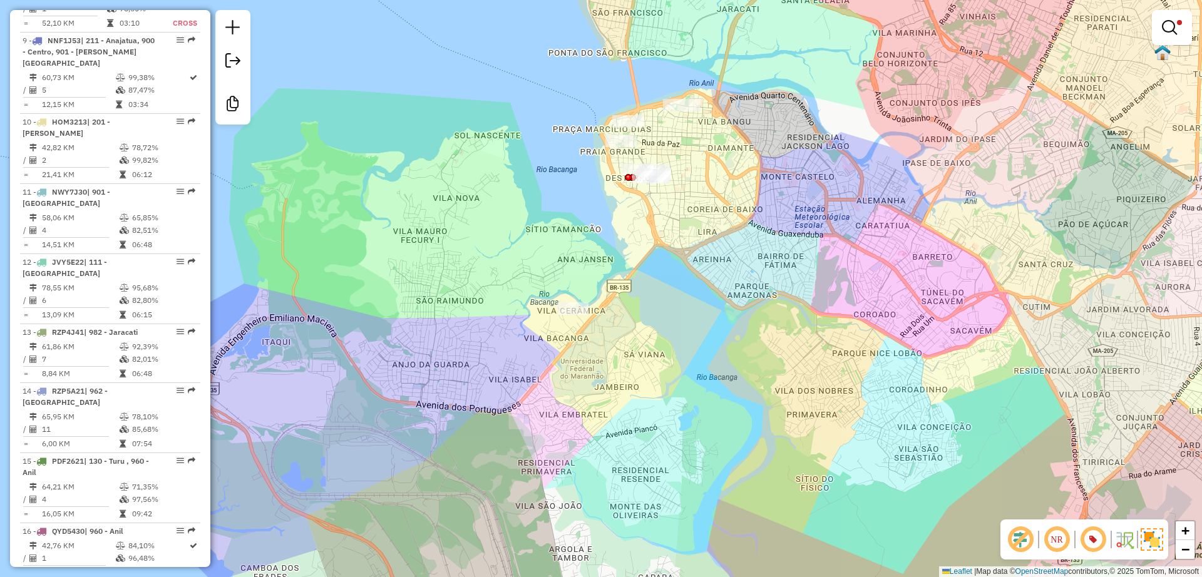
drag, startPoint x: 639, startPoint y: 373, endPoint x: 616, endPoint y: 331, distance: 47.1
click at [616, 331] on div "Limpar filtros Janela de atendimento Grade de atendimento Capacidade Transporta…" at bounding box center [601, 288] width 1202 height 577
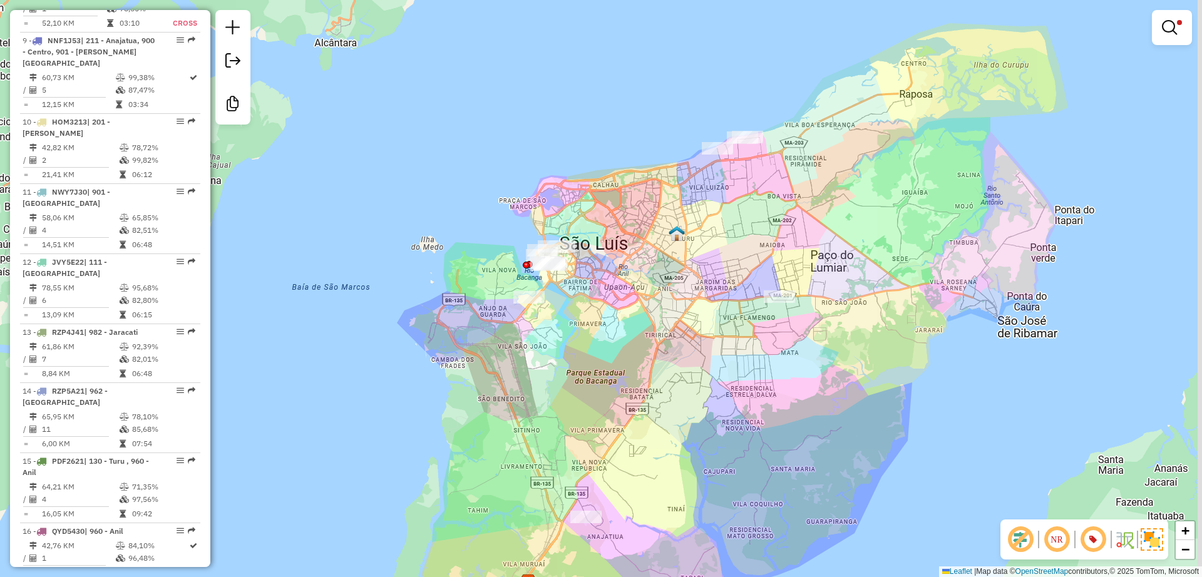
drag, startPoint x: 696, startPoint y: 389, endPoint x: 669, endPoint y: 312, distance: 81.0
click at [651, 319] on div "Limpar filtros Janela de atendimento Grade de atendimento Capacidade Transporta…" at bounding box center [601, 288] width 1202 height 577
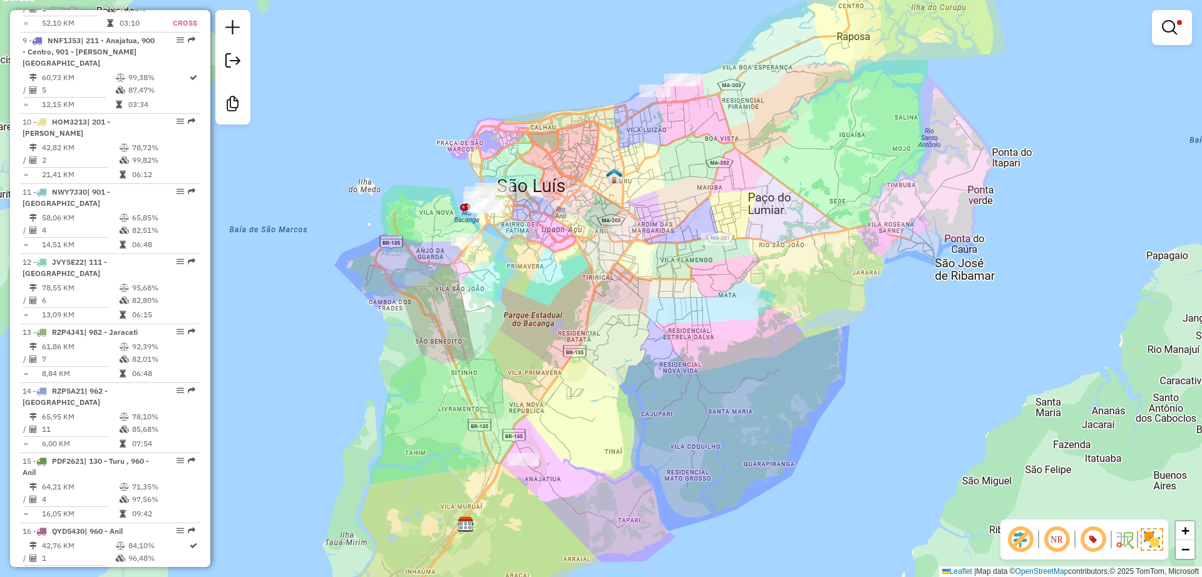
drag, startPoint x: 754, startPoint y: 343, endPoint x: 749, endPoint y: 352, distance: 10.4
click at [751, 349] on div "Limpar filtros Janela de atendimento Grade de atendimento Capacidade Transporta…" at bounding box center [601, 288] width 1202 height 577
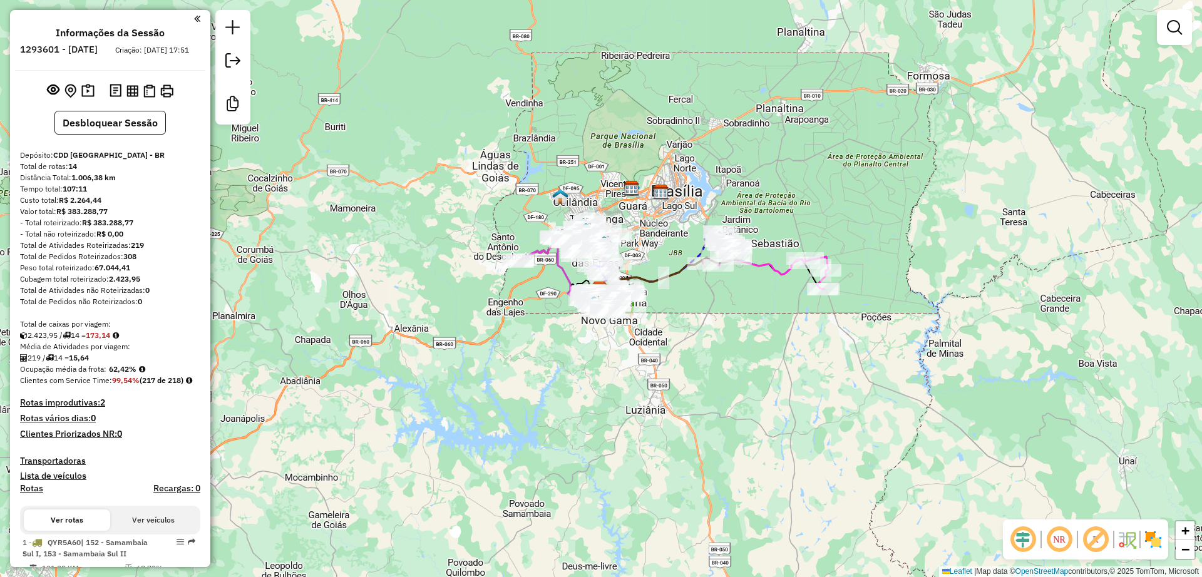
drag, startPoint x: 782, startPoint y: 309, endPoint x: 771, endPoint y: 317, distance: 13.4
click at [773, 317] on div "Janela de atendimento Grade de atendimento Capacidade Transportadoras Veículos …" at bounding box center [601, 288] width 1202 height 577
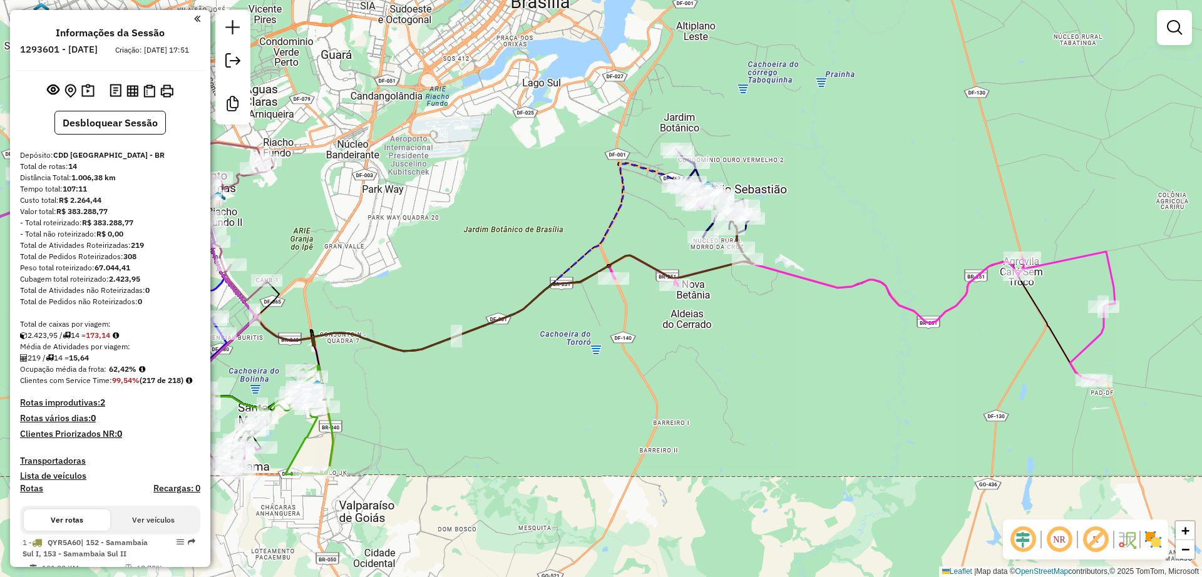
click at [1096, 533] on em at bounding box center [1096, 540] width 30 height 30
select select "**********"
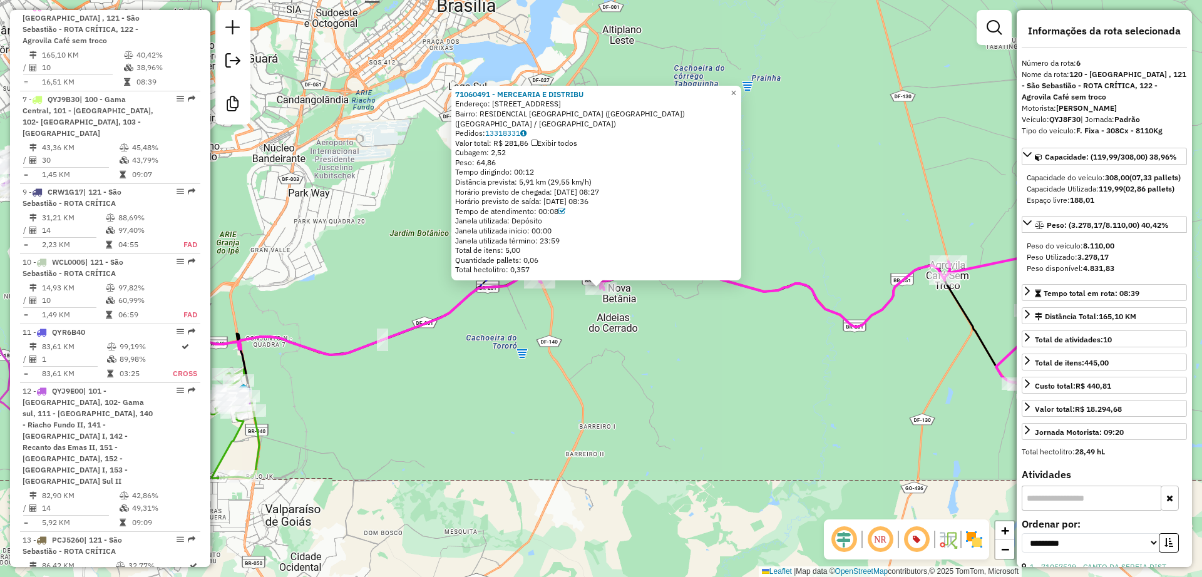
scroll to position [943, 0]
click at [639, 332] on div "71060491 - MERCEARIA E DISTRIBU Endereço: MORRO DA CRUZ 77 Bairro: RESIDENCIAL …" at bounding box center [601, 288] width 1202 height 577
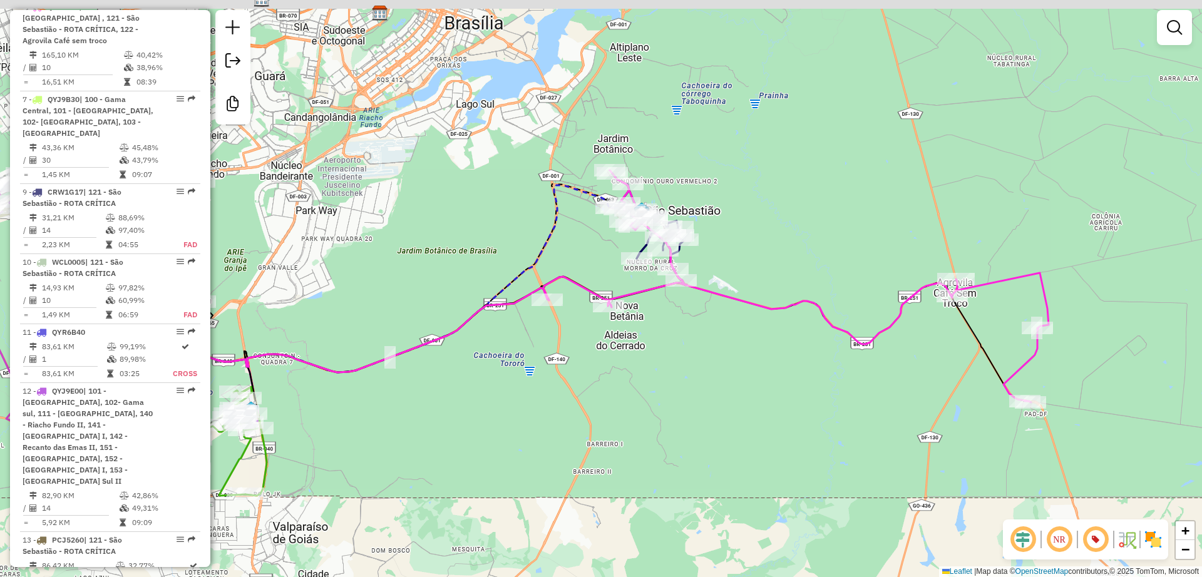
drag, startPoint x: 690, startPoint y: 317, endPoint x: 697, endPoint y: 334, distance: 18.8
click at [697, 334] on div "Janela de atendimento Grade de atendimento Capacidade Transportadoras Veículos …" at bounding box center [601, 288] width 1202 height 577
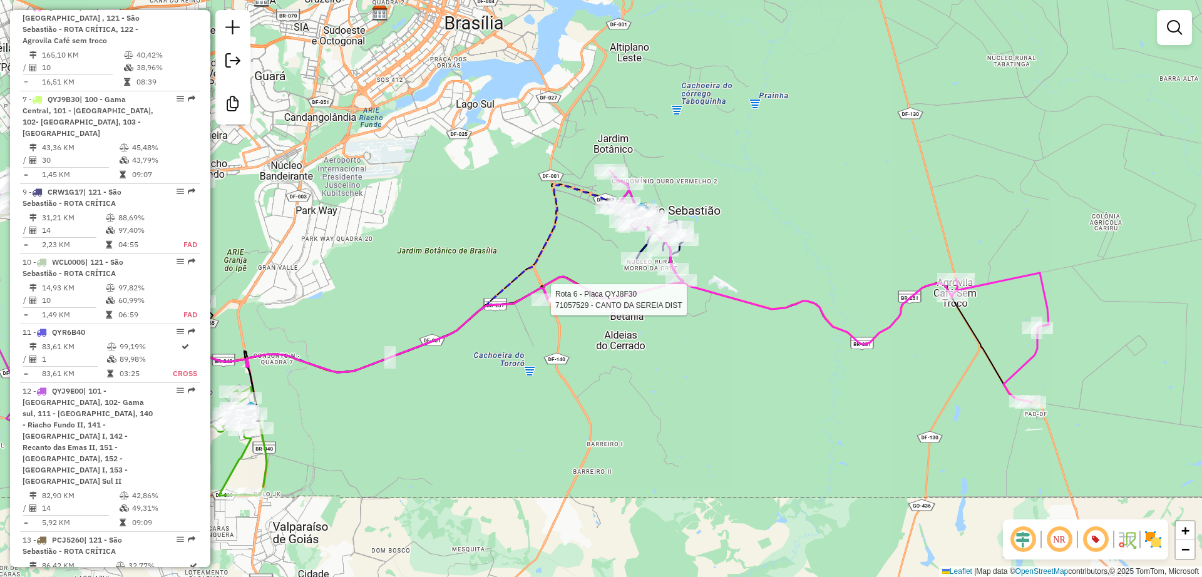
select select "**********"
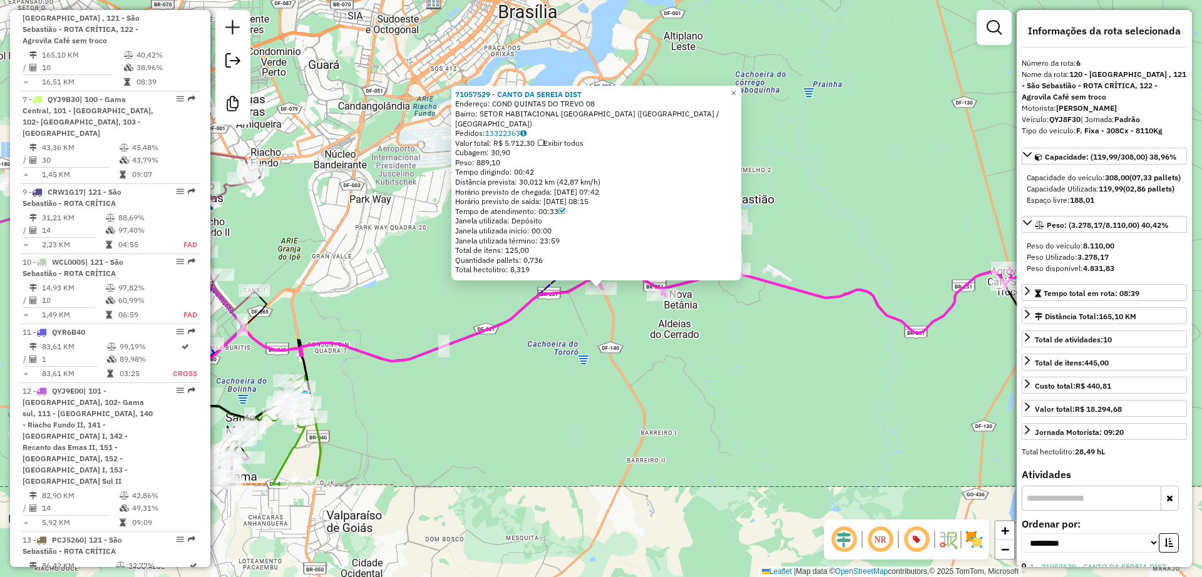
click at [686, 351] on div "71057529 - CANTO DA SEREIA DIST Endereço: COND QUINTAS DO TREVO 08 Bairro: SETO…" at bounding box center [601, 288] width 1202 height 577
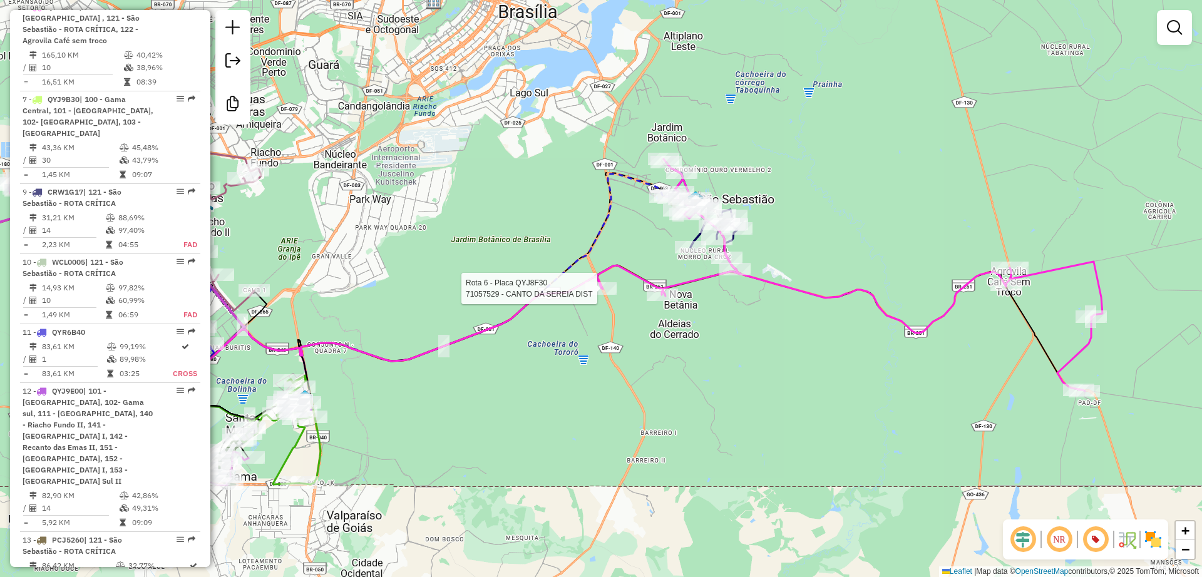
select select "**********"
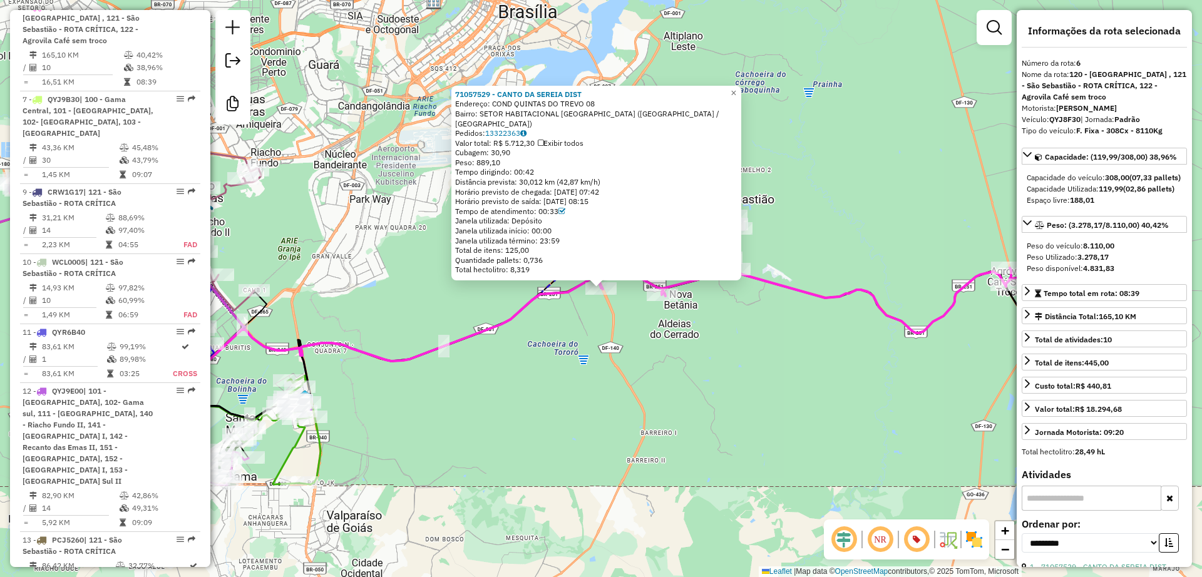
click at [688, 333] on div "71057529 - CANTO DA SEREIA DIST Endereço: COND QUINTAS DO TREVO 08 Bairro: SETO…" at bounding box center [601, 288] width 1202 height 577
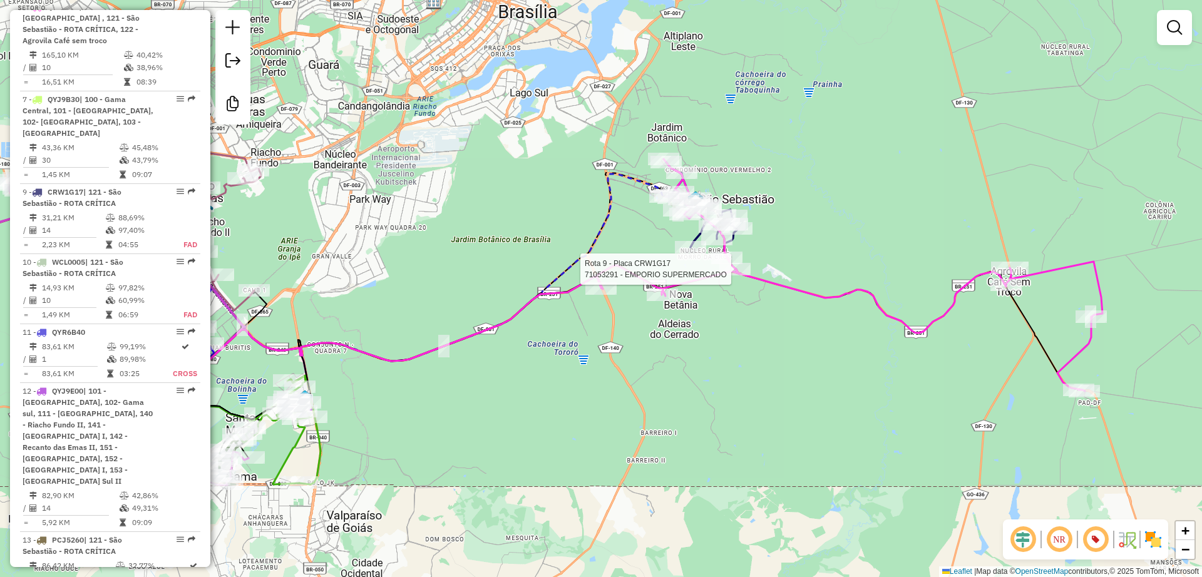
select select "**********"
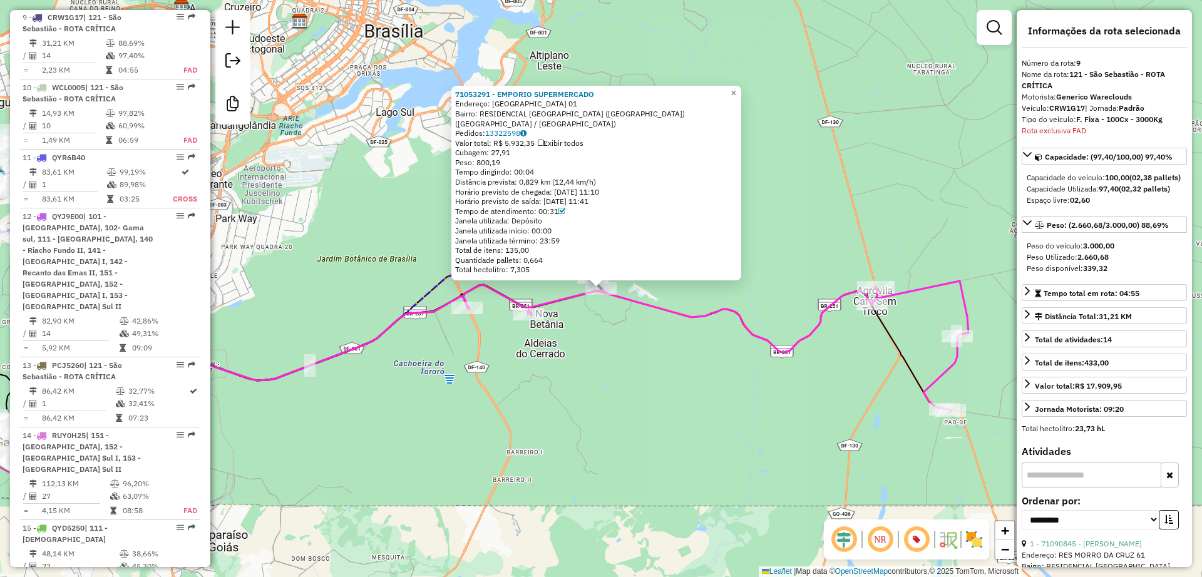
scroll to position [1117, 0]
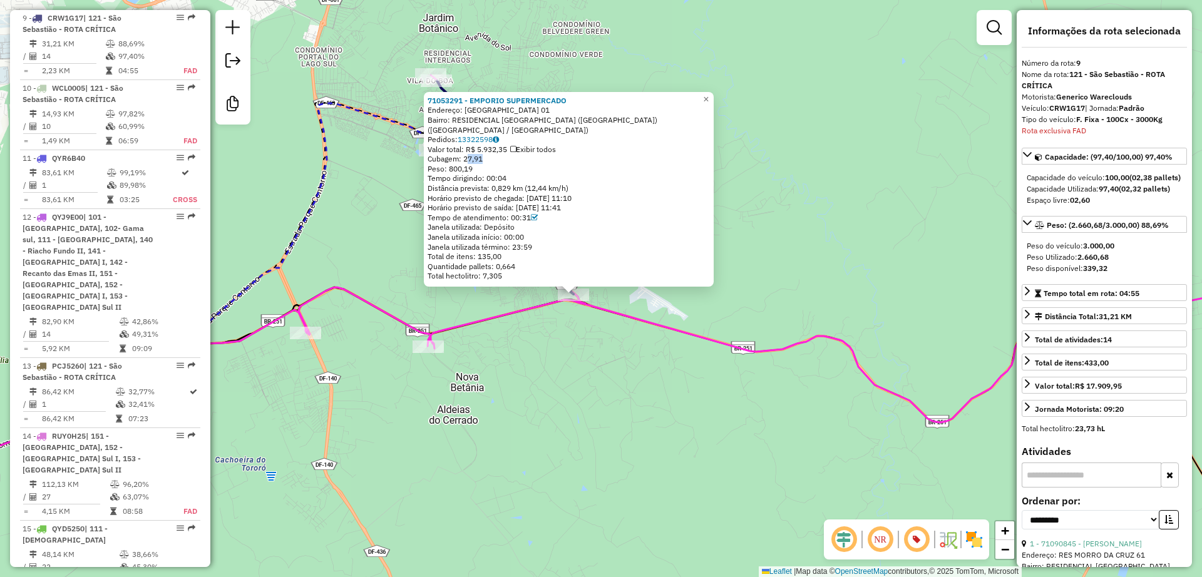
drag, startPoint x: 468, startPoint y: 162, endPoint x: 481, endPoint y: 160, distance: 13.8
click at [481, 160] on span "Cubagem: 27,91" at bounding box center [455, 158] width 55 height 9
click at [388, 258] on div "71053291 - EMPORIO SUPERMERCADO Endereço: MORRO DA CRUZ 01 Bairro: RESIDENCIAL …" at bounding box center [601, 288] width 1202 height 577
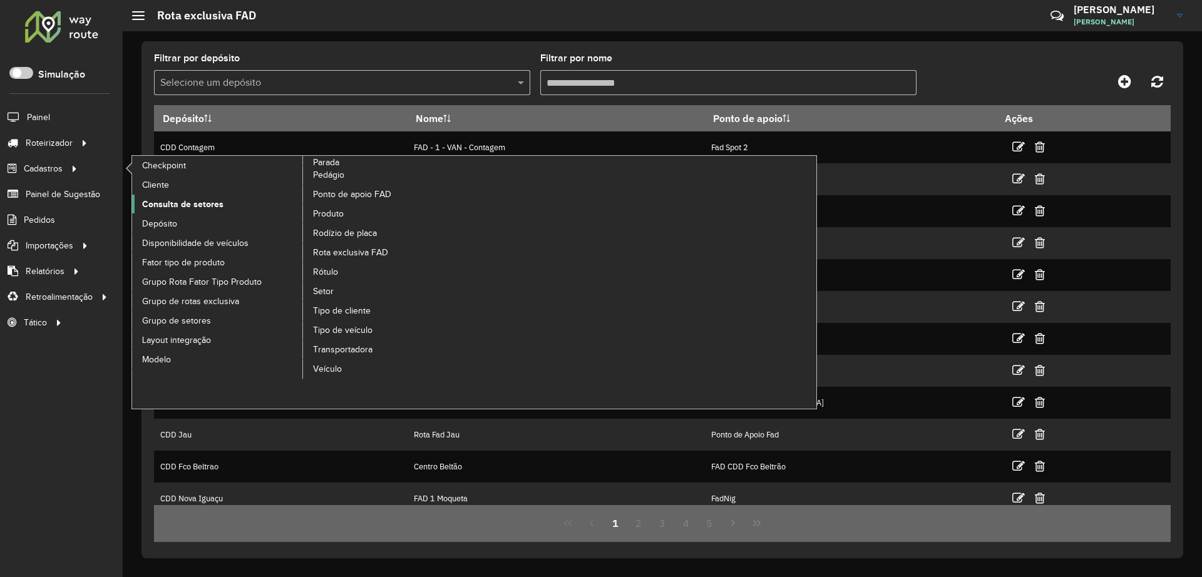
click at [196, 207] on span "Consulta de setores" at bounding box center [182, 204] width 81 height 13
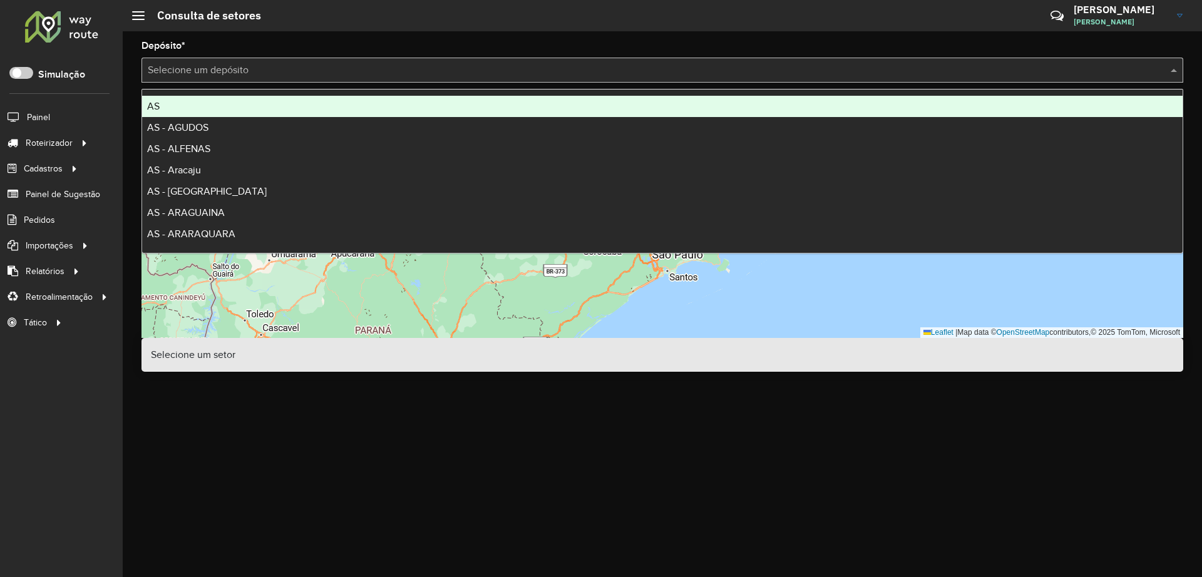
click at [251, 75] on input "text" at bounding box center [650, 70] width 1004 height 15
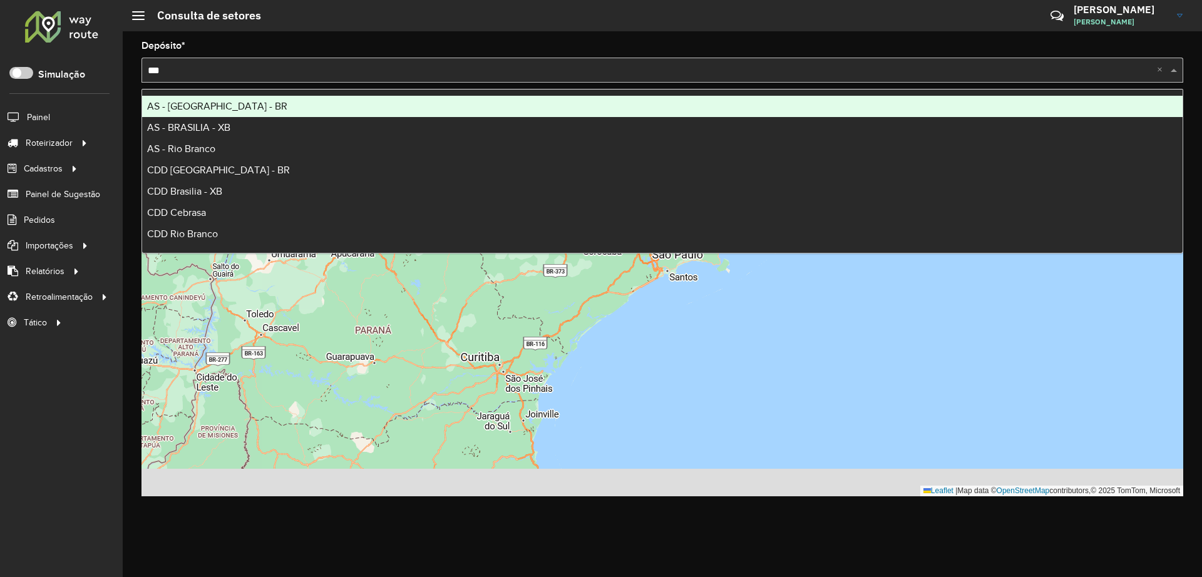
type input "****"
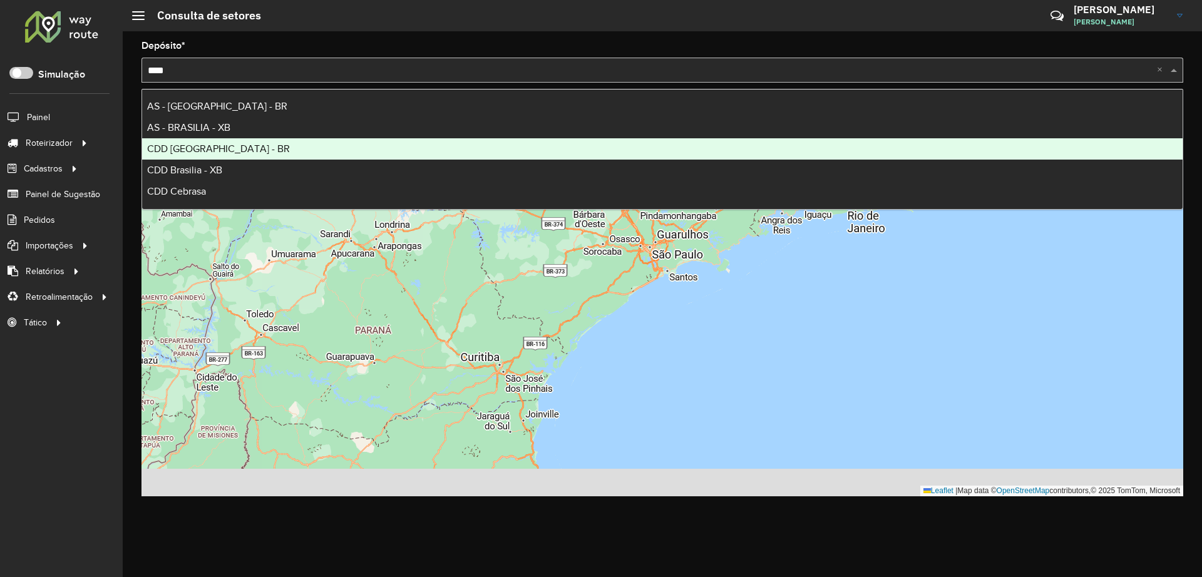
click at [218, 156] on div "CDD [GEOGRAPHIC_DATA] - BR" at bounding box center [662, 148] width 1041 height 21
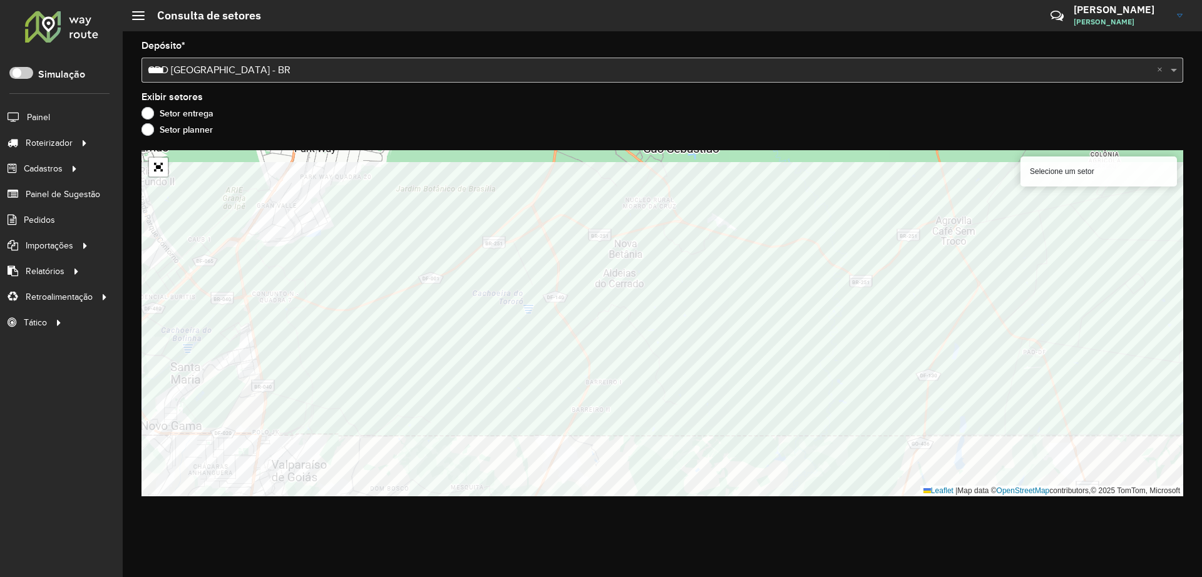
click at [604, 553] on div "Depósito * Selecione um depósito × CDD Brasilia - BR **** × Exibir setores Seto…" at bounding box center [662, 304] width 1079 height 546
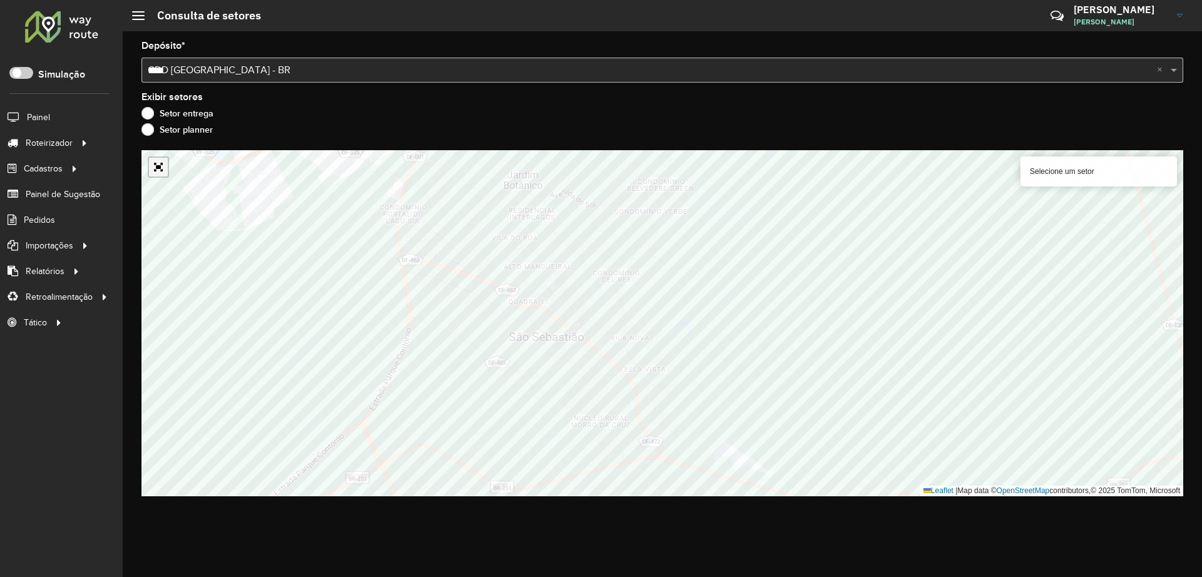
click at [163, 170] on link "Abrir mapa em tela cheia" at bounding box center [158, 167] width 19 height 19
